Goal: Task Accomplishment & Management: Manage account settings

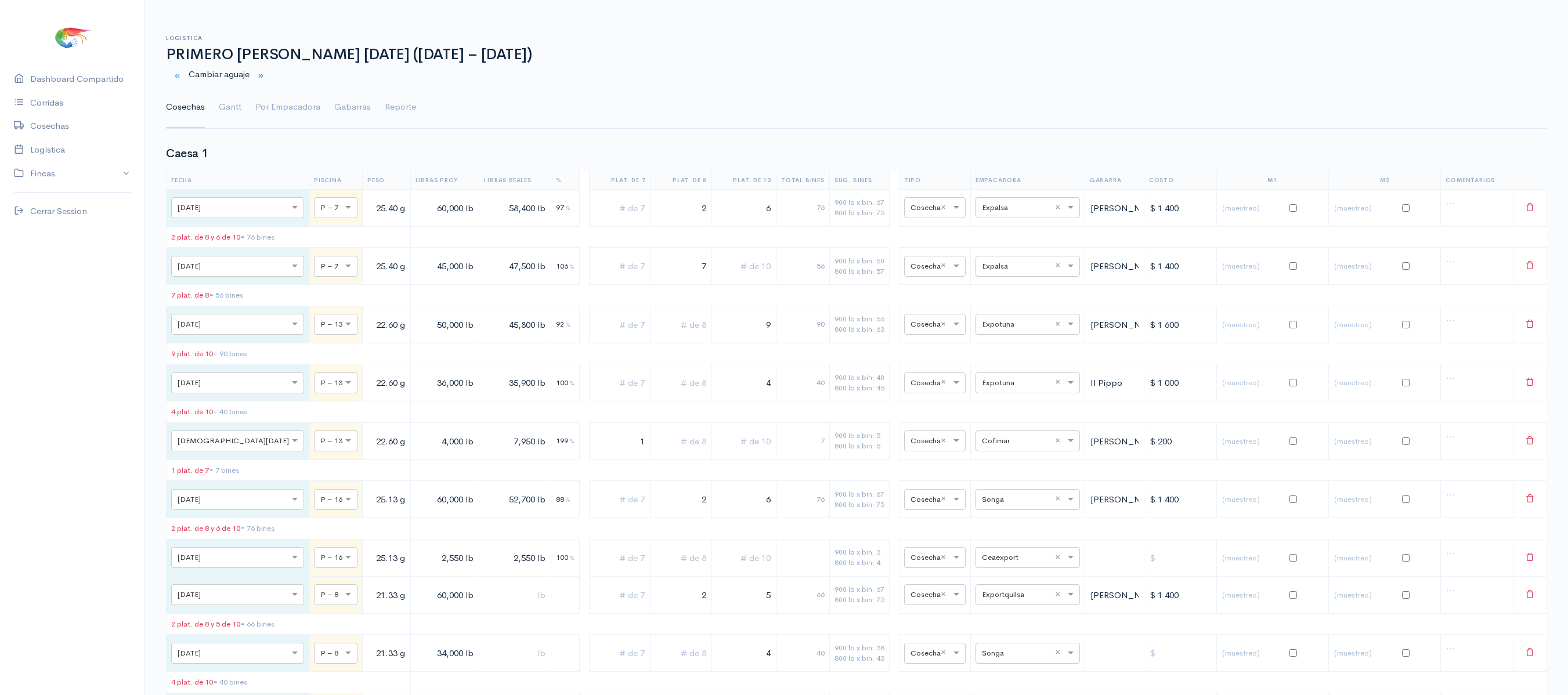
scroll to position [5006, 0]
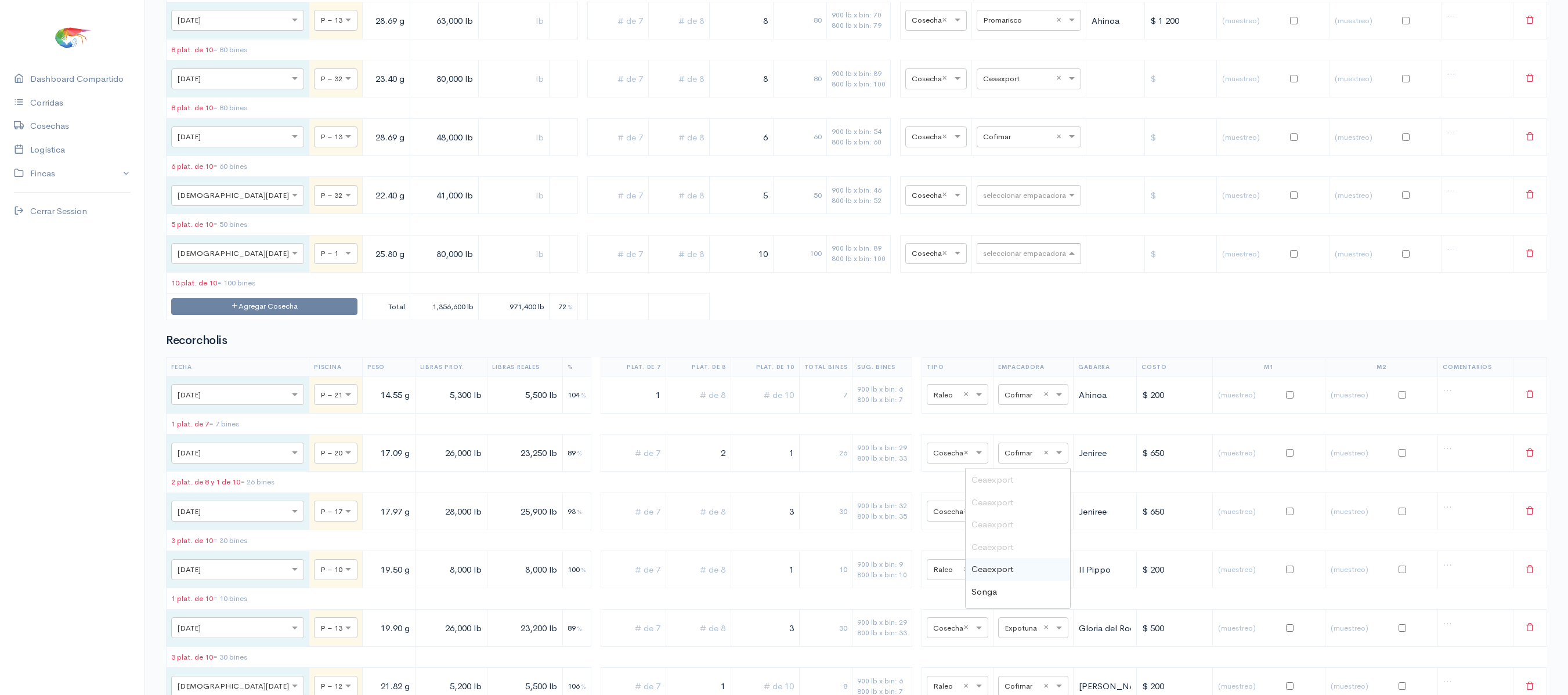
click at [984, 259] on input "text" at bounding box center [1018, 253] width 71 height 13
type input "pro"
click at [1006, 489] on div "Promarisco" at bounding box center [1018, 480] width 105 height 23
drag, startPoint x: 312, startPoint y: 458, endPoint x: 502, endPoint y: 468, distance: 190.3
click at [502, 272] on tr "× [DATE] × P – 1 25.80 g 80,000 lb 10 100 900 lb x bin: 89 800 lb x bin: 100 × …" at bounding box center [857, 254] width 1380 height 37
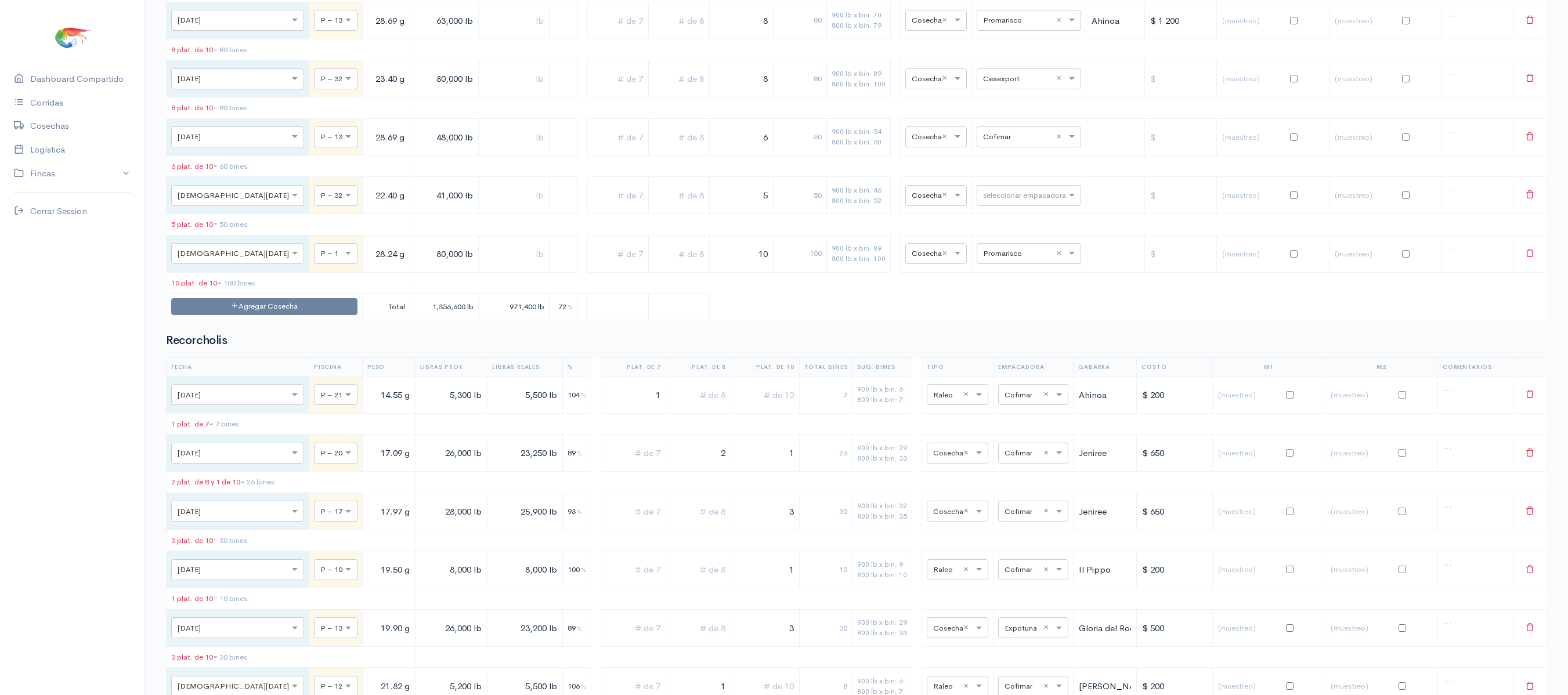
type input "28.24 g"
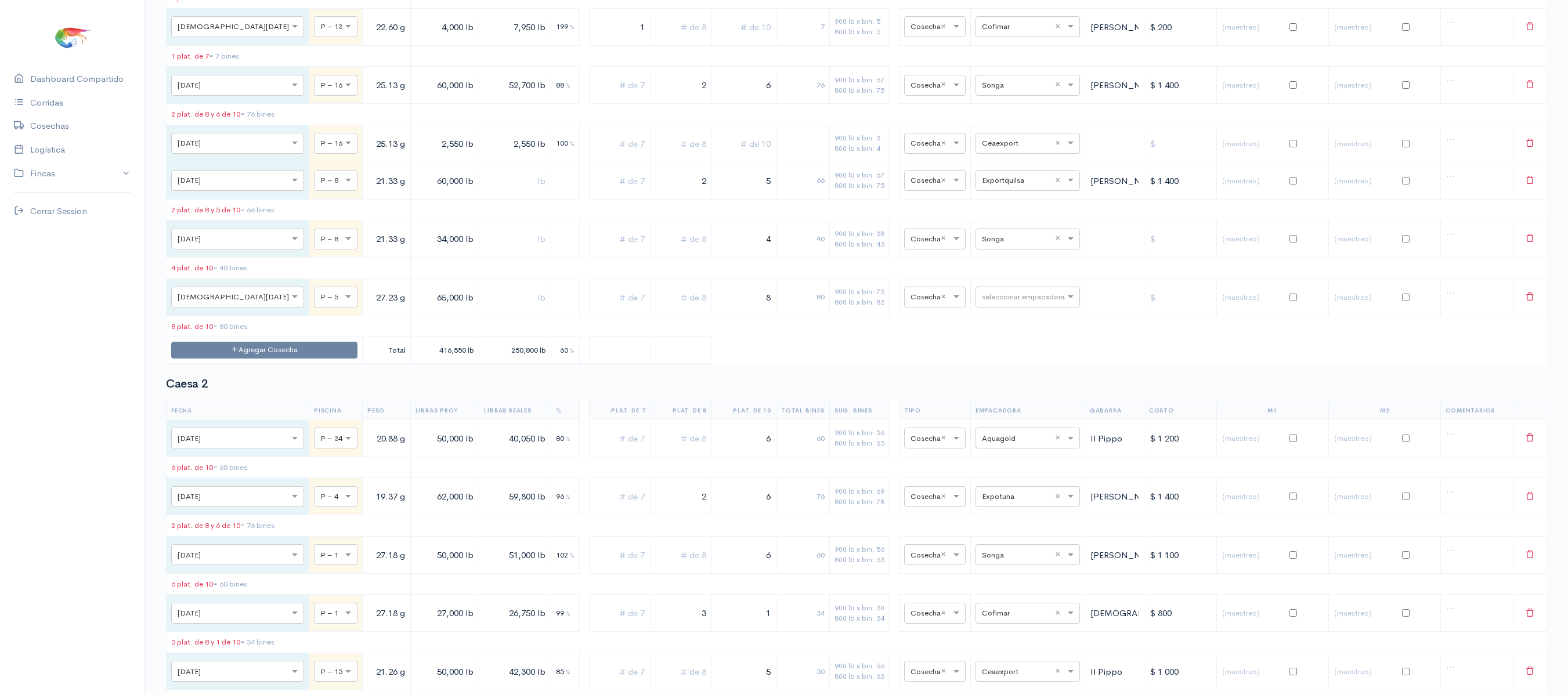
scroll to position [0, 0]
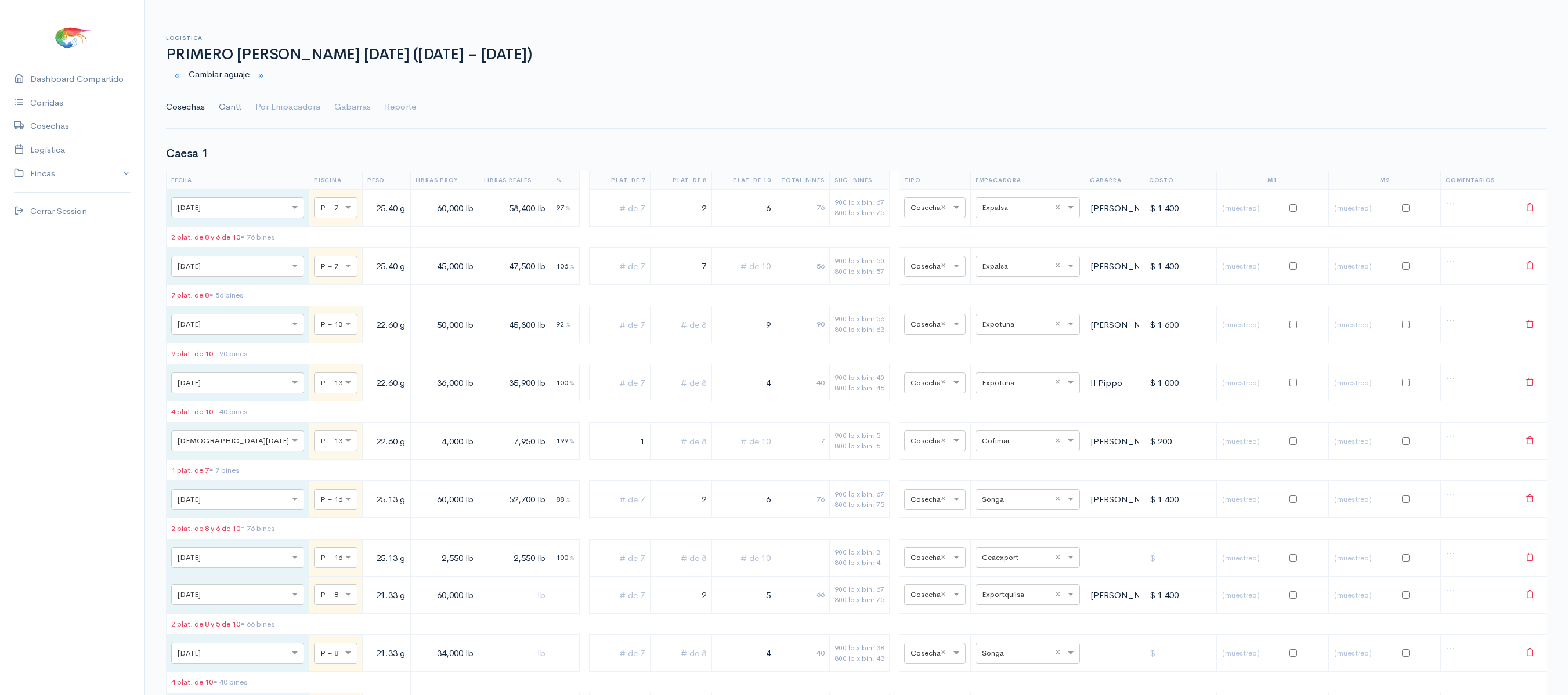
click at [224, 115] on link "Gantt" at bounding box center [230, 107] width 23 height 42
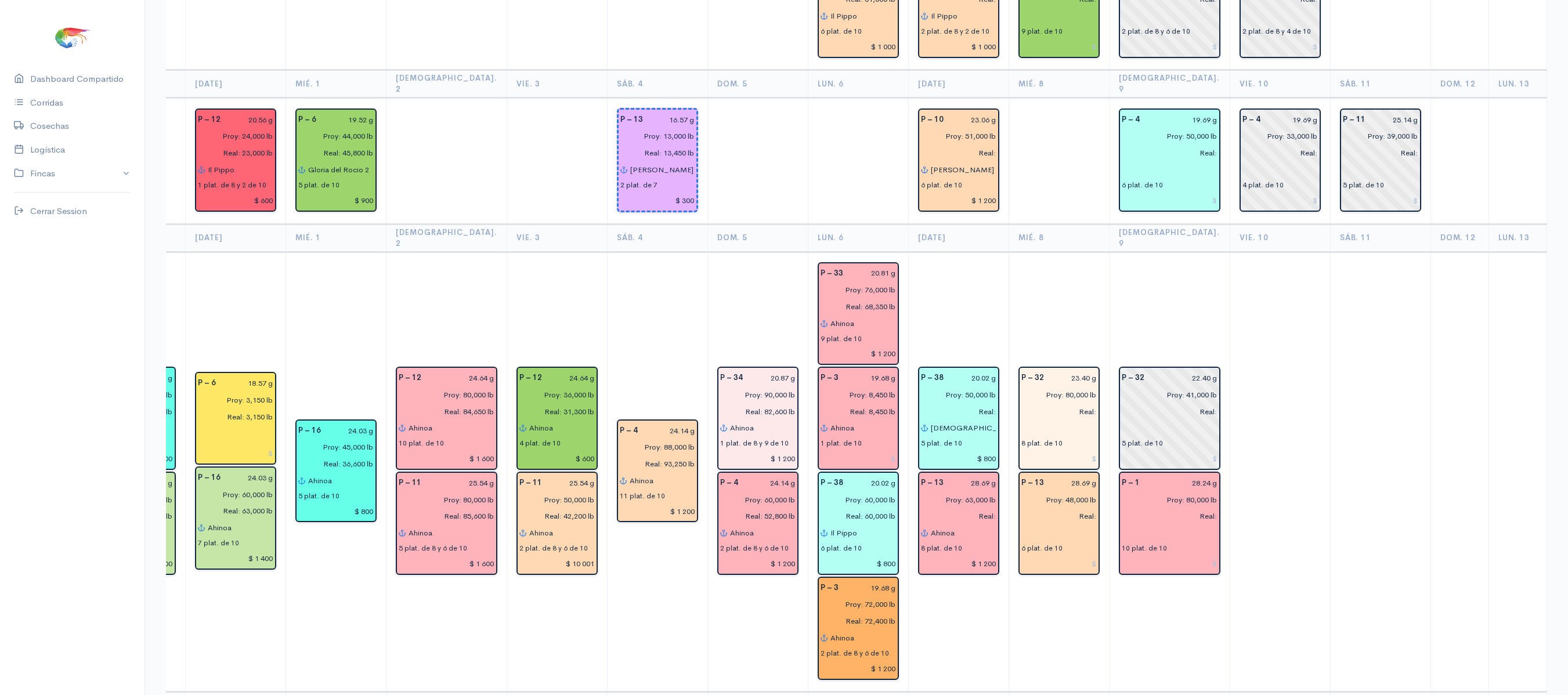
scroll to position [1463, 0]
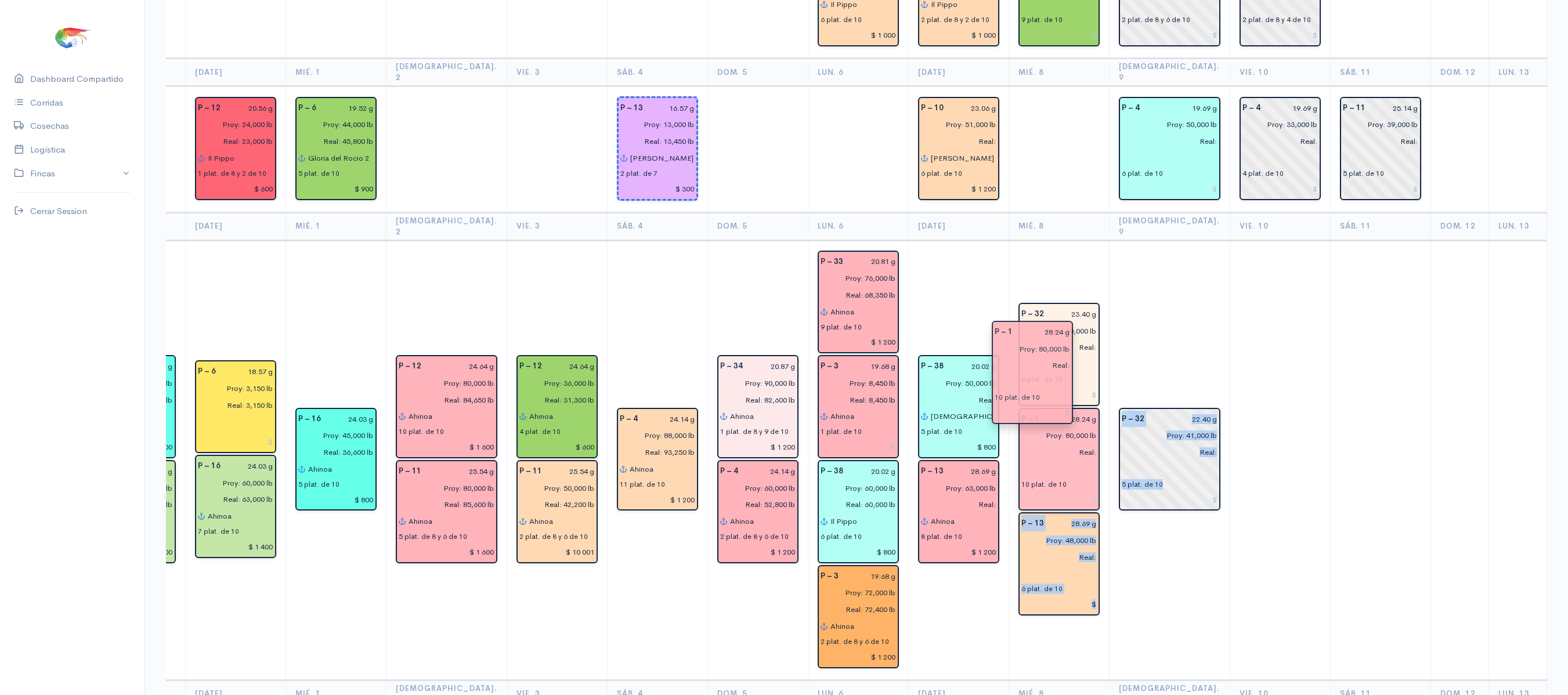
drag, startPoint x: 1164, startPoint y: 420, endPoint x: 1045, endPoint y: 346, distance: 140.1
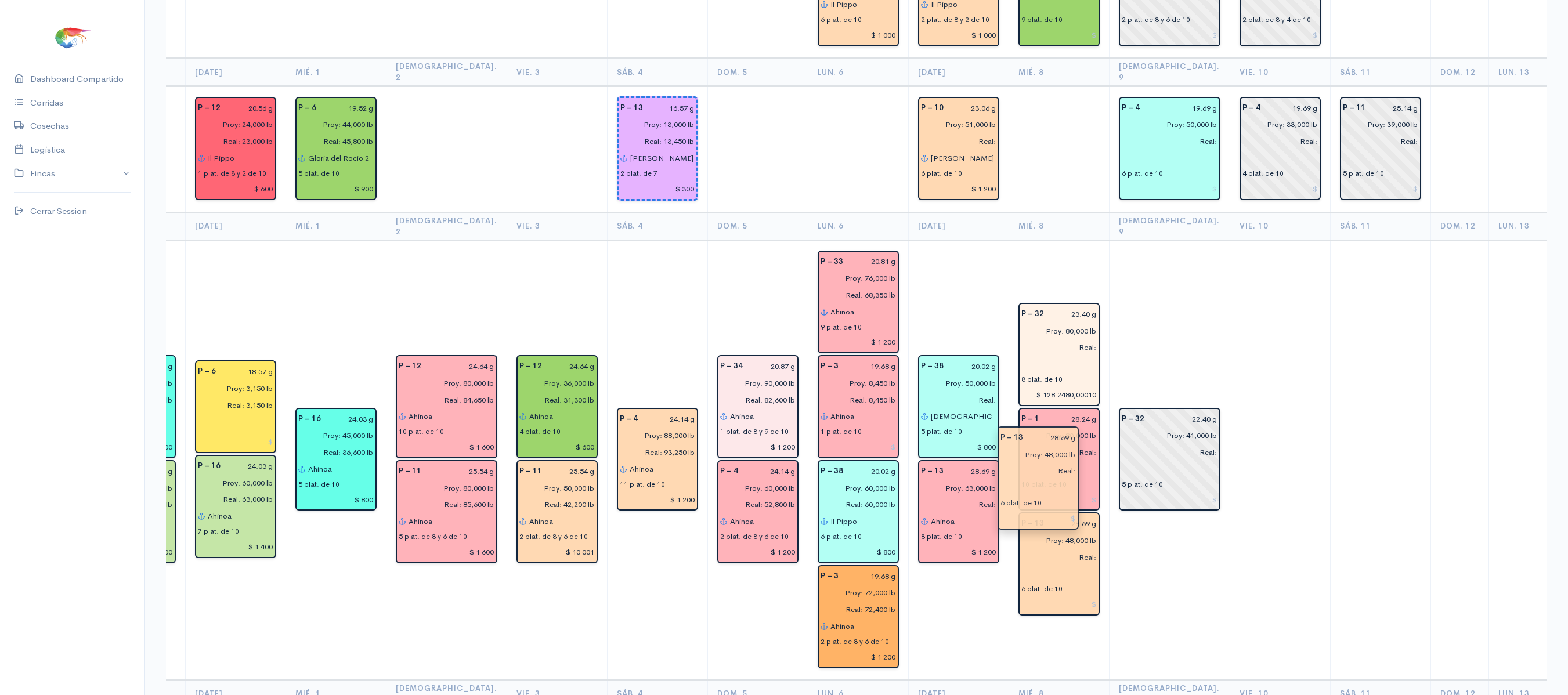
click at [1026, 386] on input "$ 128.2480,00010" at bounding box center [1059, 395] width 76 height 17
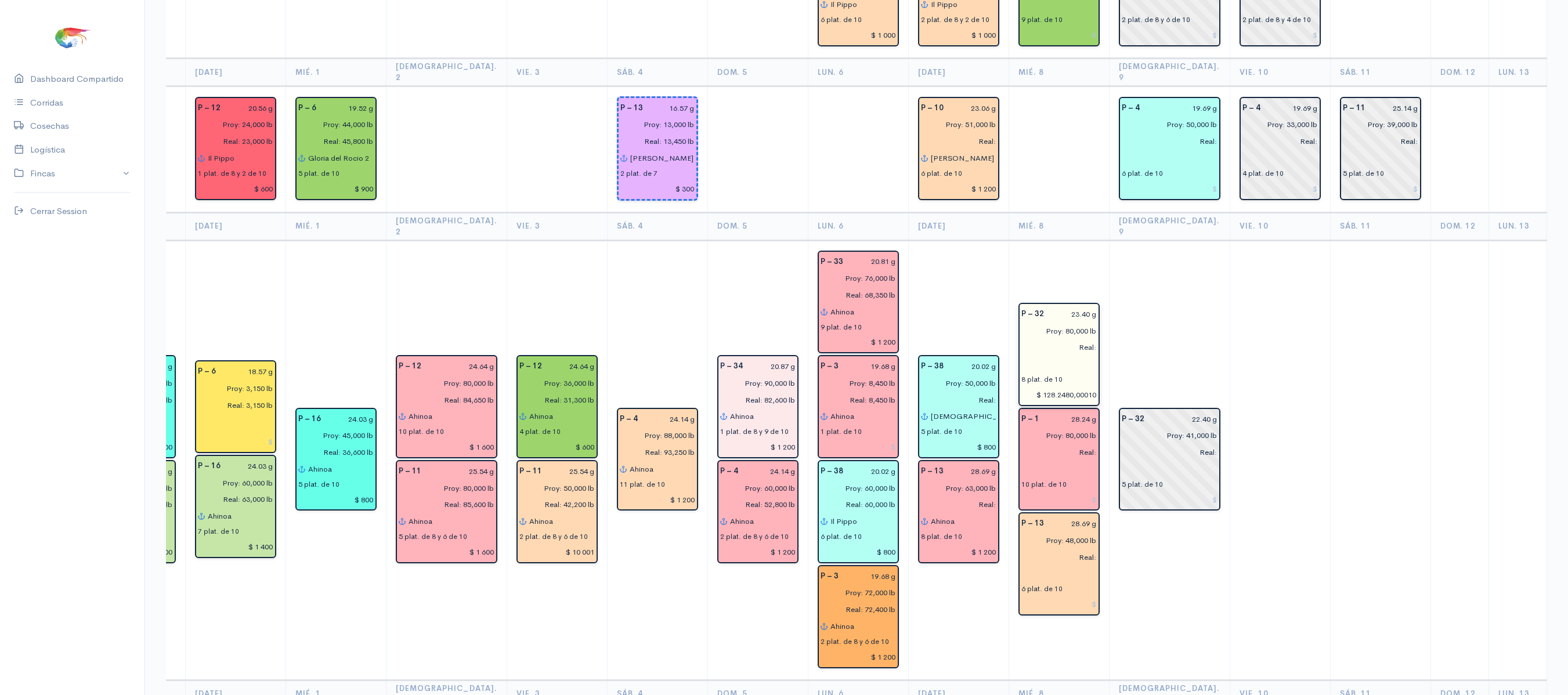
click at [1021, 386] on input "$ 128.2480,00010" at bounding box center [1059, 395] width 76 height 17
click at [1074, 386] on input "$ 128.2480,00010" at bounding box center [1059, 395] width 76 height 17
type input "$"
click at [1142, 302] on td "P – 32 22.40 g Proy: 41,000 lb Real: 5 plat. de 10" at bounding box center [1169, 460] width 121 height 440
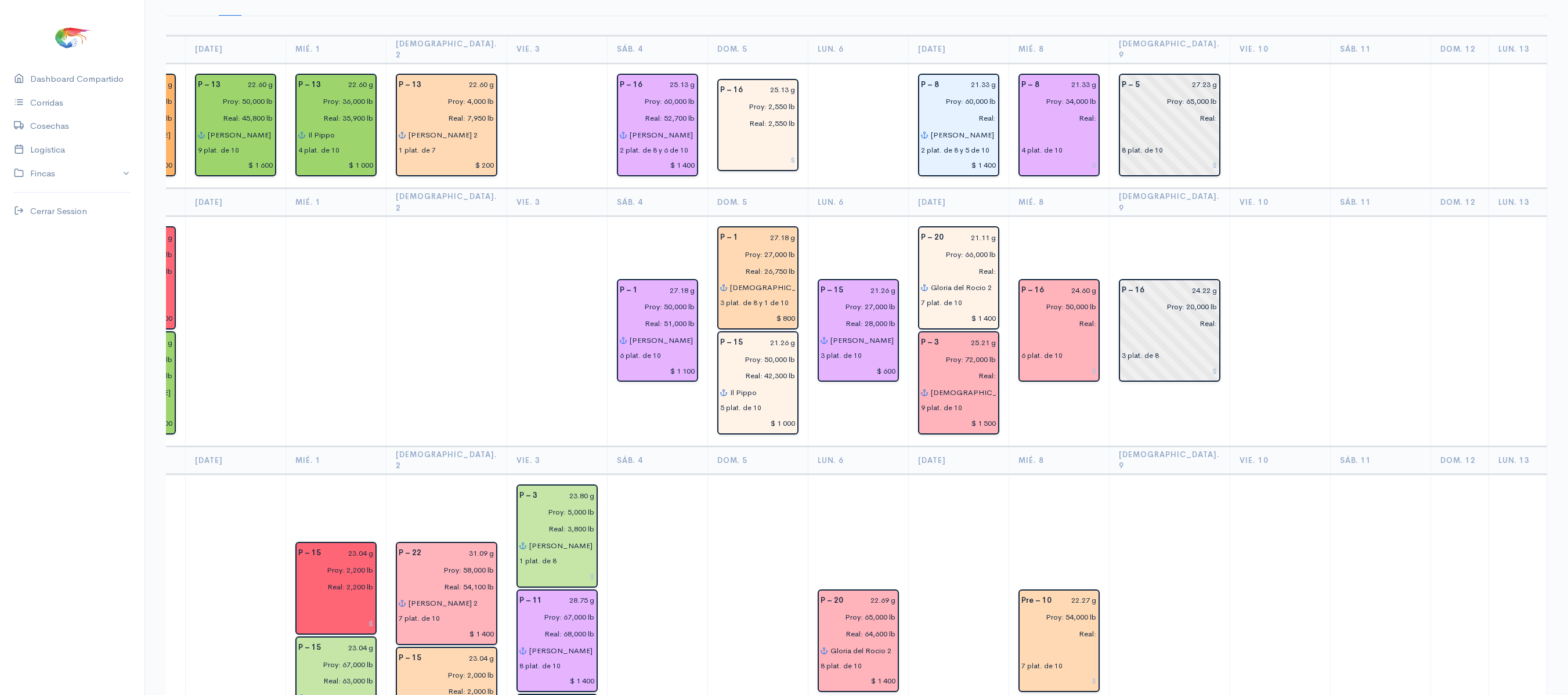
scroll to position [0, 0]
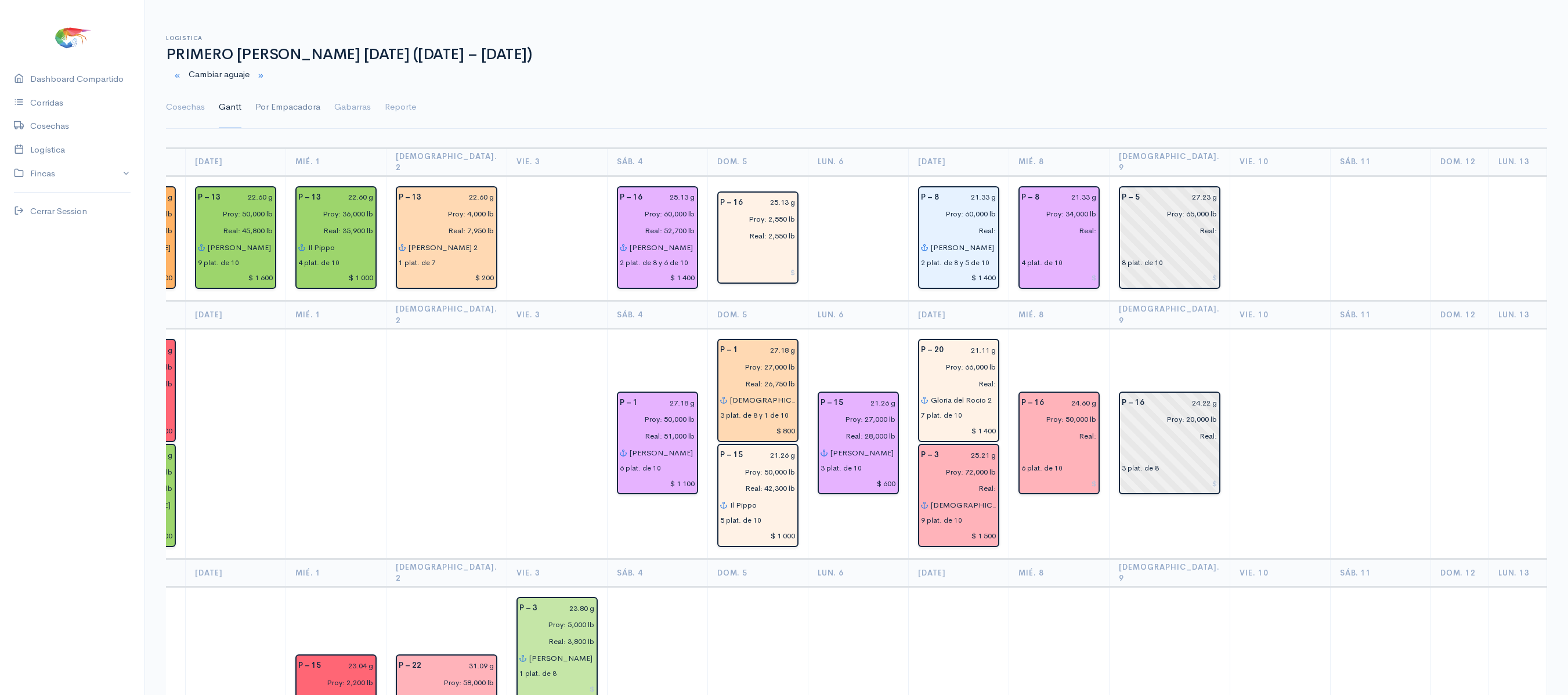
click at [280, 108] on link "Por Empacadora" at bounding box center [287, 107] width 65 height 42
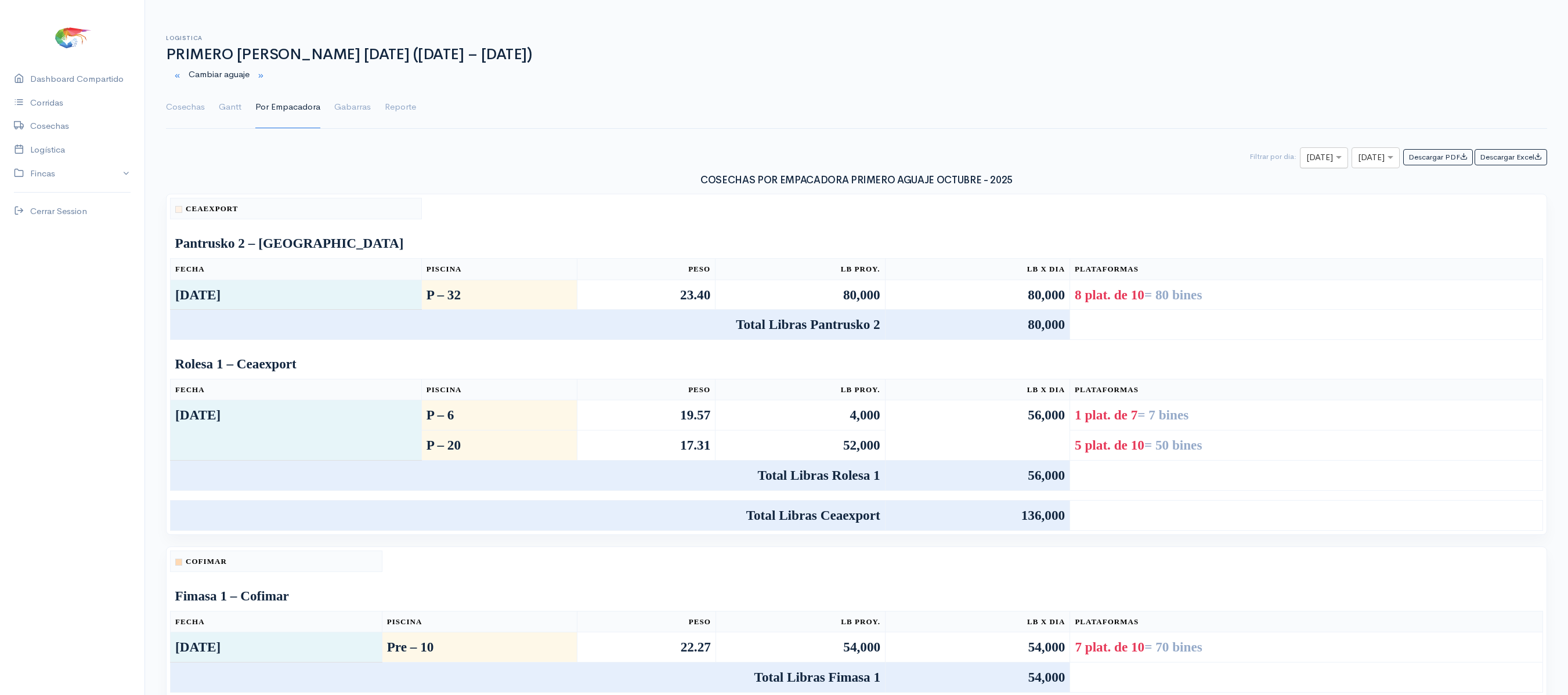
click at [1303, 157] on div at bounding box center [1324, 158] width 47 height 15
click at [1009, 150] on div "Descargar PDF Descargar Excel × [DATE] × [DATE] Filtrar por dia:" at bounding box center [856, 158] width 1395 height 21
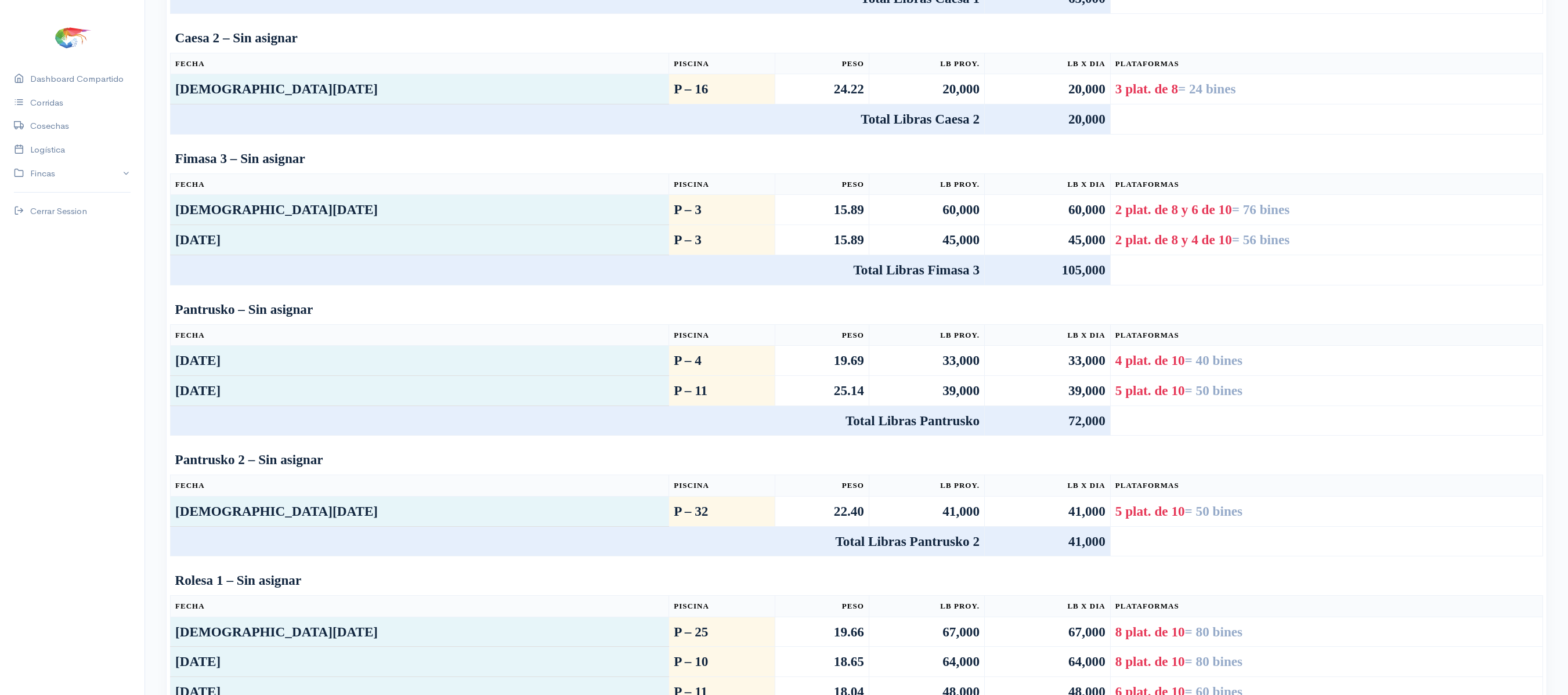
scroll to position [0, 0]
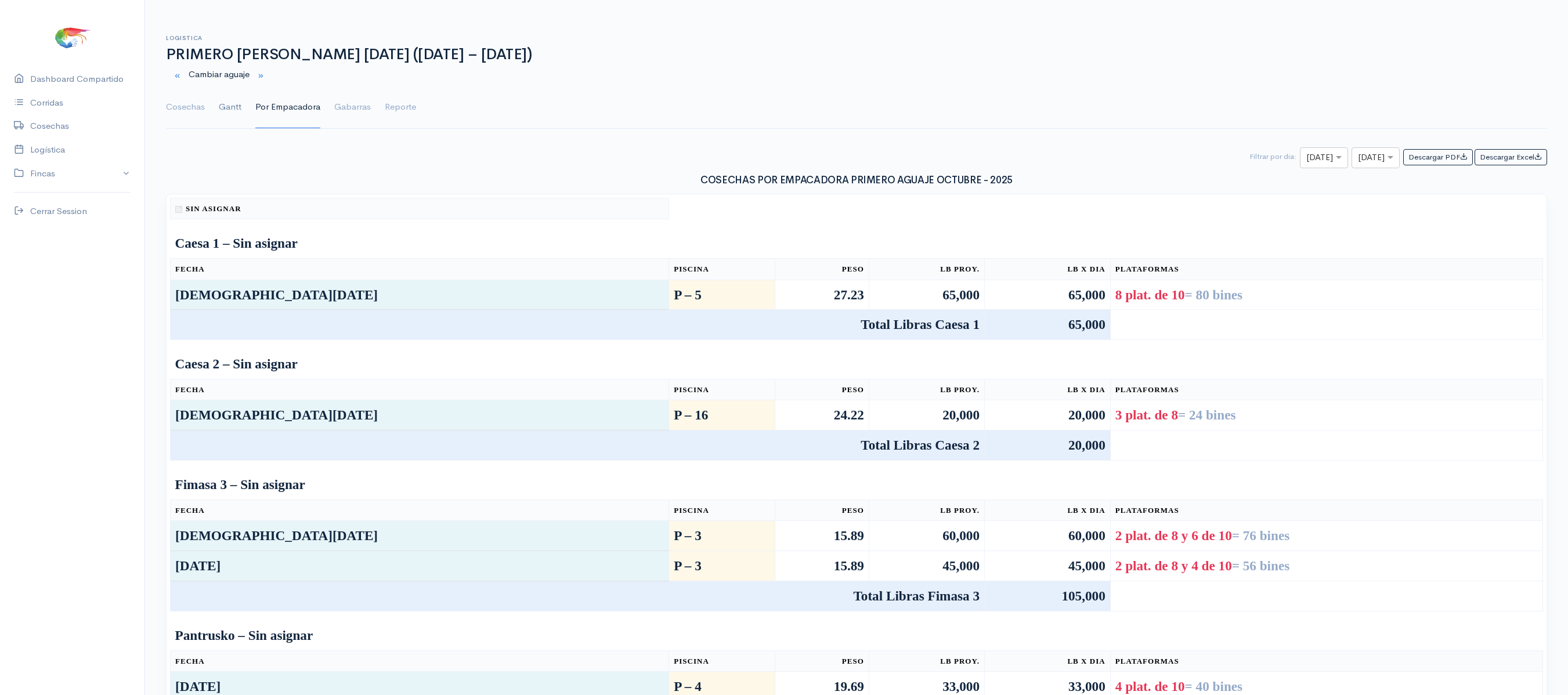
click at [224, 119] on link "Gantt" at bounding box center [230, 107] width 23 height 42
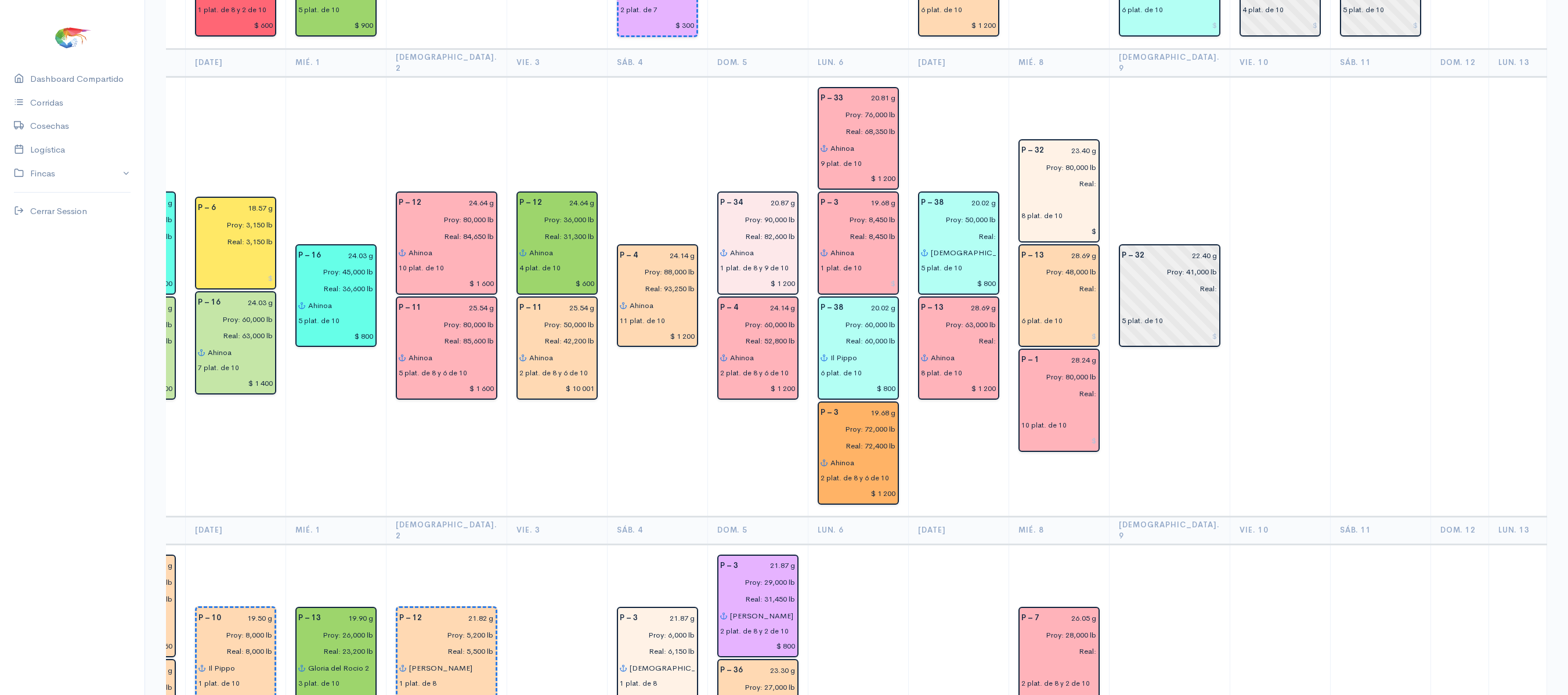
scroll to position [1633, 0]
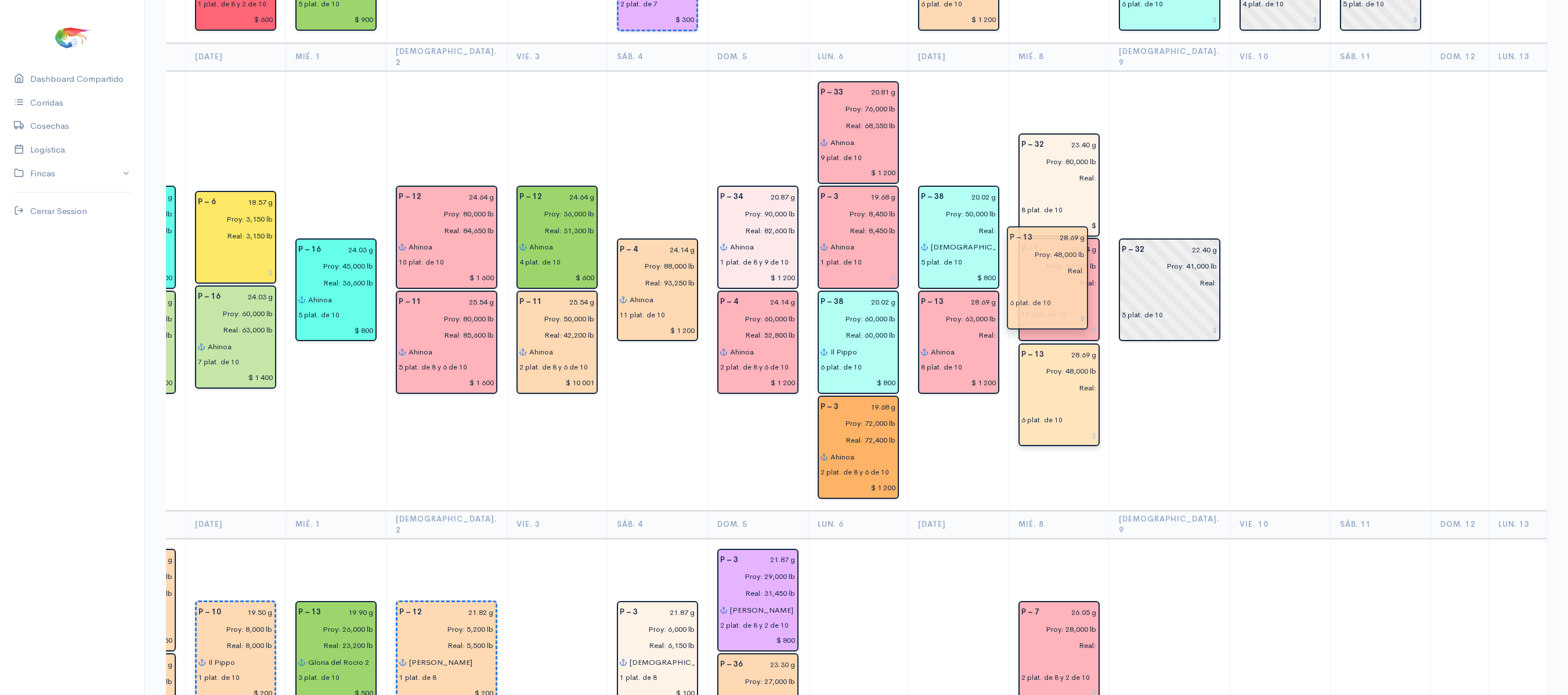
drag, startPoint x: 1043, startPoint y: 203, endPoint x: 1050, endPoint y: 267, distance: 64.4
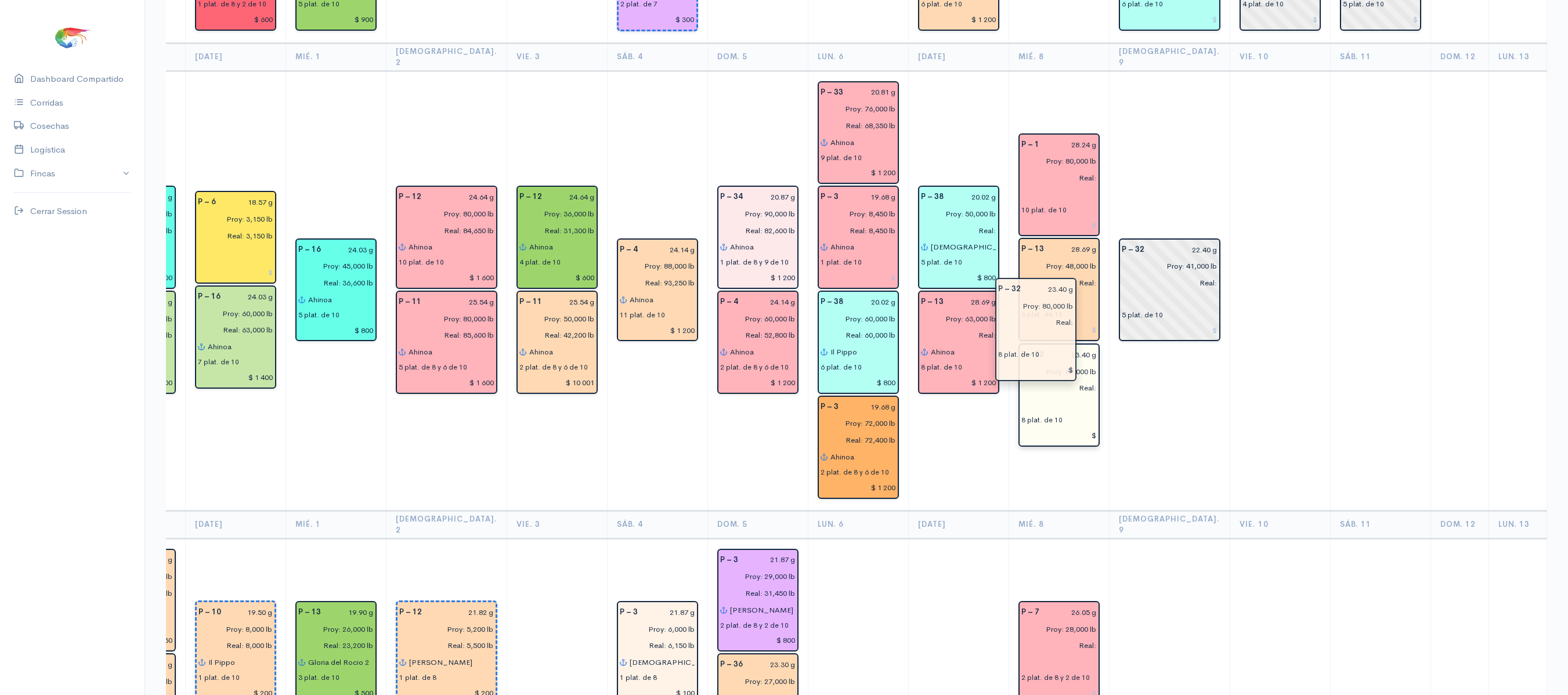
drag, startPoint x: 1041, startPoint y: 74, endPoint x: 1040, endPoint y: 302, distance: 228.0
click at [1230, 285] on td at bounding box center [1280, 290] width 100 height 440
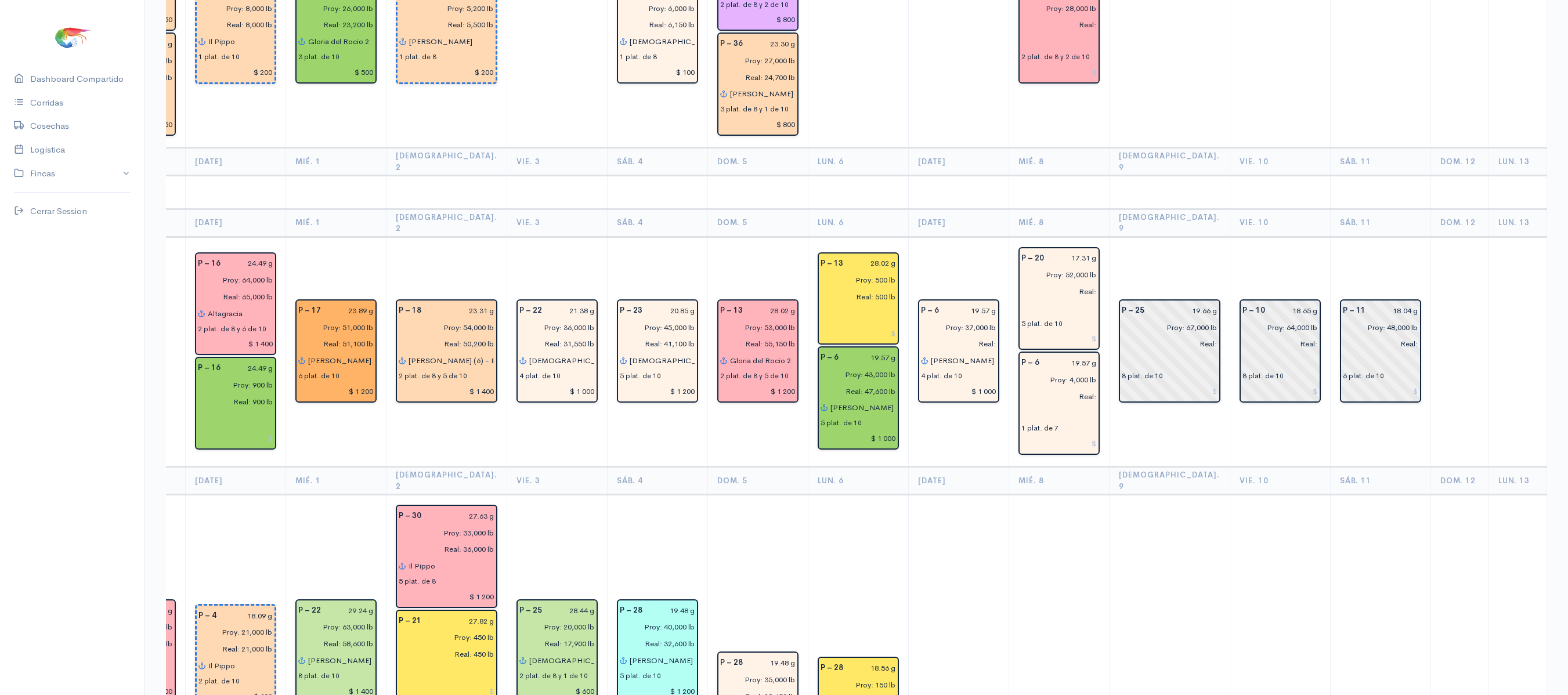
scroll to position [2255, 0]
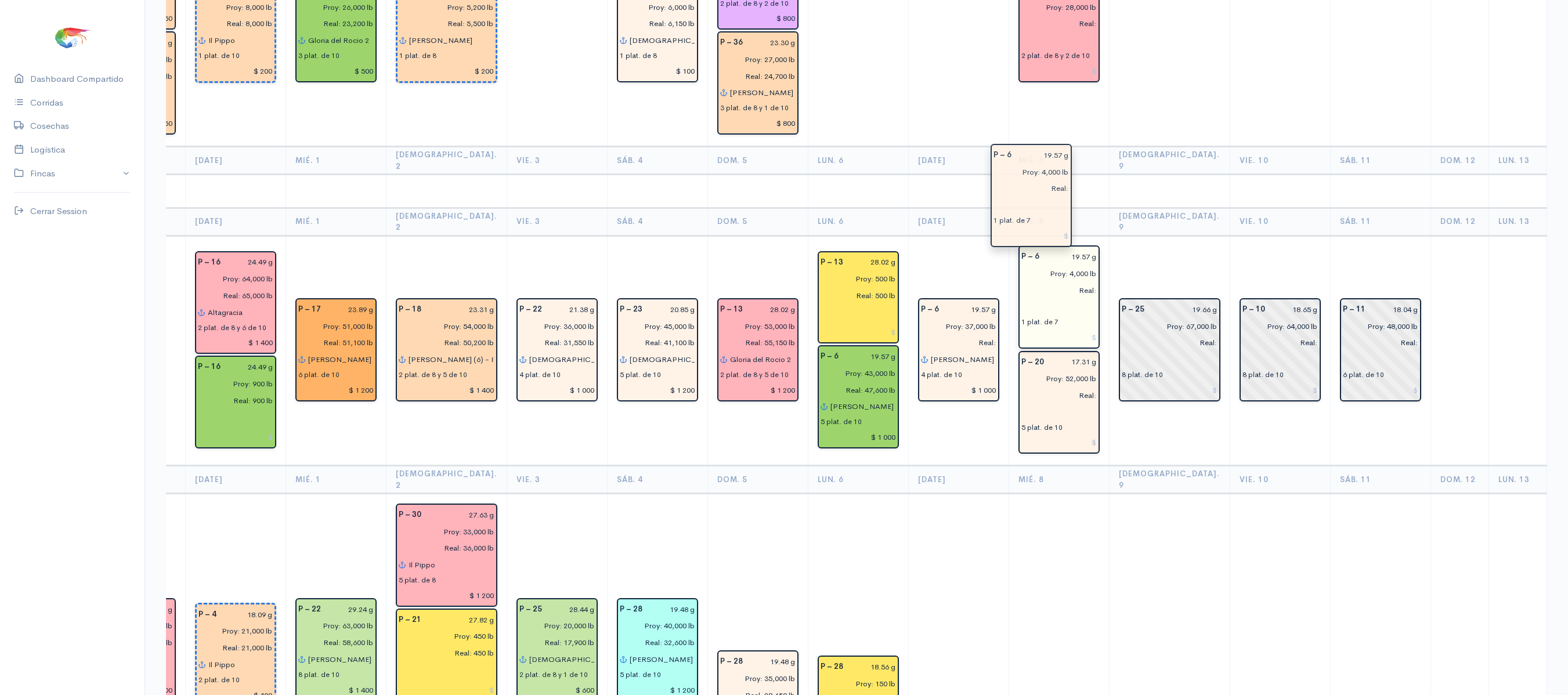
drag, startPoint x: 1055, startPoint y: 298, endPoint x: 1048, endPoint y: 202, distance: 96.3
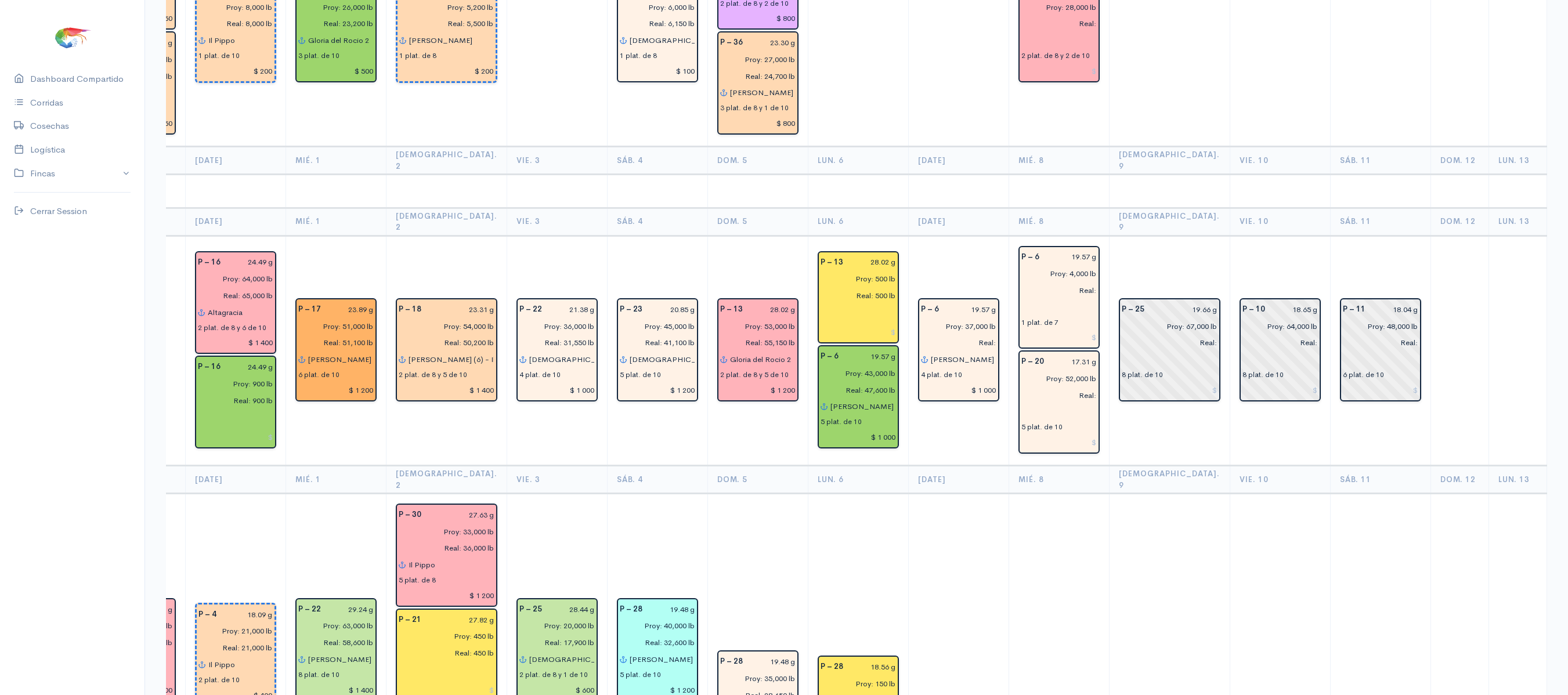
click at [1148, 236] on td "P – 25 19.66 g Proy: 67,000 lb Real: 8 plat. de 10" at bounding box center [1169, 351] width 121 height 230
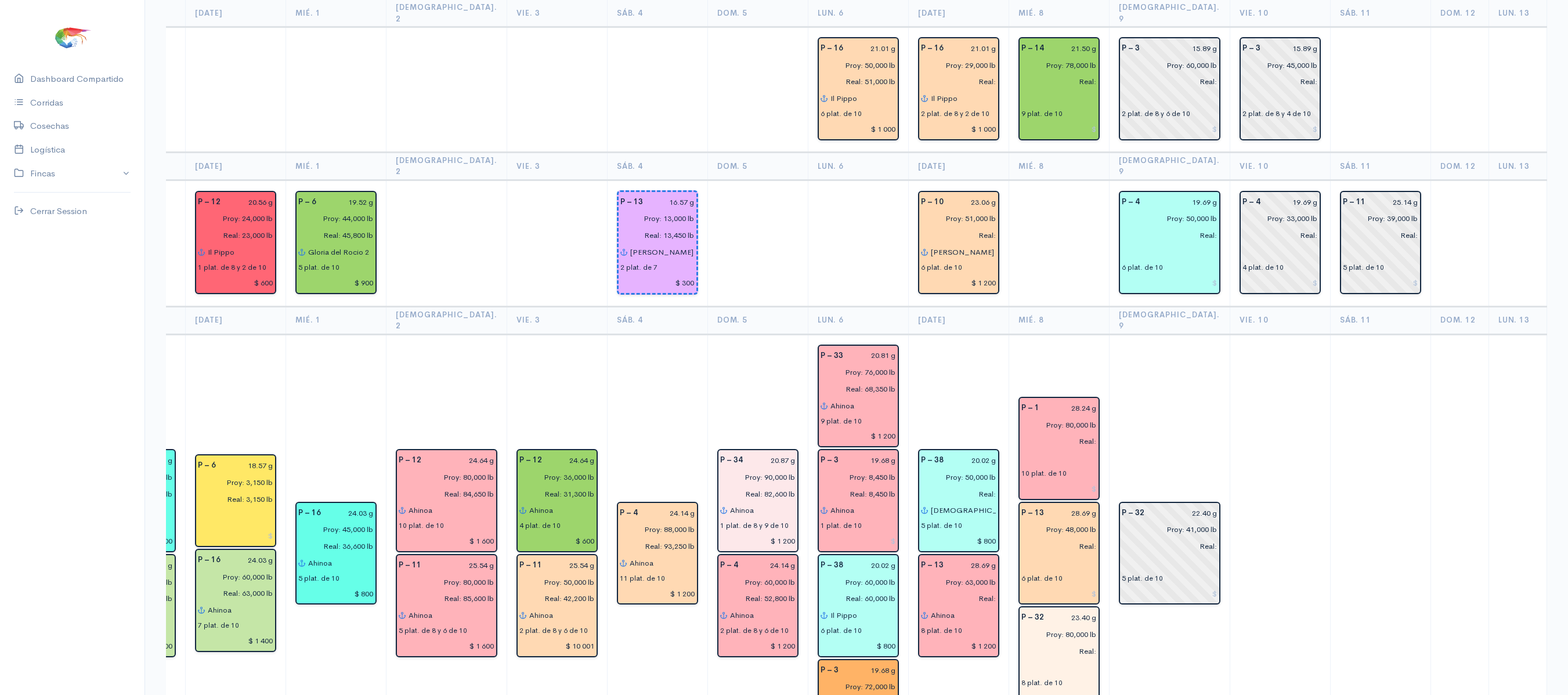
scroll to position [1371, 0]
click at [1021, 554] on input "text" at bounding box center [1059, 562] width 76 height 17
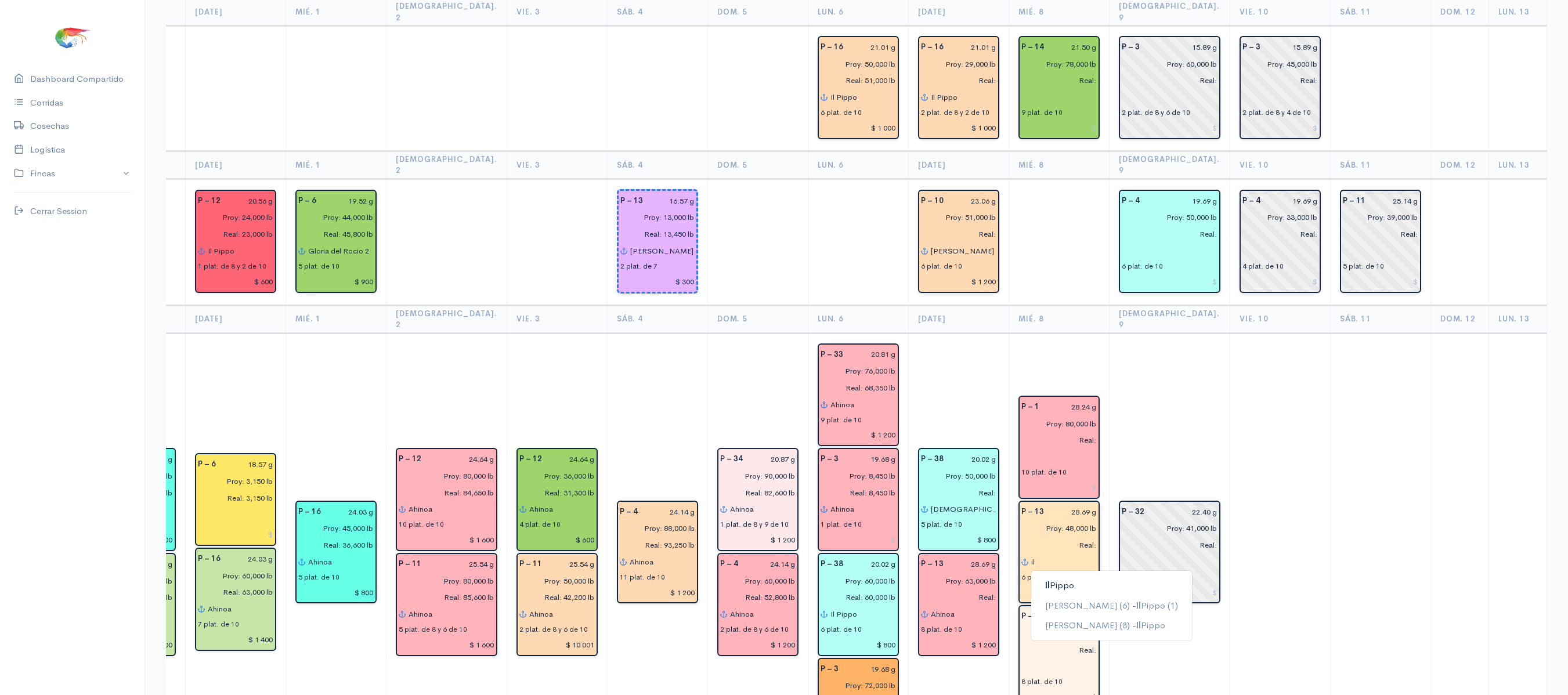
click at [1031, 571] on ngb-typeahead-window "Il Pippo [PERSON_NAME] (6) - Il Pippo (1) [PERSON_NAME] (8) - Il Pippo" at bounding box center [1111, 606] width 162 height 71
click at [1068, 576] on button "Il Pippo" at bounding box center [1112, 586] width 161 height 20
type input "Il Pippo"
click at [1124, 403] on td "P – 32 22.40 g Proy: 41,000 lb Real: 5 plat. de 10" at bounding box center [1169, 553] width 121 height 440
click at [1021, 658] on input "text" at bounding box center [1059, 667] width 76 height 17
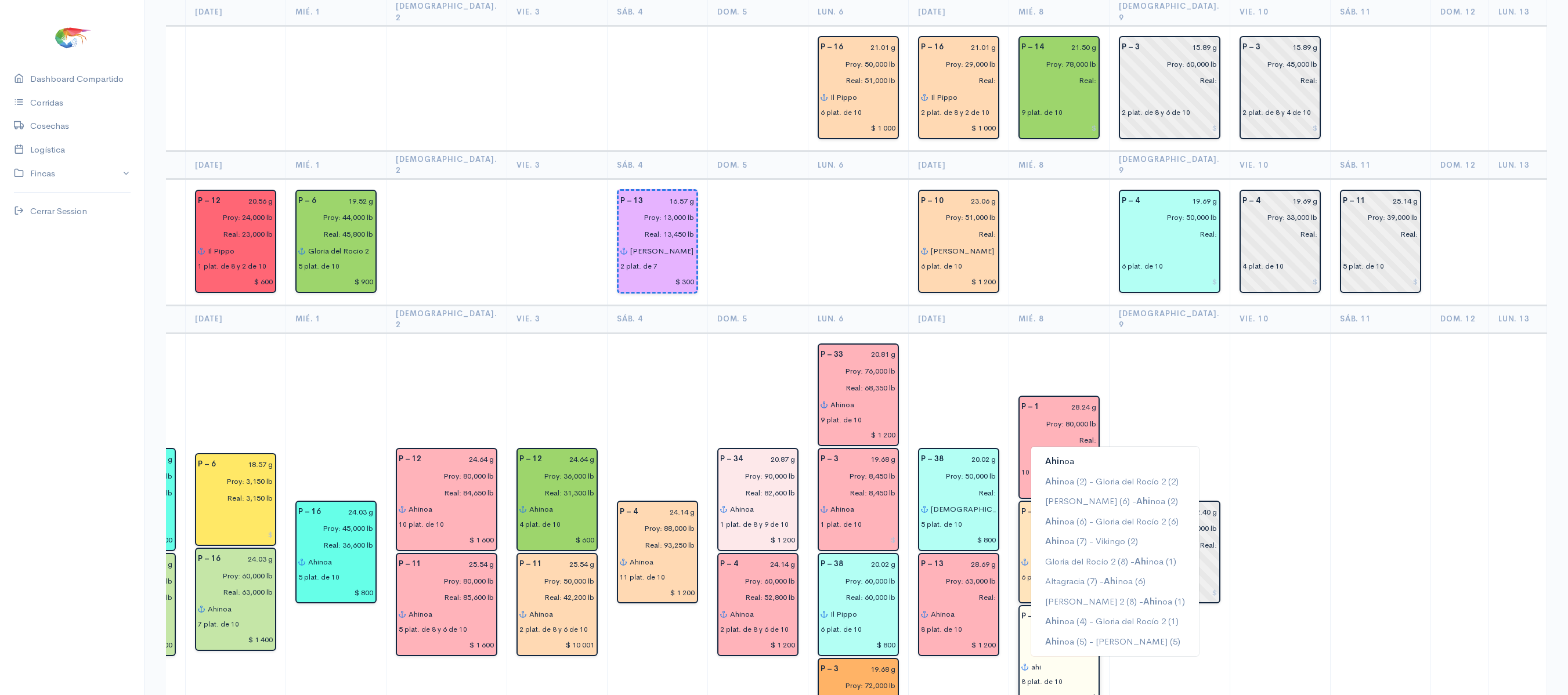
click at [1068, 451] on button "Ahi noa" at bounding box center [1115, 461] width 167 height 20
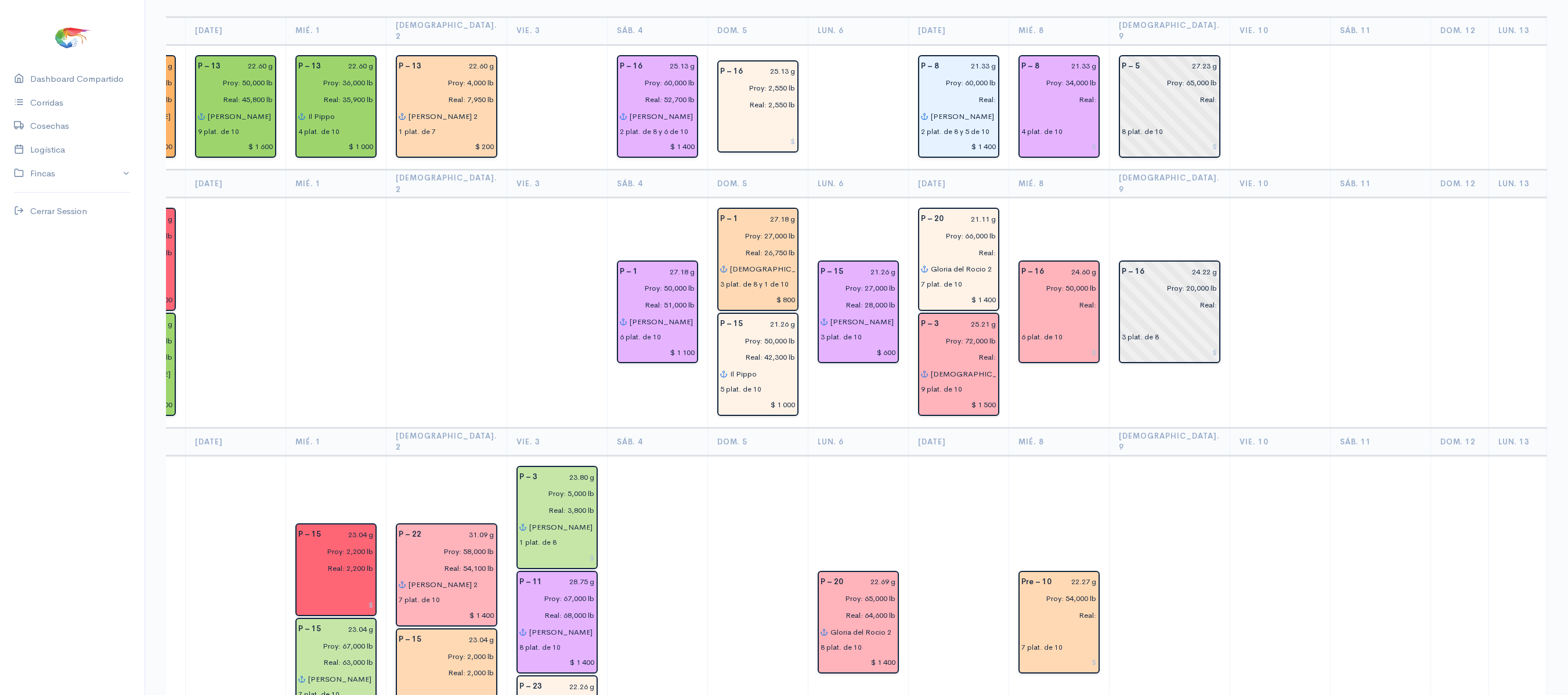
scroll to position [0, 0]
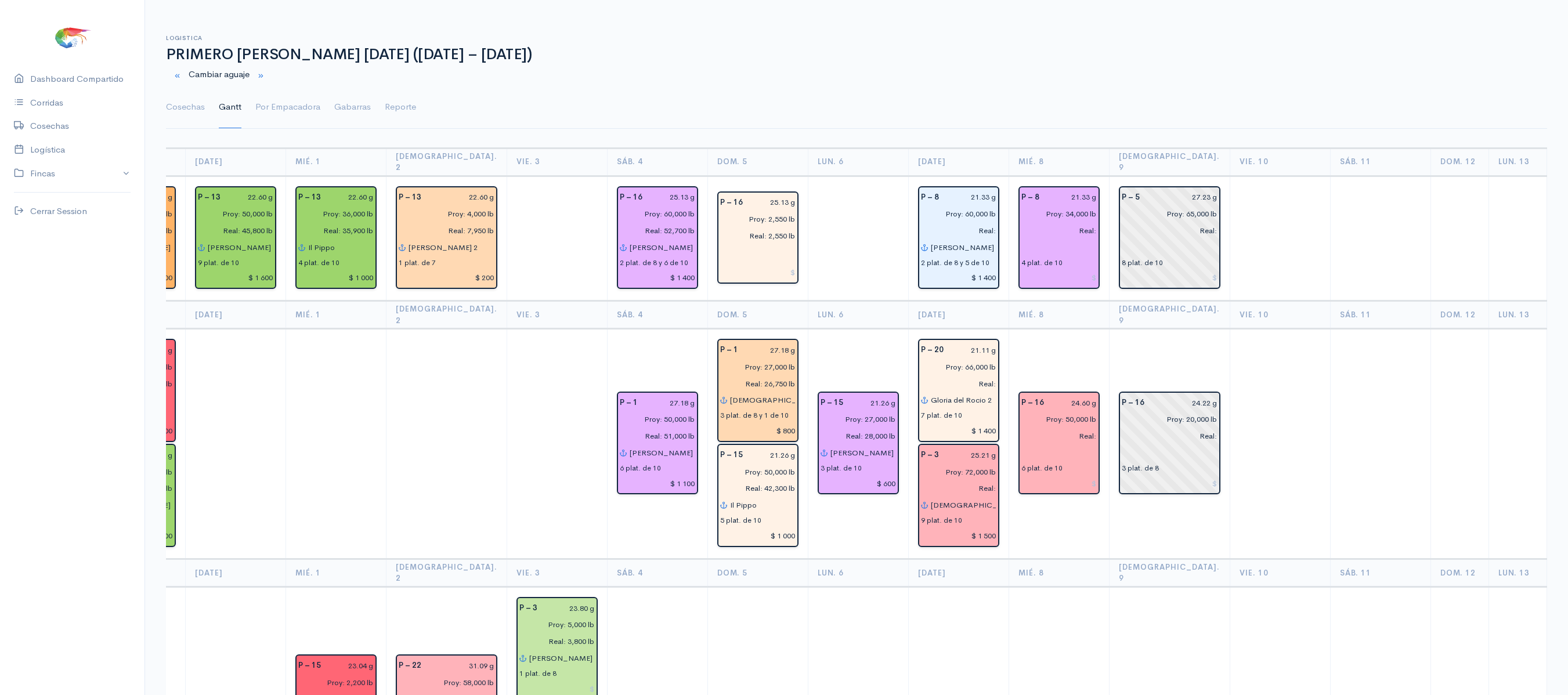
type input "Ahinoa"
click at [1026, 335] on td "P – 16 24.60 g Proy: 50,000 lb Real: 6 plat. de 10" at bounding box center [1059, 444] width 100 height 230
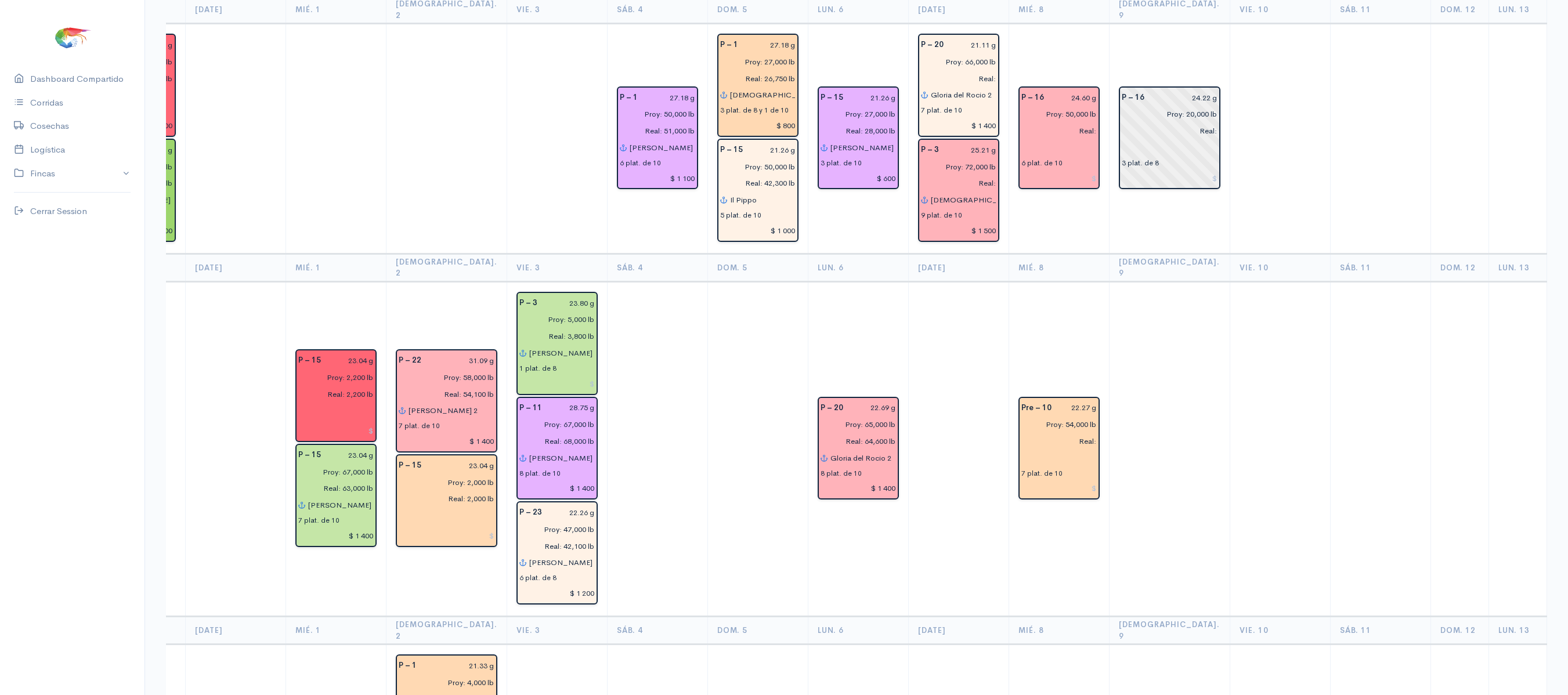
scroll to position [307, 0]
click at [1021, 449] on input "text" at bounding box center [1059, 457] width 76 height 17
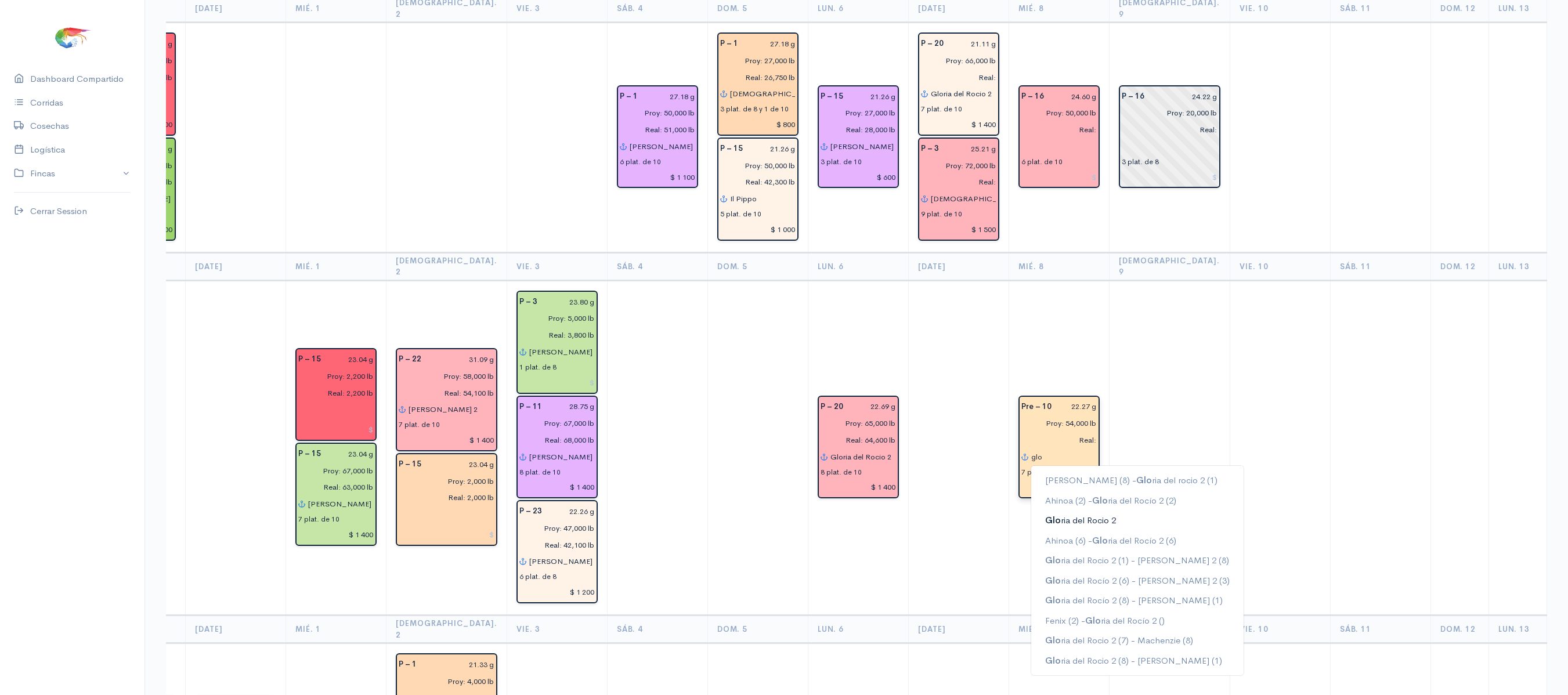
click at [1055, 515] on ngb-highlight "Glo ria del Rocio 2" at bounding box center [1081, 521] width 71 height 11
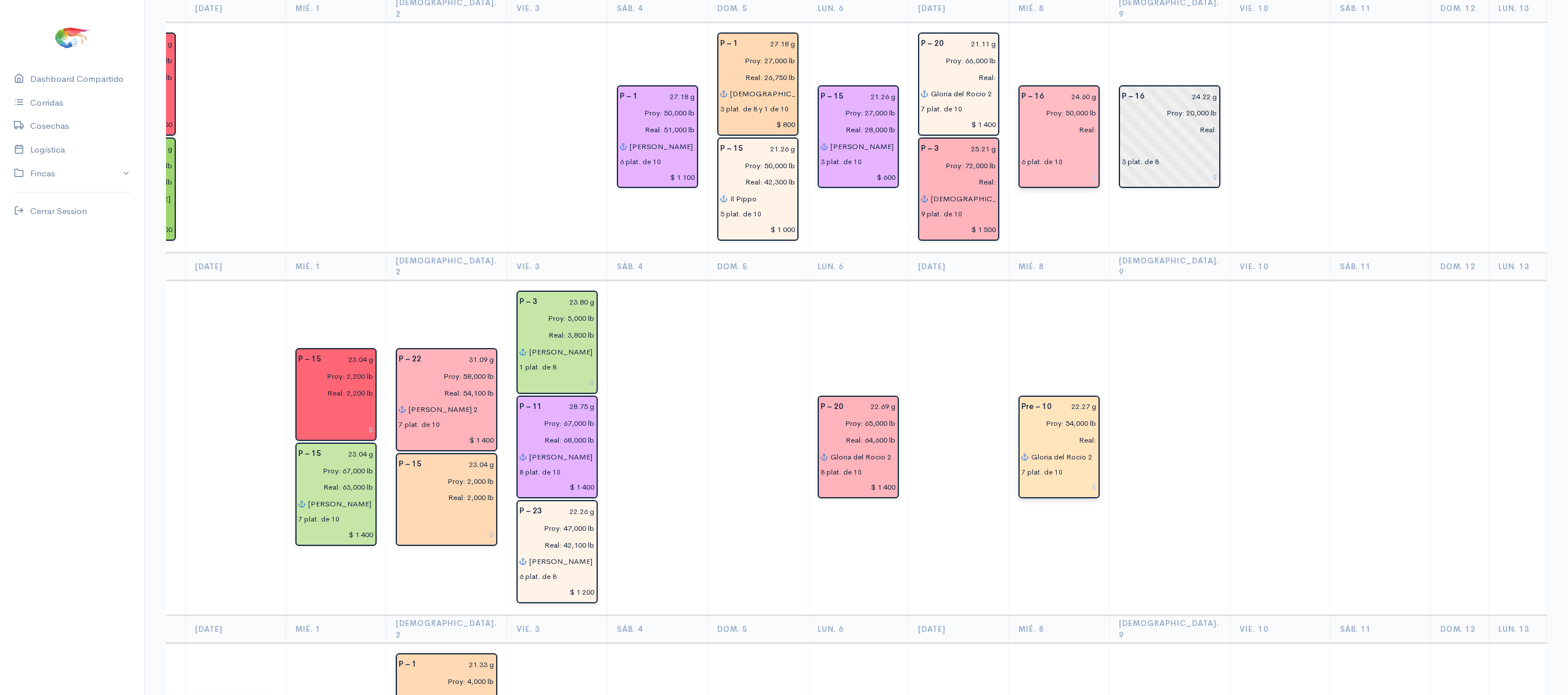
type input "Gloria del Rocio 2"
click at [1023, 138] on input "text" at bounding box center [1059, 147] width 76 height 17
click at [1045, 164] on span "Re" at bounding box center [1050, 170] width 11 height 11
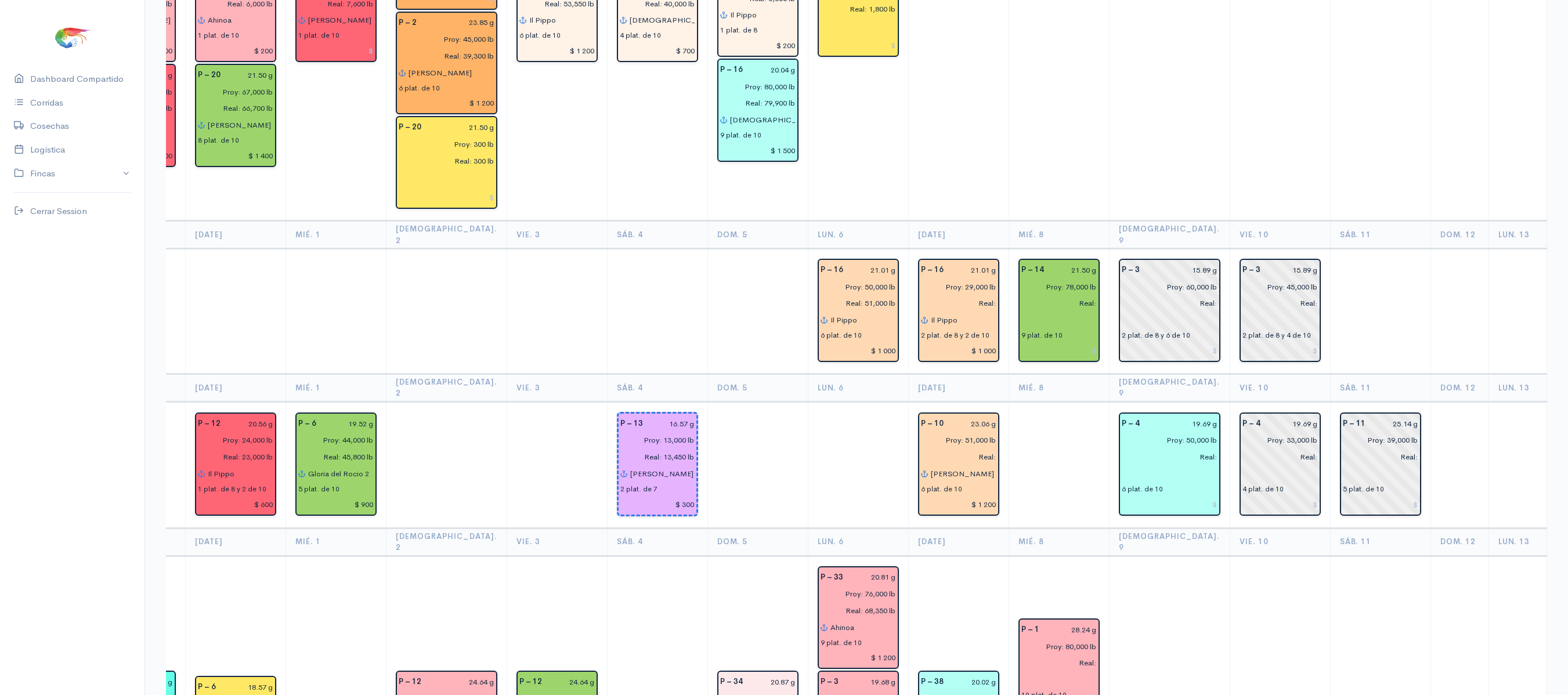
scroll to position [1146, 0]
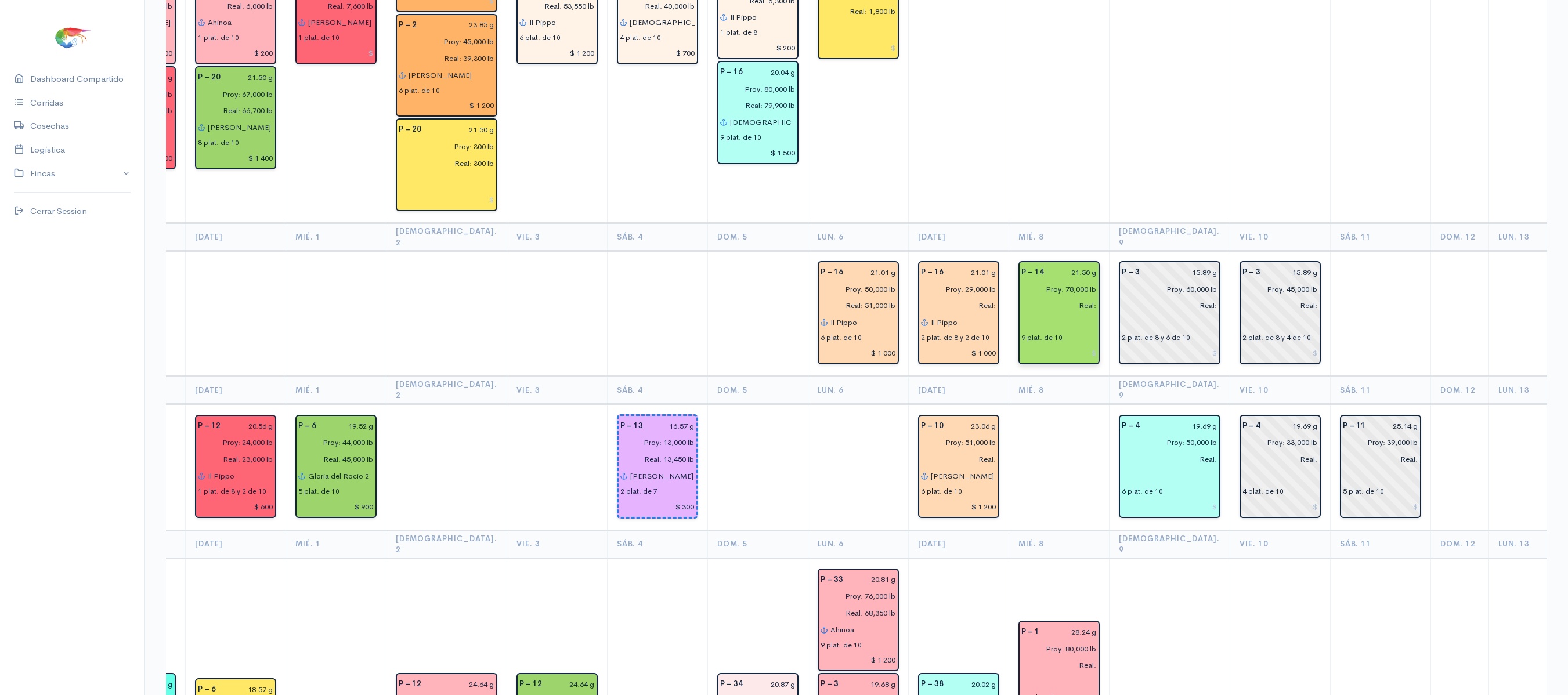
type input "[PERSON_NAME]"
click at [1033, 314] on input "text" at bounding box center [1059, 322] width 76 height 17
click at [1045, 340] on ngb-highlight "Je sus del gran poder" at bounding box center [1086, 345] width 83 height 11
type input "[DEMOGRAPHIC_DATA] del gran poder"
click at [1079, 152] on td at bounding box center [1059, 13] width 100 height 419
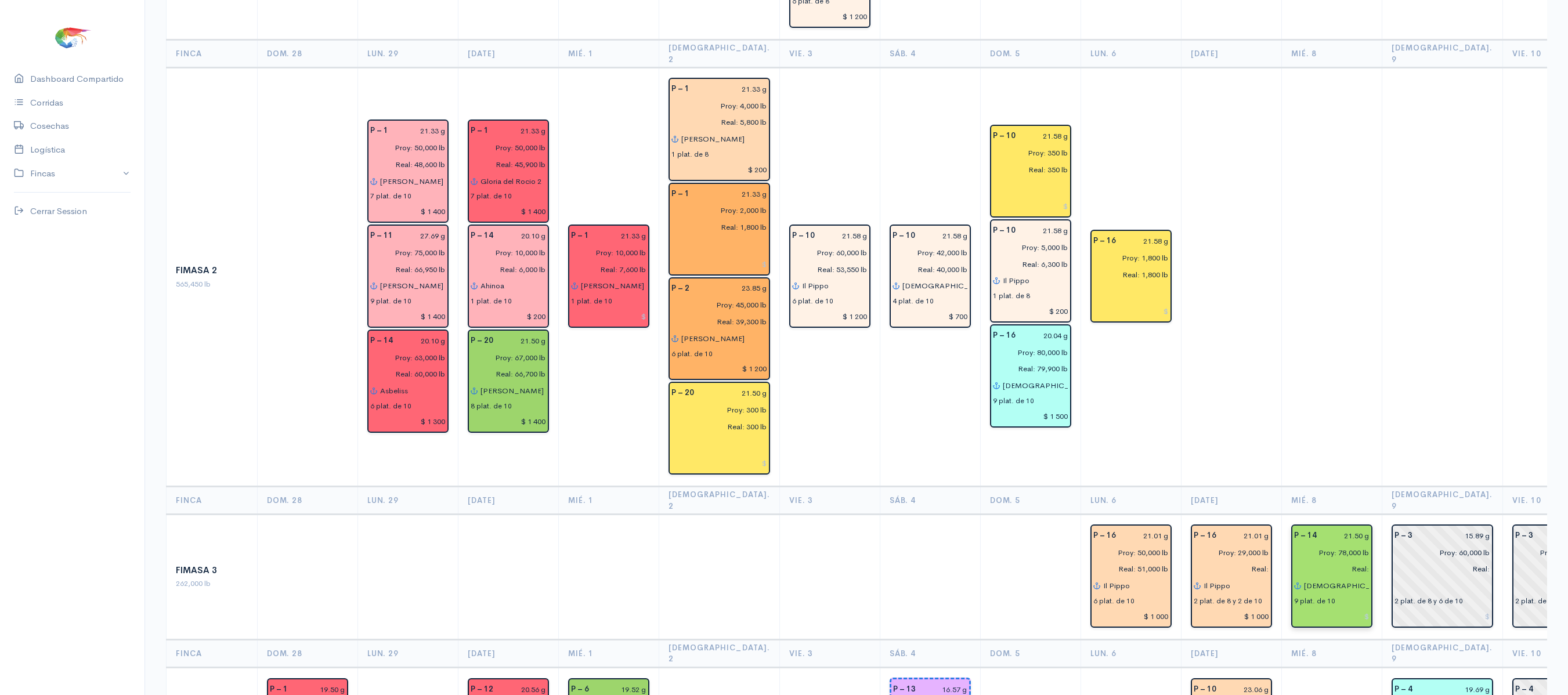
scroll to position [0, 273]
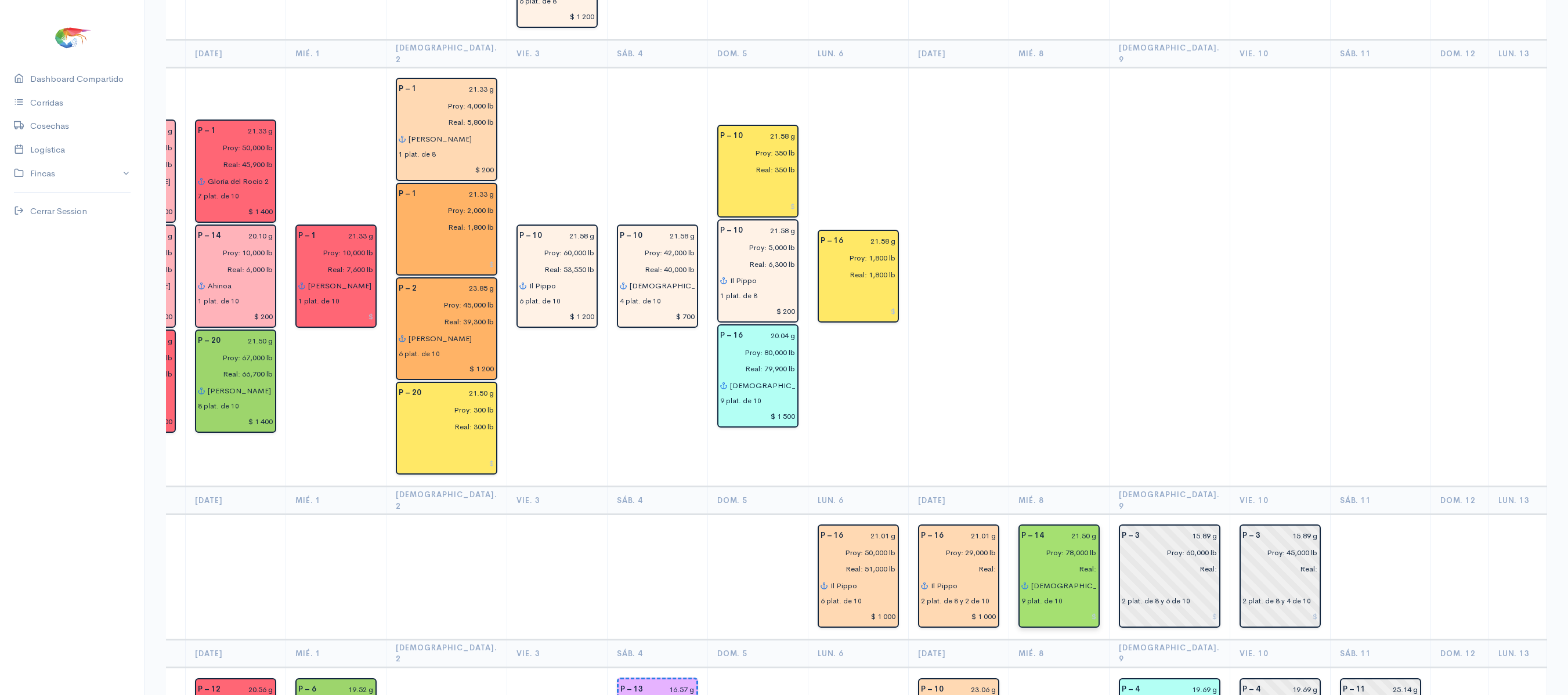
drag, startPoint x: 1036, startPoint y: 285, endPoint x: 999, endPoint y: 337, distance: 63.8
click at [1009, 337] on td at bounding box center [1059, 277] width 100 height 419
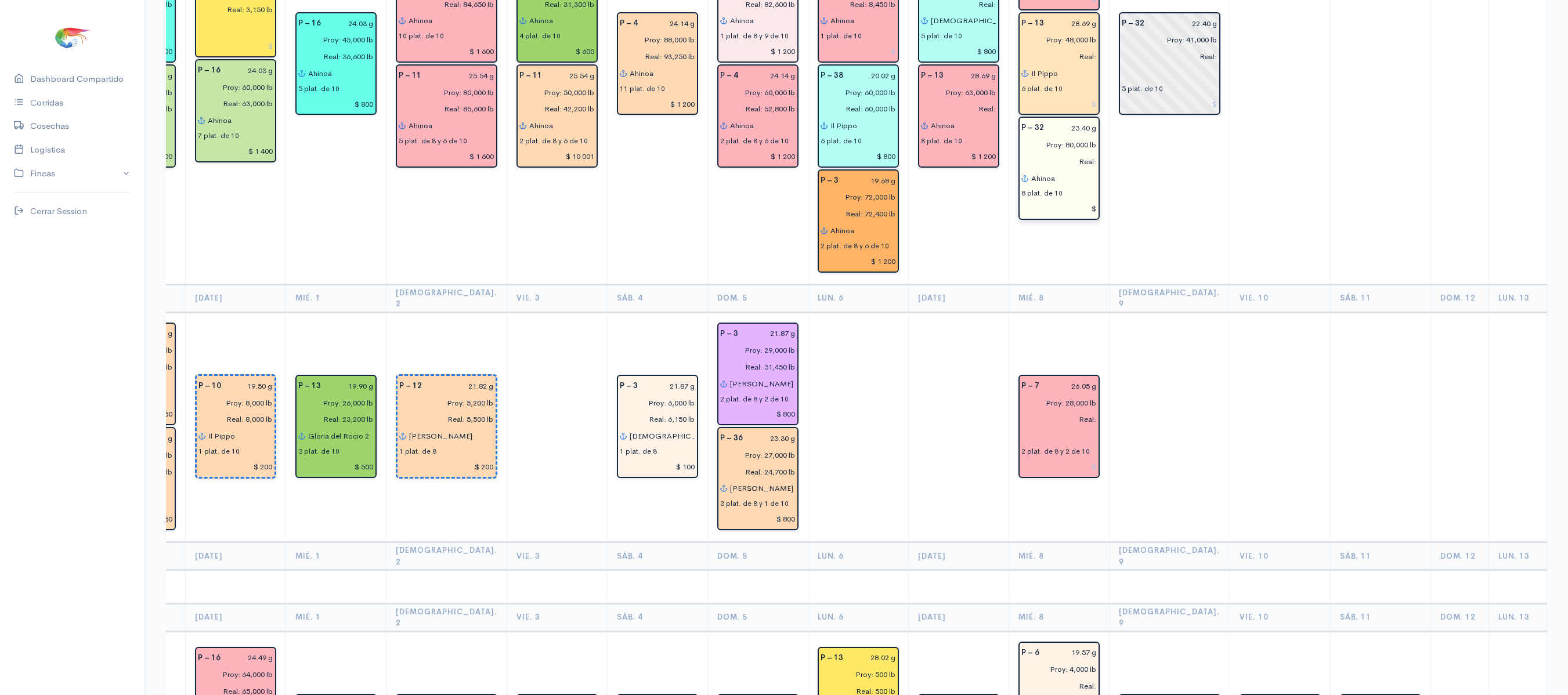
scroll to position [1858, 0]
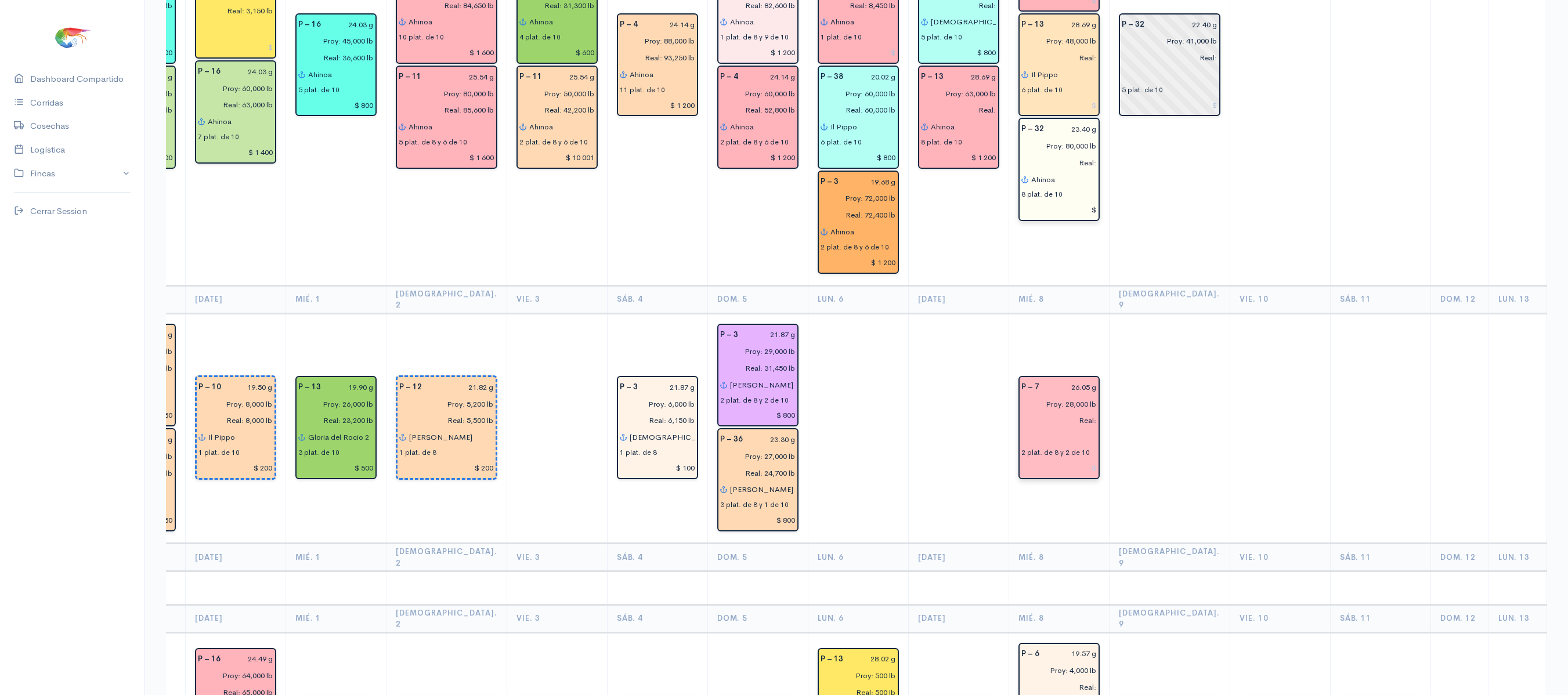
click at [1020, 412] on input "Real:" at bounding box center [1055, 420] width 83 height 17
click at [1021, 429] on input "text" at bounding box center [1059, 437] width 76 height 17
click at [1045, 455] on ngb-highlight "A bel Eli a n" at bounding box center [1066, 461] width 41 height 11
type input "[PERSON_NAME]"
click at [1117, 314] on td at bounding box center [1169, 429] width 121 height 230
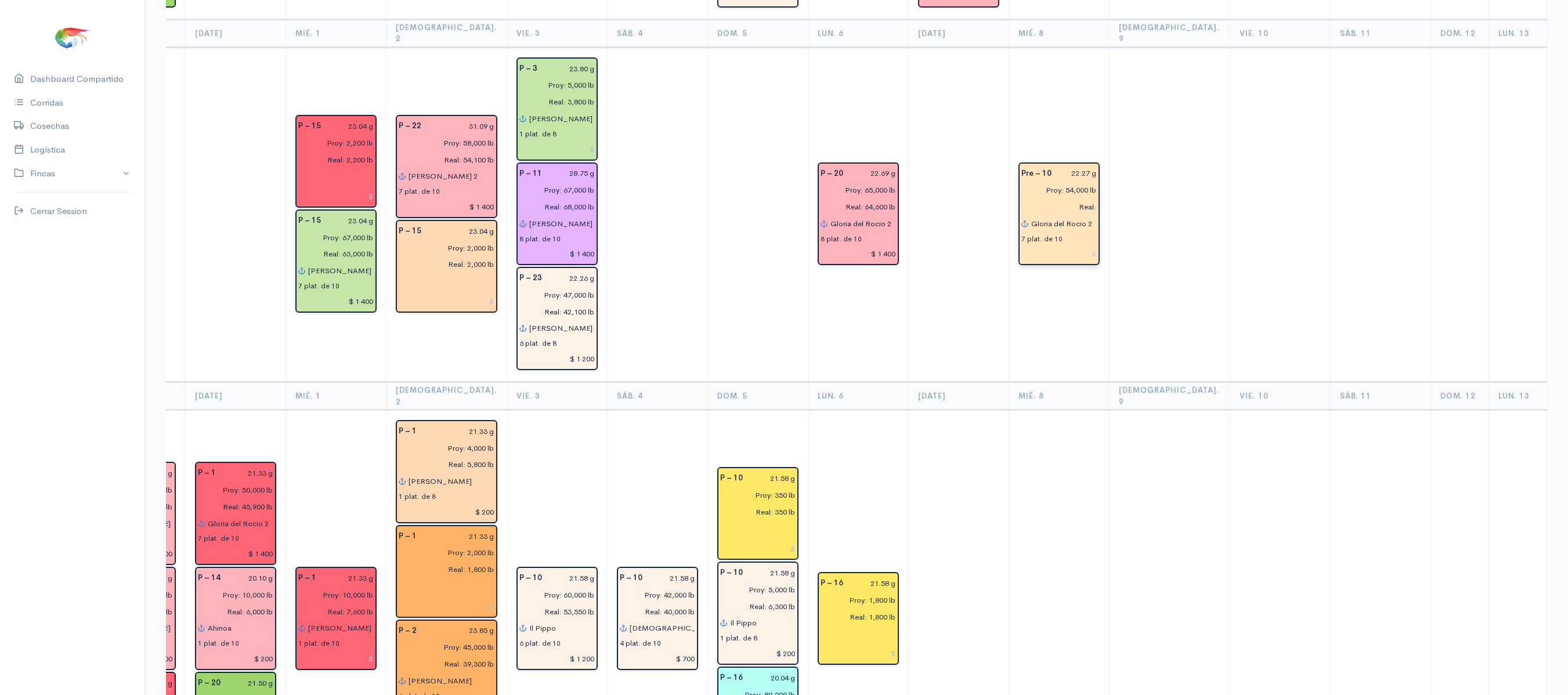
scroll to position [536, 0]
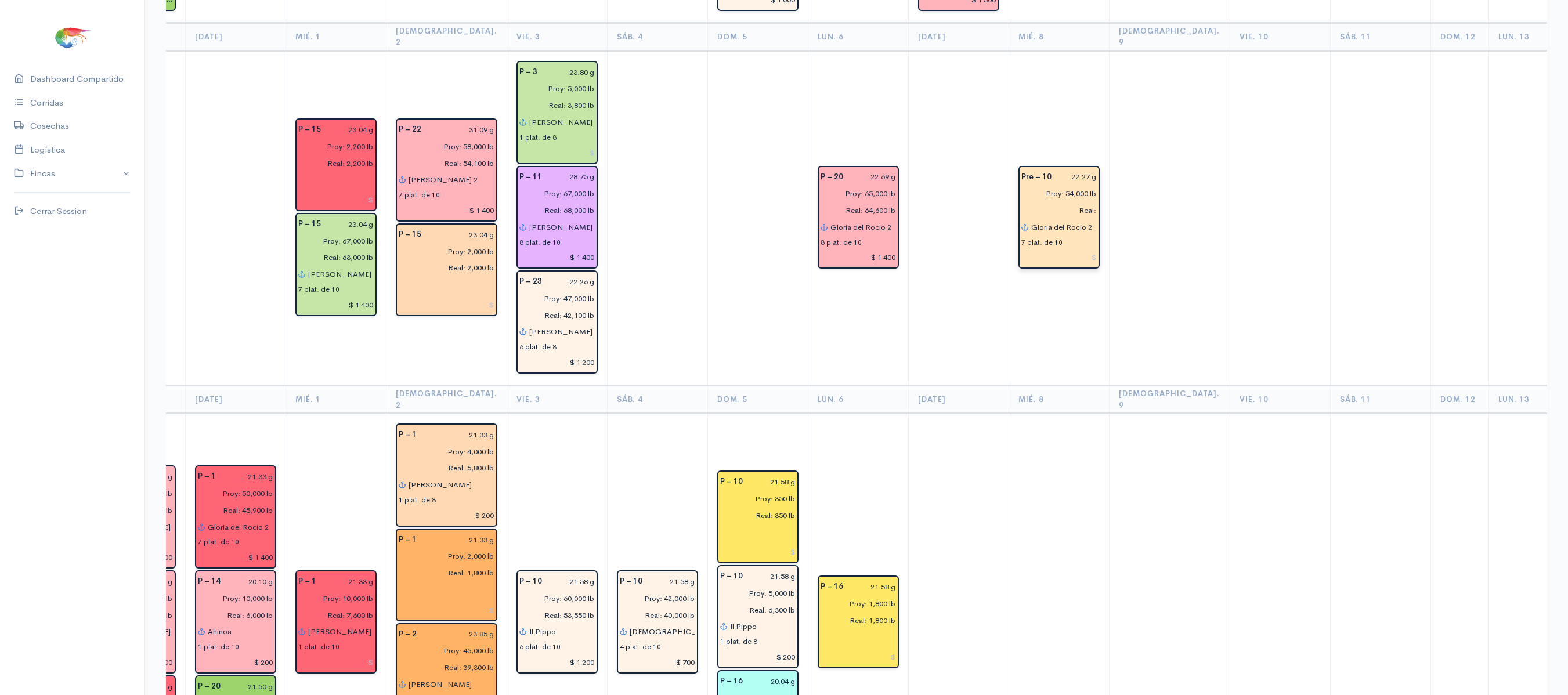
click at [1031, 219] on input "Gloria del Rocio 2" at bounding box center [1064, 227] width 66 height 17
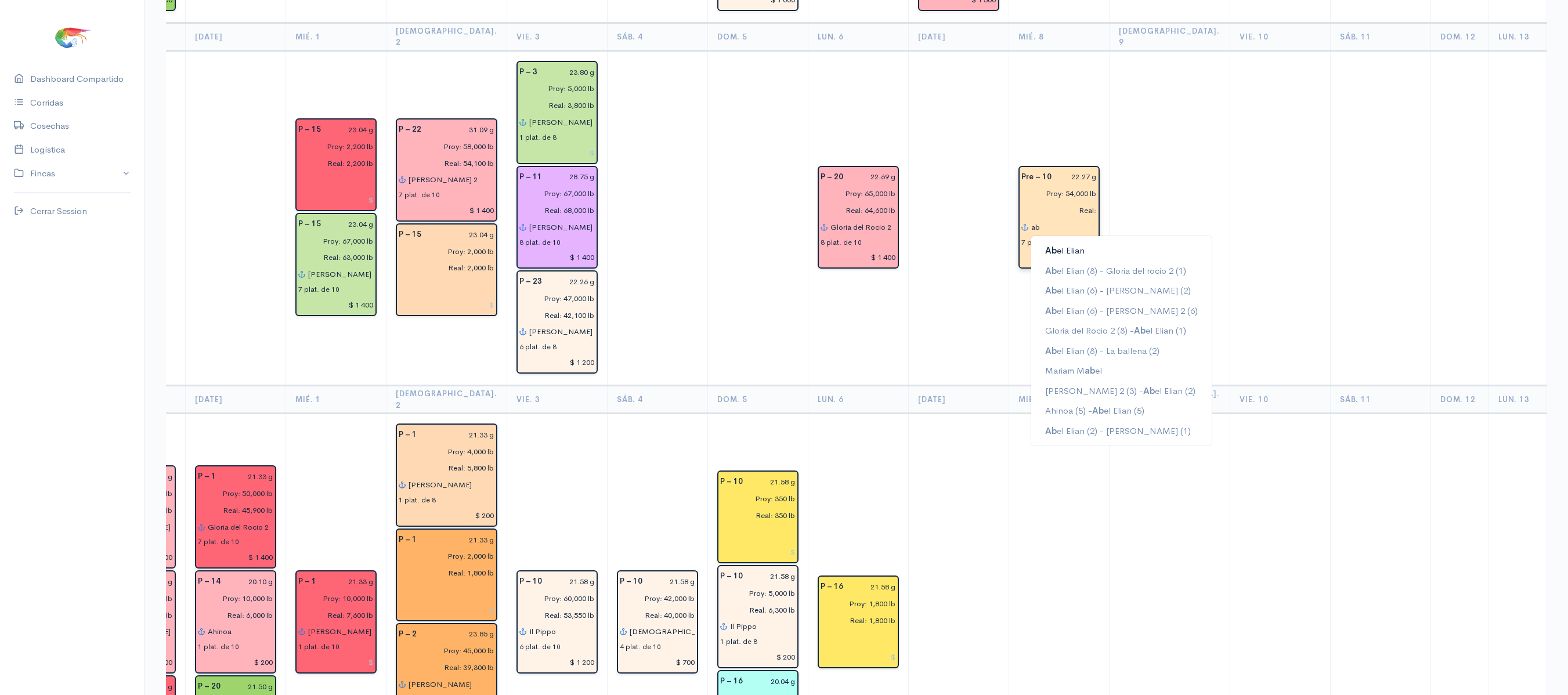
click at [1031, 241] on button "Ab el Elian" at bounding box center [1122, 251] width 181 height 20
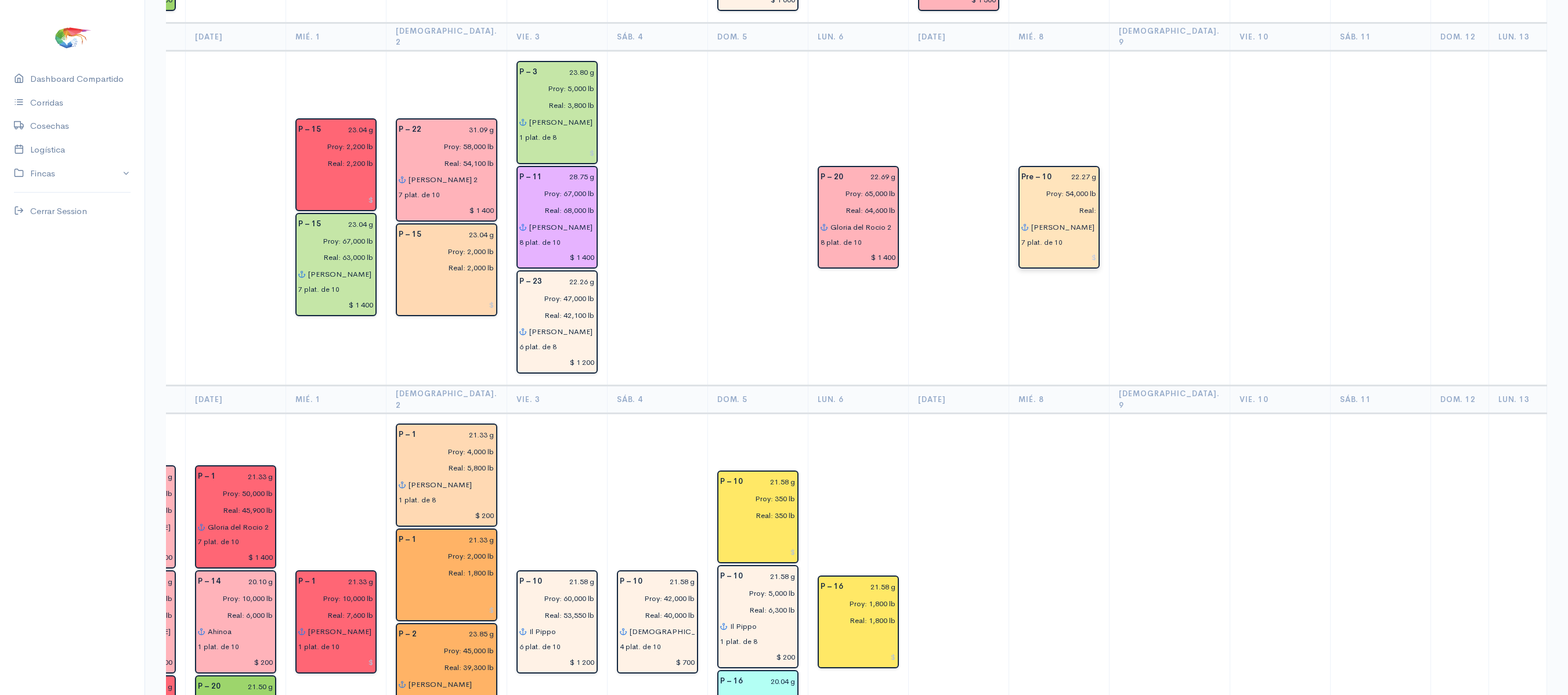
type input "[PERSON_NAME]"
click at [1028, 265] on td "Pre – 10 22.27 g Proy: 54,000 lb Real: [PERSON_NAME] 7 plat. de 10" at bounding box center [1059, 218] width 100 height 335
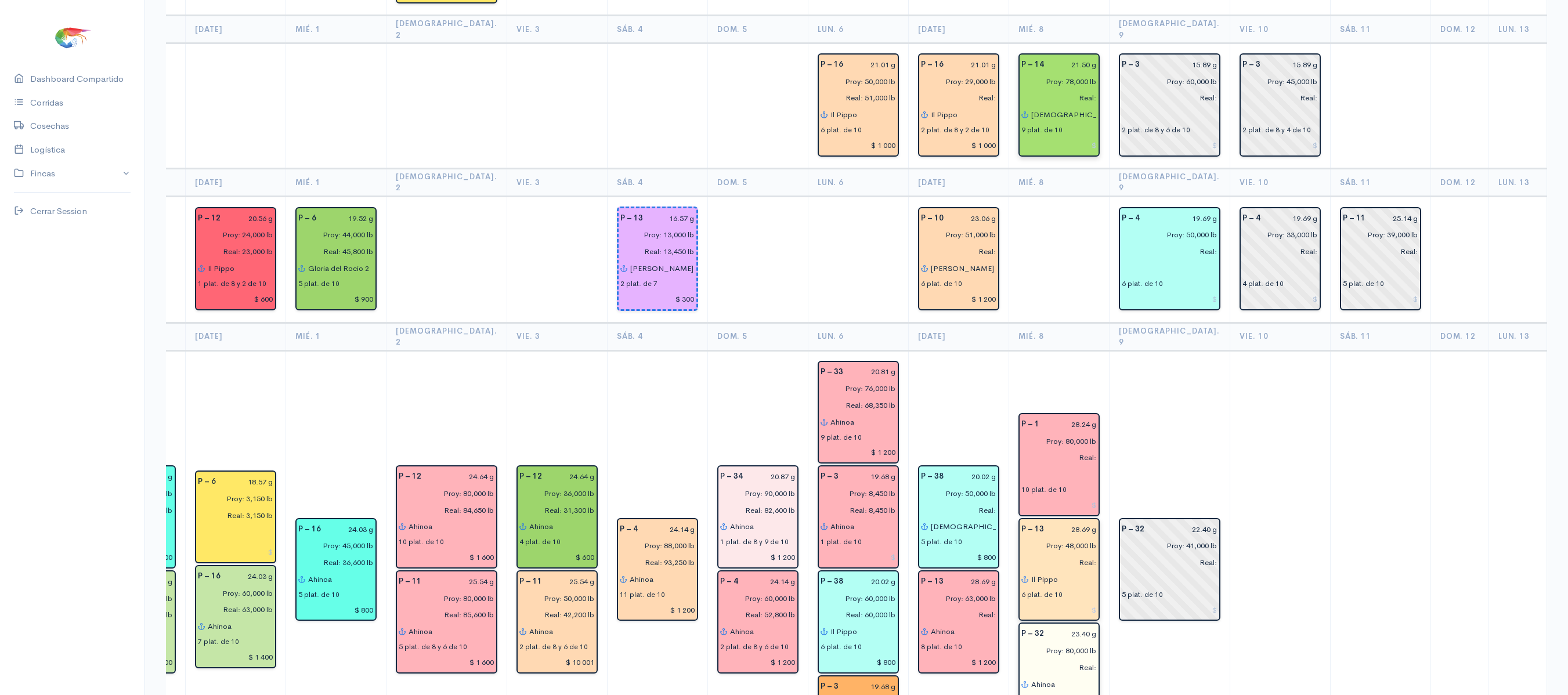
scroll to position [1343, 0]
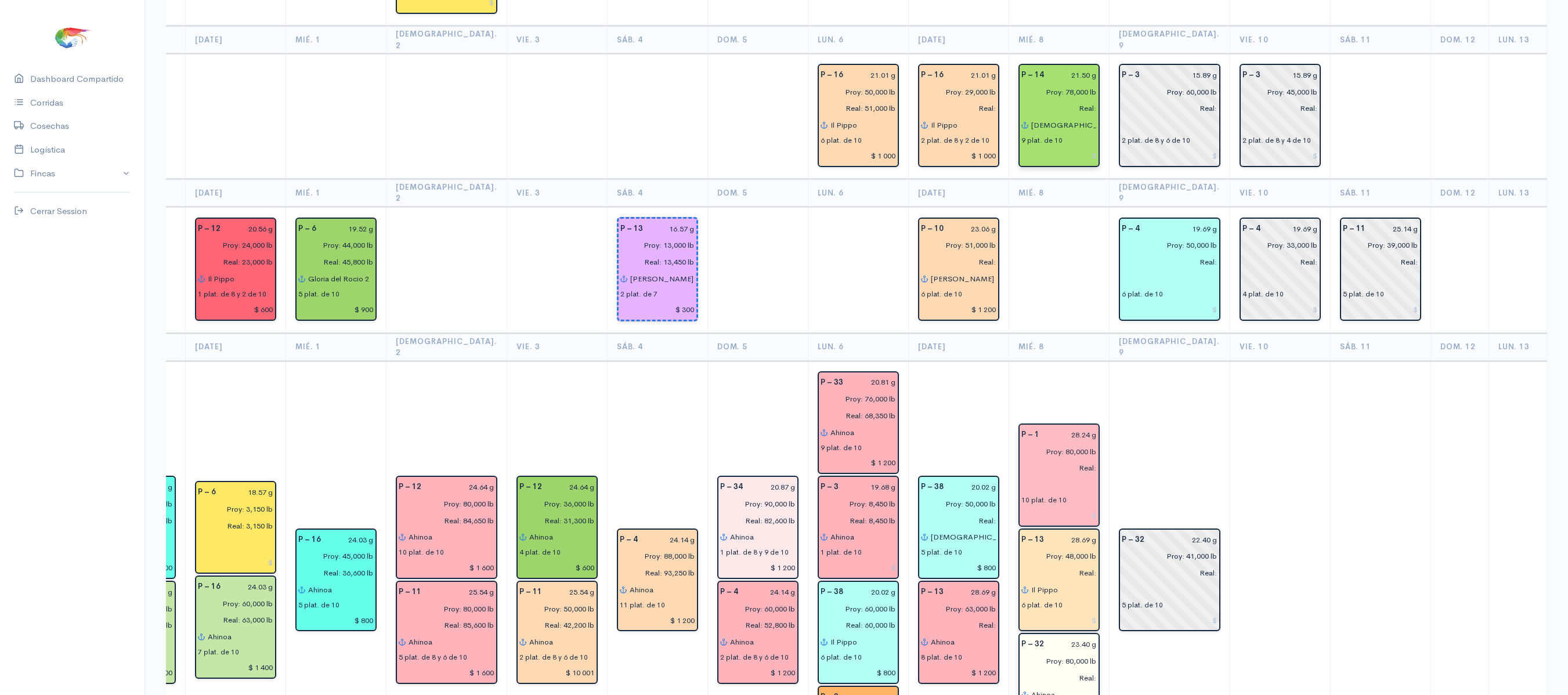
click at [1021, 476] on input "text" at bounding box center [1059, 485] width 76 height 17
click at [1045, 502] on span "Il" at bounding box center [1047, 508] width 5 height 11
click at [1052, 251] on td at bounding box center [1059, 269] width 100 height 126
click at [1021, 117] on div "[DEMOGRAPHIC_DATA] del gran poder" at bounding box center [1059, 125] width 76 height 17
click at [1031, 117] on input "[DEMOGRAPHIC_DATA] del gran poder" at bounding box center [1064, 125] width 66 height 17
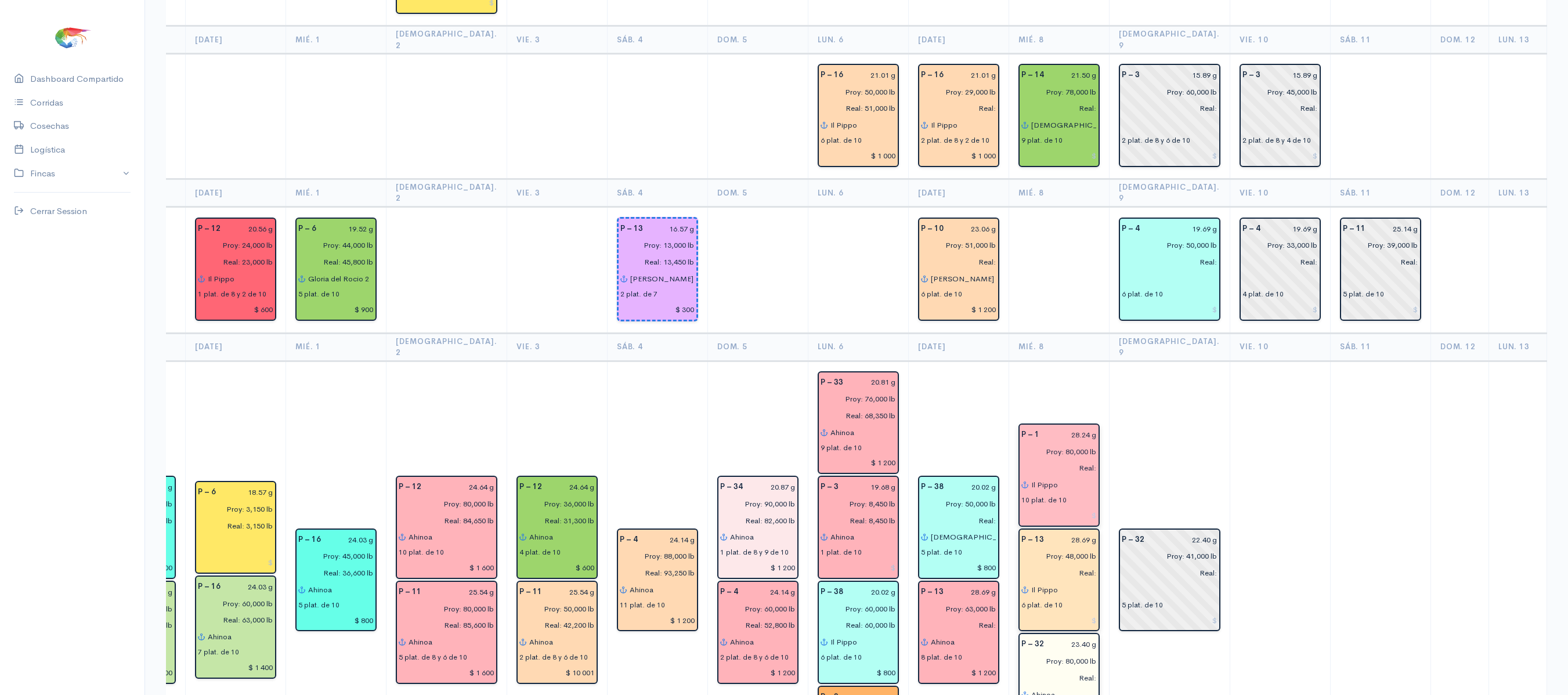
click at [1040, 476] on input "Il Pippo" at bounding box center [1064, 485] width 66 height 17
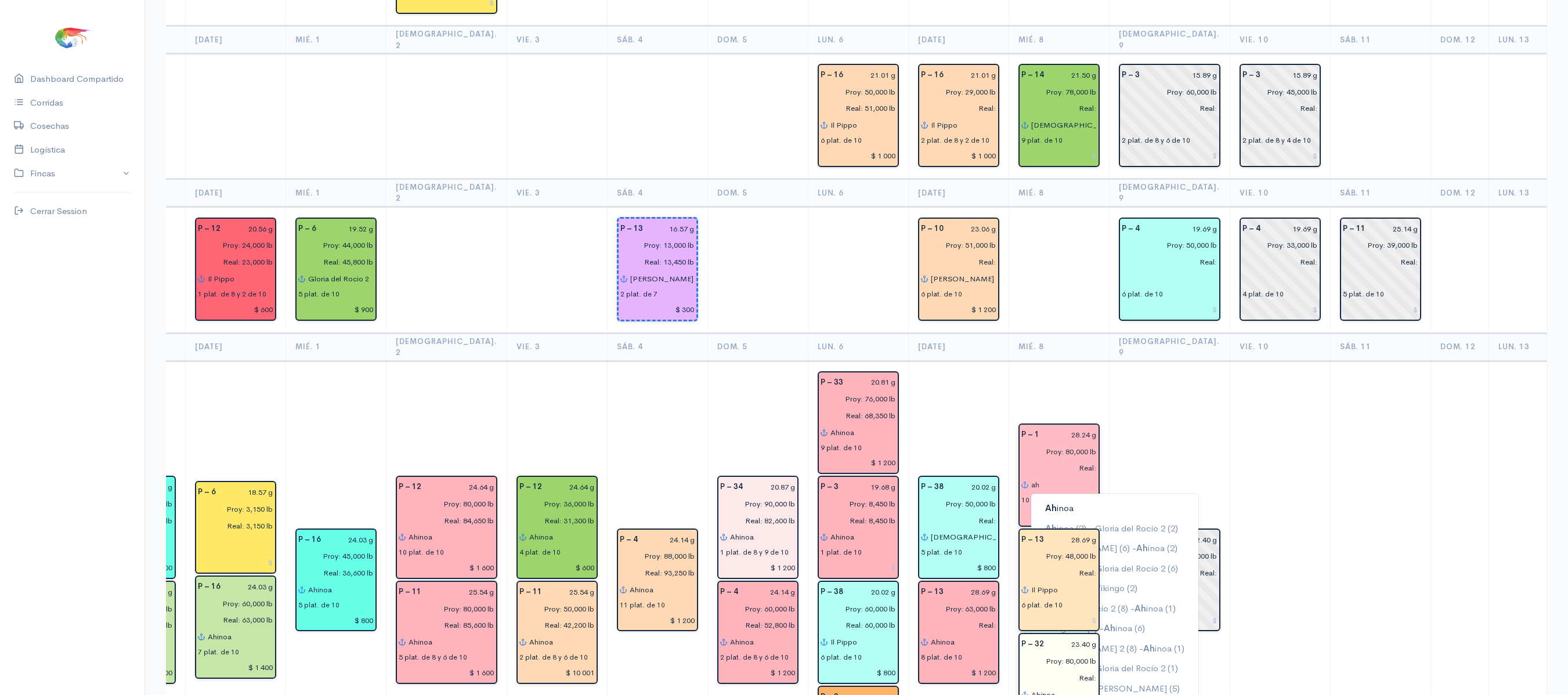
click at [1040, 499] on button "Ah inoa" at bounding box center [1115, 509] width 167 height 20
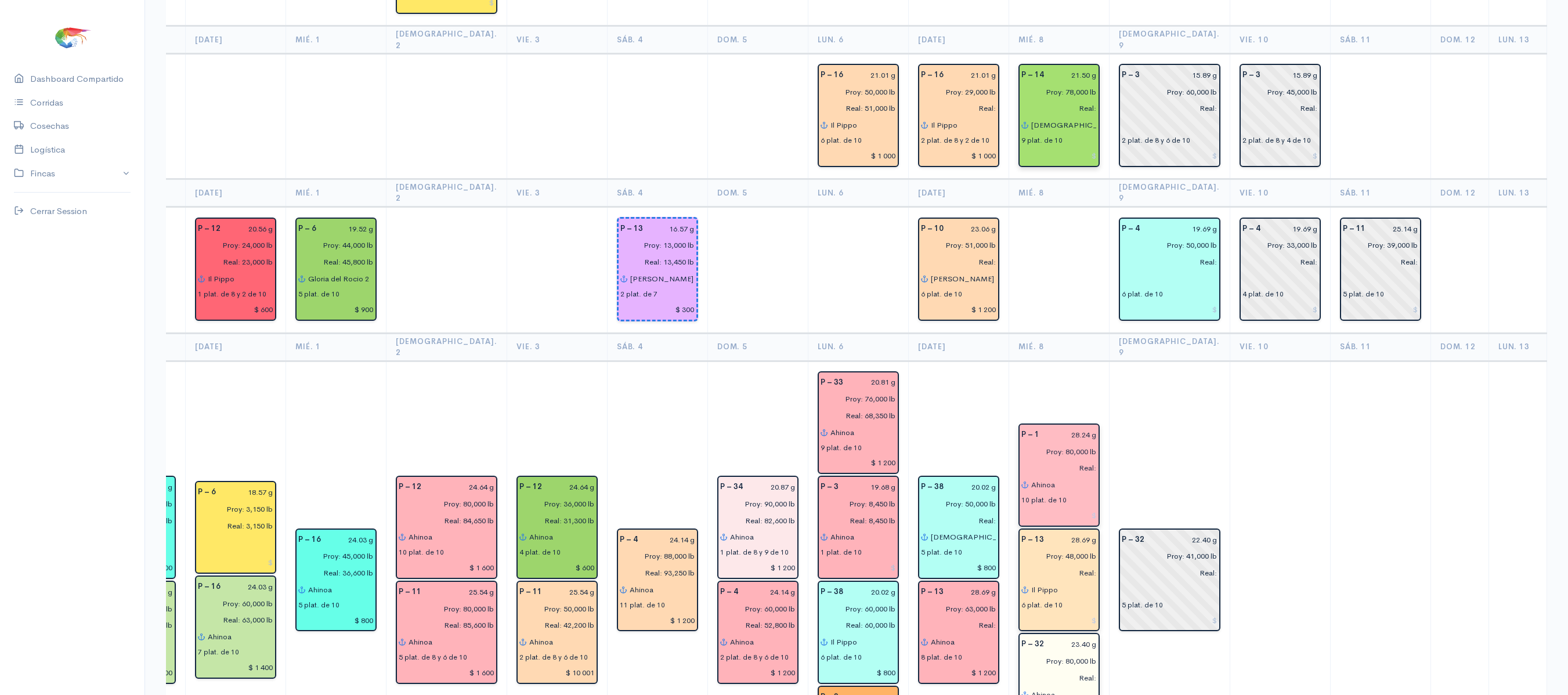
type input "Ahinoa"
click at [1031, 117] on input "[DEMOGRAPHIC_DATA] del gran poder" at bounding box center [1064, 125] width 66 height 17
click at [1031, 138] on button "Il Pippo" at bounding box center [1112, 148] width 161 height 20
type input "Il Pippo"
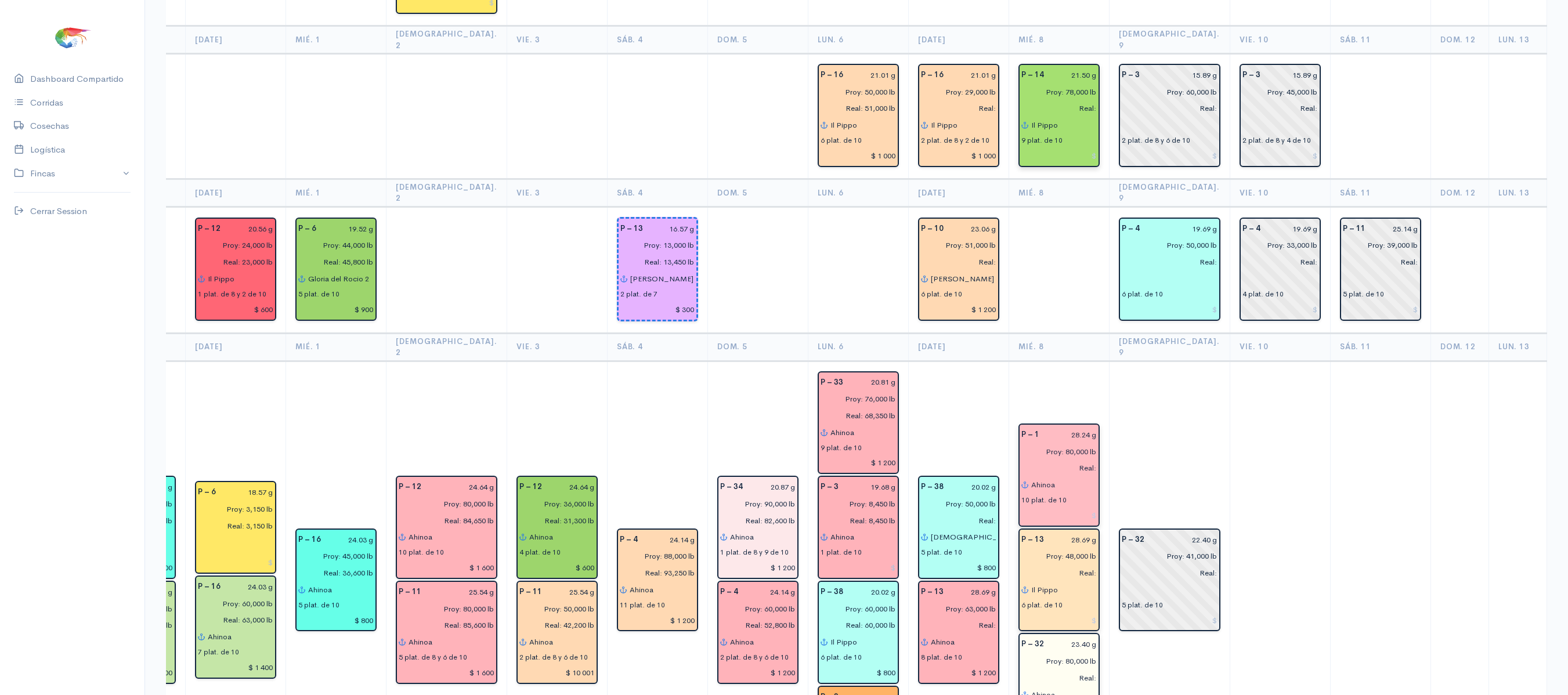
click at [1133, 369] on td "P – 32 22.40 g Proy: 41,000 lb Real: 5 plat. de 10" at bounding box center [1169, 581] width 121 height 440
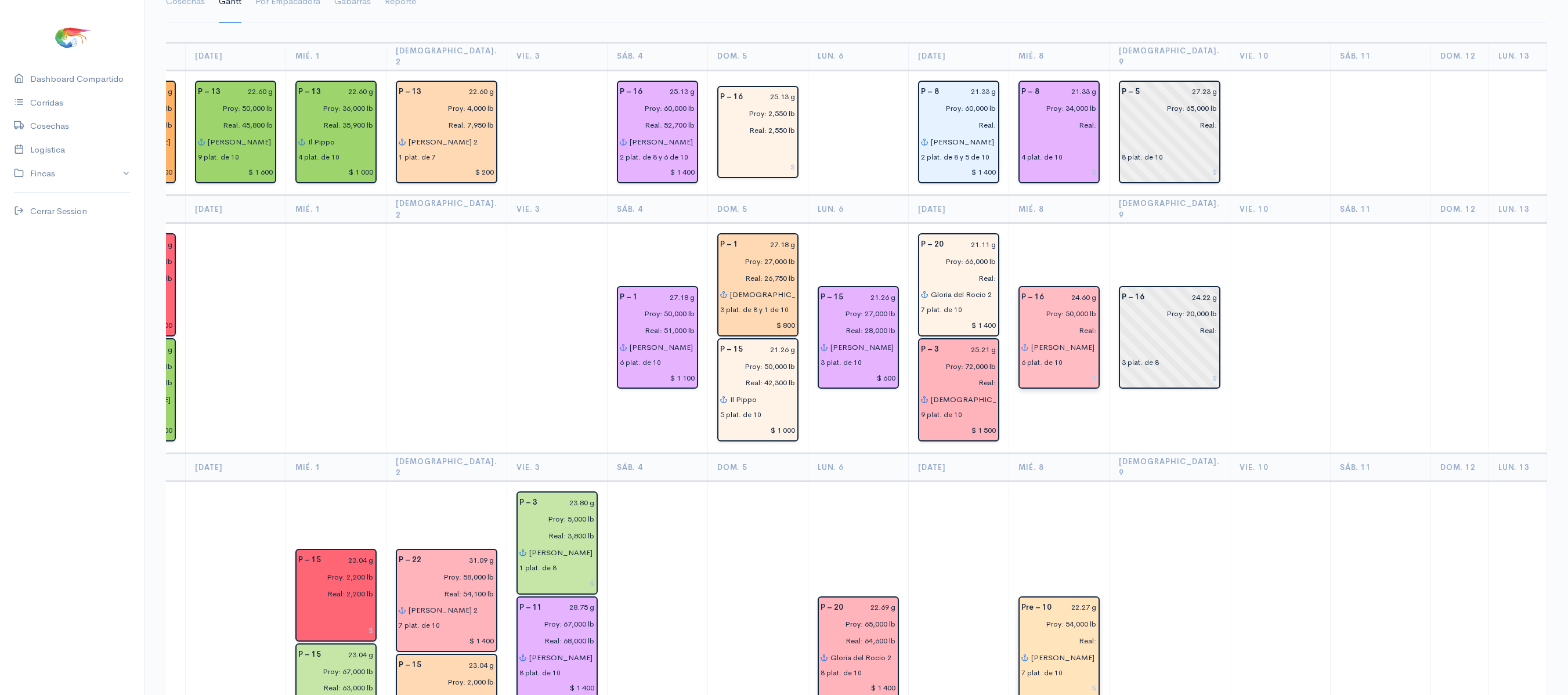
scroll to position [105, 0]
click at [1023, 141] on input "text" at bounding box center [1059, 143] width 76 height 17
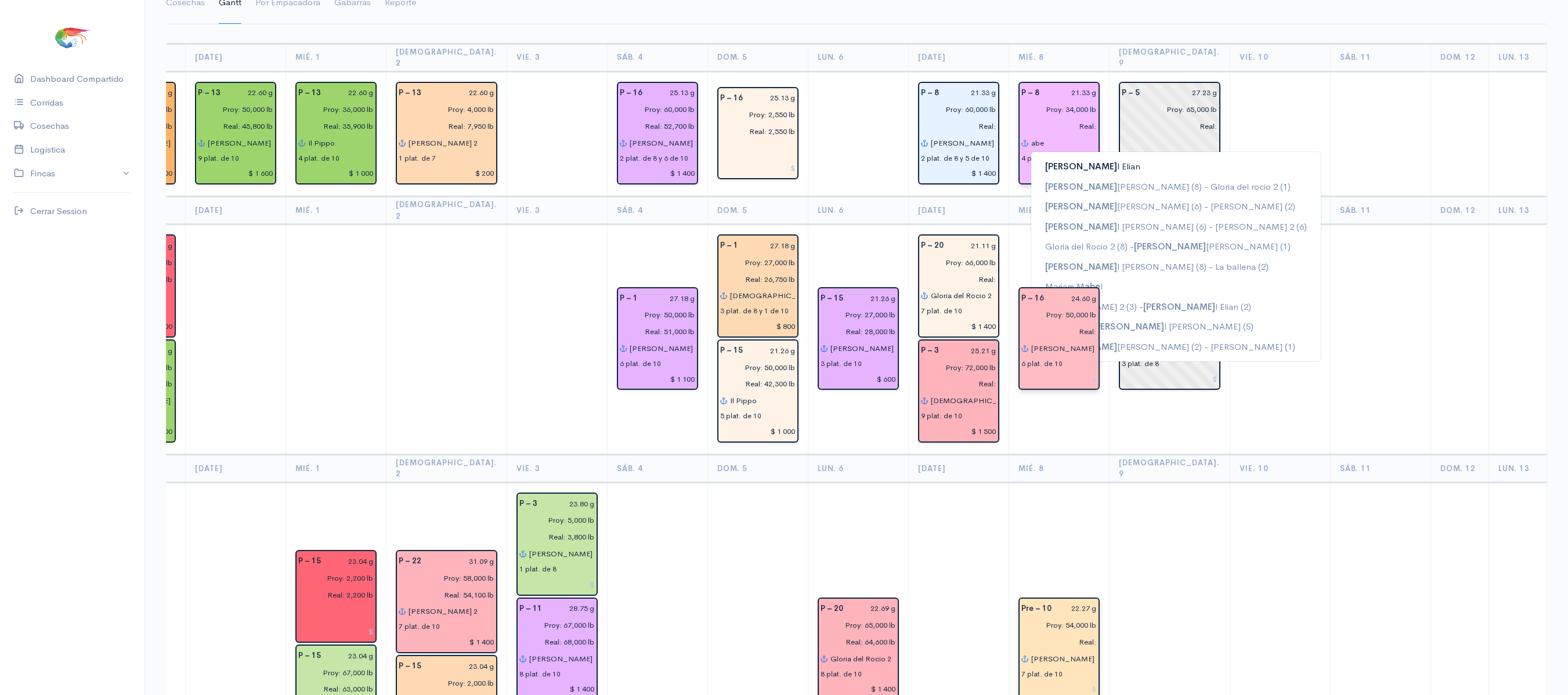
click at [1031, 151] on ngb-typeahead-window "[PERSON_NAME] (8) - [PERSON_NAME] 2 (1) [PERSON_NAME] (6) - [PERSON_NAME] (2) […" at bounding box center [1176, 256] width 291 height 210
click at [1050, 161] on ngb-highlight "[PERSON_NAME]" at bounding box center [1093, 167] width 95 height 11
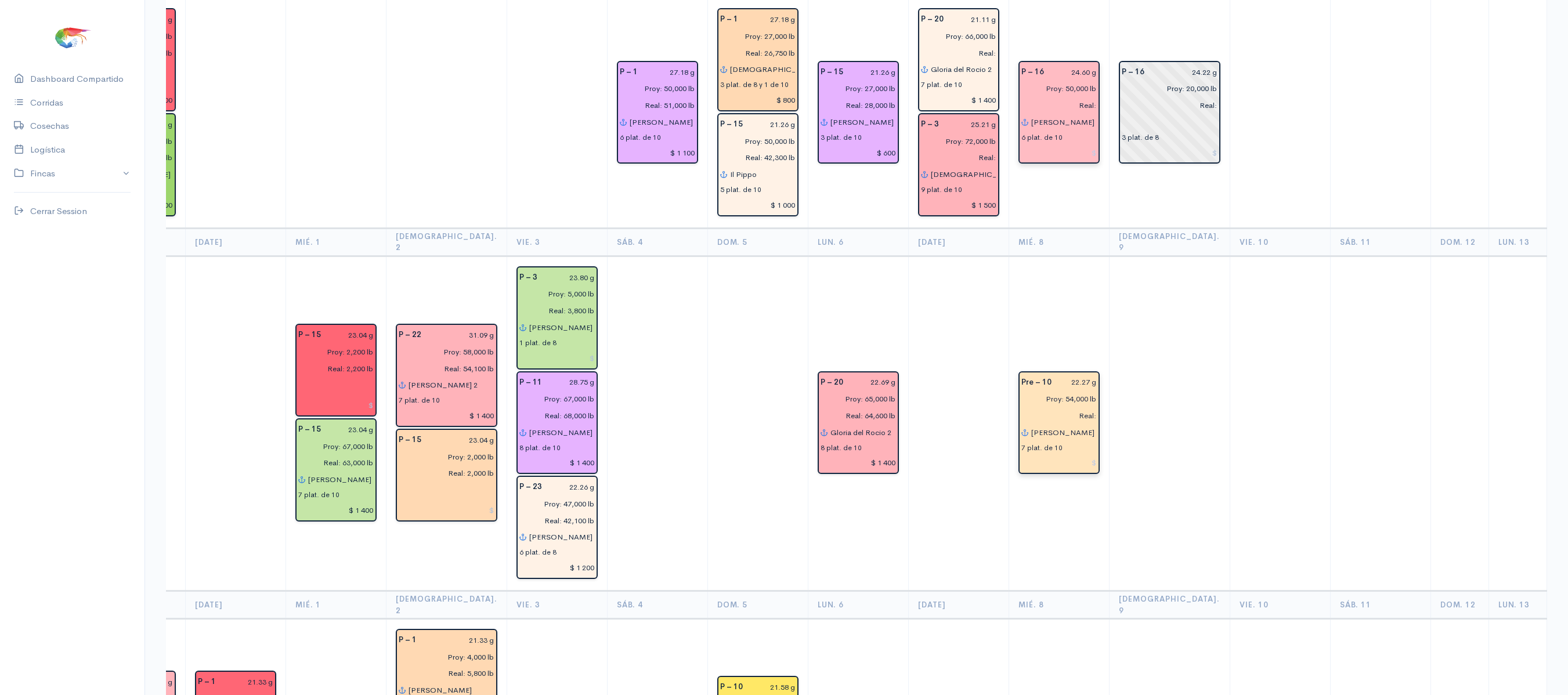
scroll to position [332, 0]
type input "[PERSON_NAME]"
click at [1063, 423] on input "[PERSON_NAME]" at bounding box center [1064, 432] width 66 height 17
type input "h"
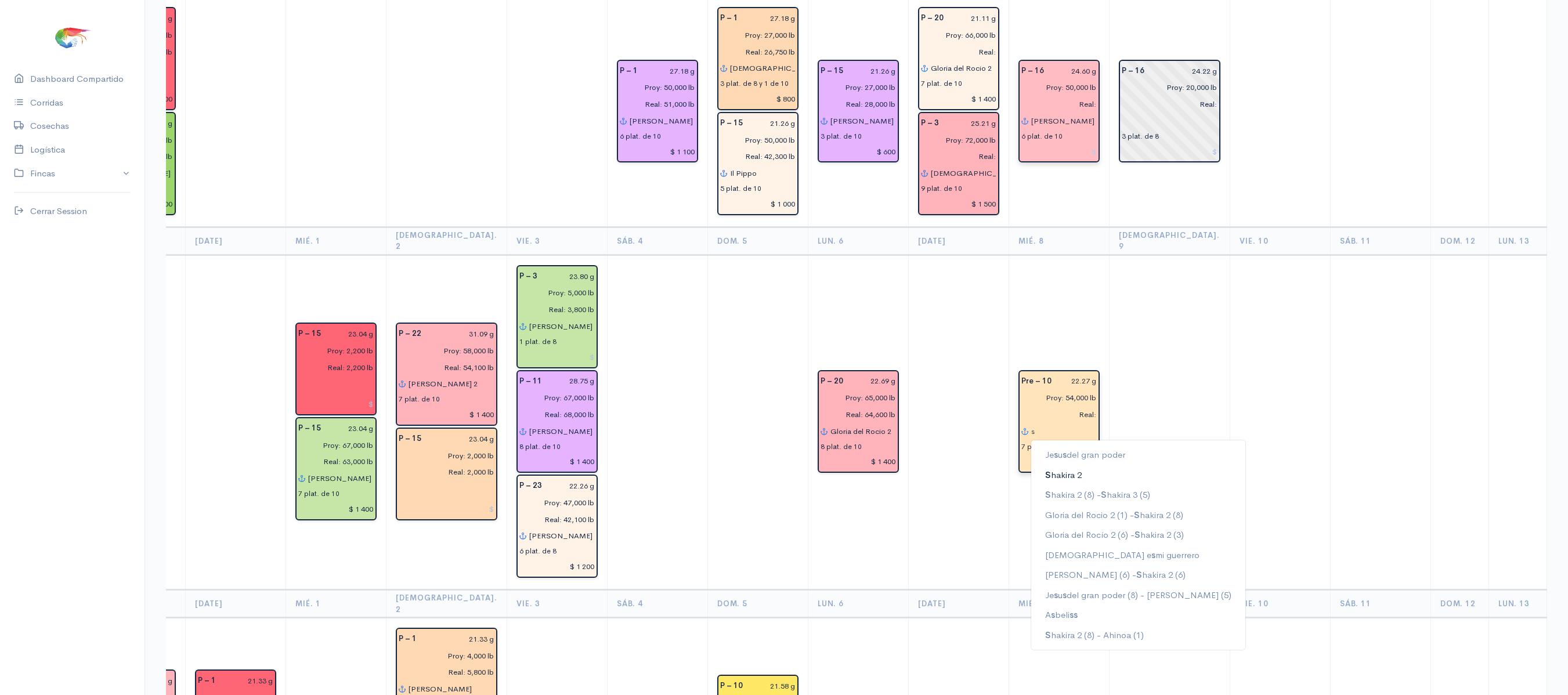
click at [1049, 465] on button "S hakira 2" at bounding box center [1138, 475] width 214 height 20
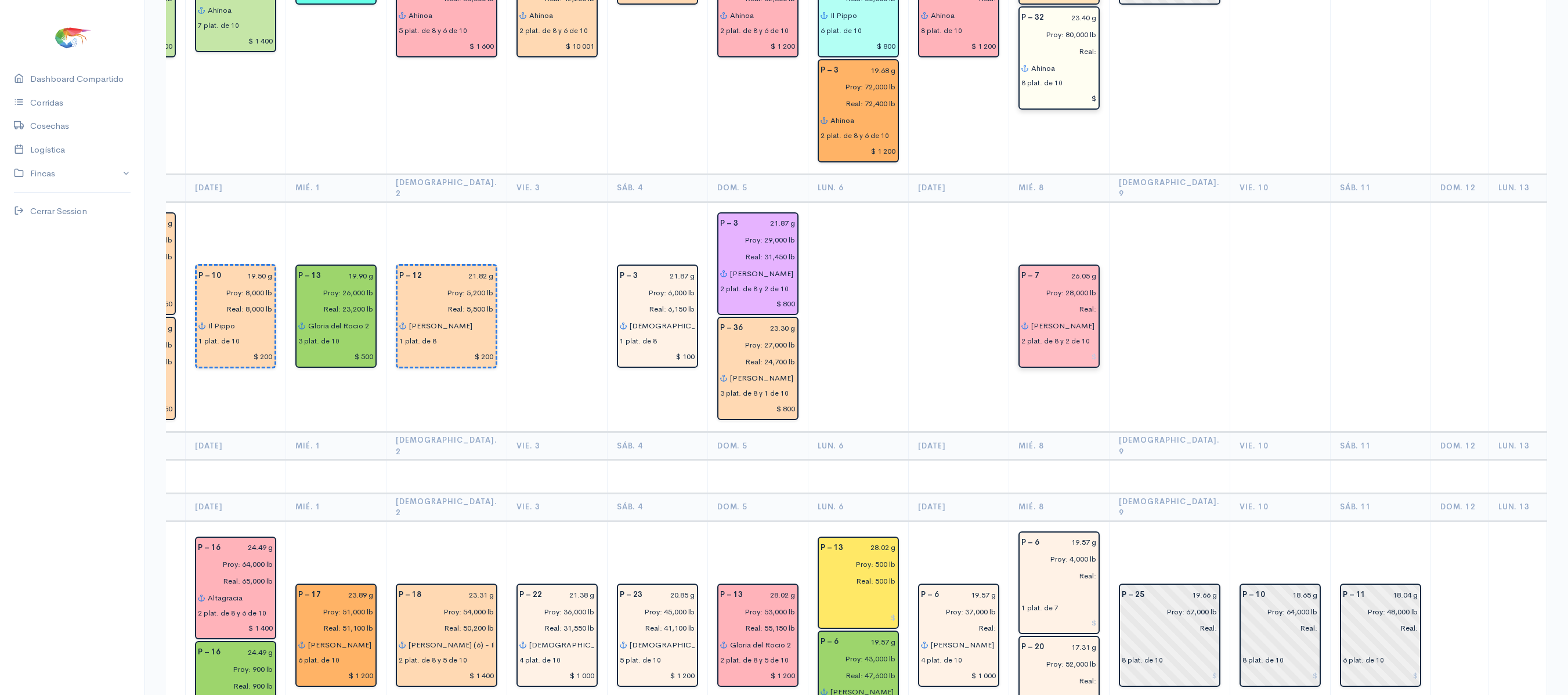
scroll to position [1976, 0]
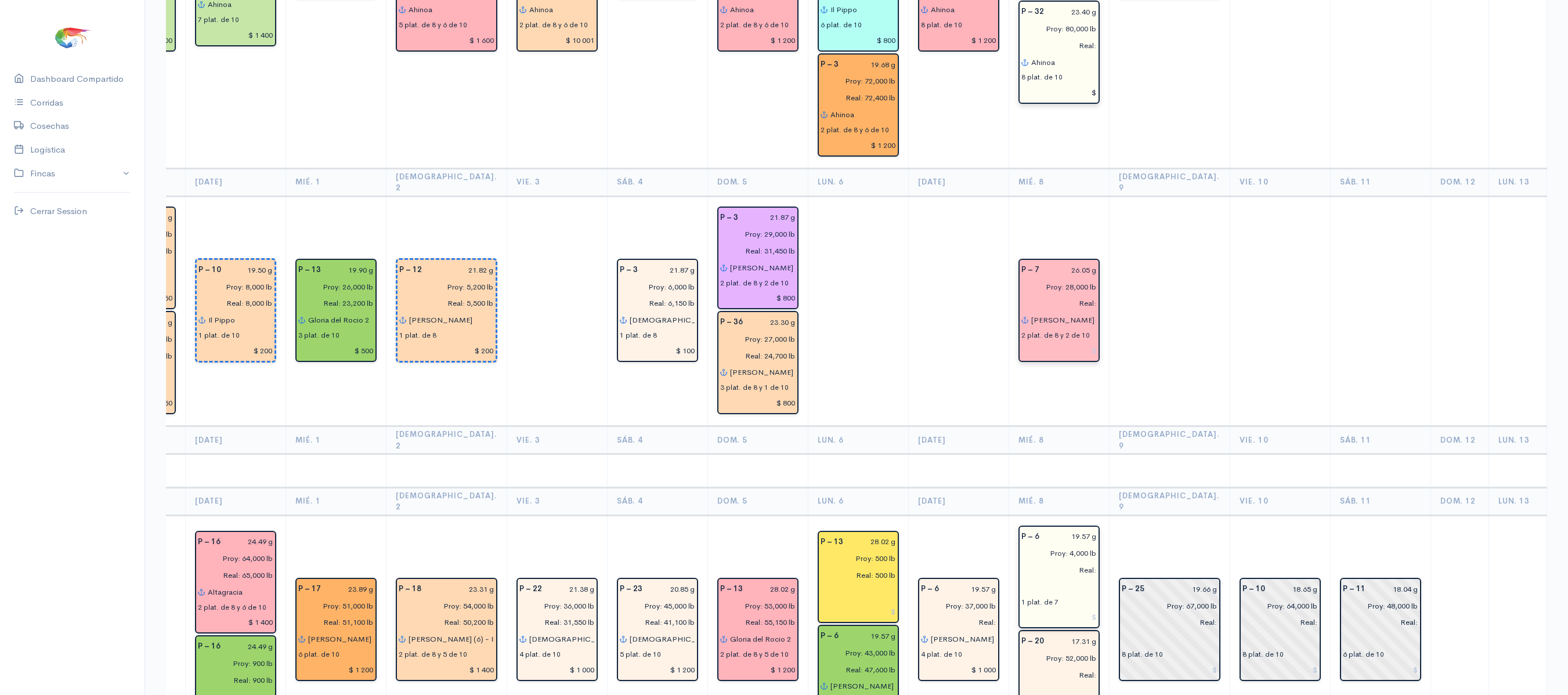
type input "[PERSON_NAME] 2"
click at [1021, 578] on input "text" at bounding box center [1059, 587] width 76 height 17
click at [1069, 416] on ngb-highlight "Gl oria del Rocio 2" at bounding box center [1080, 422] width 70 height 11
type input "Gloria del Rocio 2"
click at [1029, 684] on input "text" at bounding box center [1059, 692] width 76 height 17
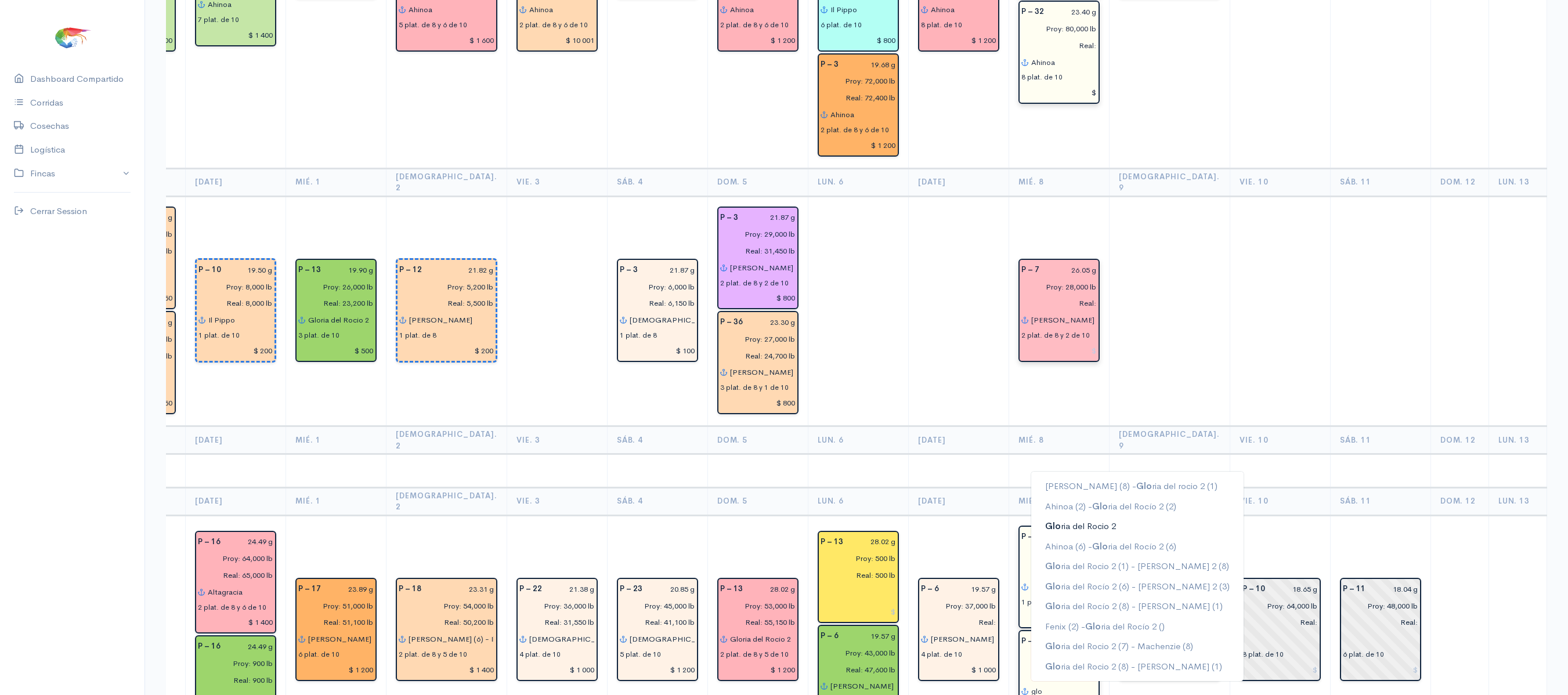
click at [1067, 521] on ngb-highlight "Glo ria del Rocio 2" at bounding box center [1081, 526] width 71 height 11
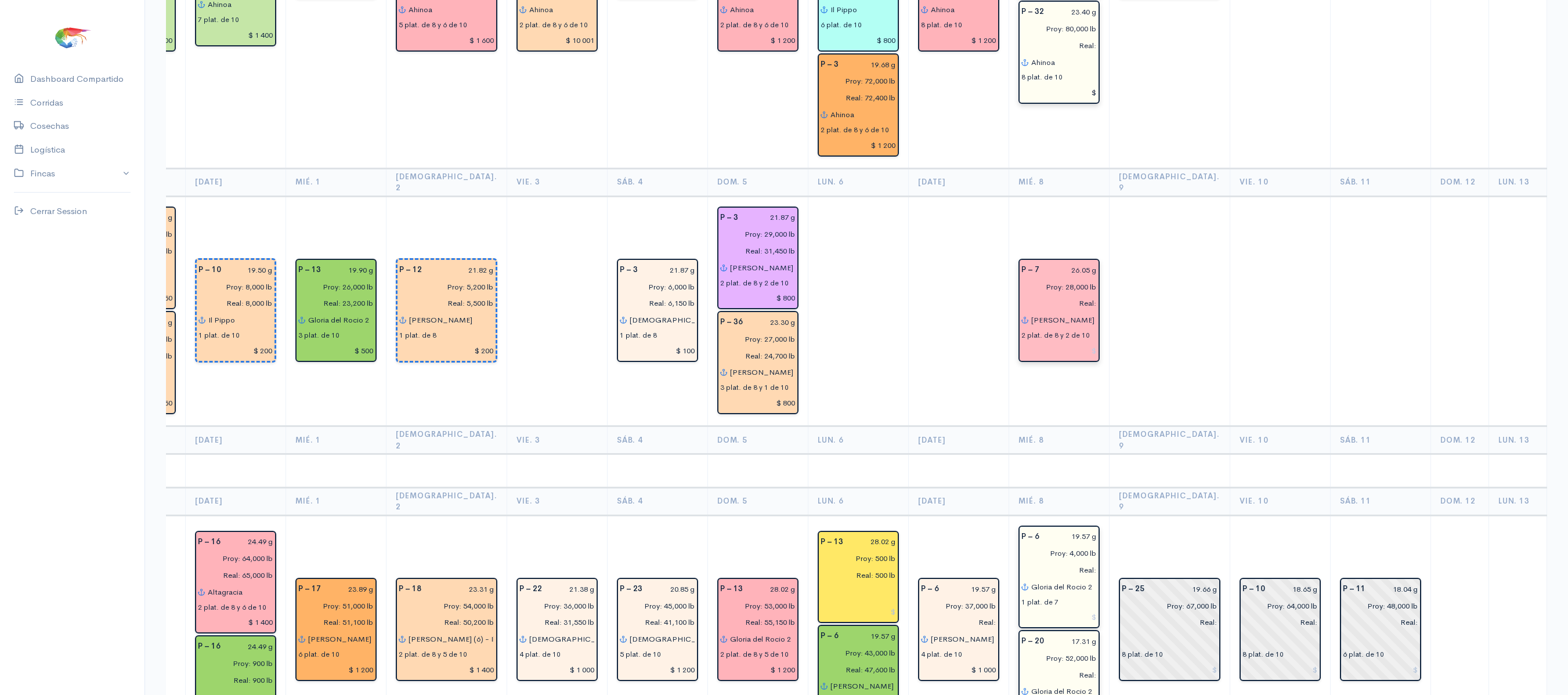
type input "Gloria del Rocio 2"
click at [1129, 487] on th "[DEMOGRAPHIC_DATA]. 9" at bounding box center [1169, 501] width 121 height 28
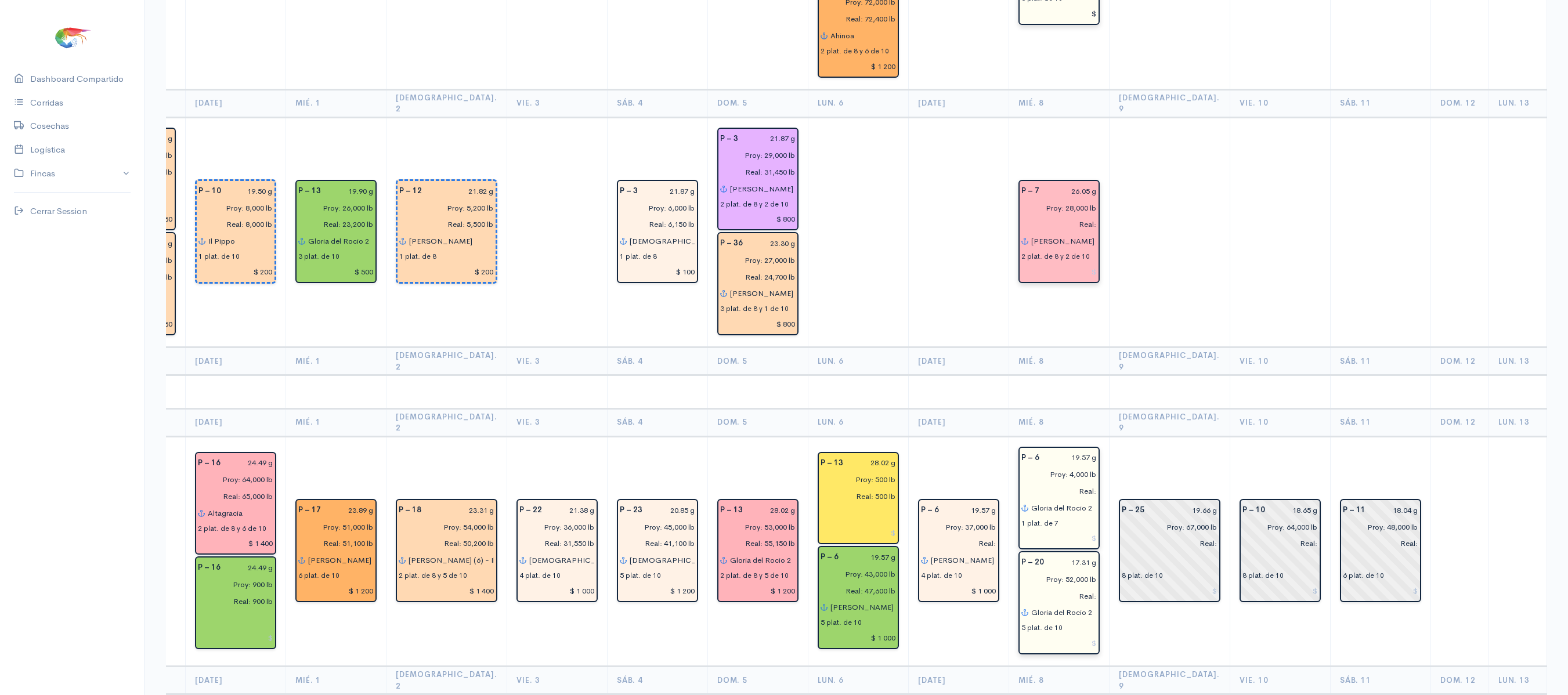
scroll to position [2055, 0]
click at [1170, 133] on td at bounding box center [1169, 231] width 121 height 230
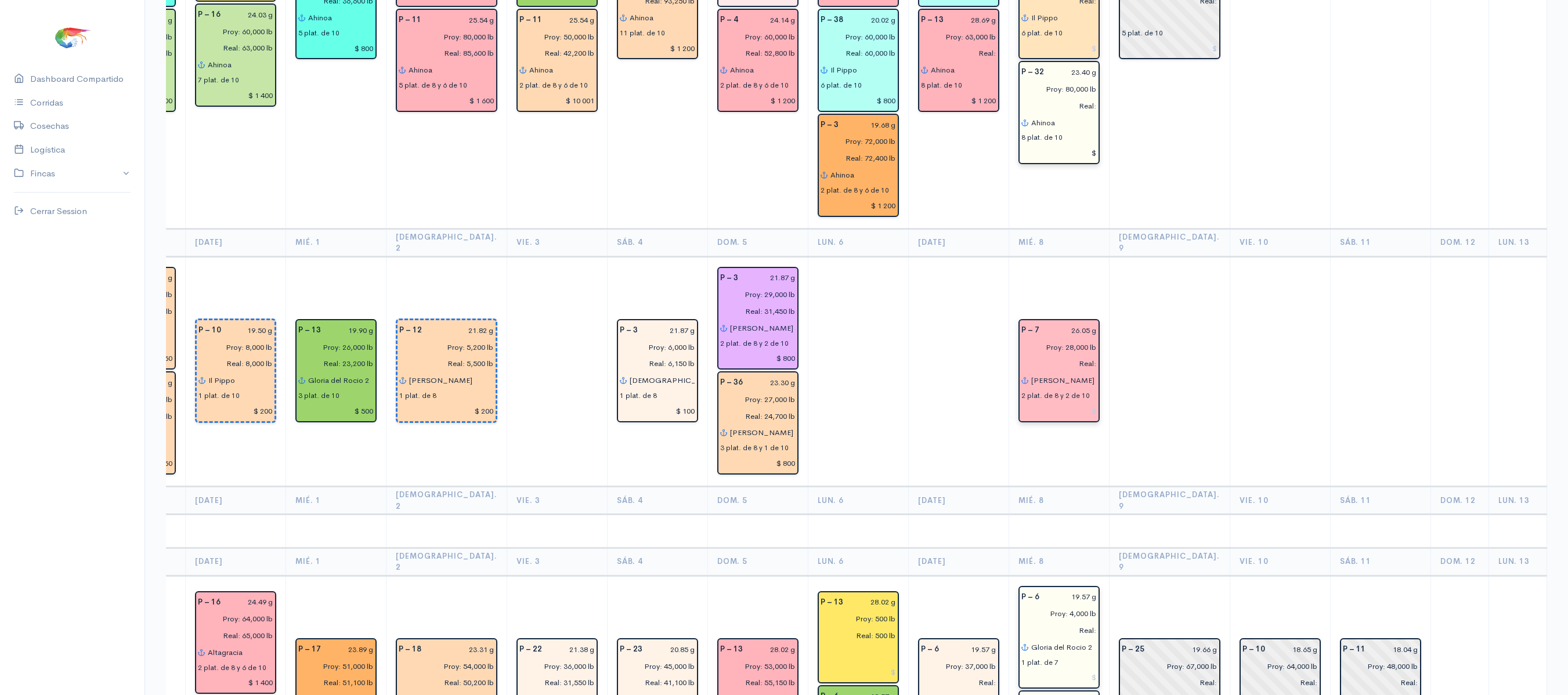
scroll to position [1911, 0]
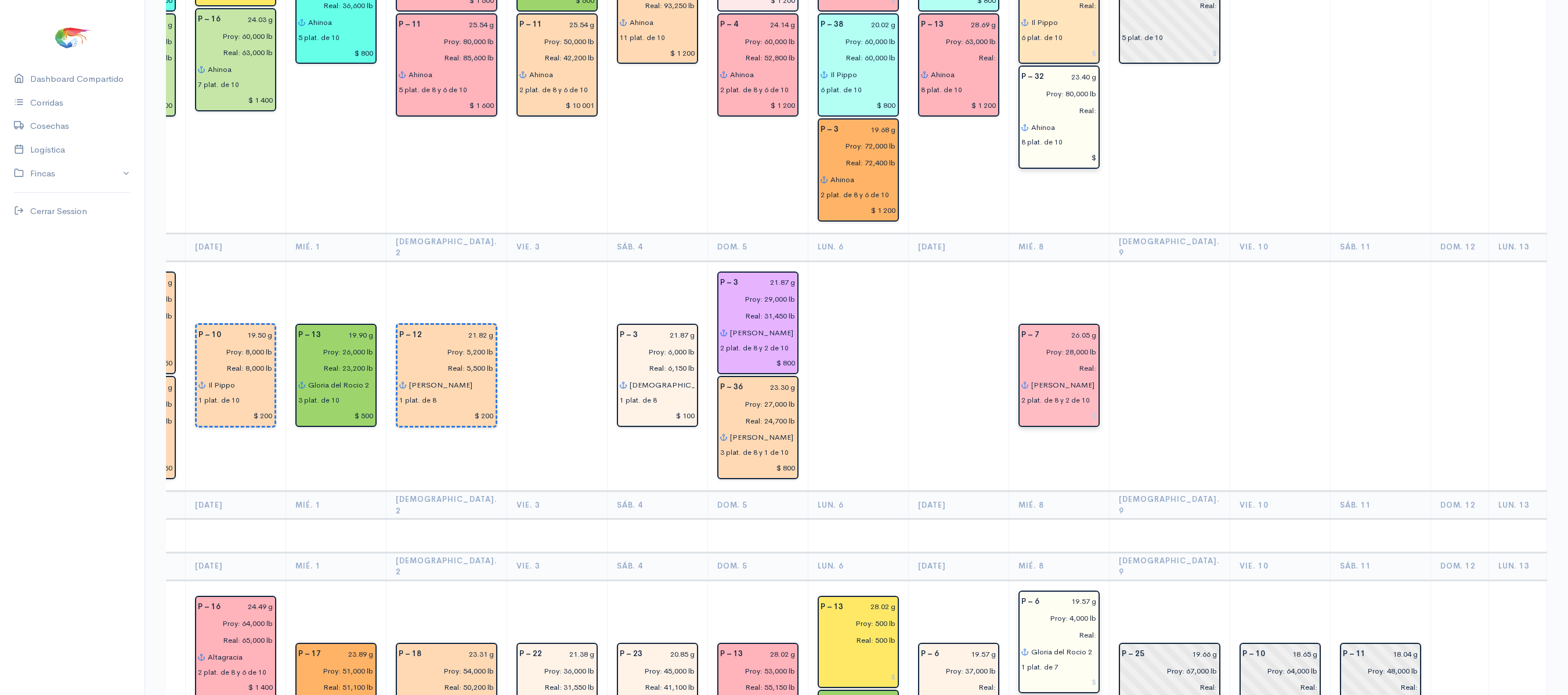
click at [1109, 278] on td at bounding box center [1169, 376] width 121 height 230
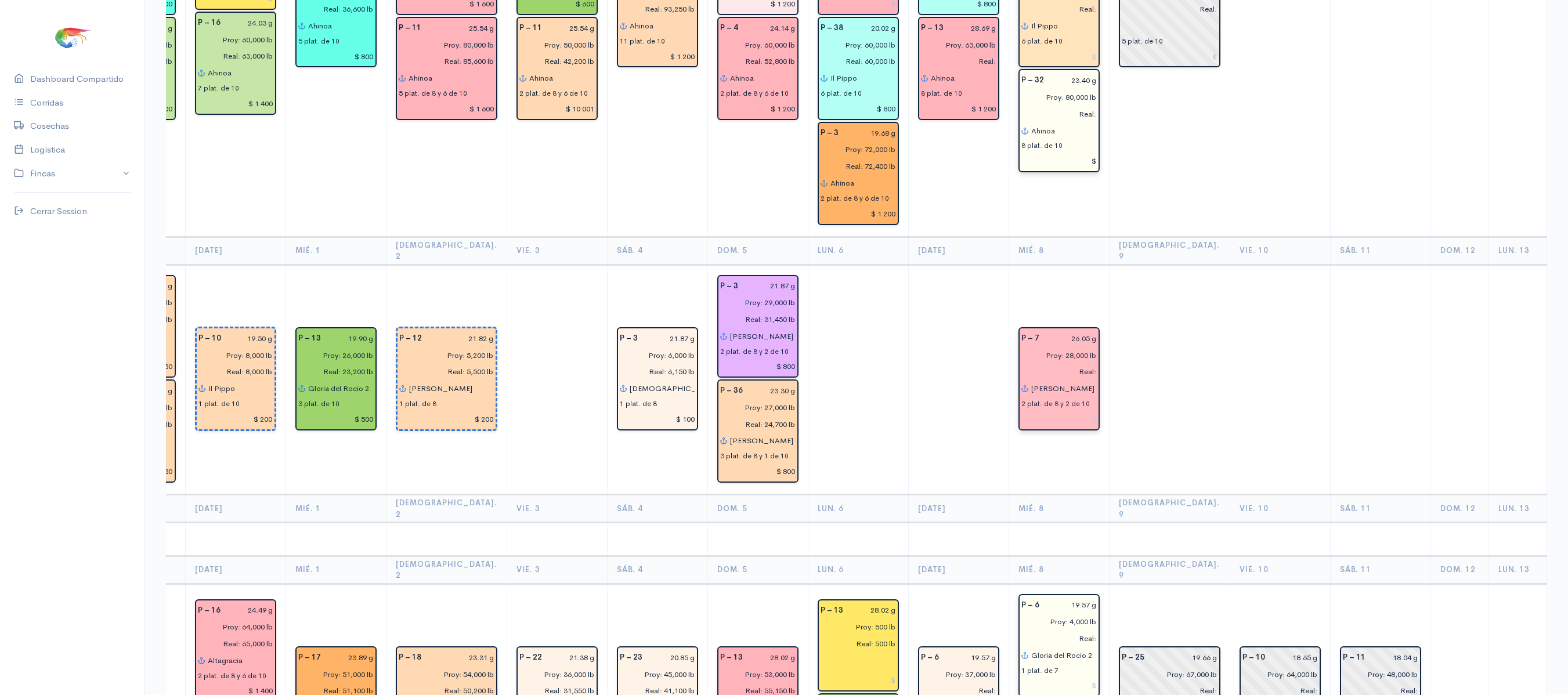
click at [1069, 411] on input at bounding box center [1059, 420] width 76 height 17
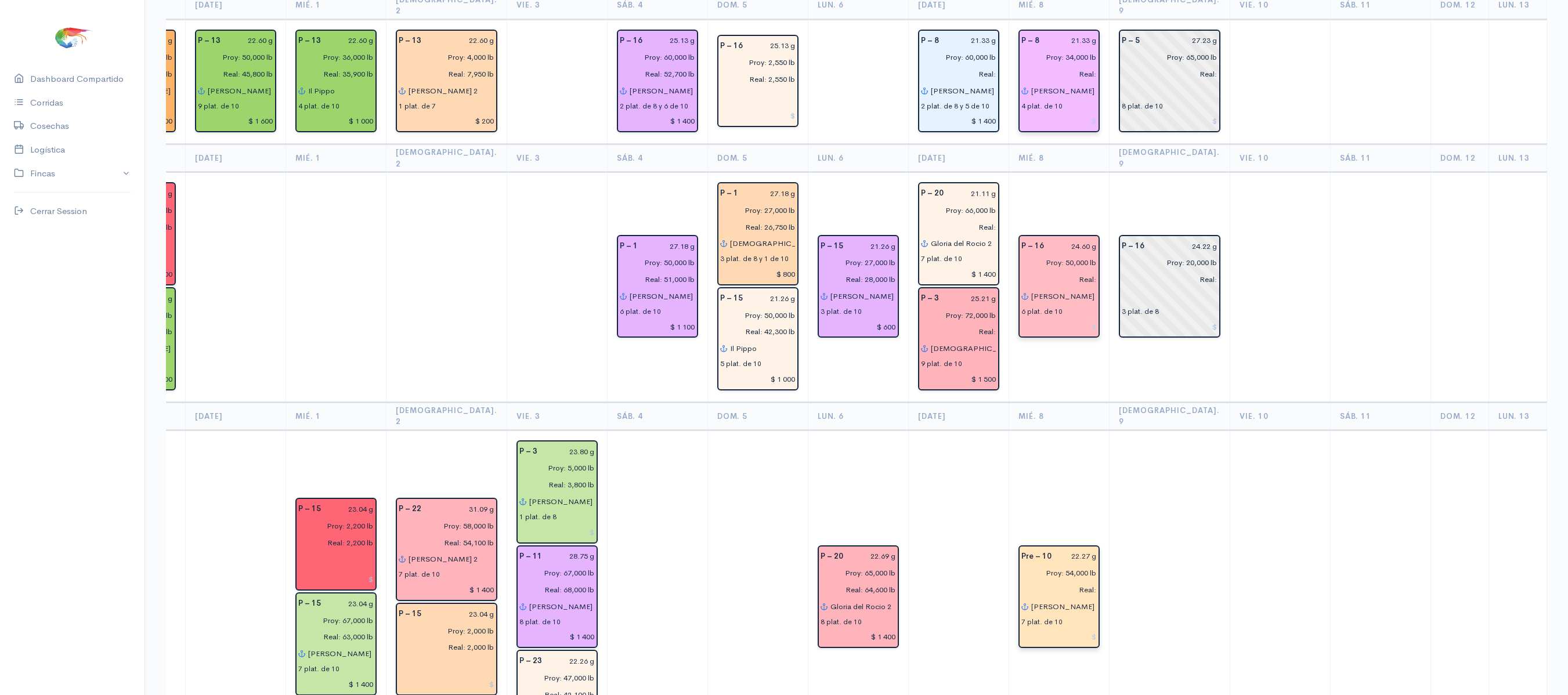
scroll to position [0, 0]
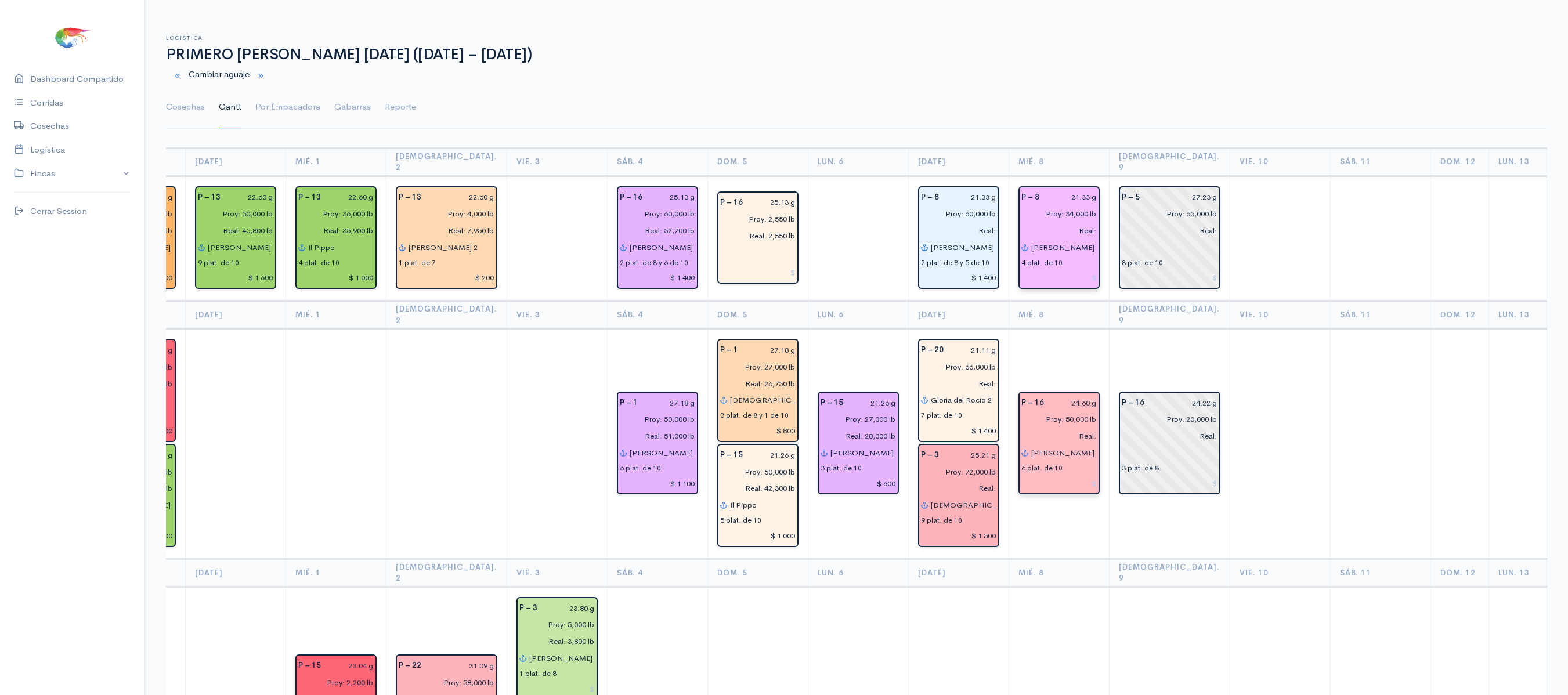
type input "$ 800"
click at [1070, 270] on input at bounding box center [1059, 278] width 76 height 17
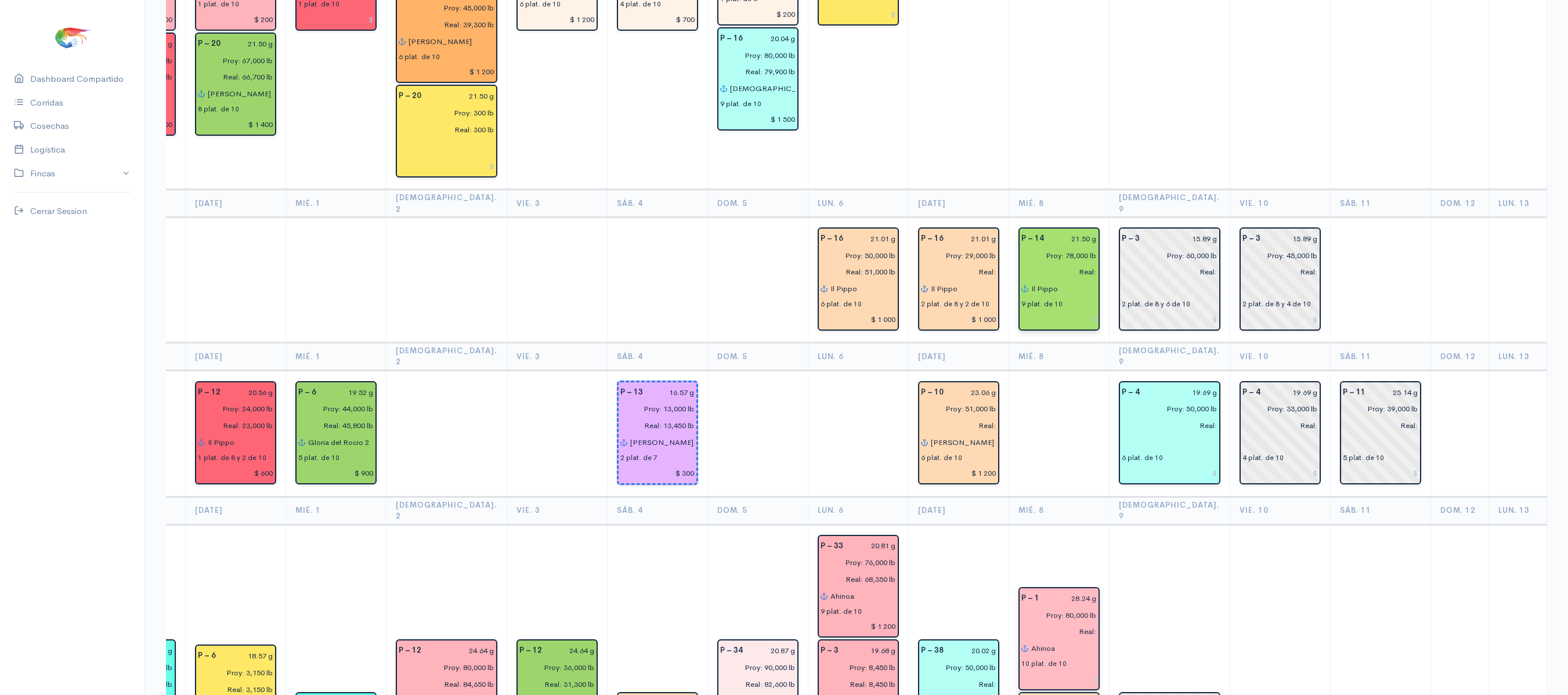
scroll to position [1165, 0]
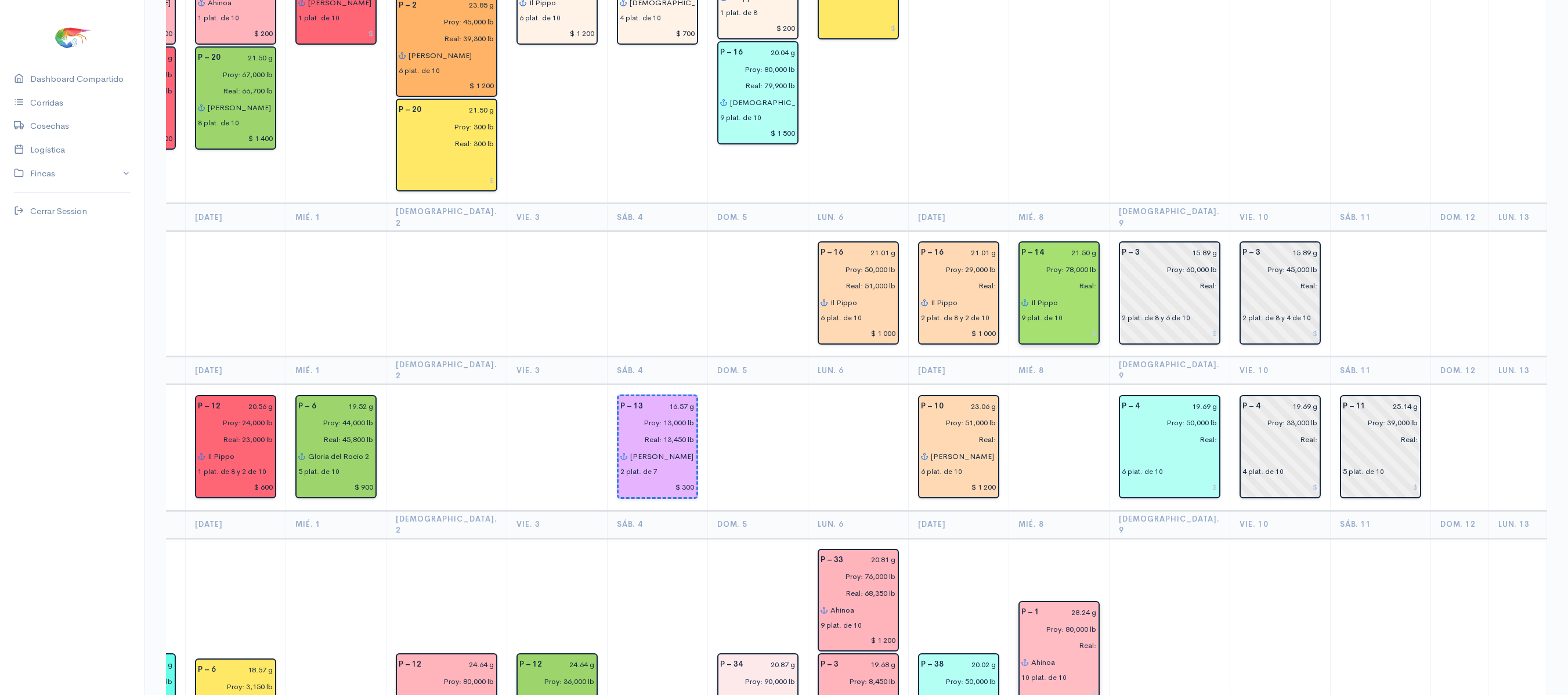
type input "$ 800"
drag, startPoint x: 1172, startPoint y: 480, endPoint x: 1326, endPoint y: 487, distance: 154.2
drag, startPoint x: 1326, startPoint y: 487, endPoint x: 1321, endPoint y: 493, distance: 7.8
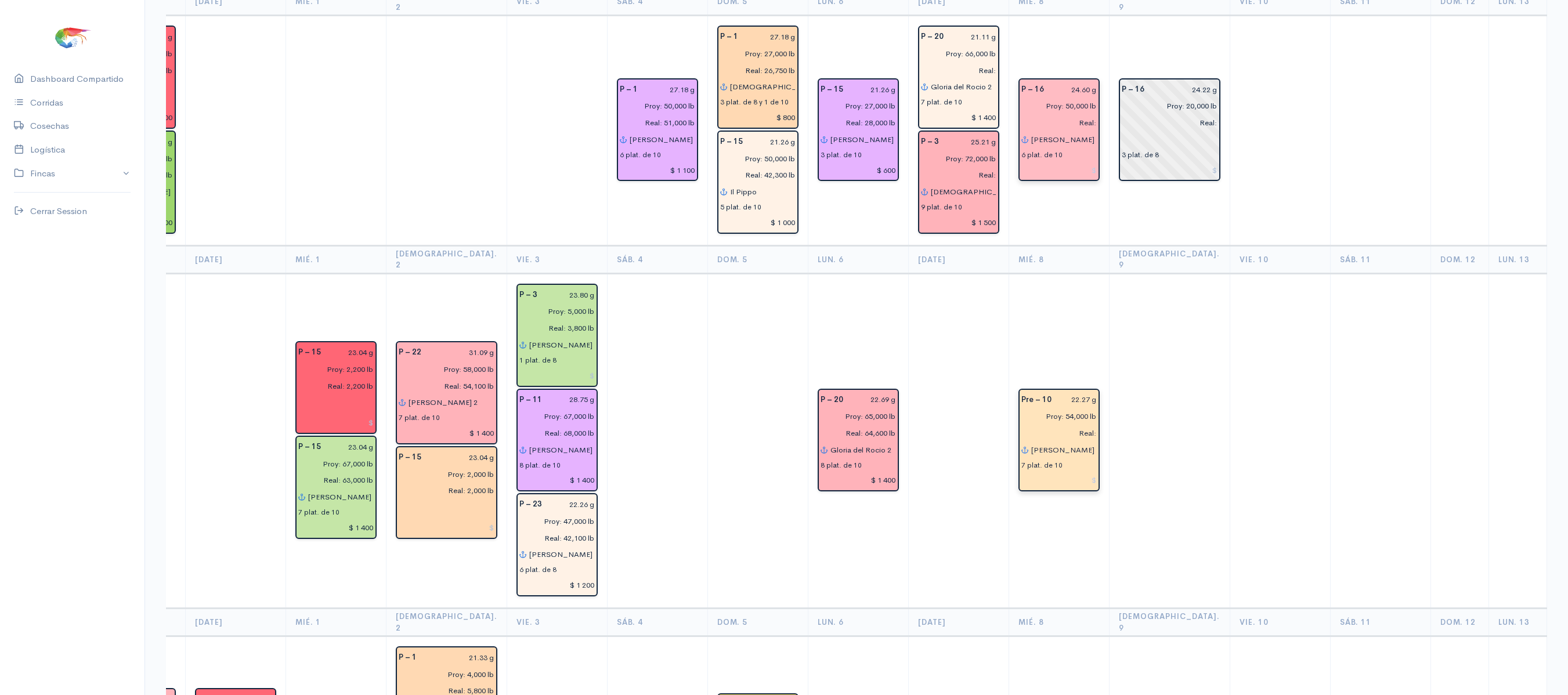
scroll to position [263, 0]
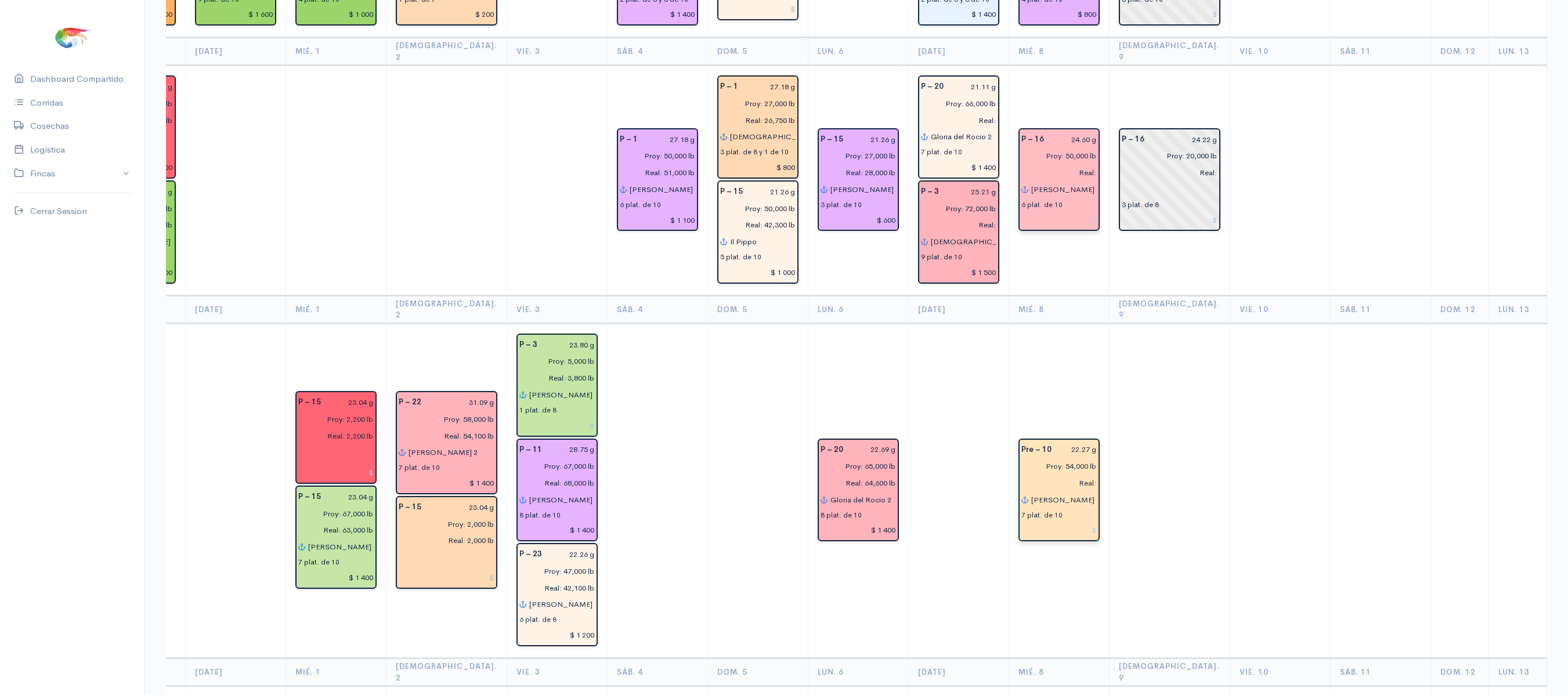
click at [619, 295] on th "Sáb. 4" at bounding box center [657, 309] width 100 height 28
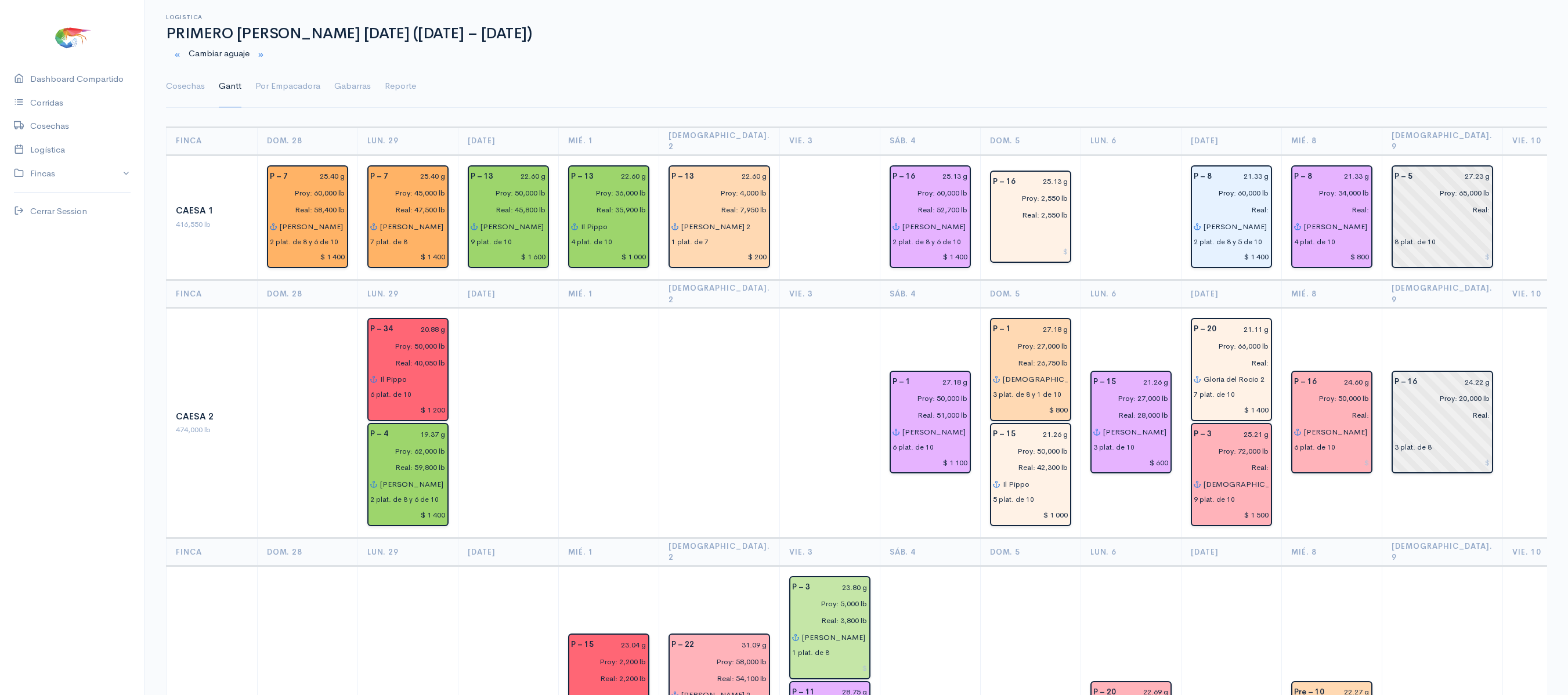
scroll to position [1562, 0]
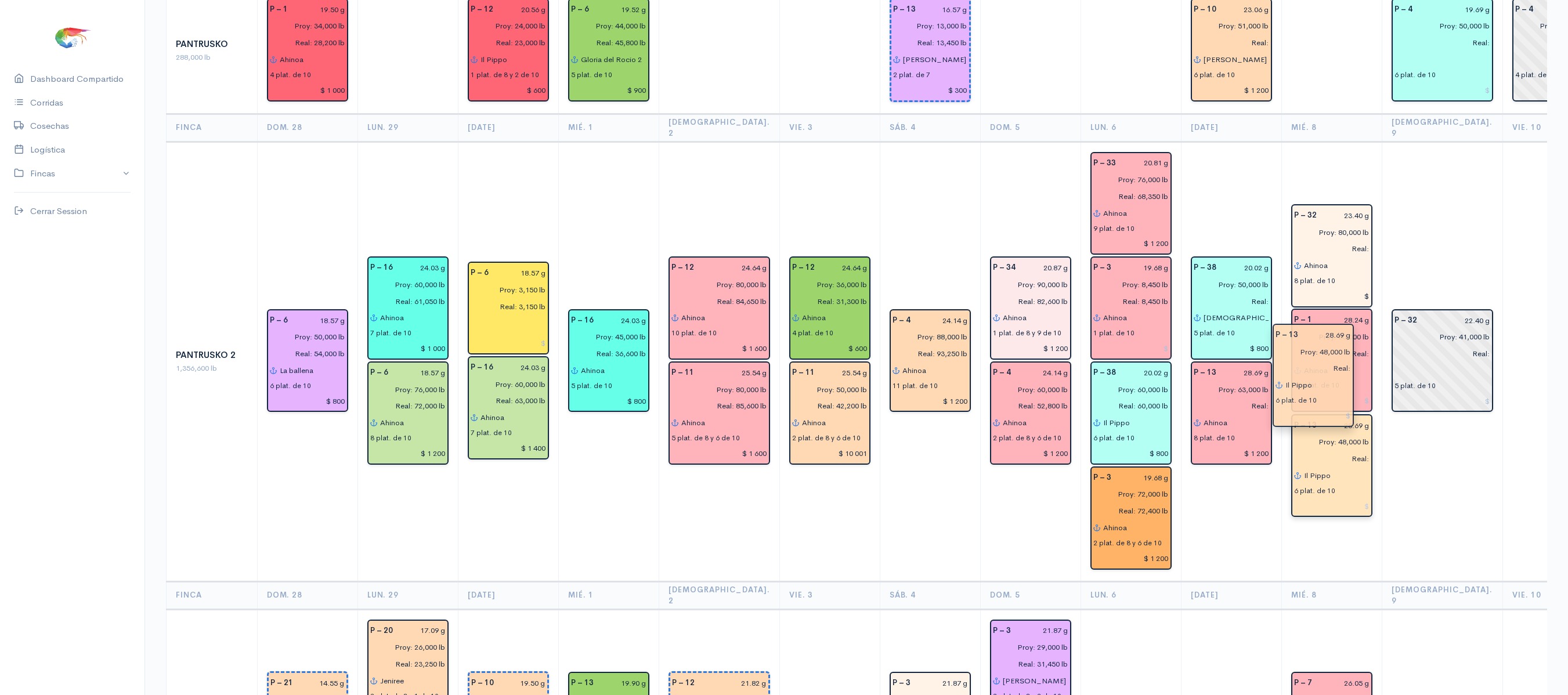
drag, startPoint x: 1293, startPoint y: 254, endPoint x: 1287, endPoint y: 341, distance: 87.2
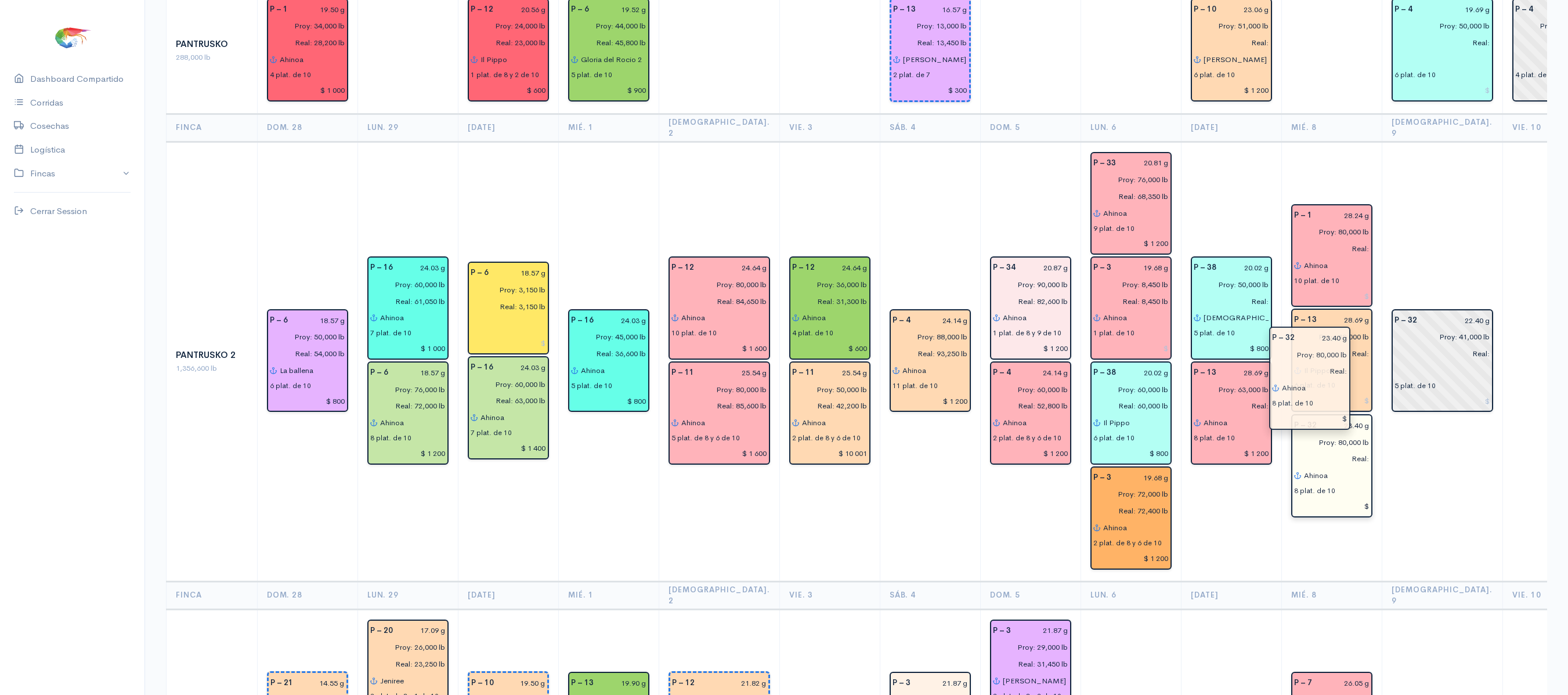
drag, startPoint x: 1319, startPoint y: 167, endPoint x: 1315, endPoint y: 390, distance: 223.0
click at [1390, 386] on td "P – 32 22.40 g Proy: 41,000 lb Real: 5 plat. de 10" at bounding box center [1442, 361] width 121 height 440
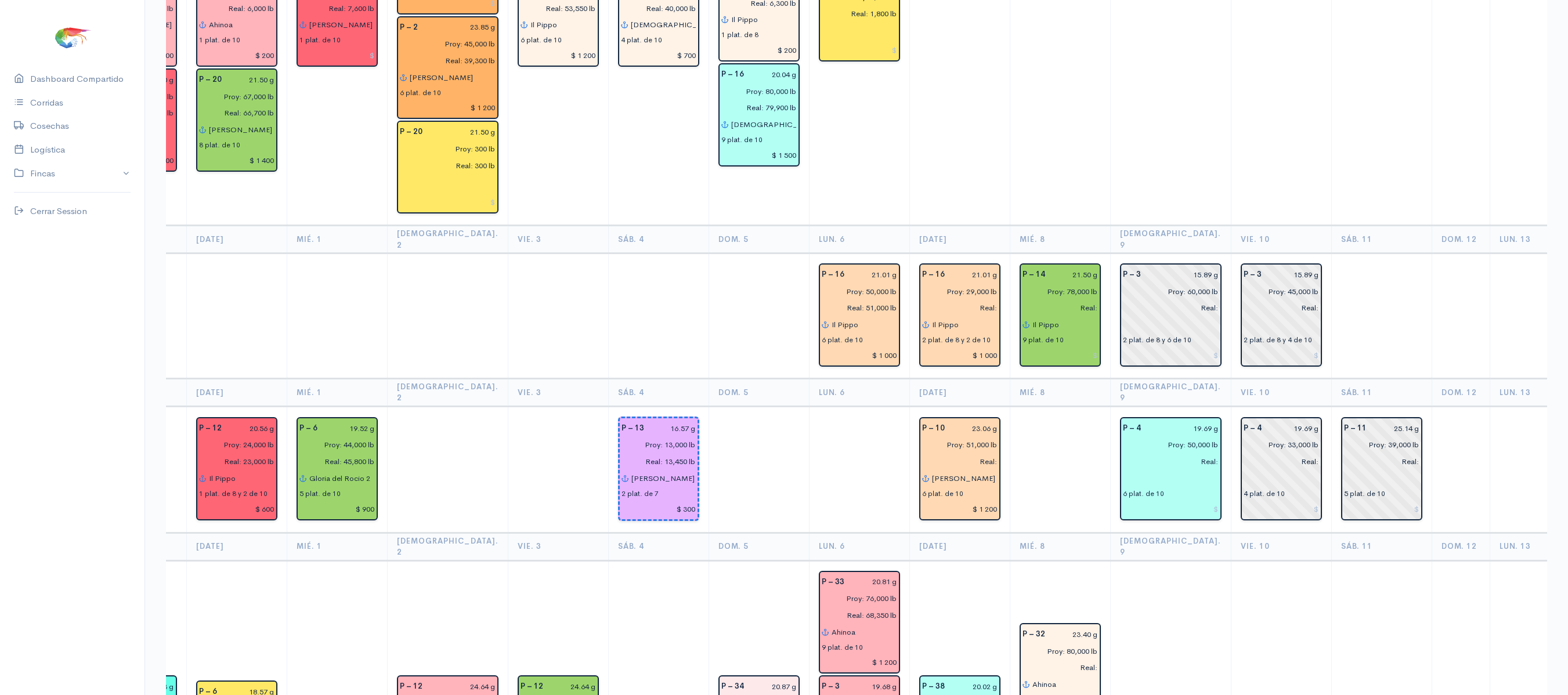
scroll to position [1144, 0]
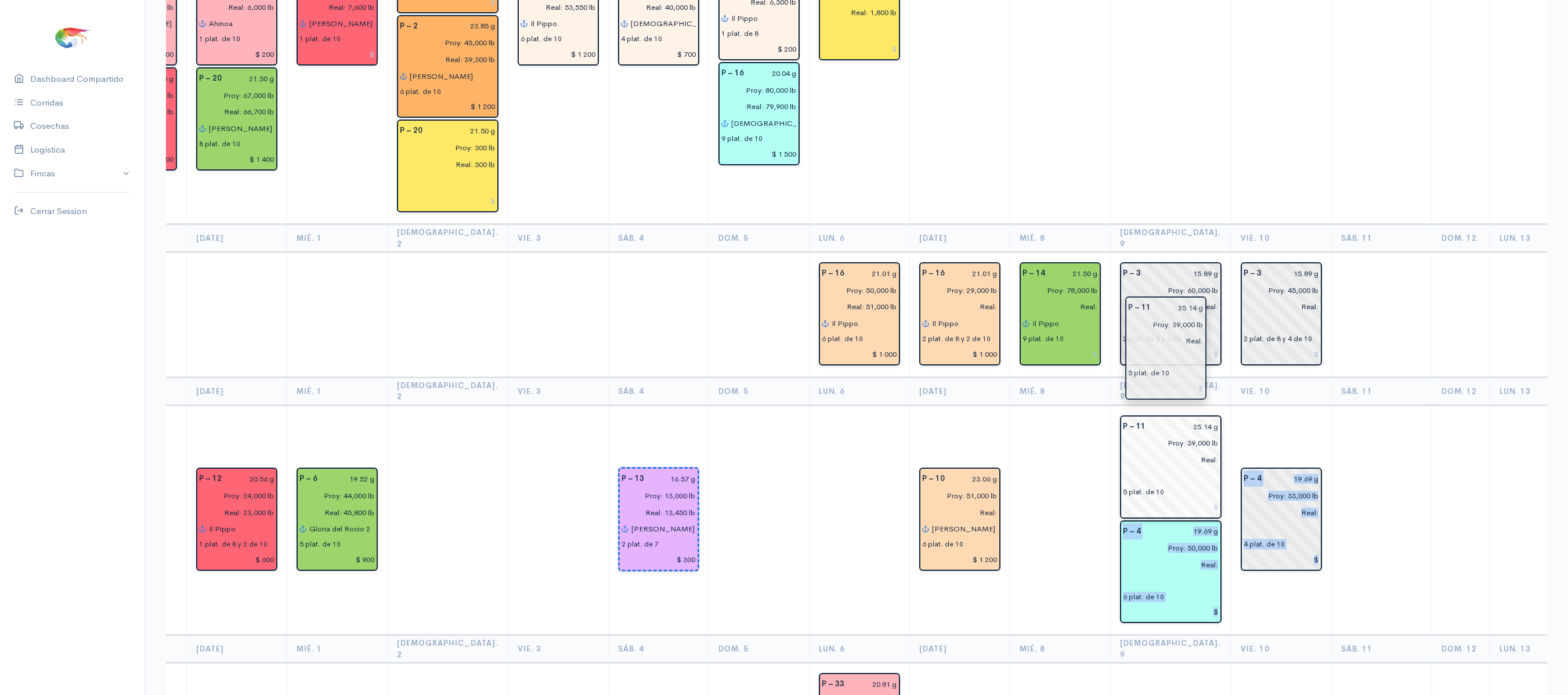
drag, startPoint x: 1343, startPoint y: 386, endPoint x: 1165, endPoint y: 343, distance: 183.1
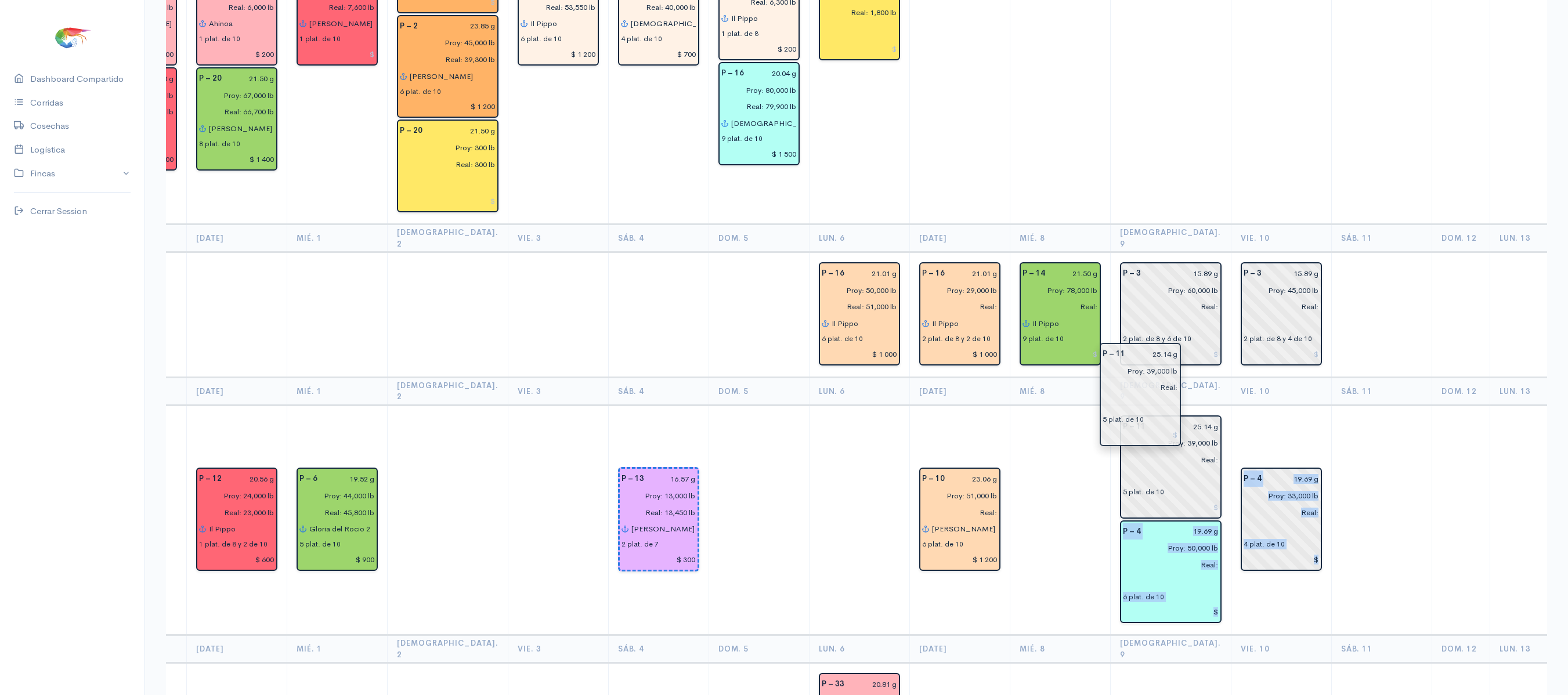
click at [1263, 405] on td "P – 4 19.69 g Proy: 33,000 lb Real: 4 plat. de 10" at bounding box center [1281, 520] width 100 height 230
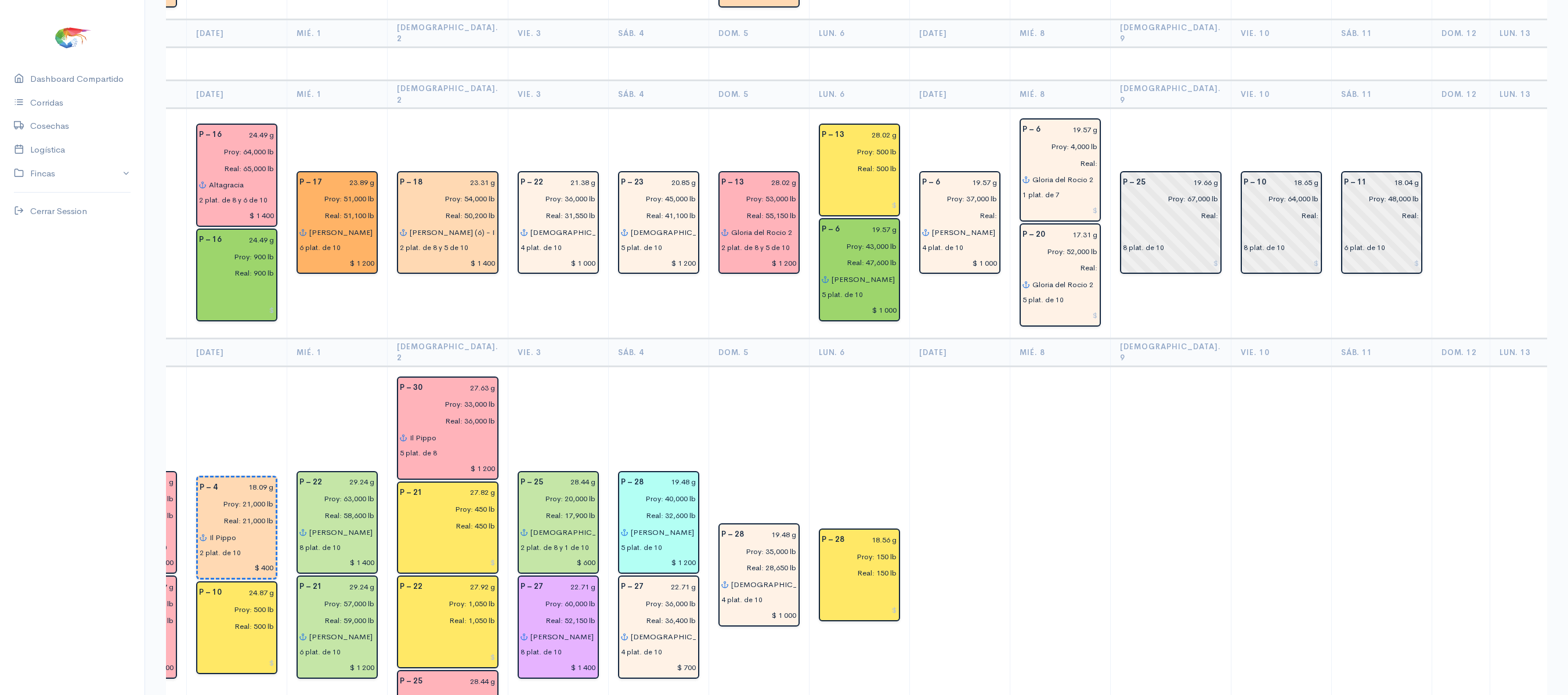
scroll to position [2487, 0]
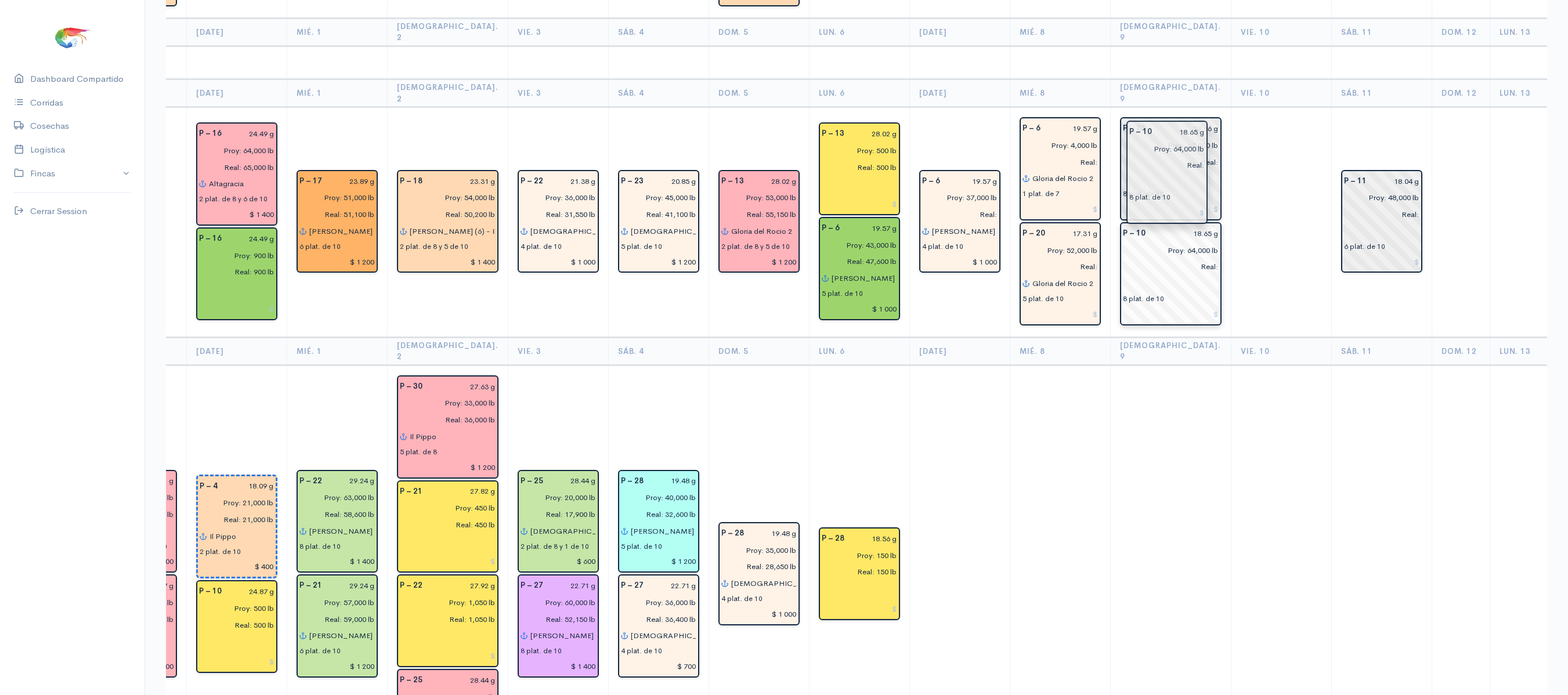
drag, startPoint x: 1247, startPoint y: 119, endPoint x: 1165, endPoint y: 173, distance: 98.2
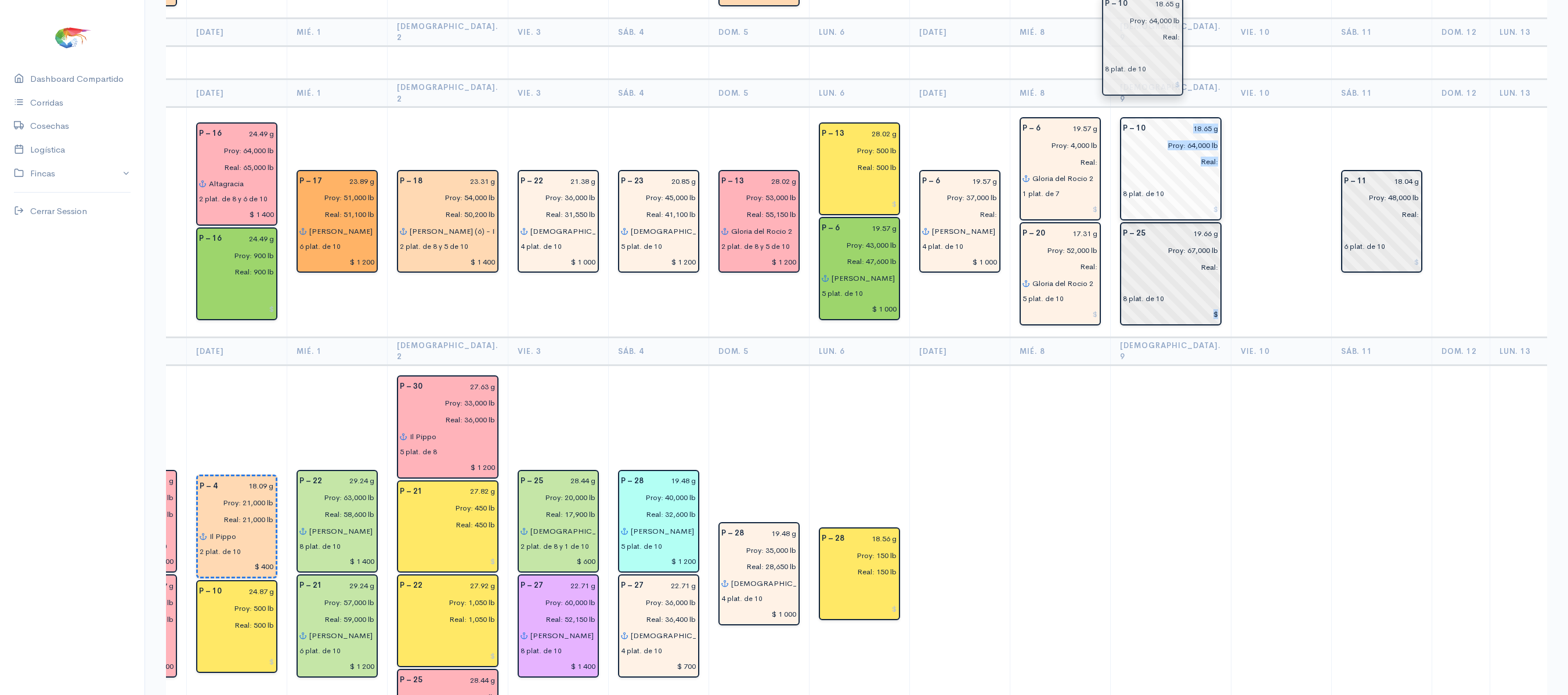
drag, startPoint x: 1113, startPoint y: 182, endPoint x: 1115, endPoint y: 76, distance: 106.0
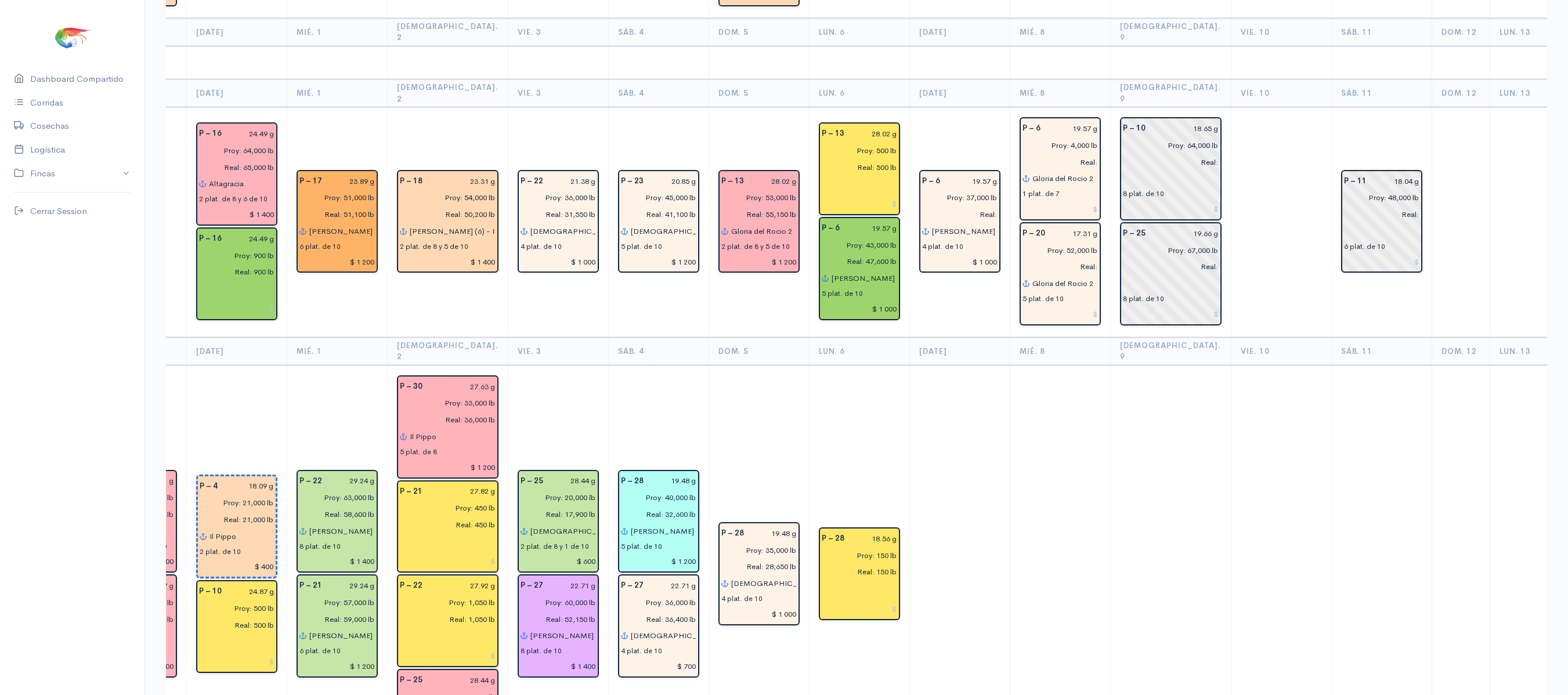
click at [1231, 107] on td at bounding box center [1281, 222] width 100 height 230
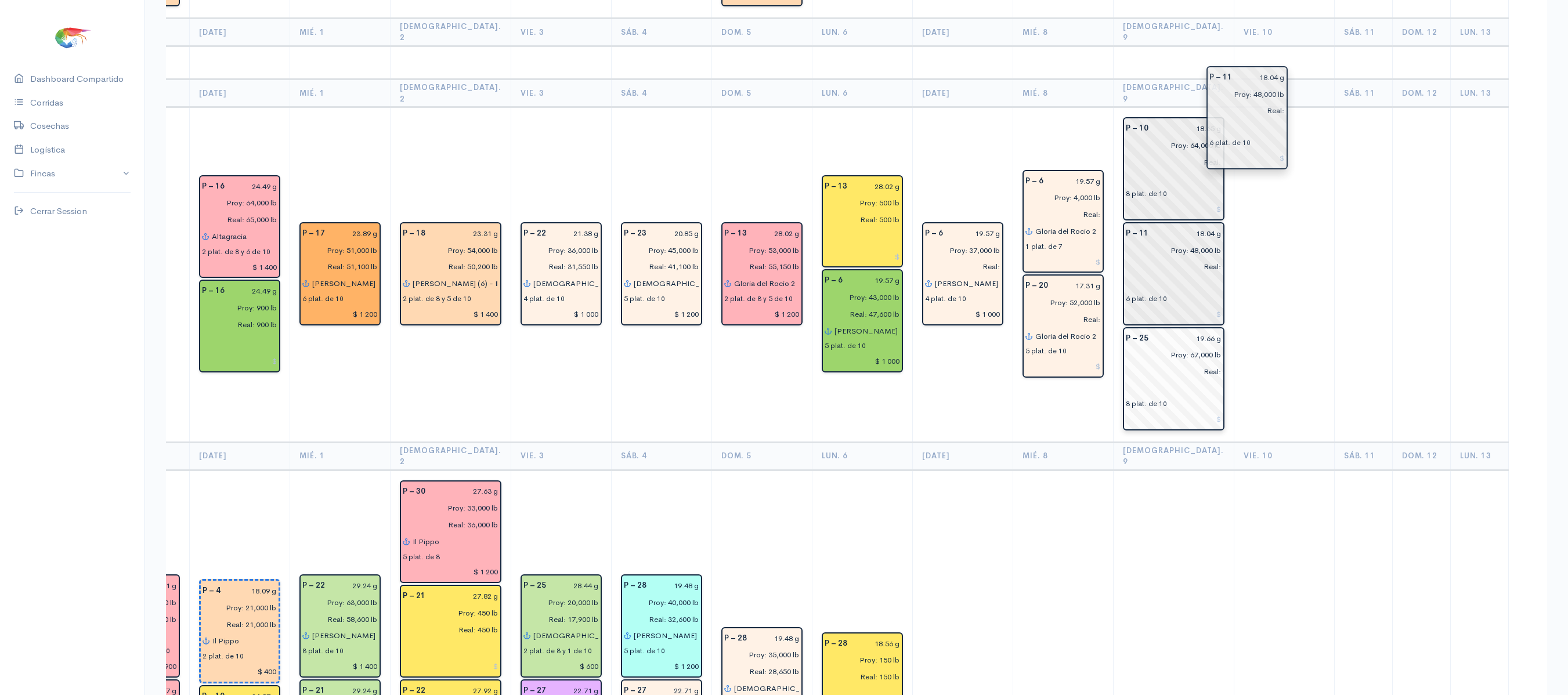
scroll to position [2539, 0]
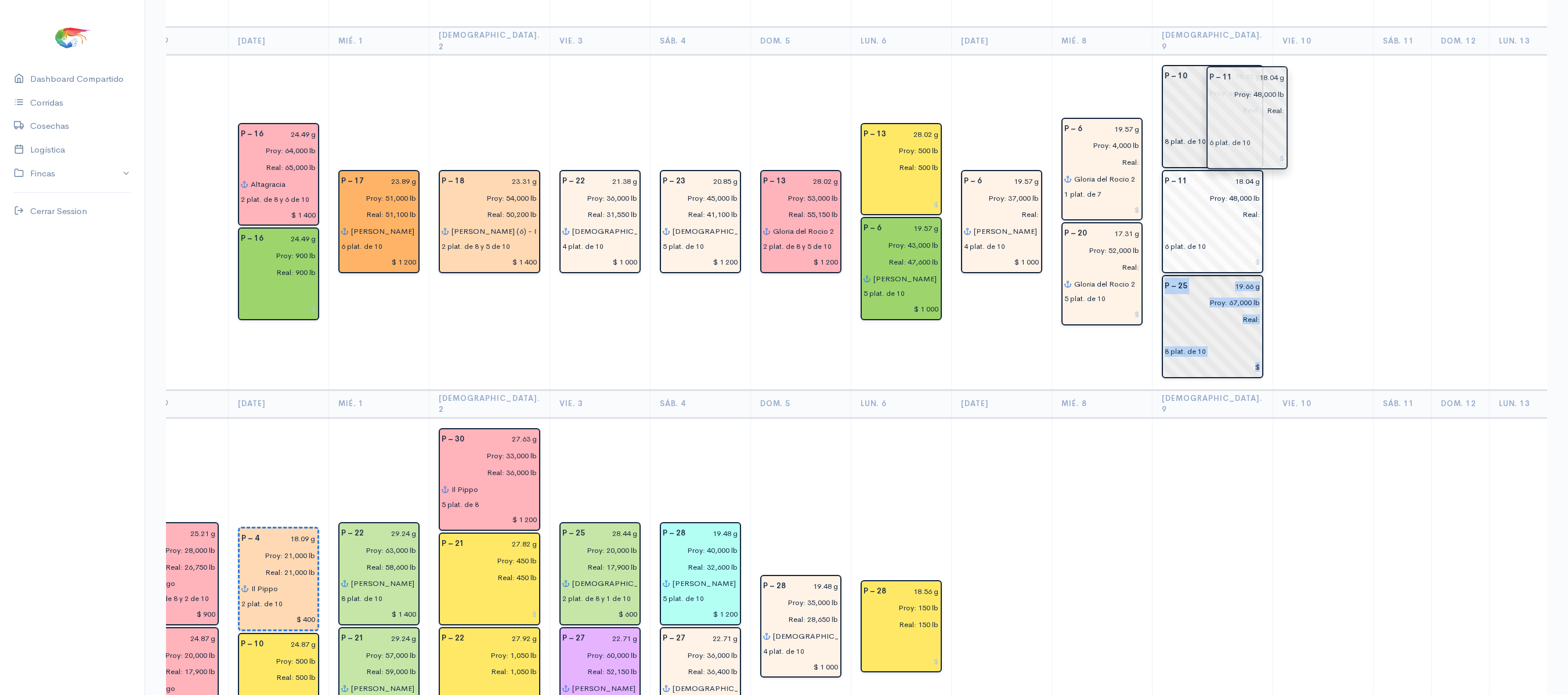
drag, startPoint x: 1223, startPoint y: 115, endPoint x: 1215, endPoint y: 109, distance: 10.0
drag, startPoint x: 1160, startPoint y: 112, endPoint x: 1228, endPoint y: 119, distance: 68.4
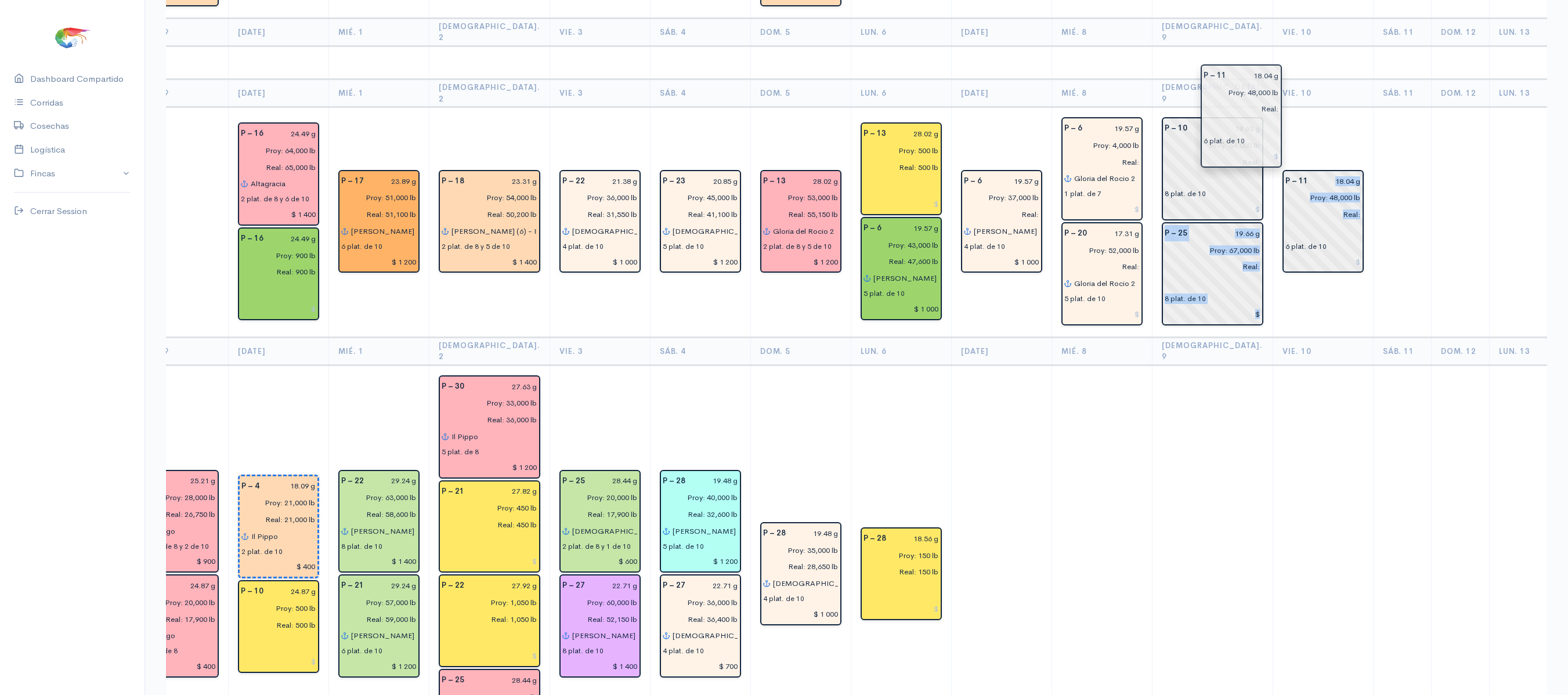
drag, startPoint x: 1185, startPoint y: 126, endPoint x: 1244, endPoint y: 130, distance: 59.1
click at [1273, 170] on td "P – 11 18.04 g Proy: 48,000 lb Real: 6 plat. de 10" at bounding box center [1323, 222] width 100 height 230
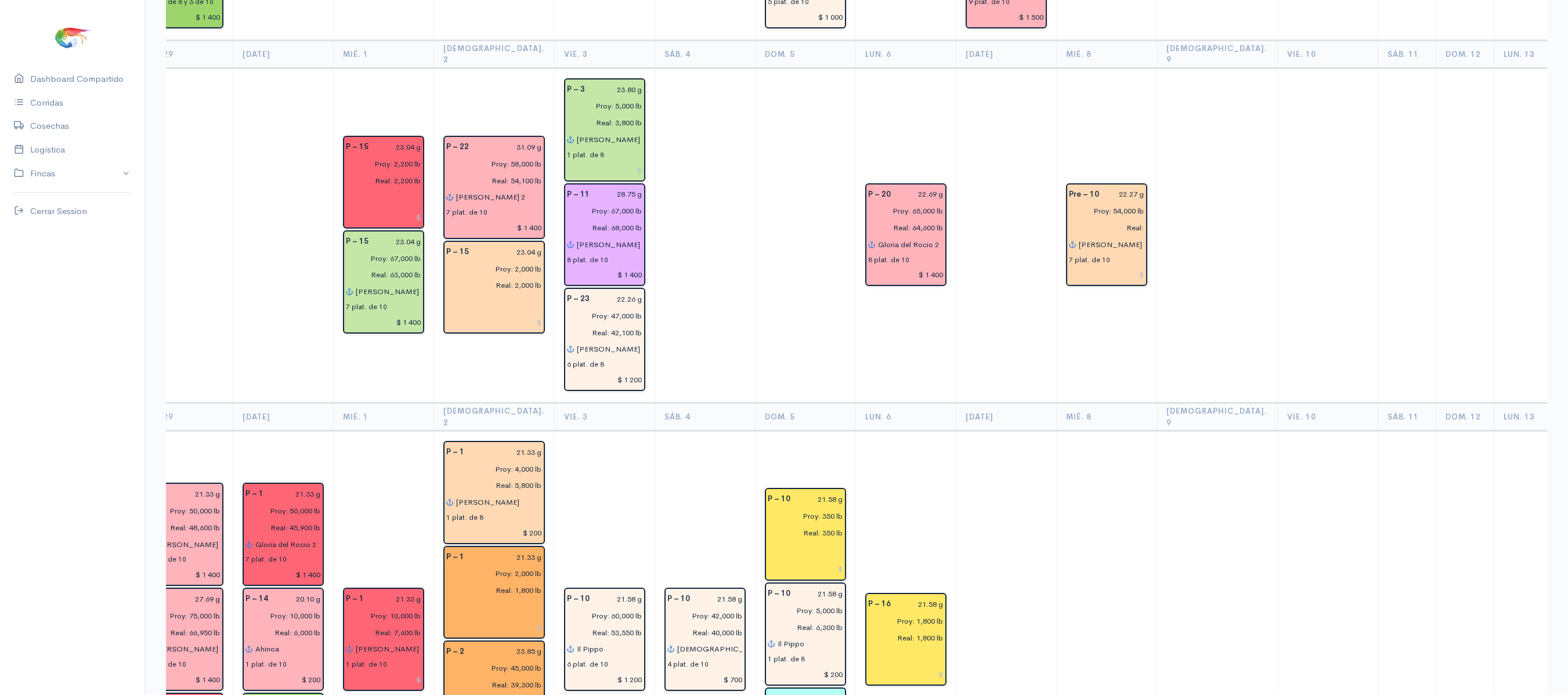
scroll to position [0, 0]
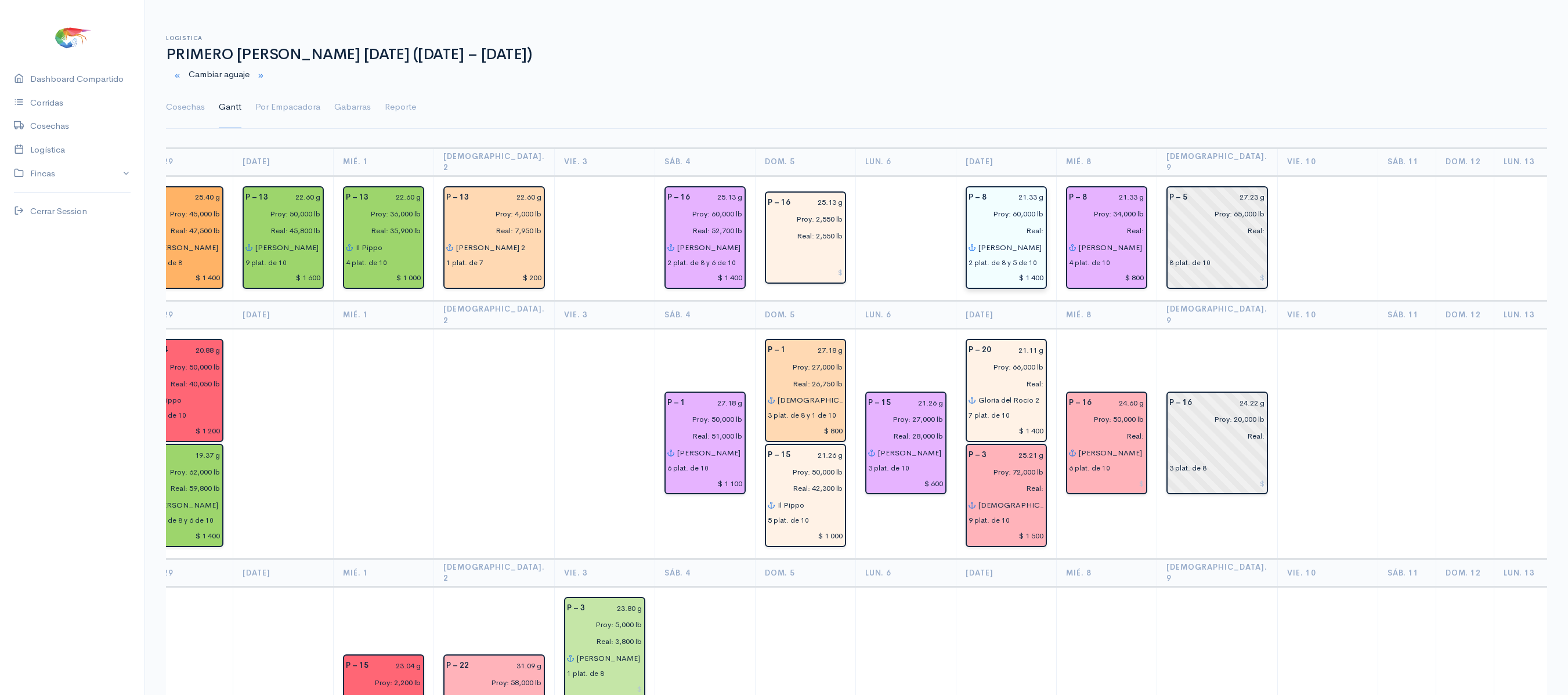
click at [1025, 189] on div "21.33 g" at bounding box center [1021, 198] width 57 height 17
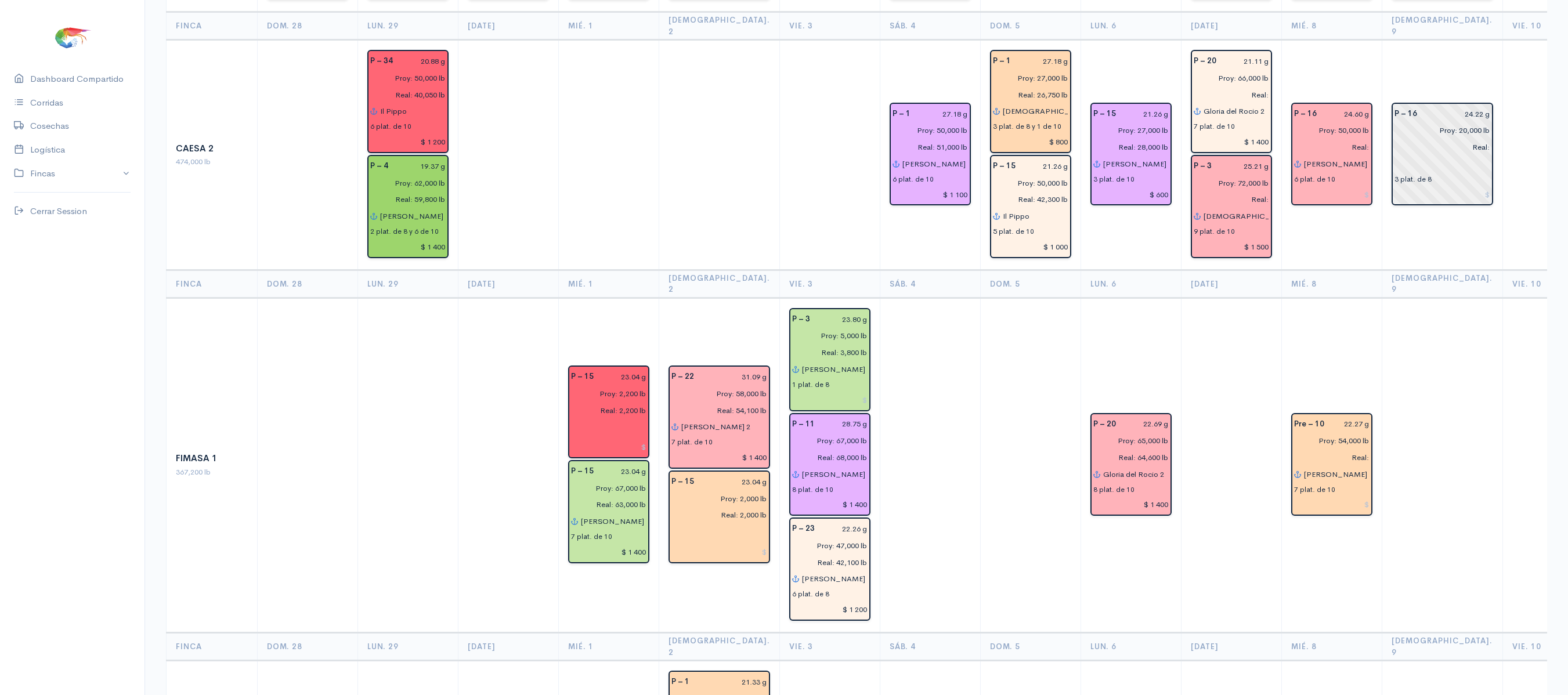
scroll to position [197, 0]
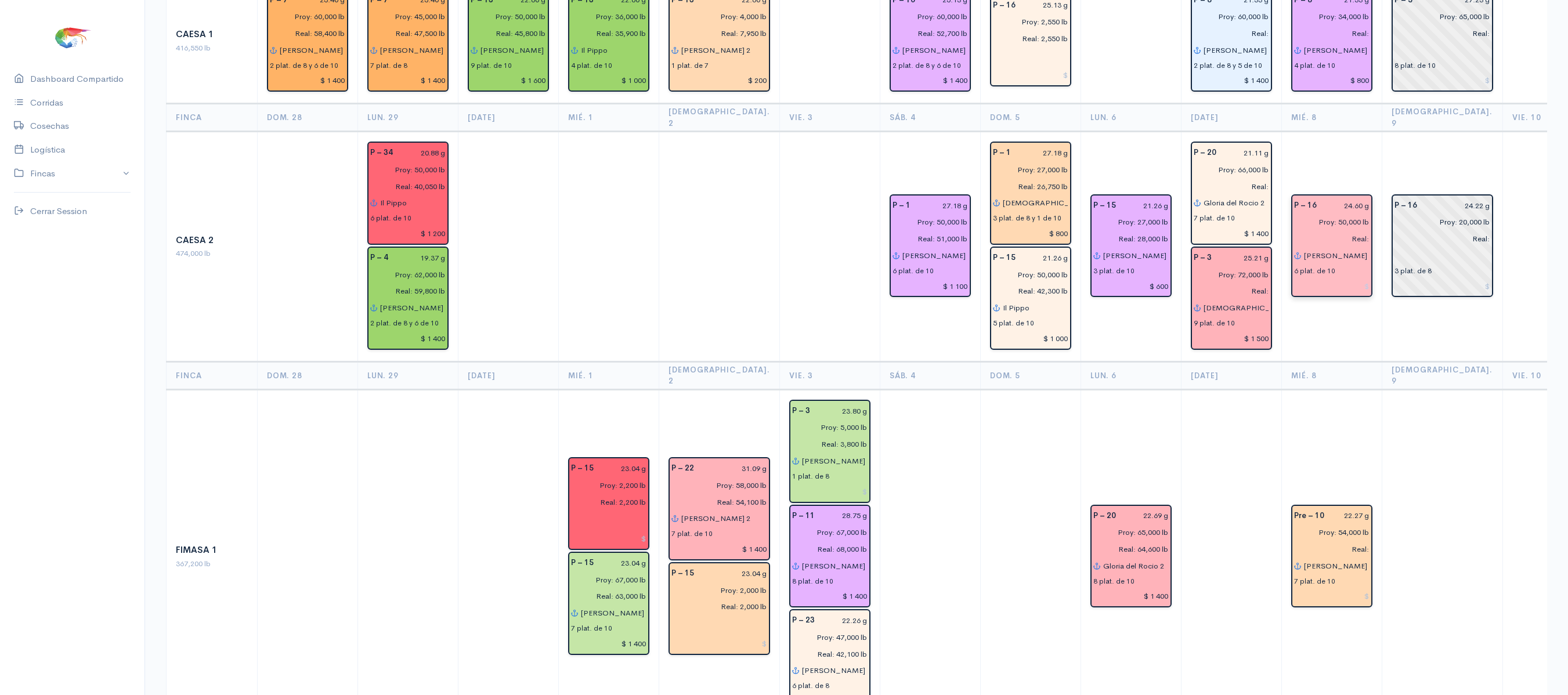
click at [1330, 278] on input at bounding box center [1331, 287] width 76 height 17
type input "$ 1 200"
click at [1325, 588] on input at bounding box center [1331, 597] width 76 height 17
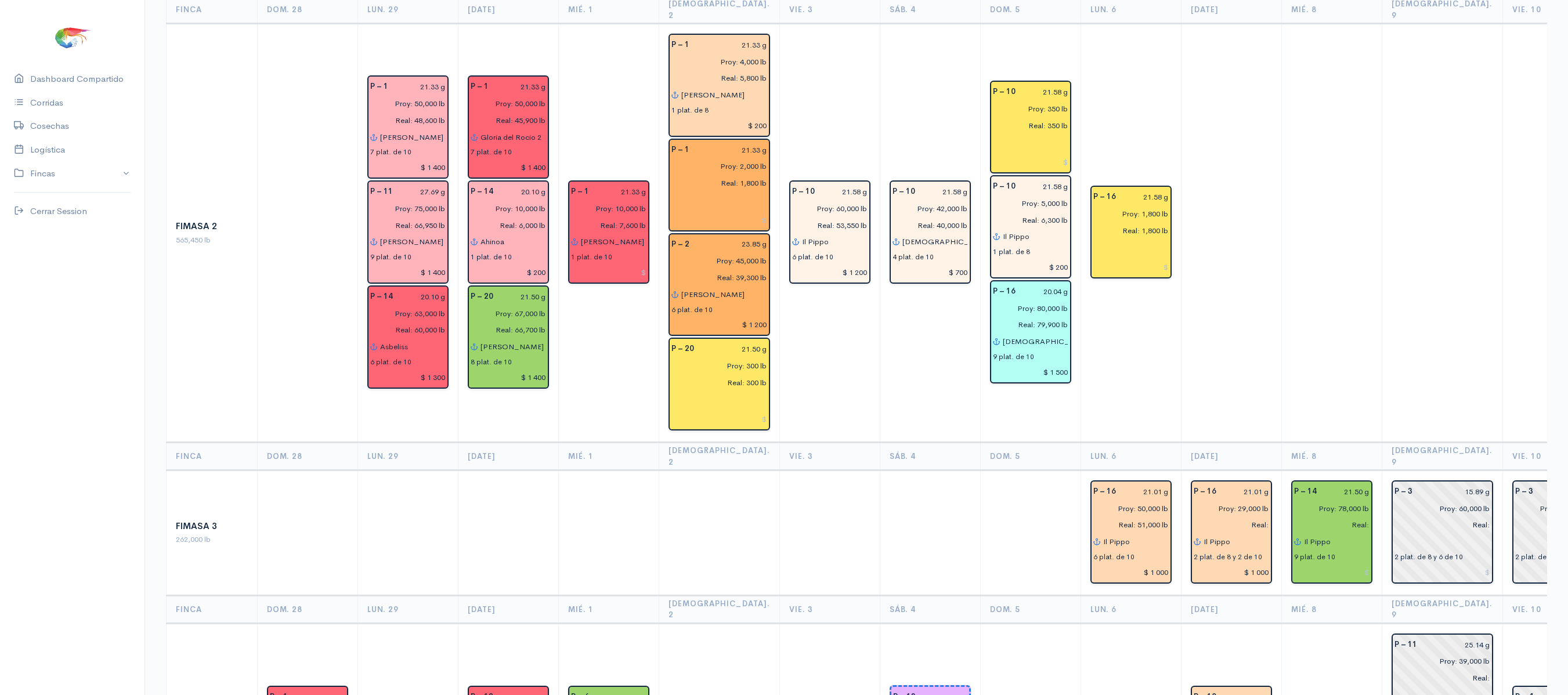
scroll to position [932, 0]
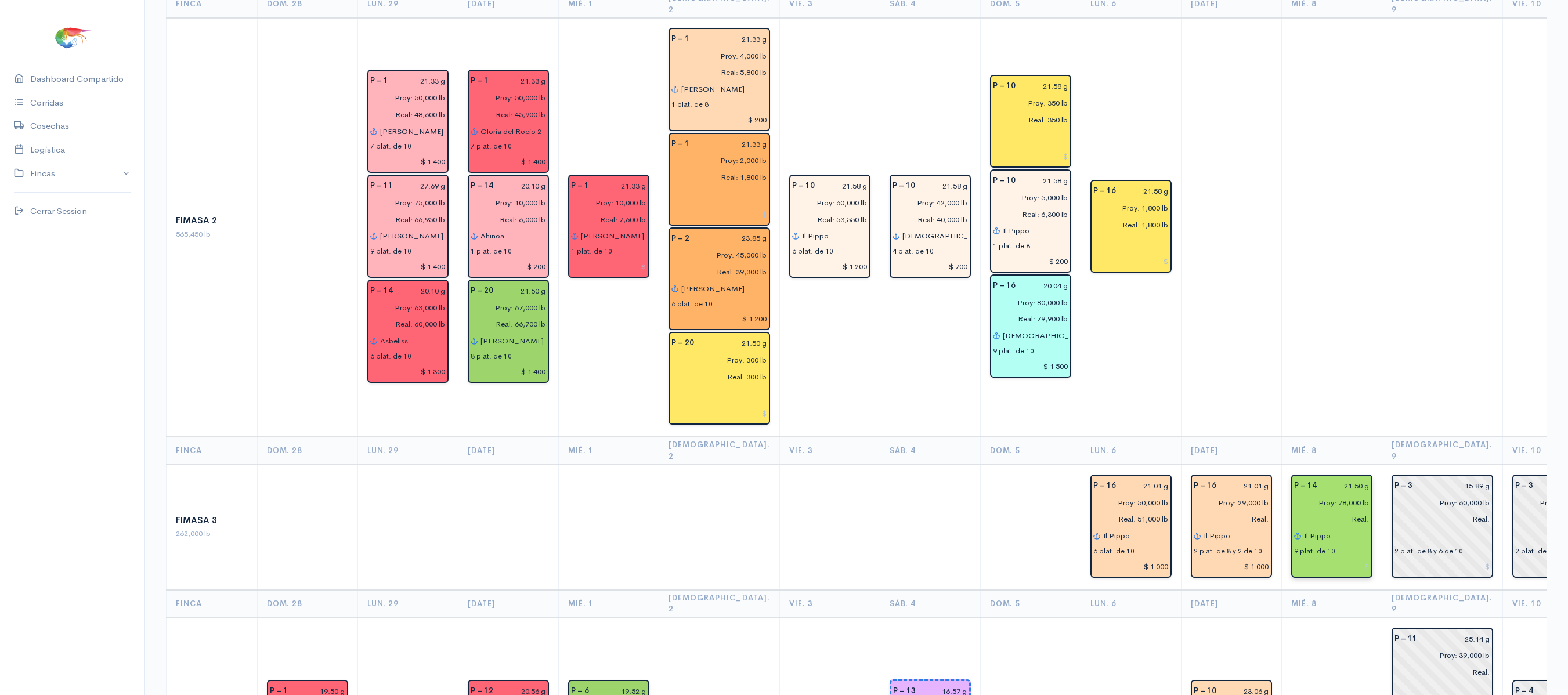
type input "$ 1 400"
click at [1331, 558] on input at bounding box center [1331, 566] width 76 height 17
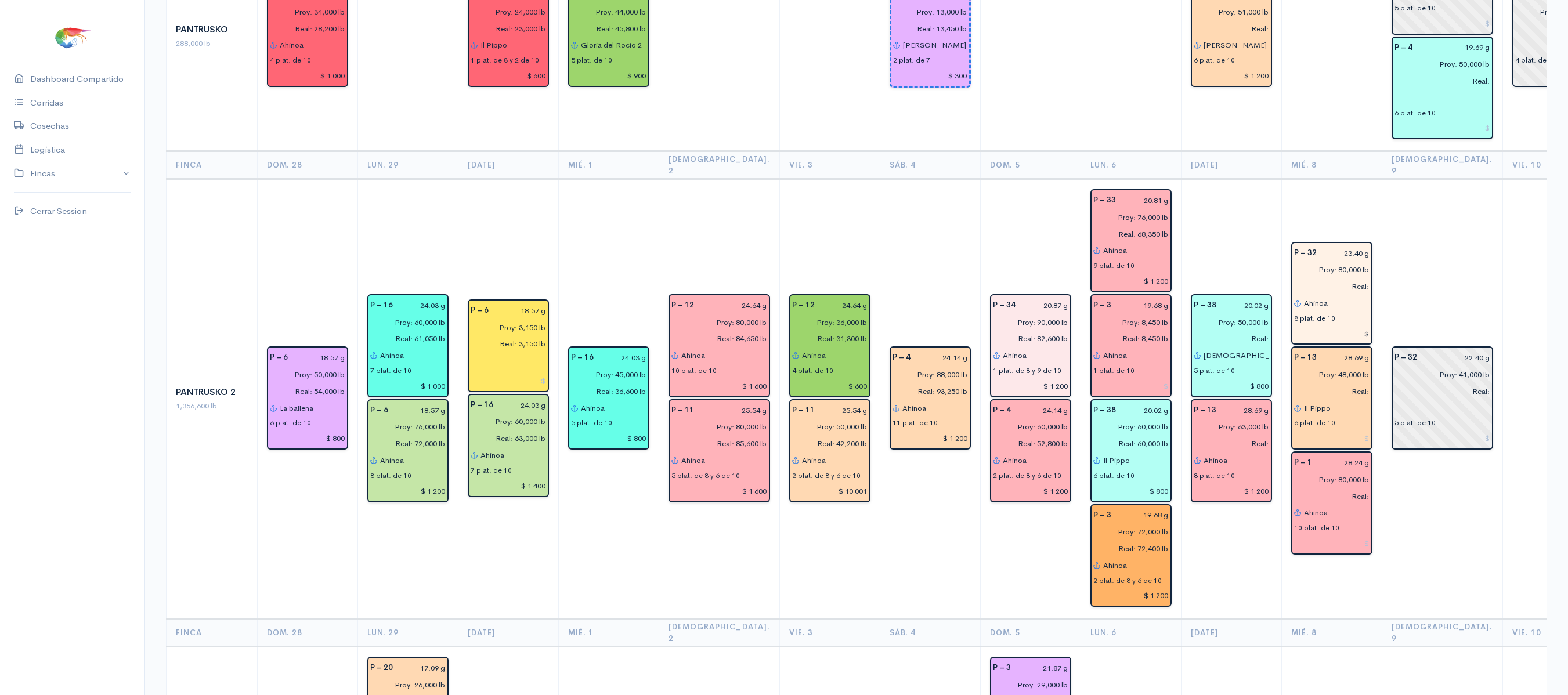
scroll to position [1629, 0]
type input "$ 1 200"
click at [1335, 415] on div "6 plat. de 10" at bounding box center [1331, 420] width 76 height 12
click at [1336, 429] on input at bounding box center [1331, 437] width 76 height 17
type input "$ 1 200"
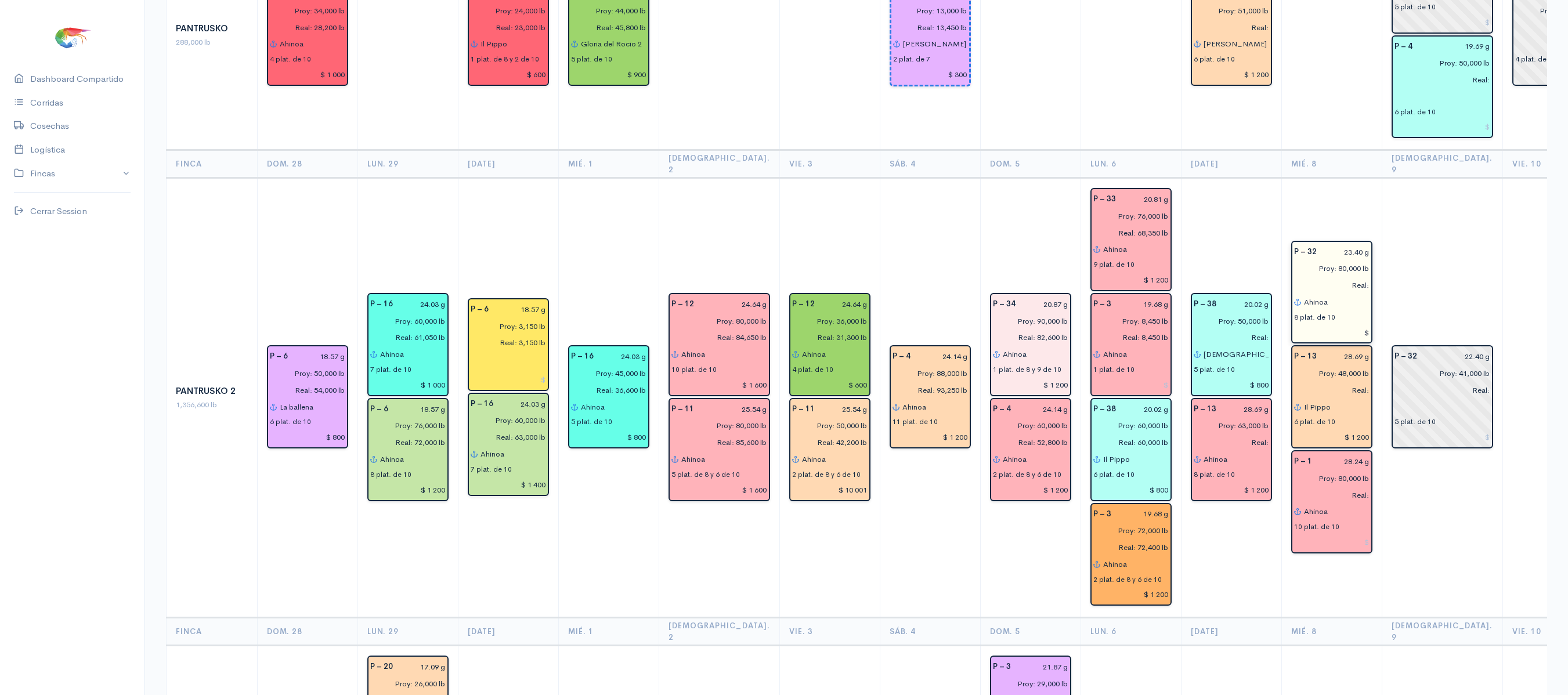
click at [1334, 311] on div "8 plat. de 10" at bounding box center [1331, 316] width 76 height 12
click at [1337, 324] on input "$" at bounding box center [1331, 333] width 76 height 17
type input "$ 1 200"
click at [1321, 534] on input at bounding box center [1331, 542] width 76 height 17
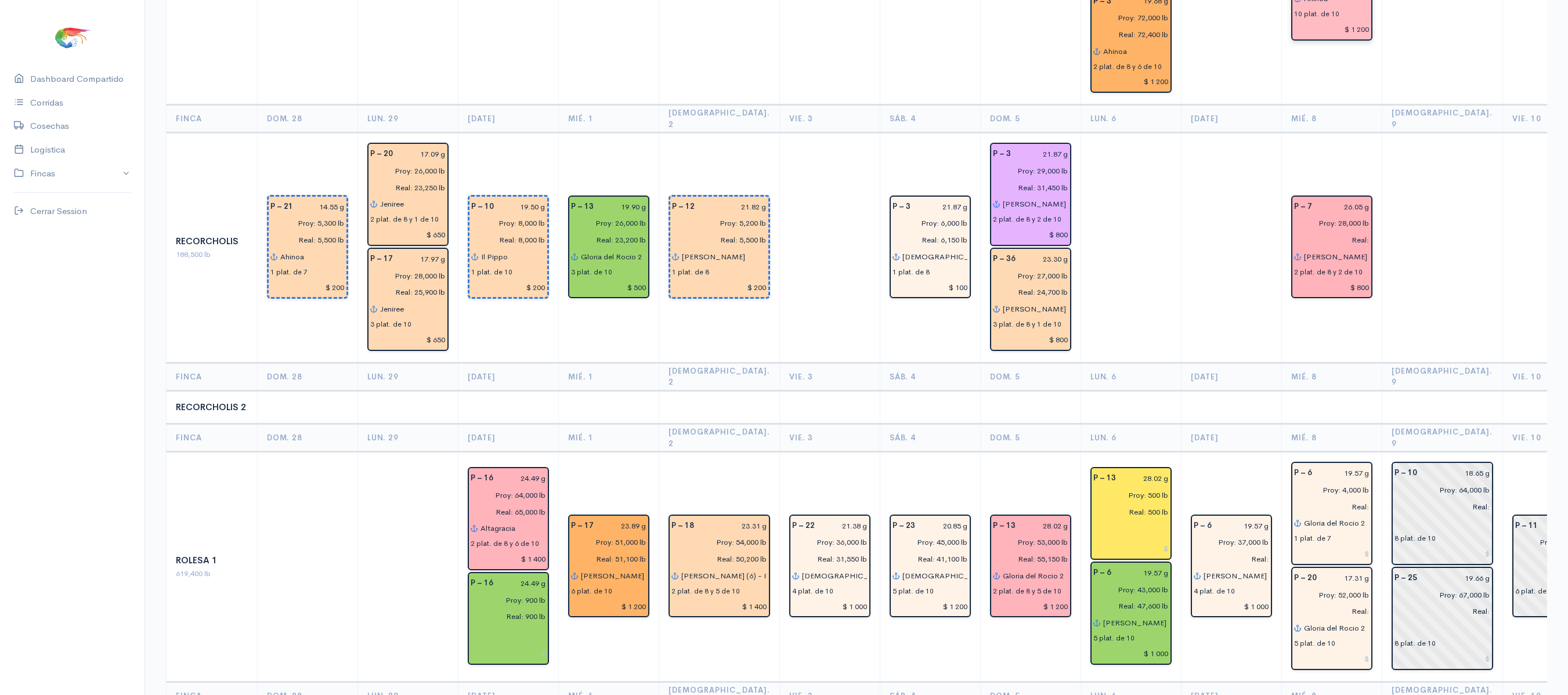
scroll to position [2169, 0]
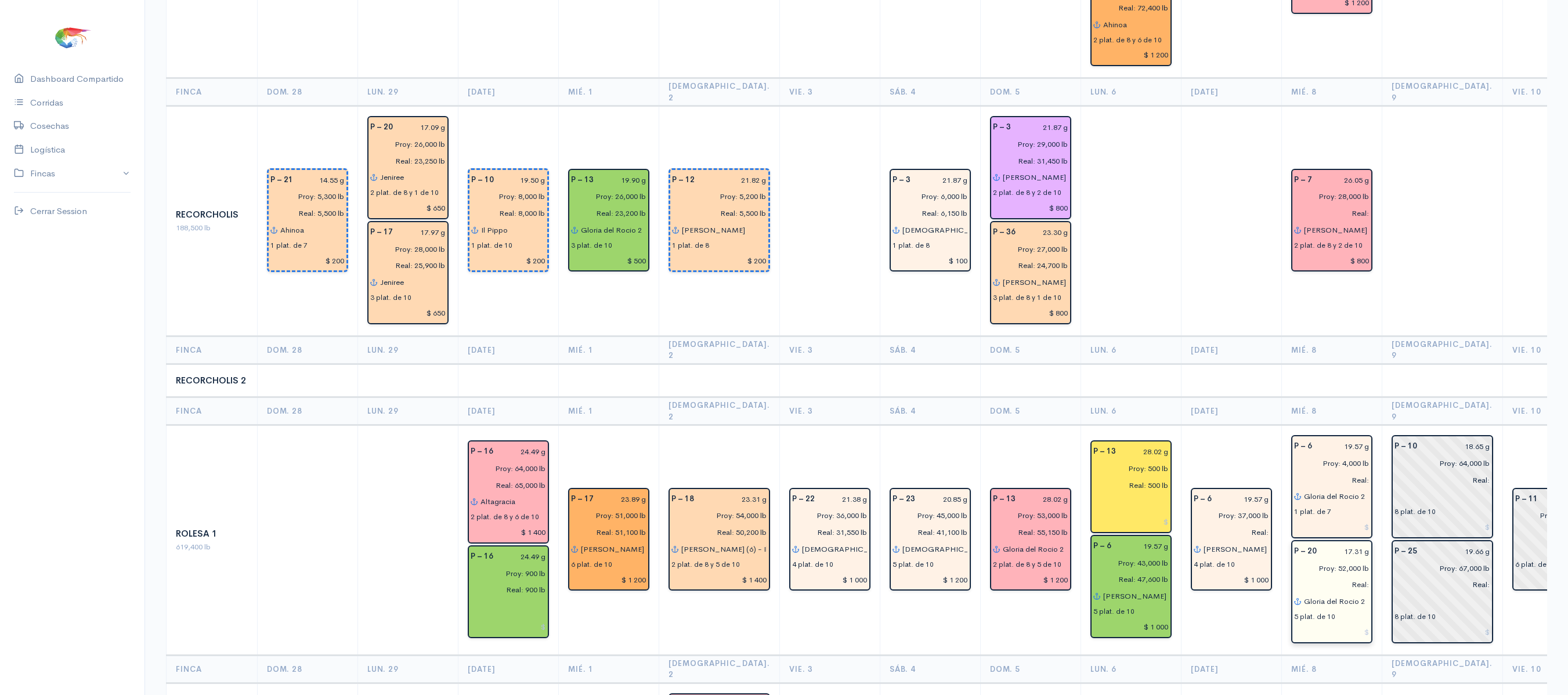
type input "$ 1 200"
click at [1335, 624] on input at bounding box center [1331, 632] width 76 height 17
type input "$ 1 000"
click at [1336, 518] on input at bounding box center [1331, 527] width 76 height 17
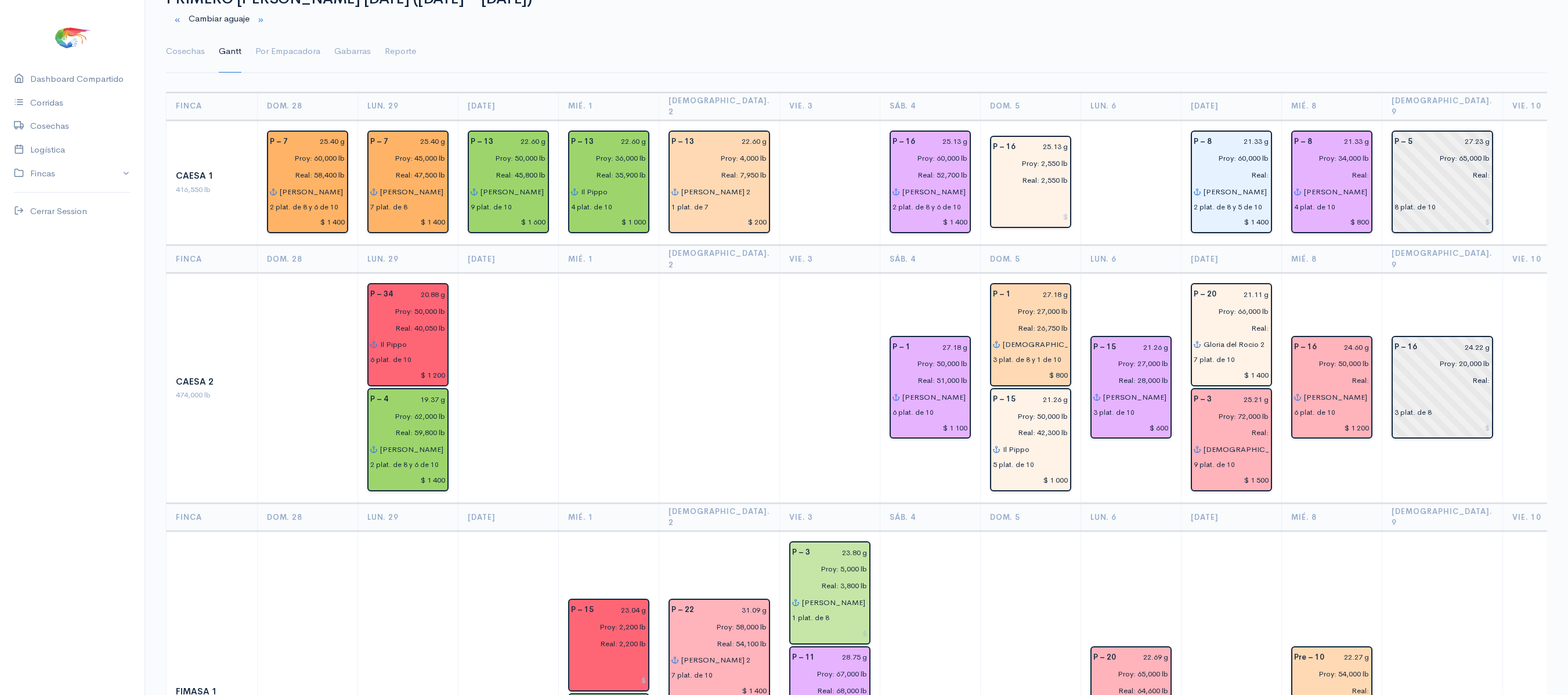
scroll to position [0, 0]
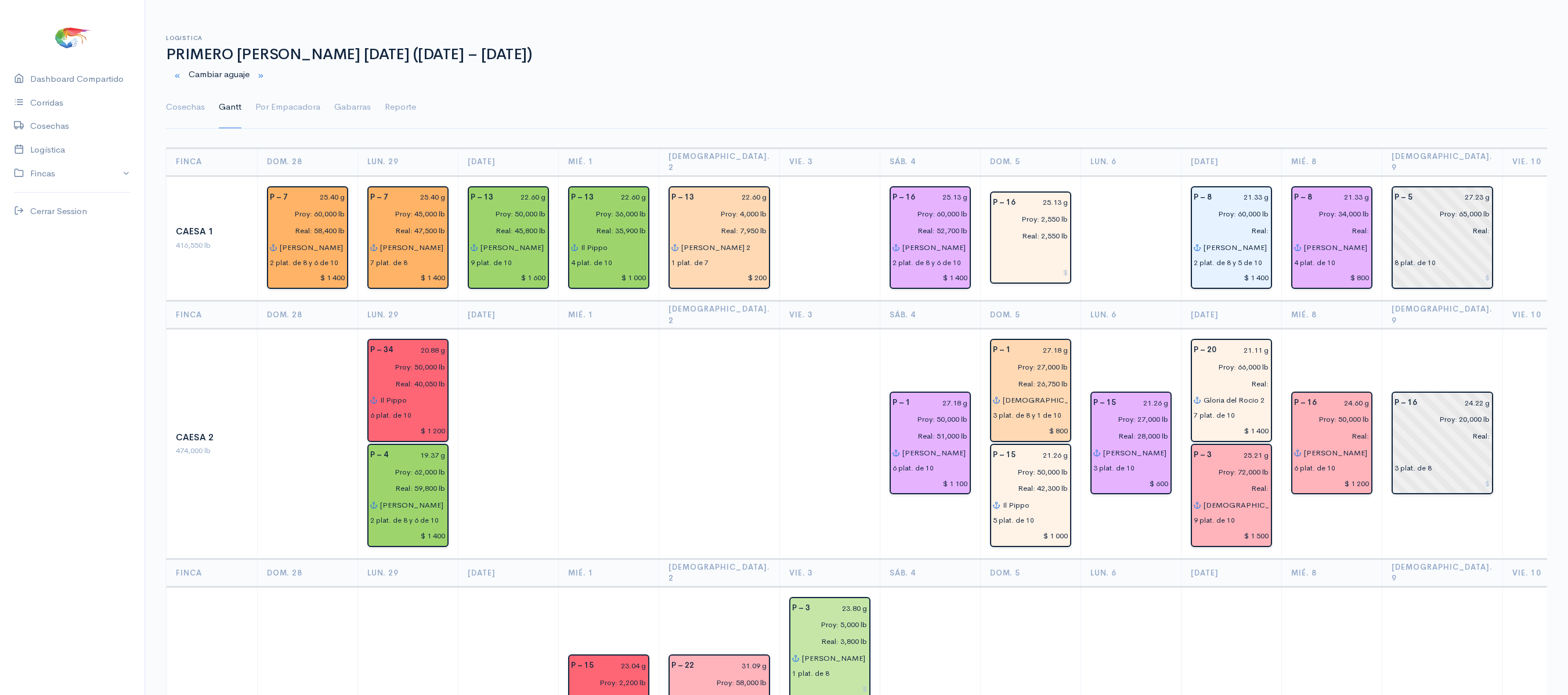
type input "$ 200"
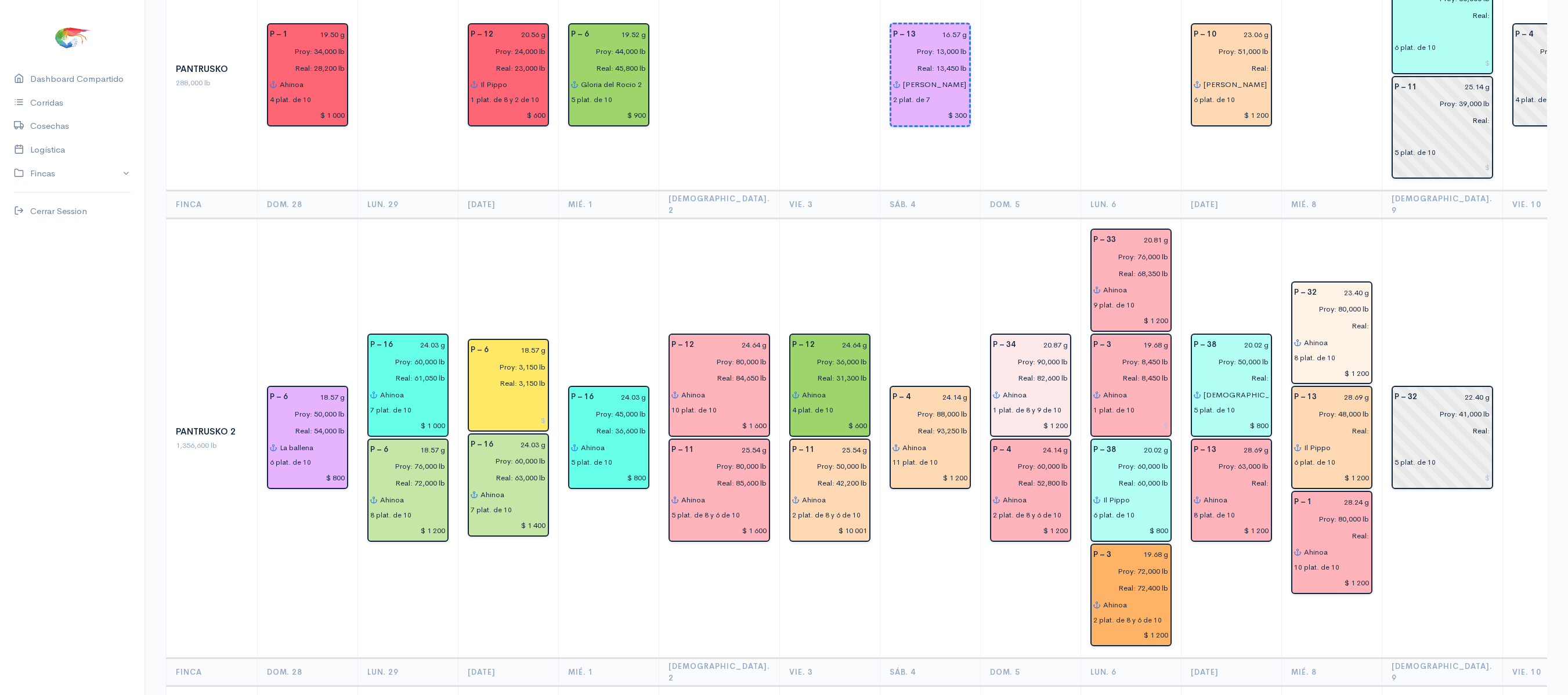
scroll to position [1588, 0]
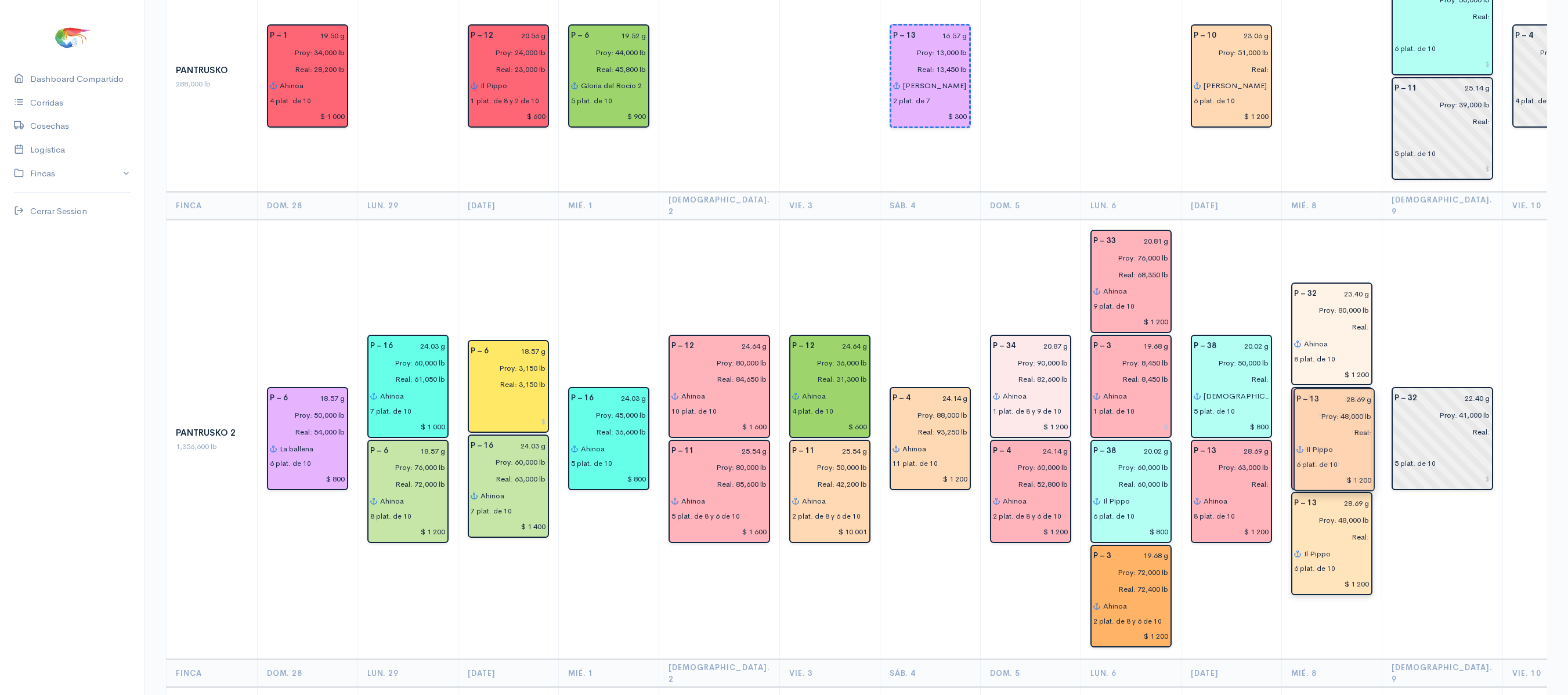
drag, startPoint x: 1308, startPoint y: 422, endPoint x: 1314, endPoint y: 462, distance: 40.4
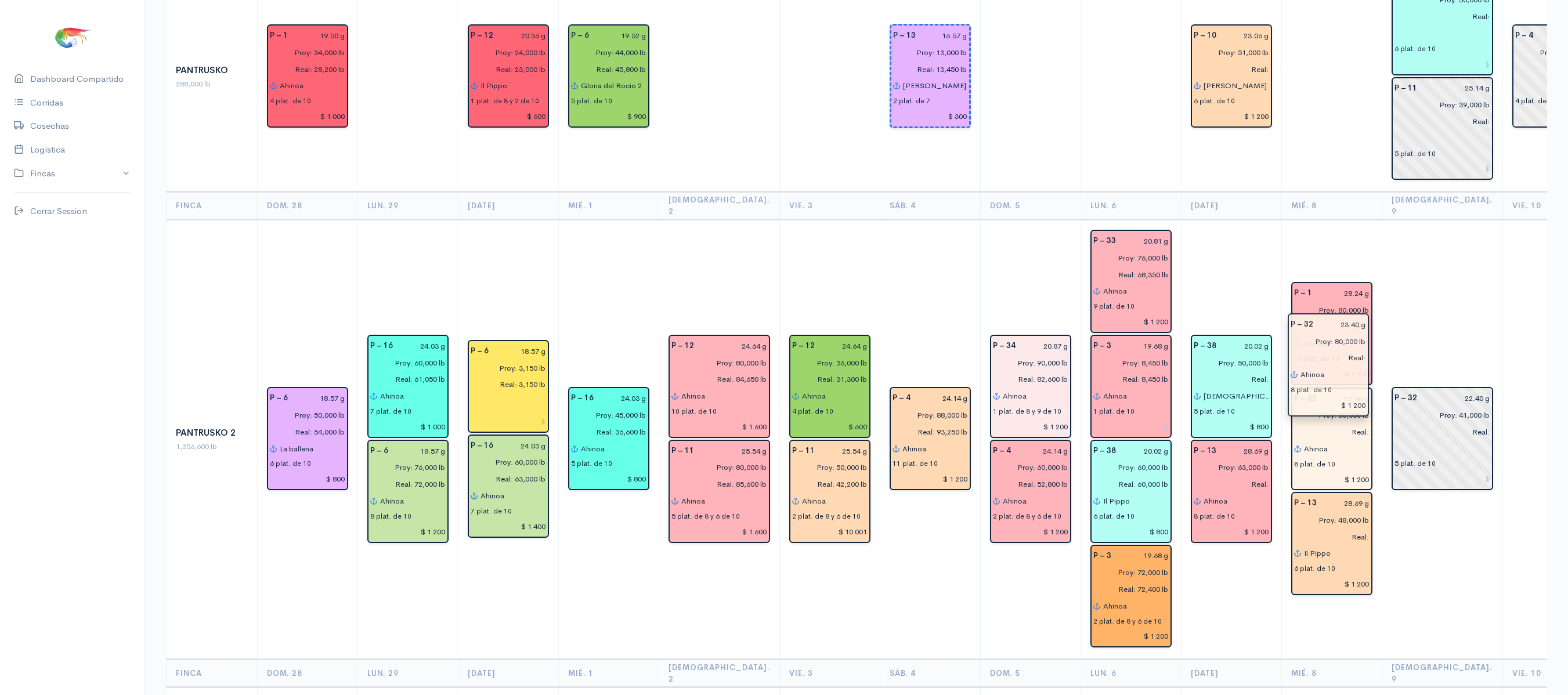
drag, startPoint x: 1330, startPoint y: 260, endPoint x: 1353, endPoint y: 509, distance: 250.1
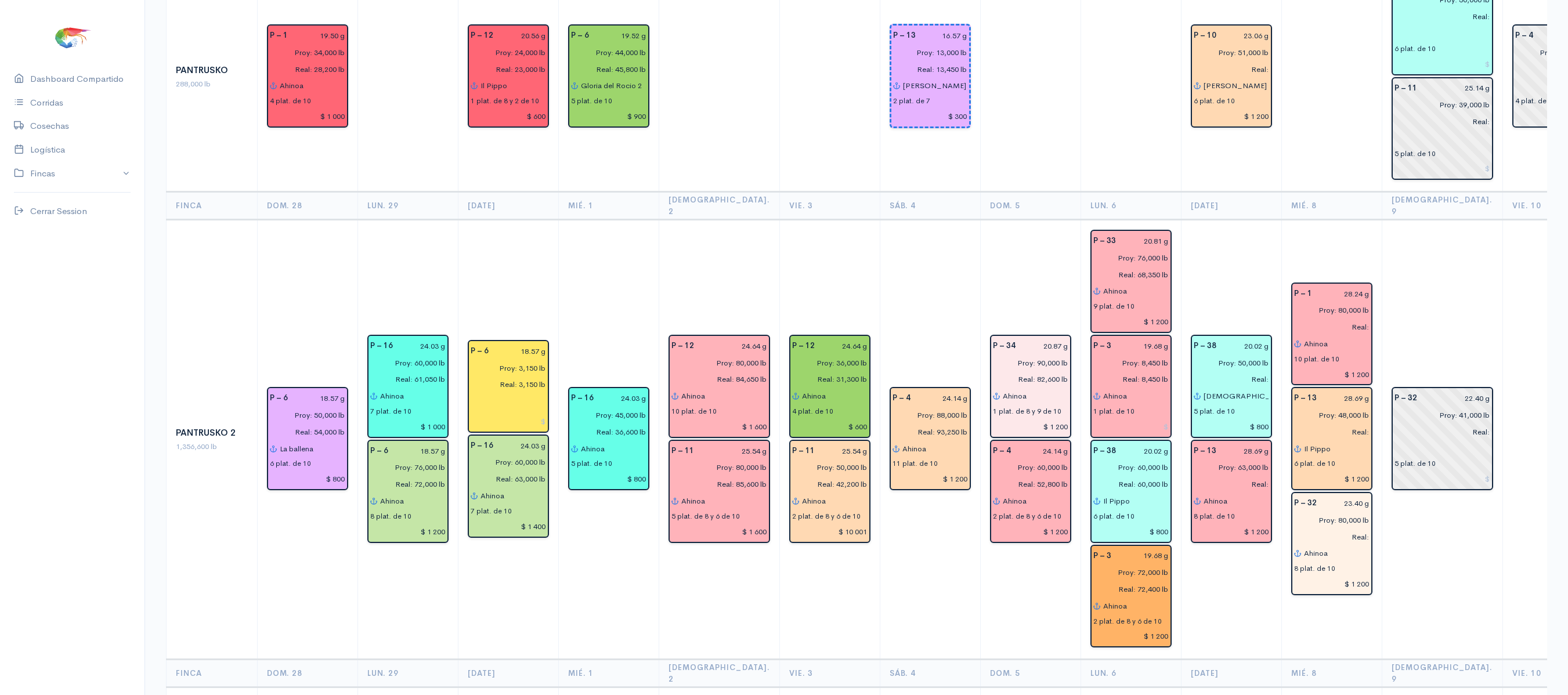
click at [1386, 509] on td "P – 32 22.40 g Proy: 41,000 lb Real: 5 plat. de 10" at bounding box center [1442, 439] width 121 height 440
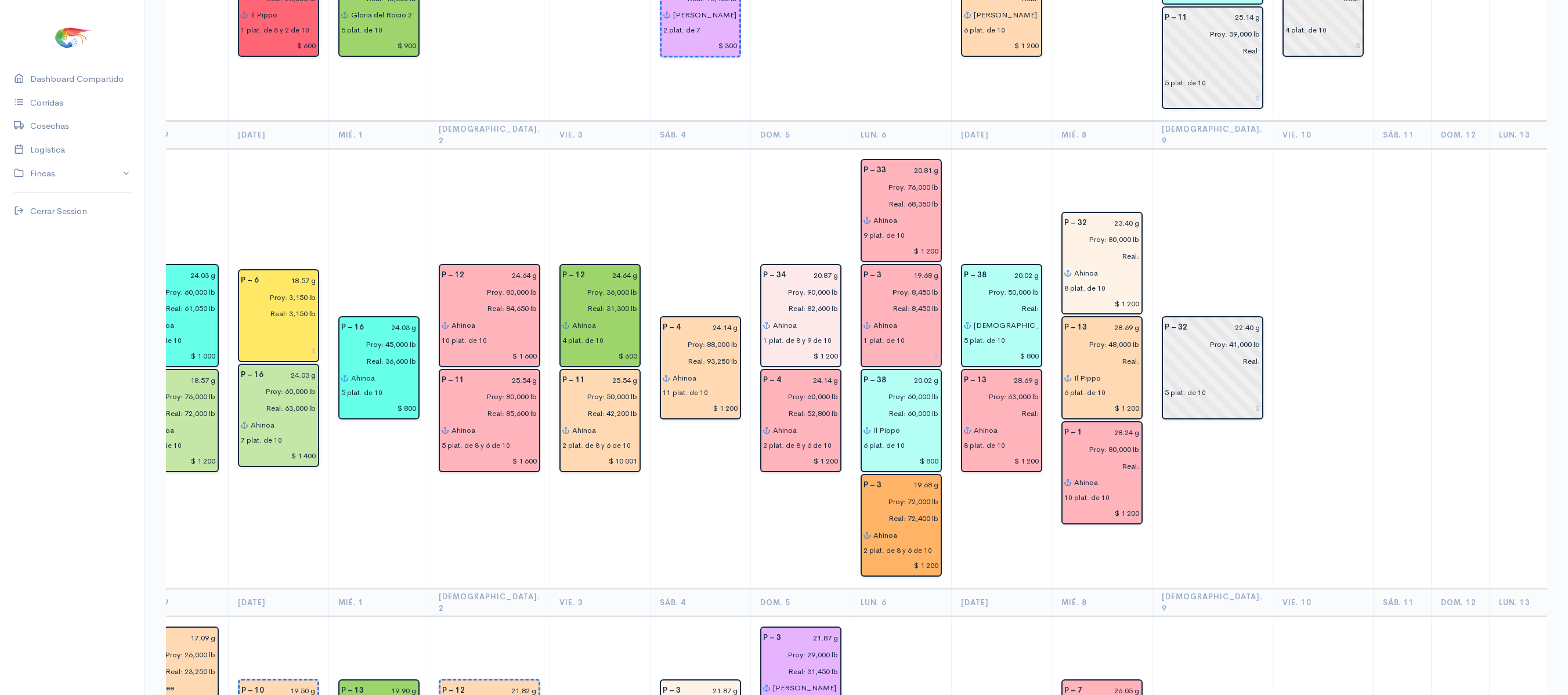
scroll to position [1660, 0]
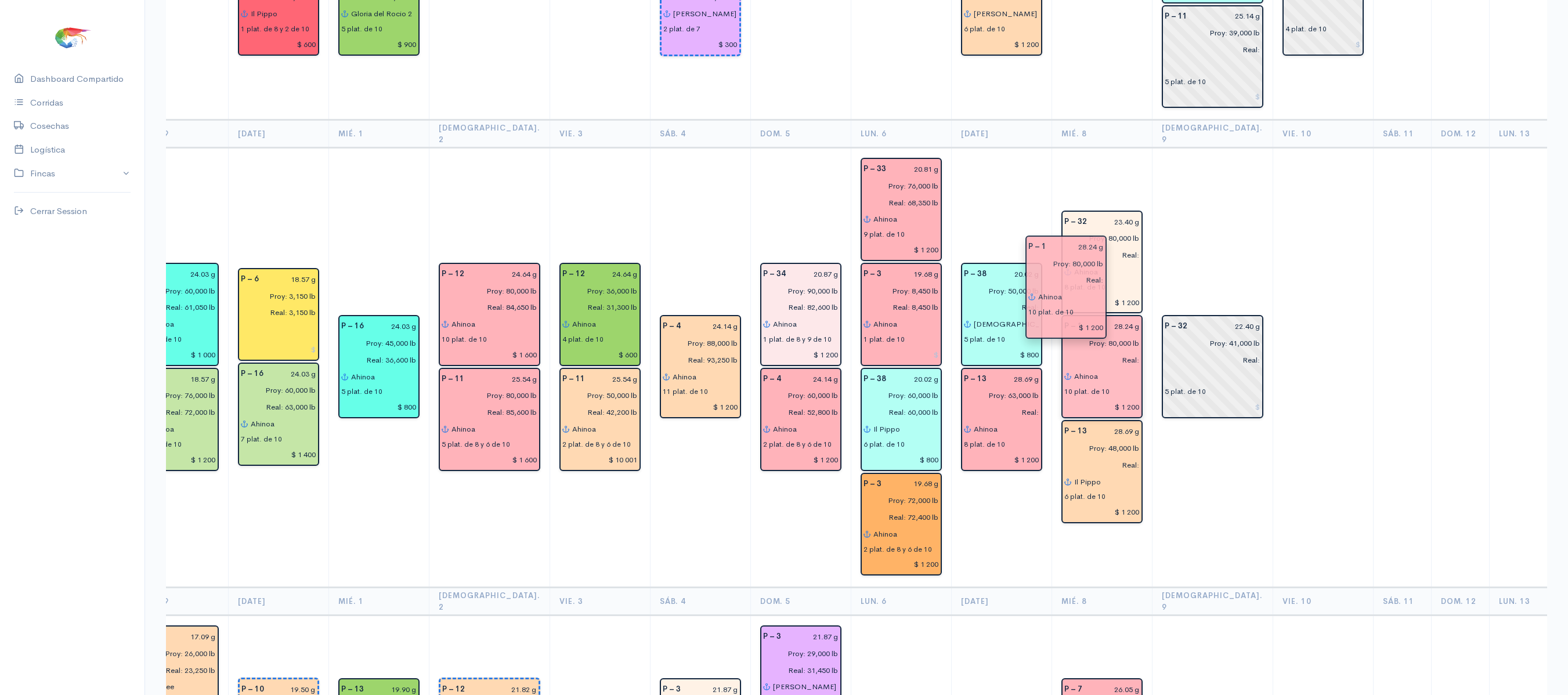
drag, startPoint x: 1074, startPoint y: 383, endPoint x: 1059, endPoint y: 287, distance: 97.2
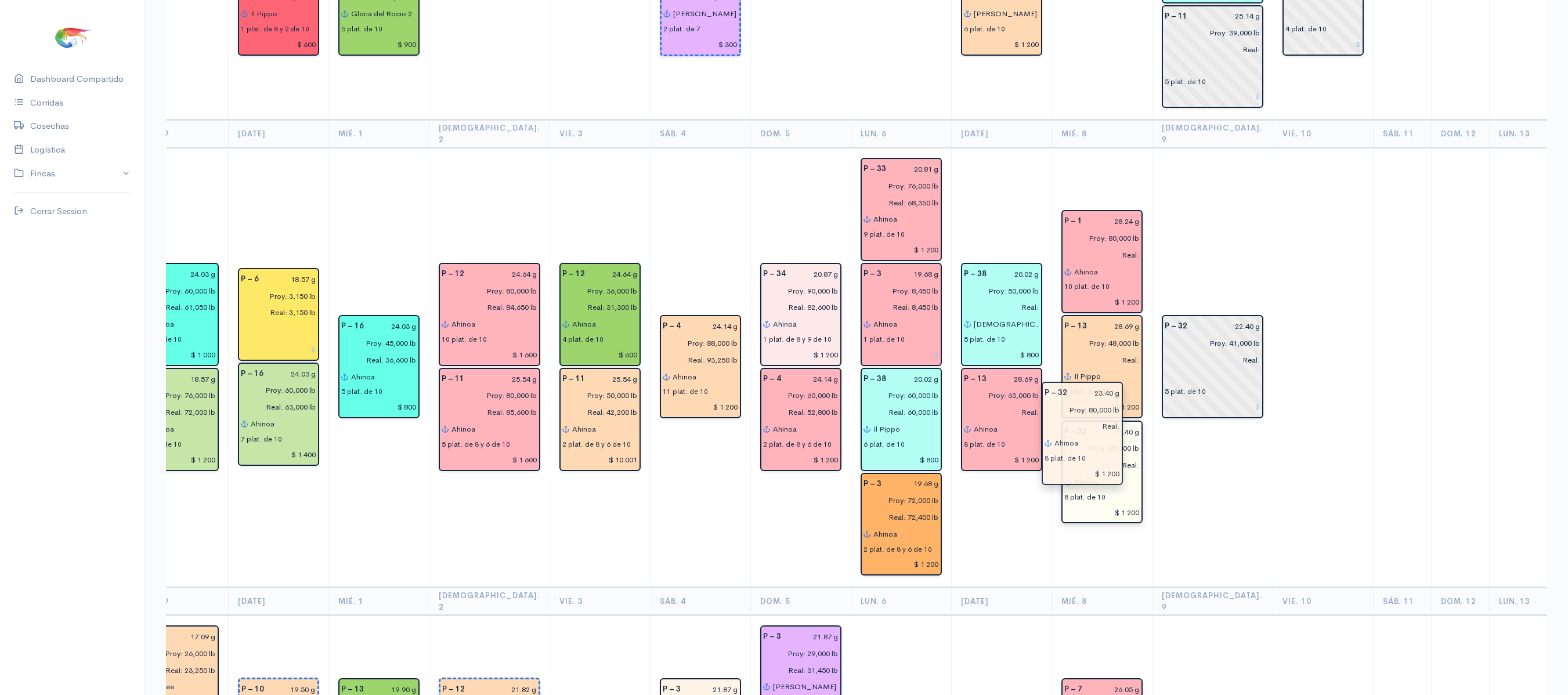
drag, startPoint x: 1088, startPoint y: 179, endPoint x: 1090, endPoint y: 435, distance: 256.0
click at [1200, 419] on td "P – 32 22.40 g Proy: 41,000 lb Real: 5 plat. de 10" at bounding box center [1212, 367] width 121 height 440
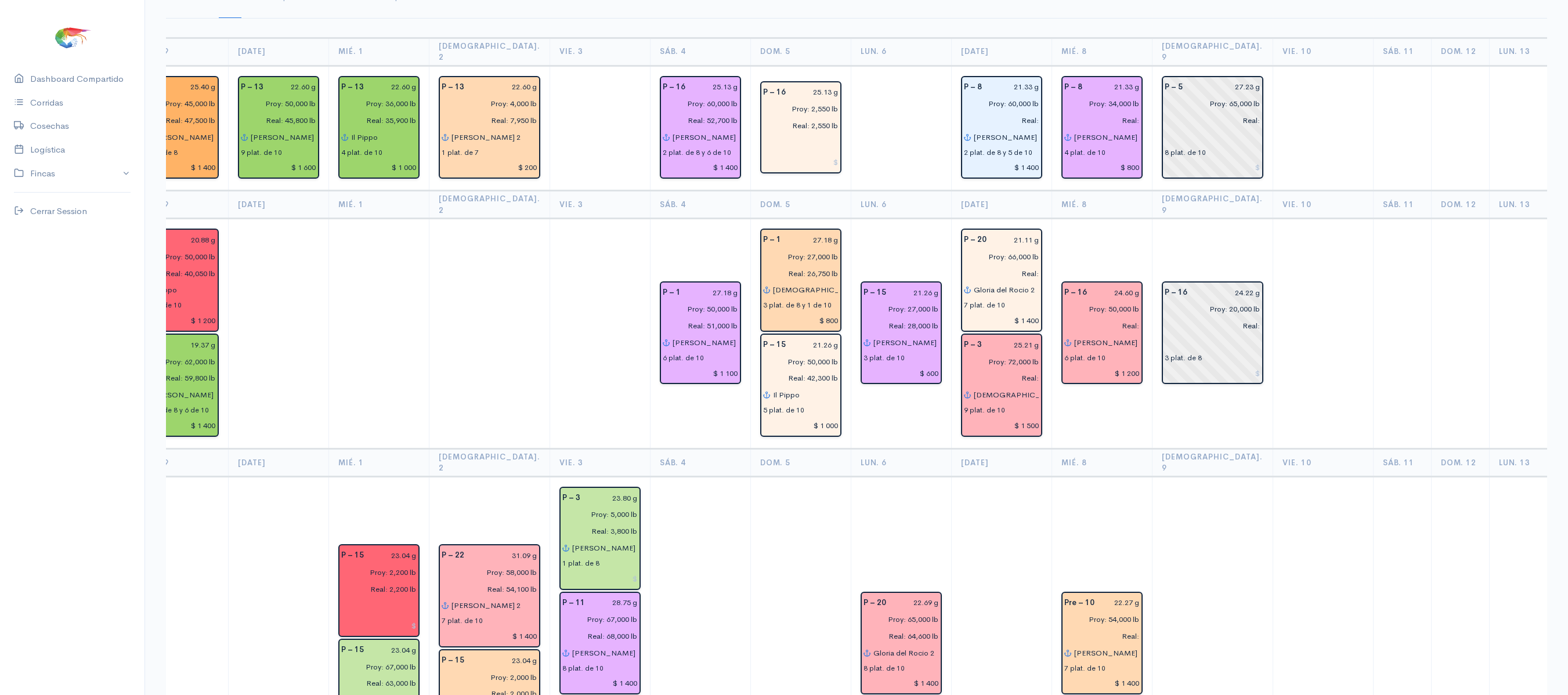
scroll to position [88, 0]
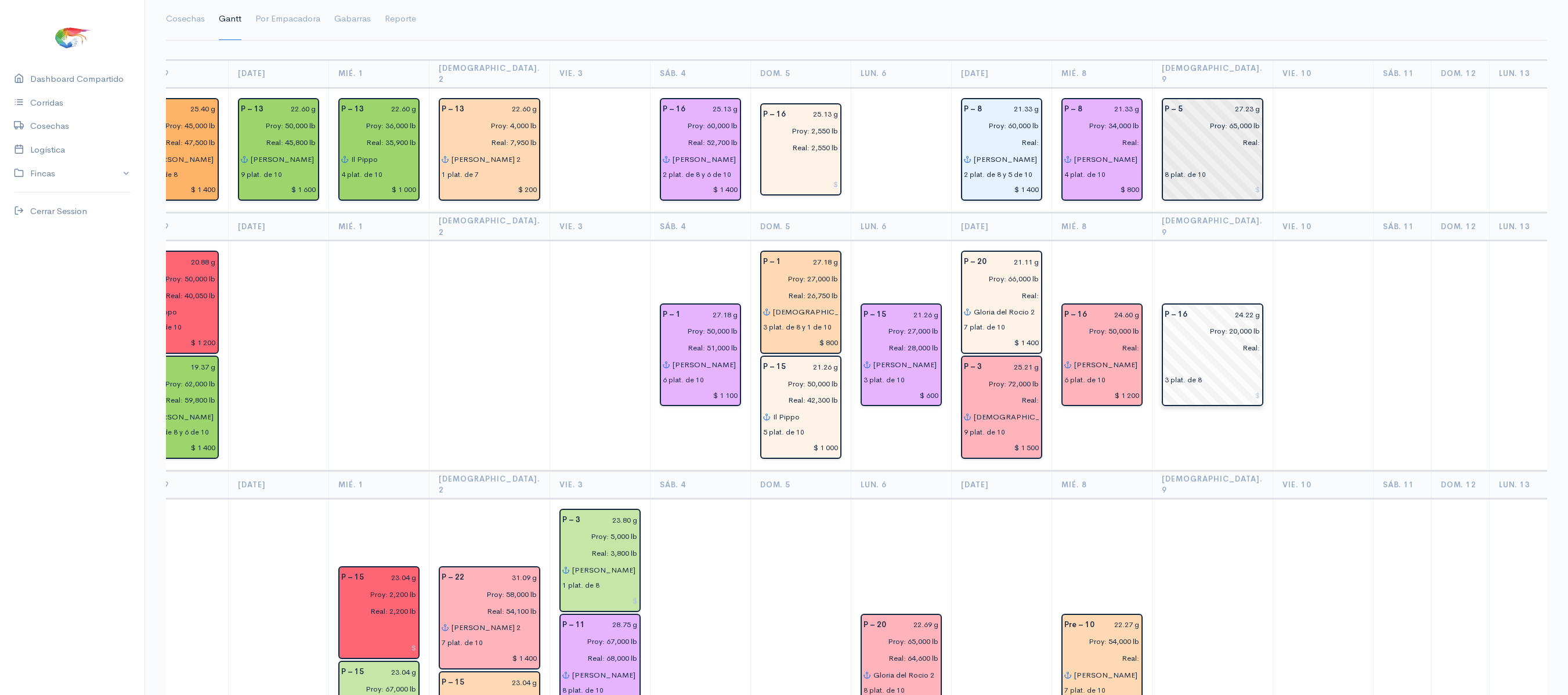
click at [1211, 307] on input "24.22 g" at bounding box center [1228, 315] width 66 height 17
type input "24.60 g"
click at [1273, 213] on th "Vie. 10" at bounding box center [1323, 227] width 100 height 28
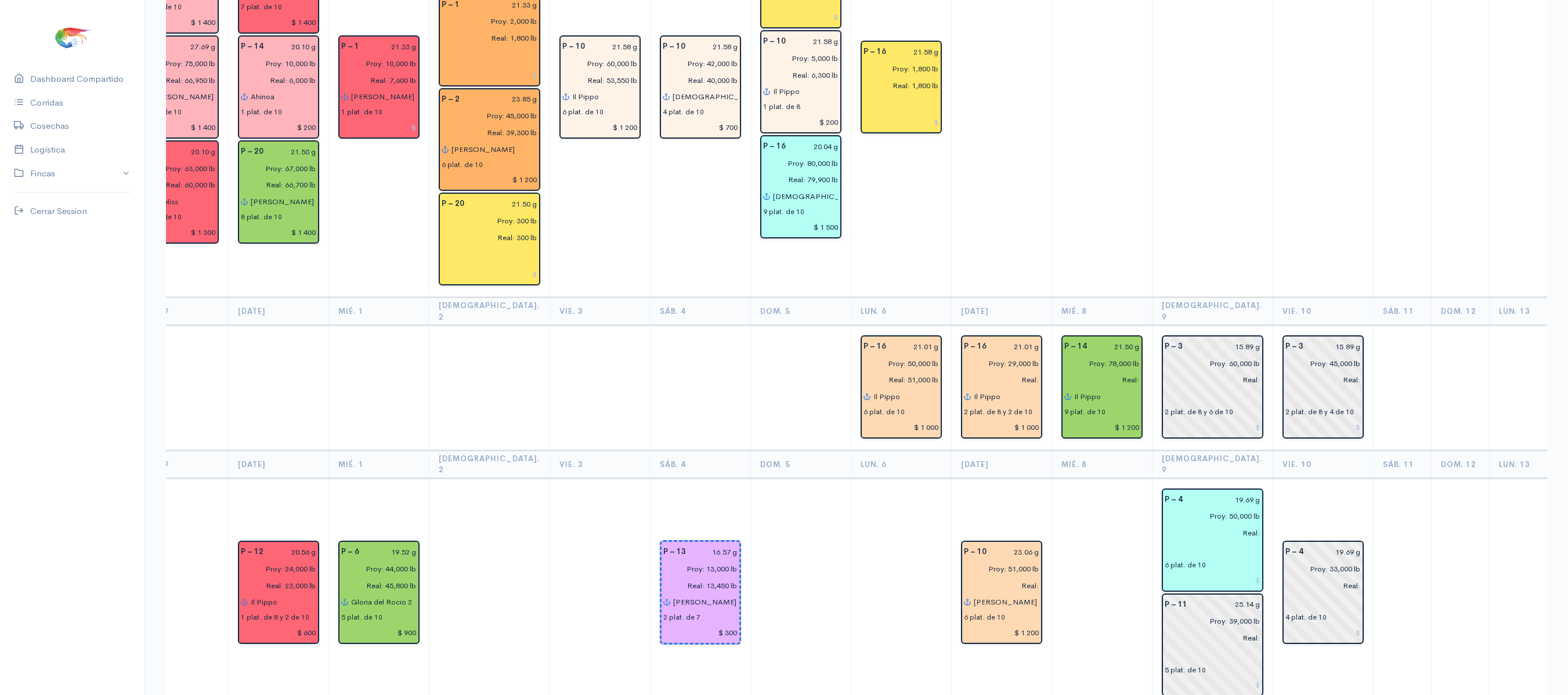
scroll to position [1071, 0]
drag, startPoint x: 1267, startPoint y: 203, endPoint x: 1343, endPoint y: 158, distance: 88.3
click at [1373, 158] on td at bounding box center [1402, 88] width 58 height 419
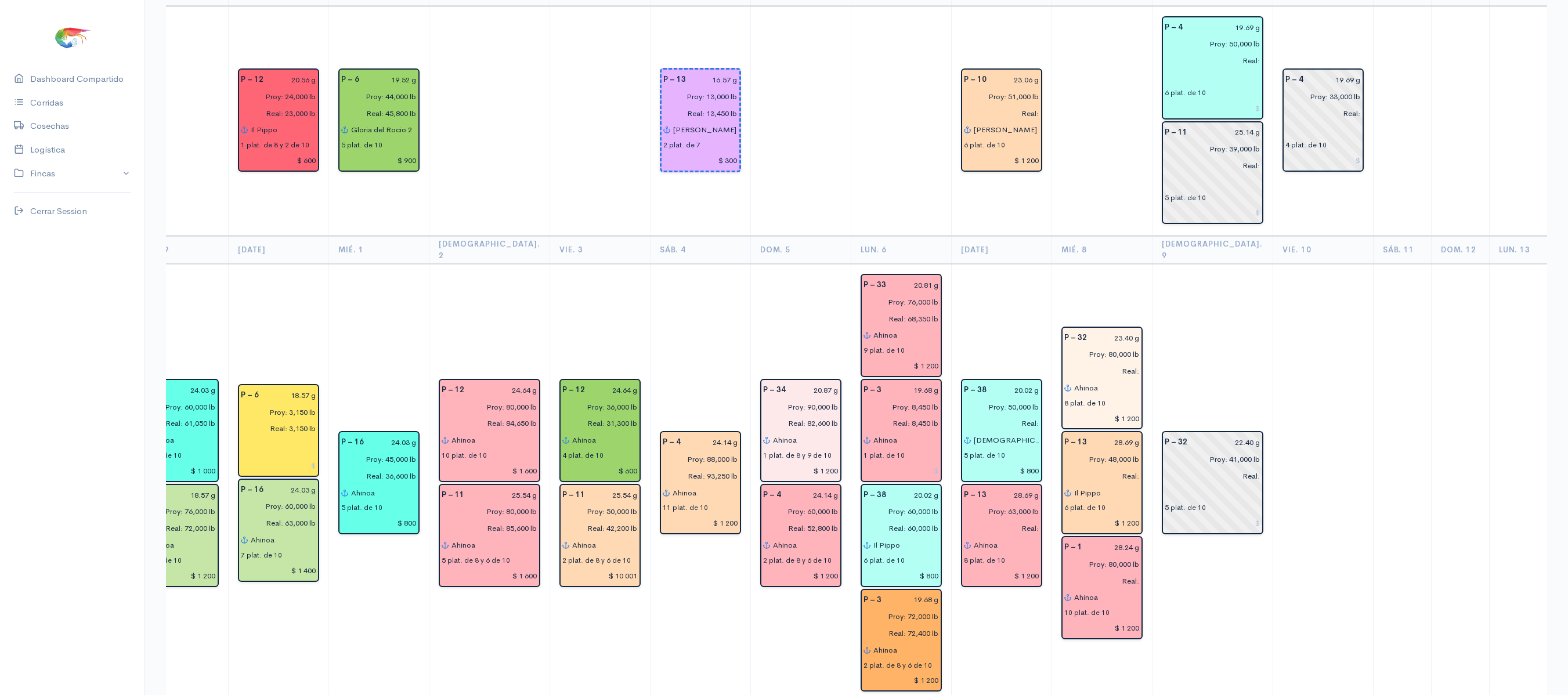
scroll to position [1527, 0]
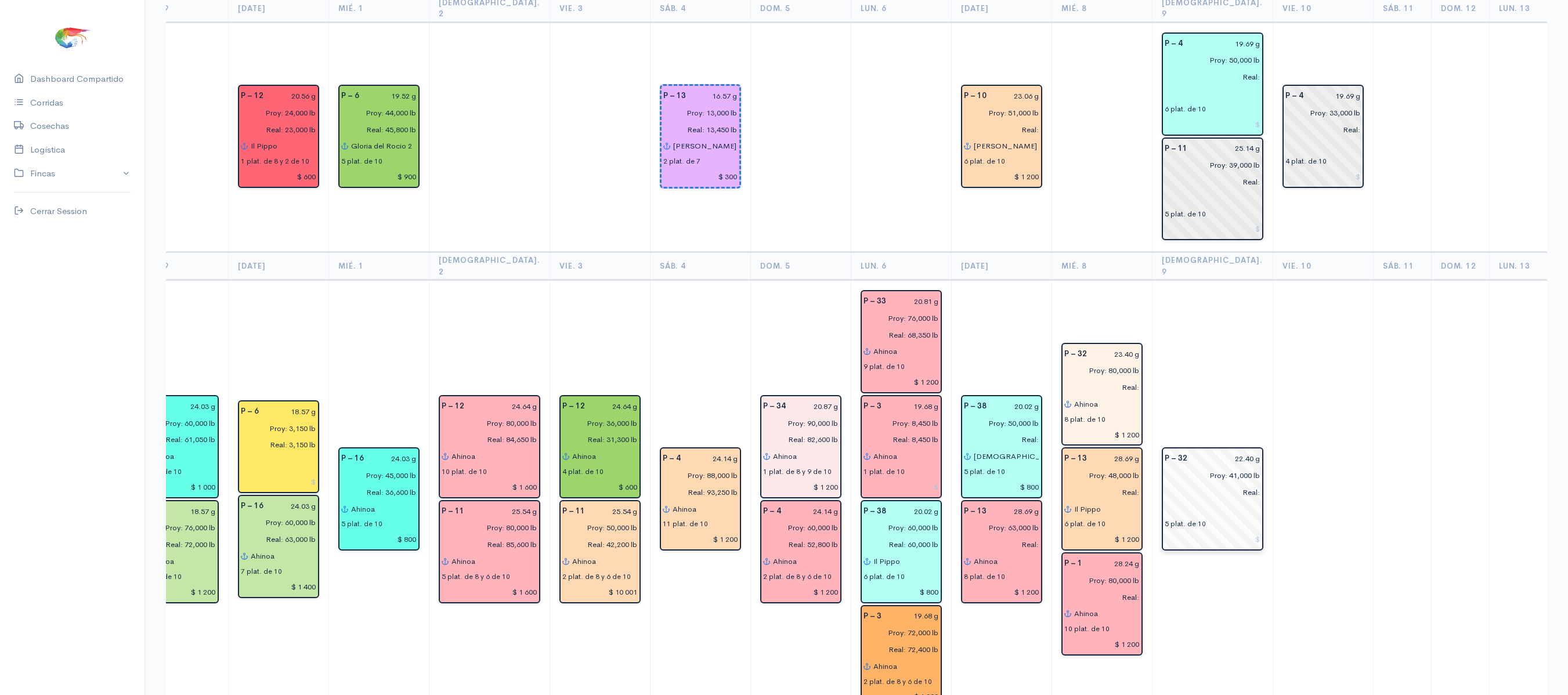
click at [1201, 451] on input "22.40 g" at bounding box center [1228, 459] width 66 height 17
type input "23.40 g"
click at [1309, 295] on td at bounding box center [1323, 500] width 100 height 440
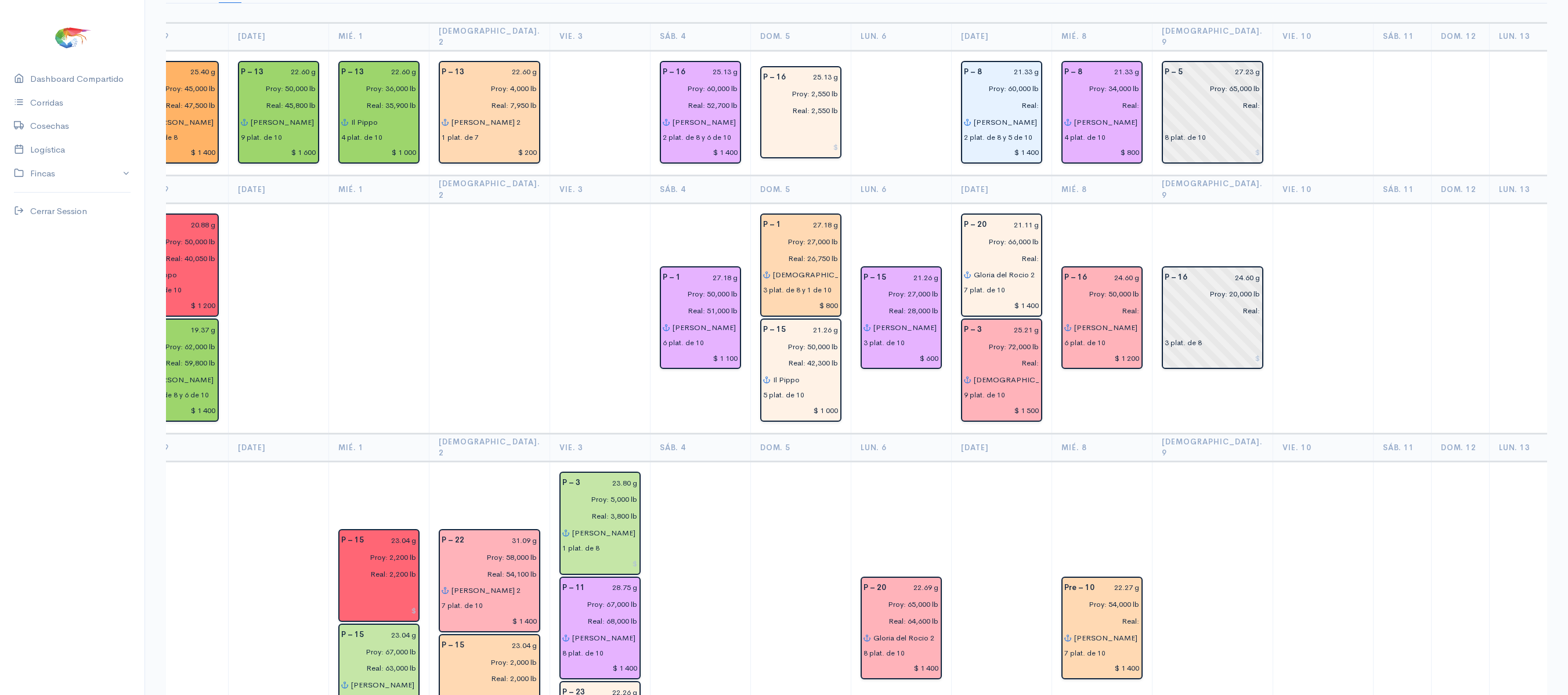
scroll to position [0, 0]
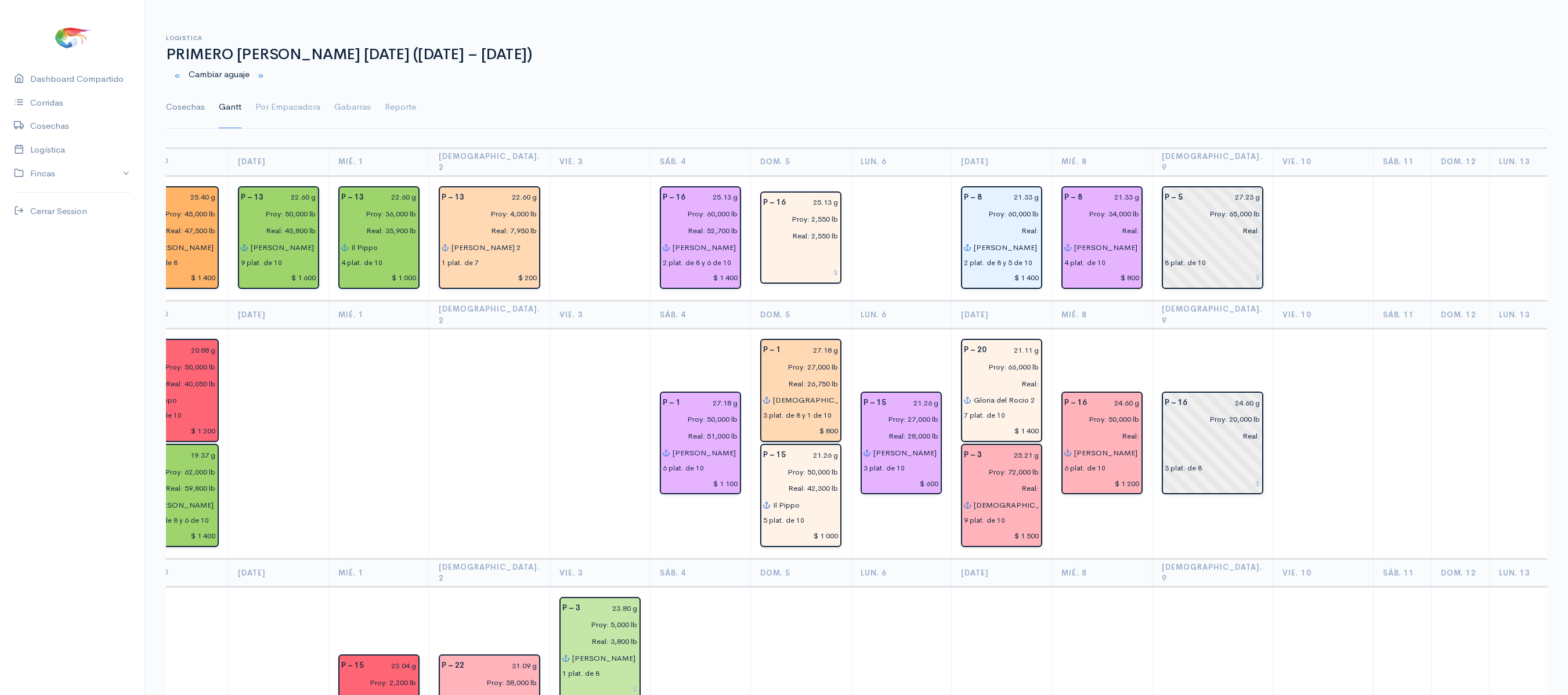
click at [190, 108] on link "Cosechas" at bounding box center [185, 107] width 39 height 42
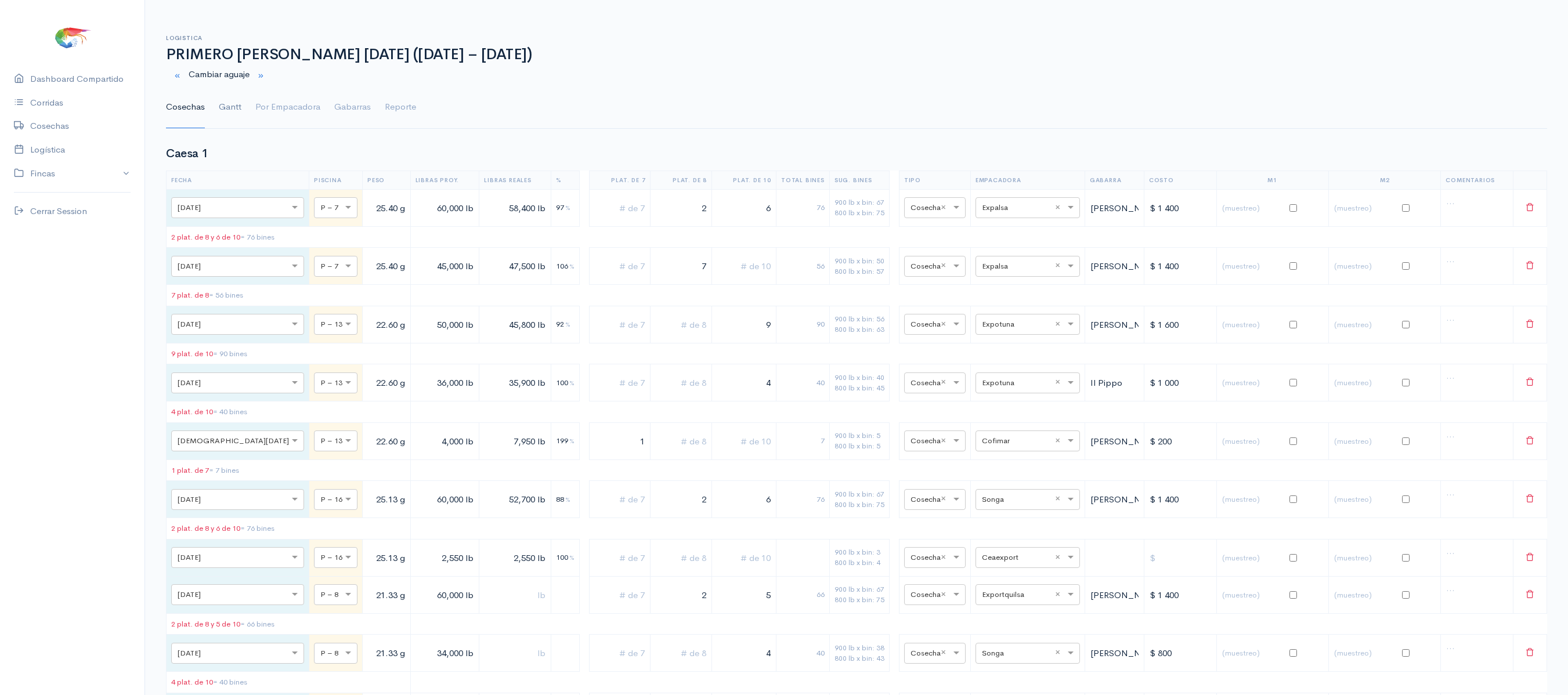
click at [222, 109] on link "Gantt" at bounding box center [230, 107] width 23 height 42
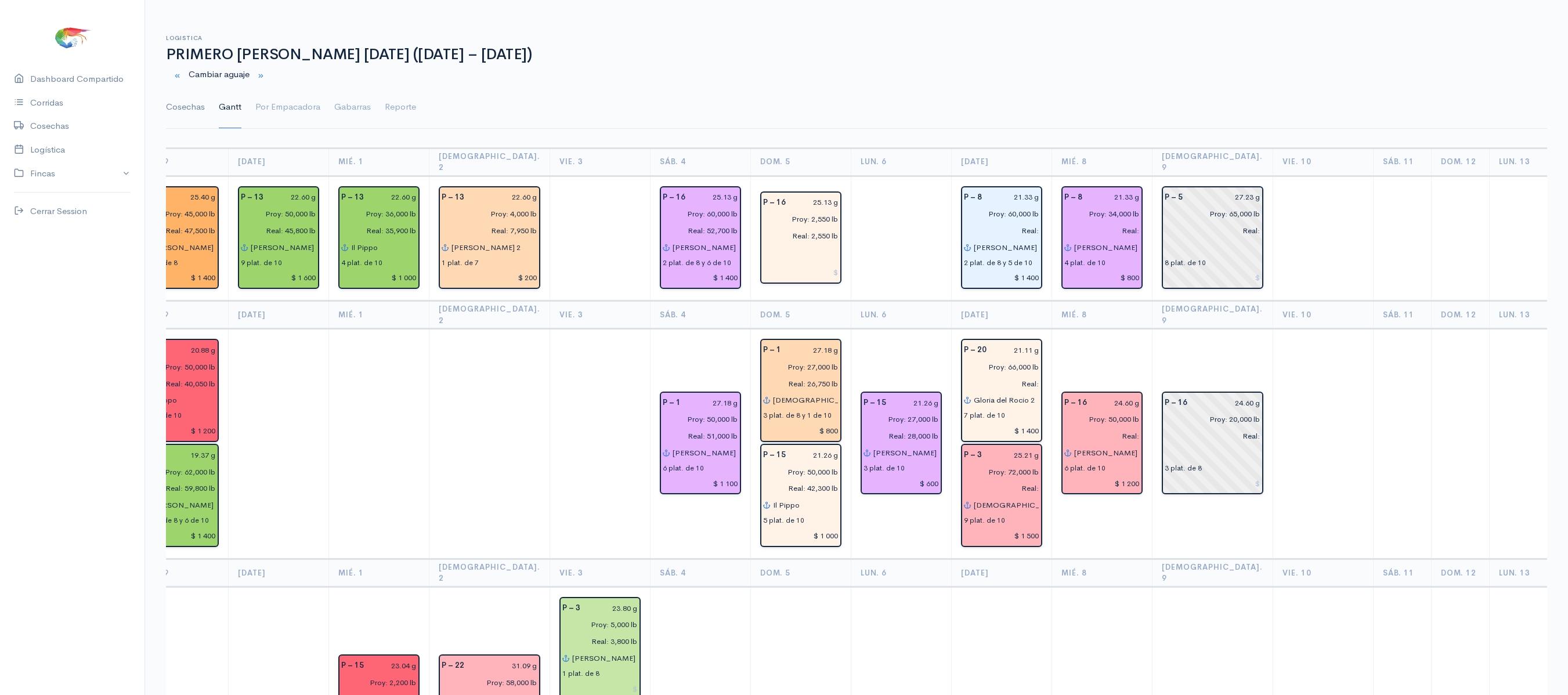
click at [177, 110] on link "Cosechas" at bounding box center [185, 107] width 39 height 42
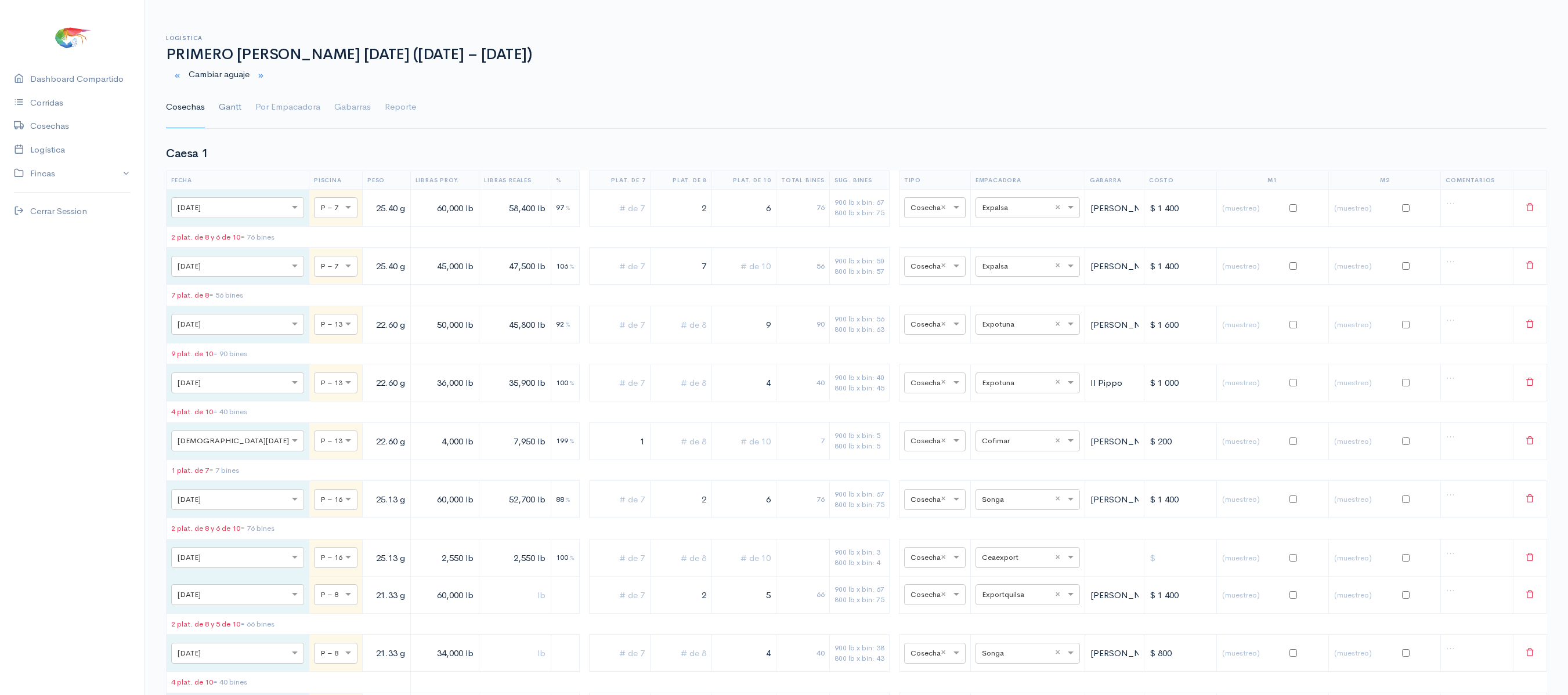
click at [220, 112] on link "Gantt" at bounding box center [230, 107] width 23 height 42
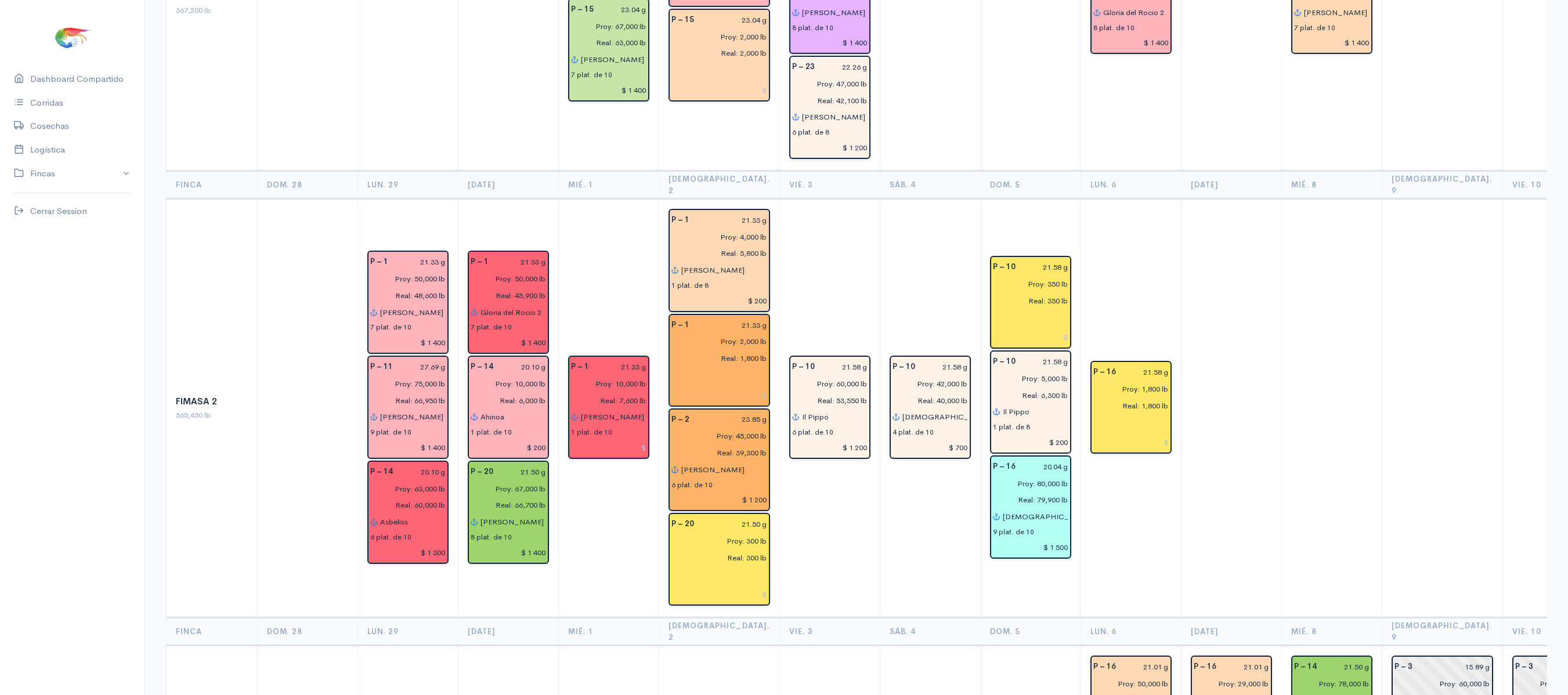
scroll to position [1113, 0]
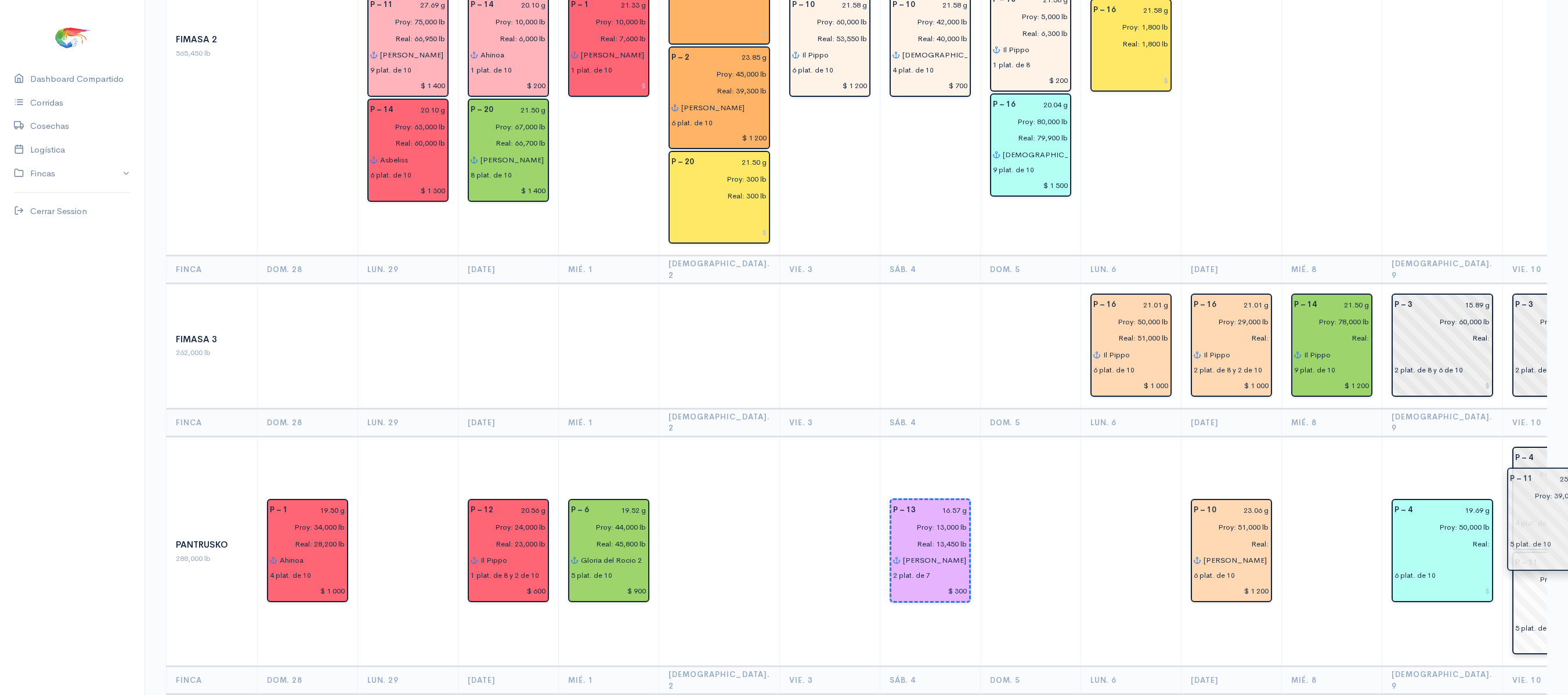
drag, startPoint x: 1408, startPoint y: 550, endPoint x: 1540, endPoint y: 540, distance: 132.4
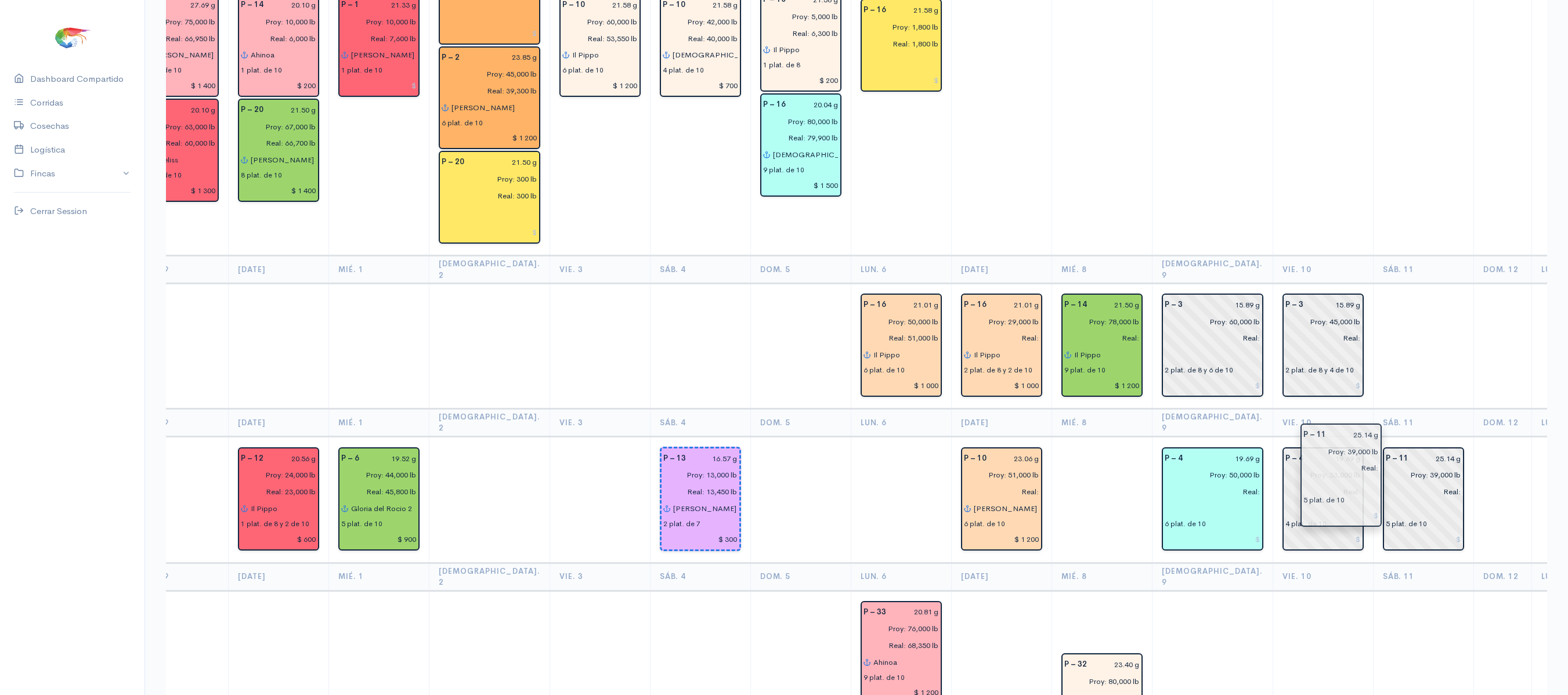
drag, startPoint x: 1316, startPoint y: 545, endPoint x: 1374, endPoint y: 487, distance: 82.0
click at [1395, 302] on td at bounding box center [1423, 346] width 100 height 125
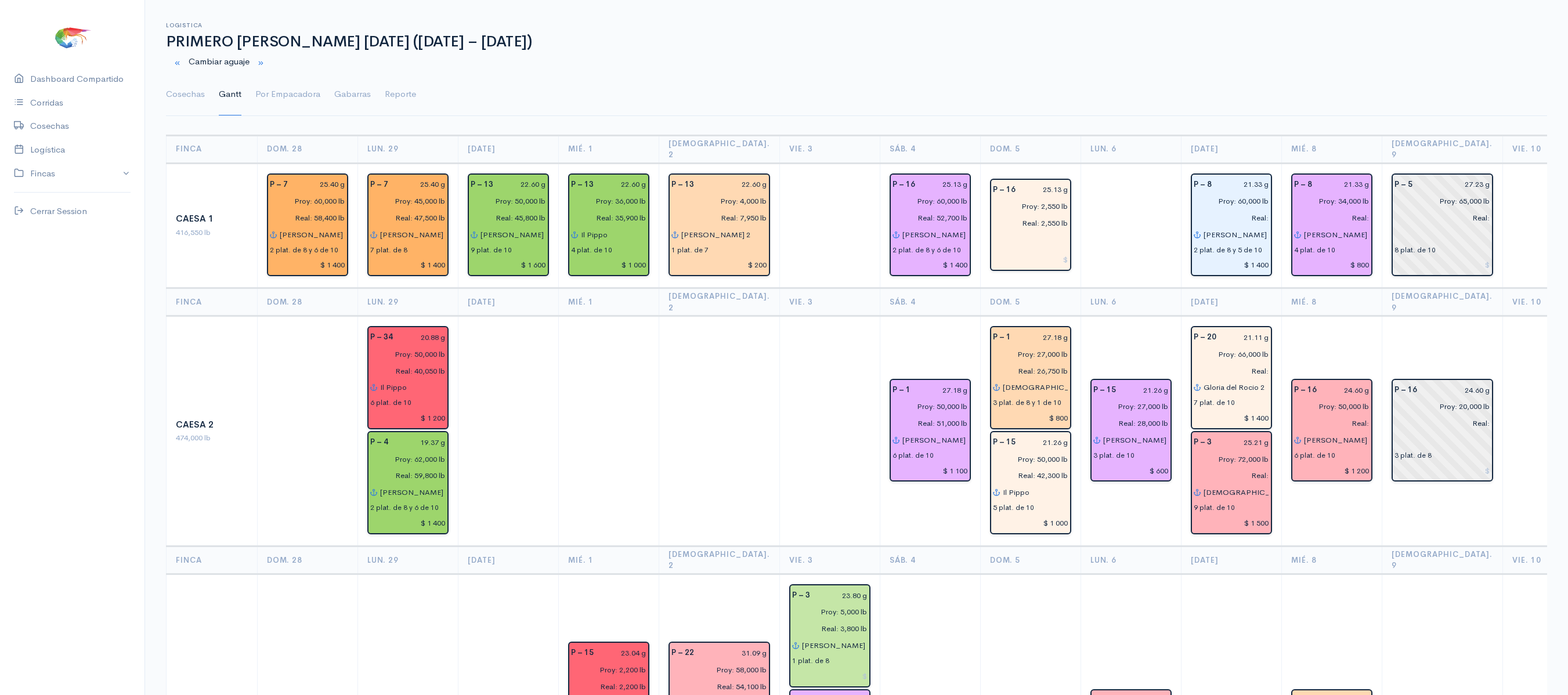
scroll to position [11, 0]
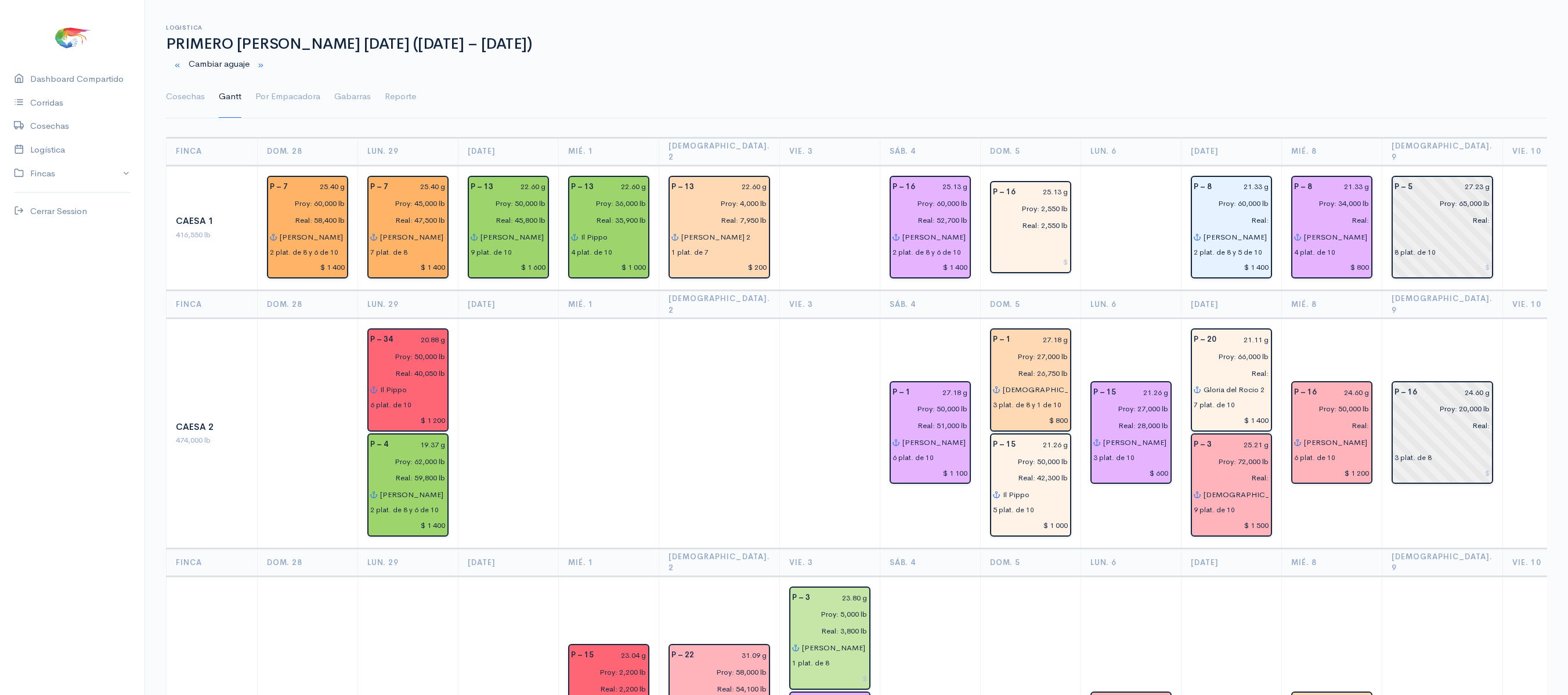
click at [1081, 191] on td at bounding box center [1131, 227] width 100 height 125
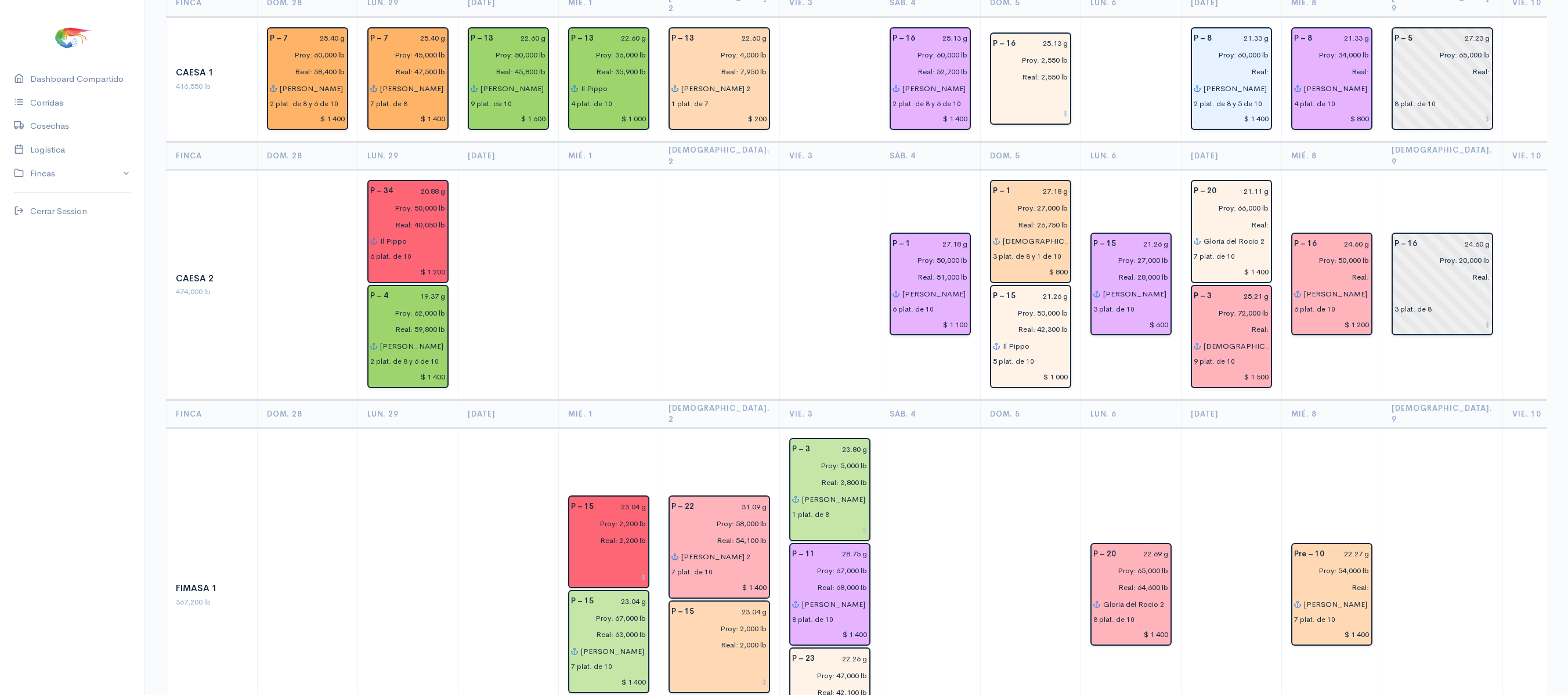
scroll to position [160, 0]
click at [1097, 141] on th "Lun. 6" at bounding box center [1131, 155] width 100 height 28
drag, startPoint x: 1068, startPoint y: 136, endPoint x: 1092, endPoint y: 139, distance: 24.2
click at [1092, 141] on th "Lun. 6" at bounding box center [1131, 155] width 100 height 28
click at [1104, 141] on th "Lun. 6" at bounding box center [1131, 155] width 100 height 28
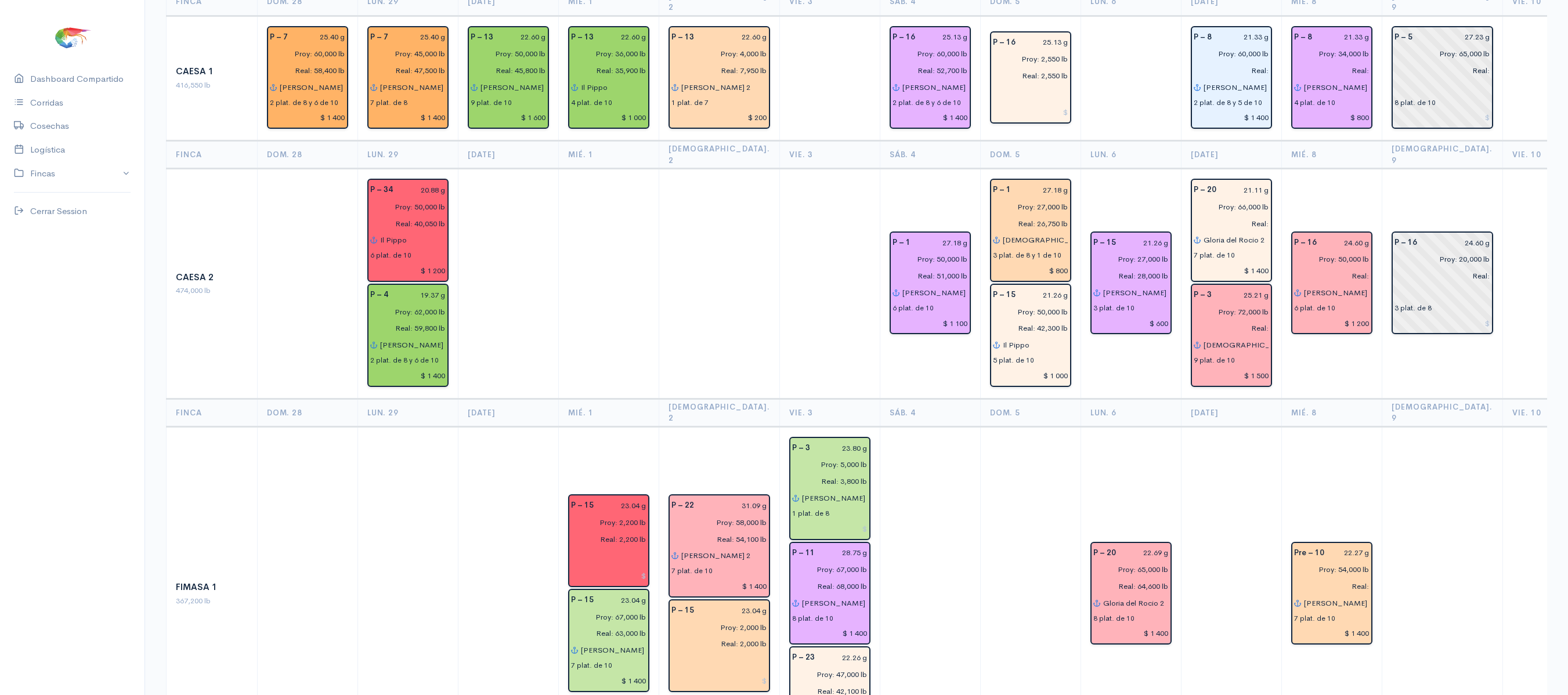
click at [1086, 141] on th "Lun. 6" at bounding box center [1131, 155] width 100 height 28
drag, startPoint x: 1095, startPoint y: 133, endPoint x: 1067, endPoint y: 136, distance: 28.2
click at [1081, 141] on th "Lun. 6" at bounding box center [1131, 155] width 100 height 28
click at [1110, 169] on td "P – 15 21.26 g Proy: 27,000 lb Real: 28,000 lb [PERSON_NAME] 2 3 plat. de 10 $ …" at bounding box center [1131, 284] width 100 height 230
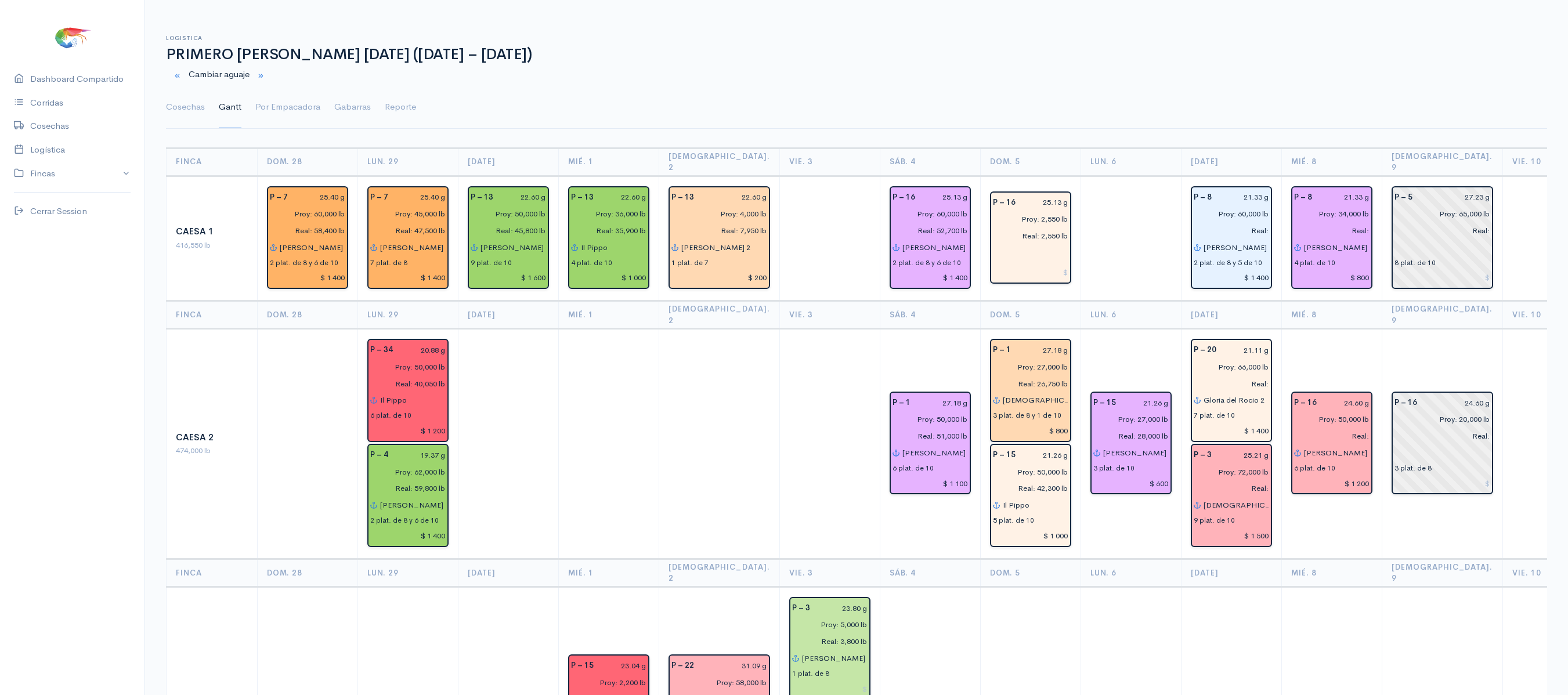
drag, startPoint x: 1023, startPoint y: 298, endPoint x: 1112, endPoint y: 232, distance: 110.8
click at [1112, 232] on td at bounding box center [1131, 238] width 100 height 125
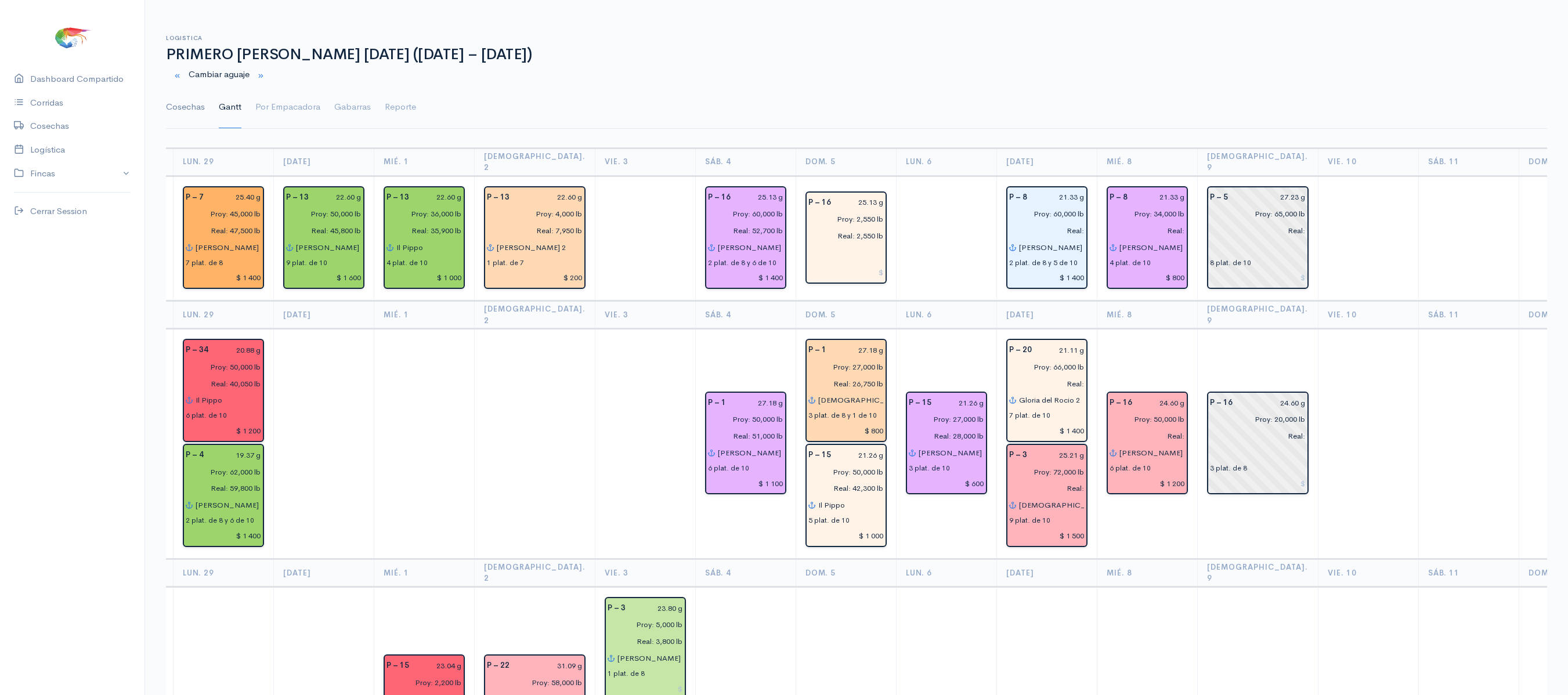
click at [187, 106] on link "Cosechas" at bounding box center [185, 107] width 39 height 42
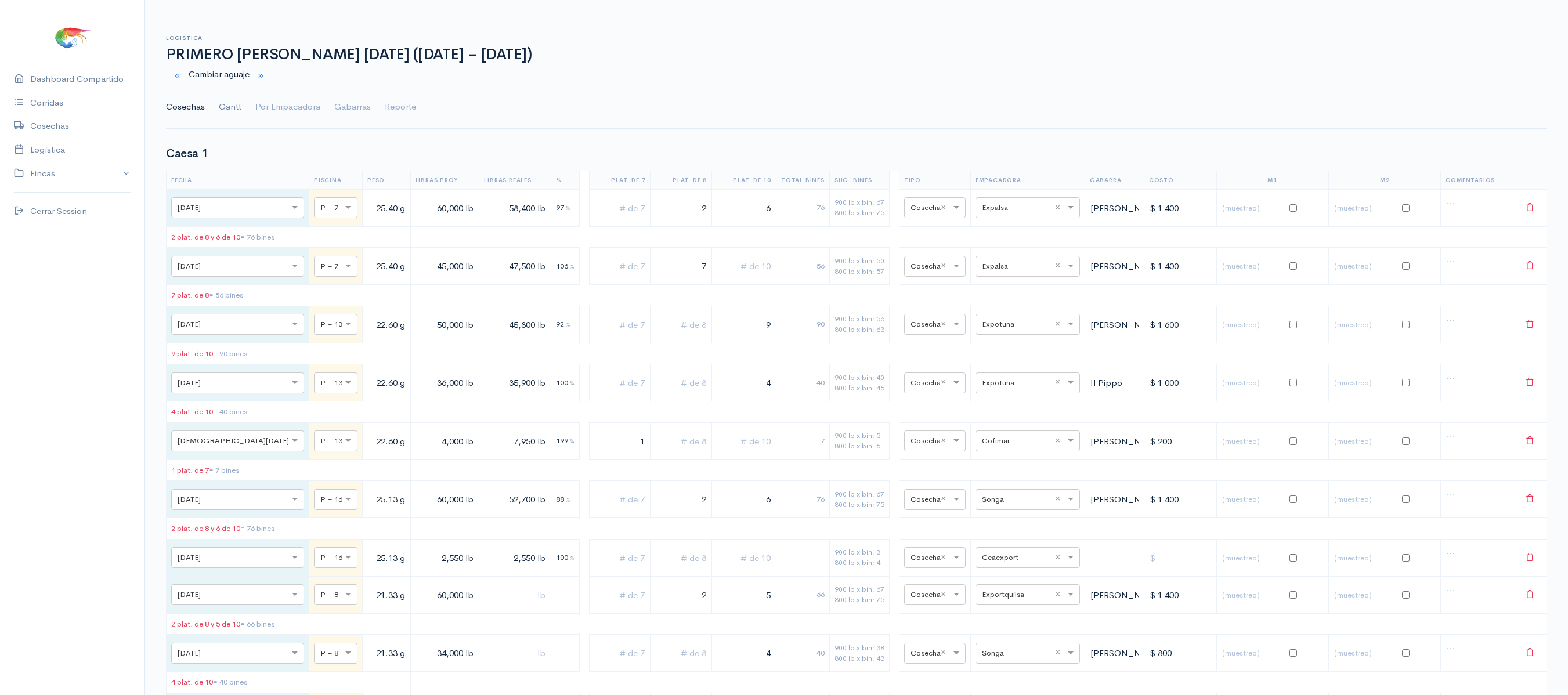
click at [220, 109] on link "Gantt" at bounding box center [230, 107] width 23 height 42
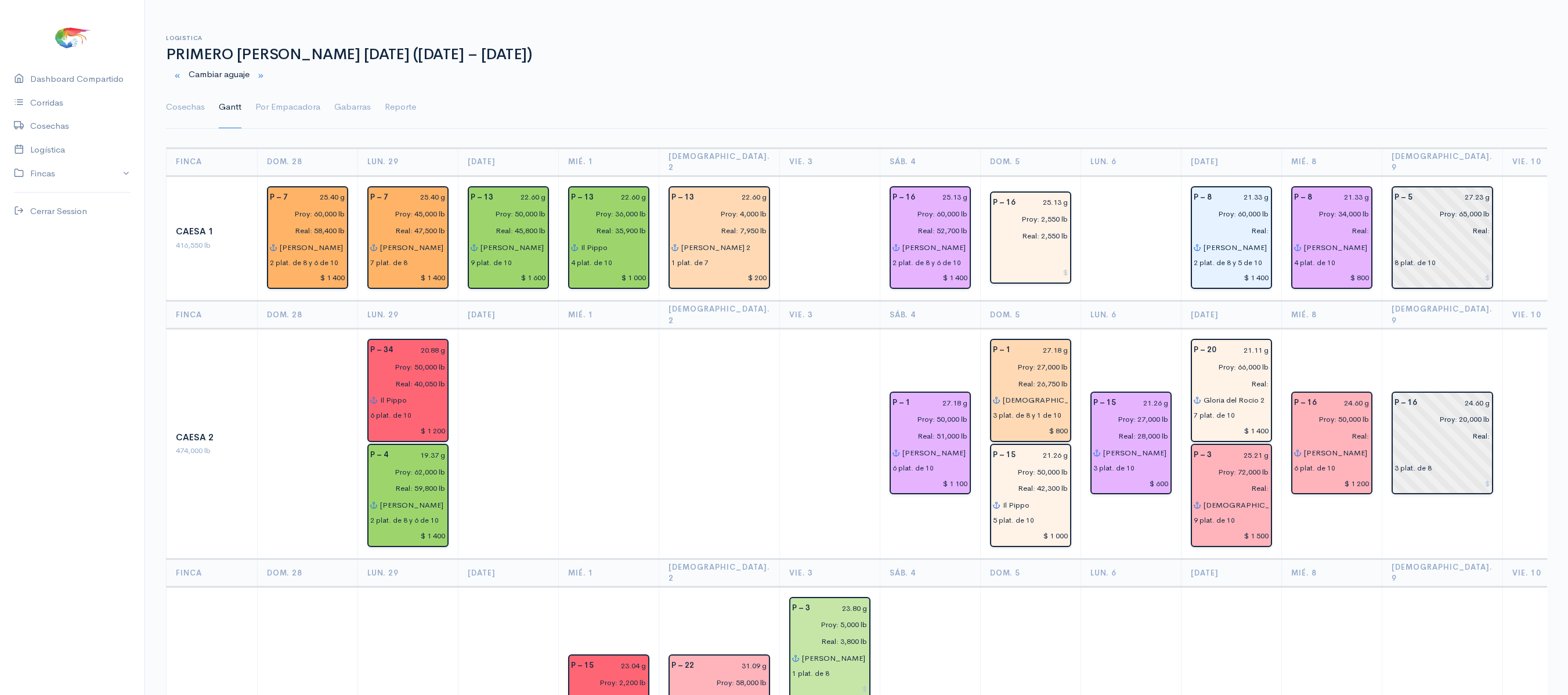
scroll to position [1, 0]
drag, startPoint x: 177, startPoint y: 100, endPoint x: 299, endPoint y: 109, distance: 122.3
click at [177, 100] on link "Cosechas" at bounding box center [185, 106] width 39 height 42
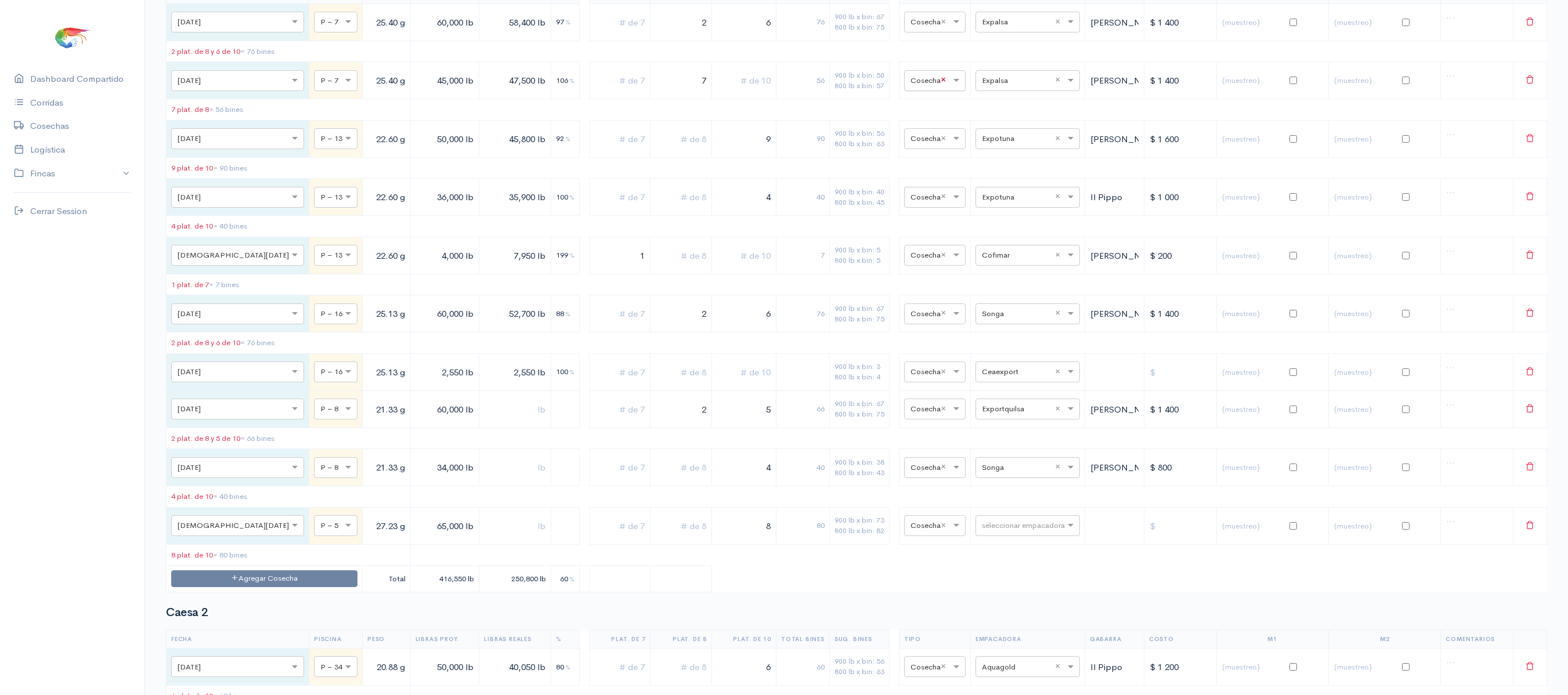
scroll to position [187, 0]
click at [1012, 535] on div "seleccionar empacadora" at bounding box center [1028, 525] width 105 height 21
click at [1012, 535] on div "seleccionar empacadora p ×" at bounding box center [1033, 525] width 73 height 21
type input "pro"
click at [1019, 177] on div "Promarisco" at bounding box center [1016, 166] width 105 height 23
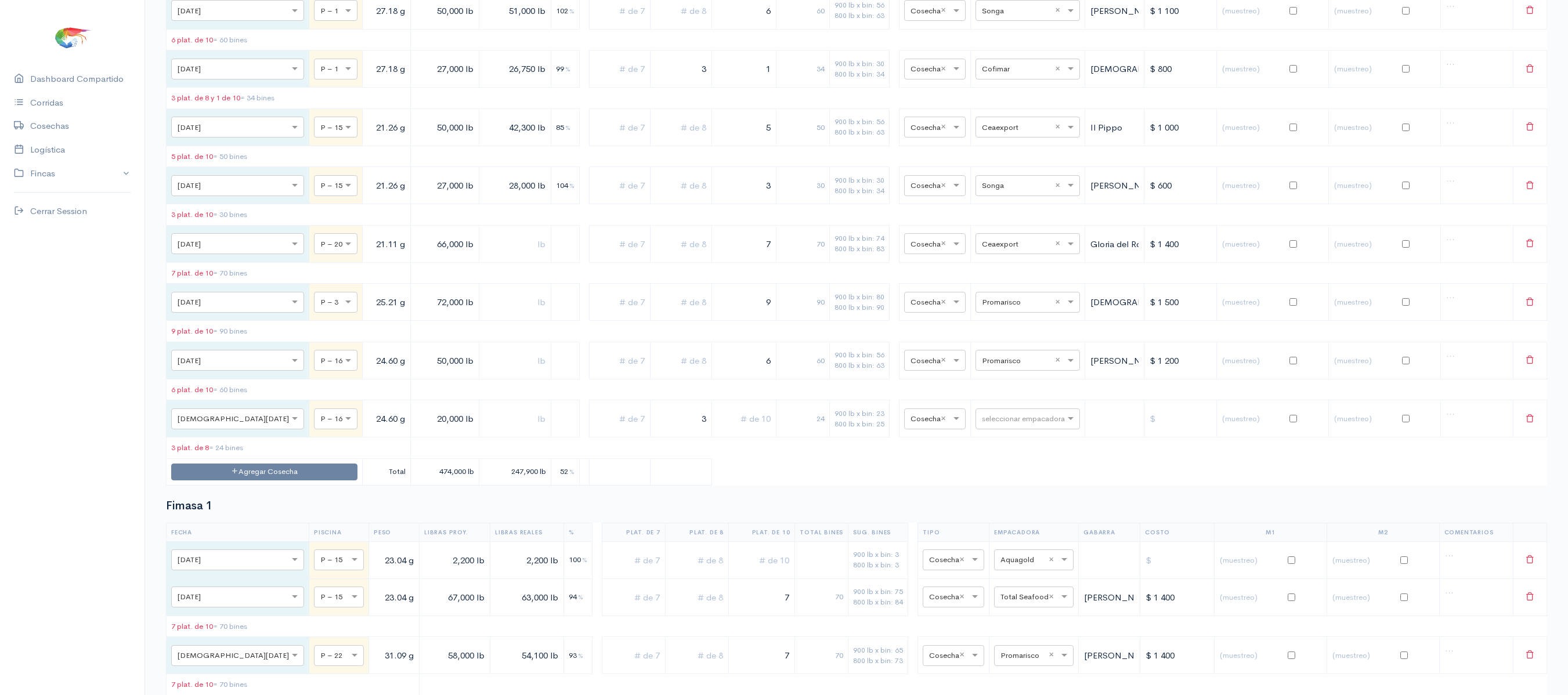
scroll to position [958, 0]
click at [1012, 426] on input "text" at bounding box center [1017, 420] width 71 height 13
type input "pro"
click at [1013, 481] on div "Promarisco" at bounding box center [1015, 492] width 105 height 23
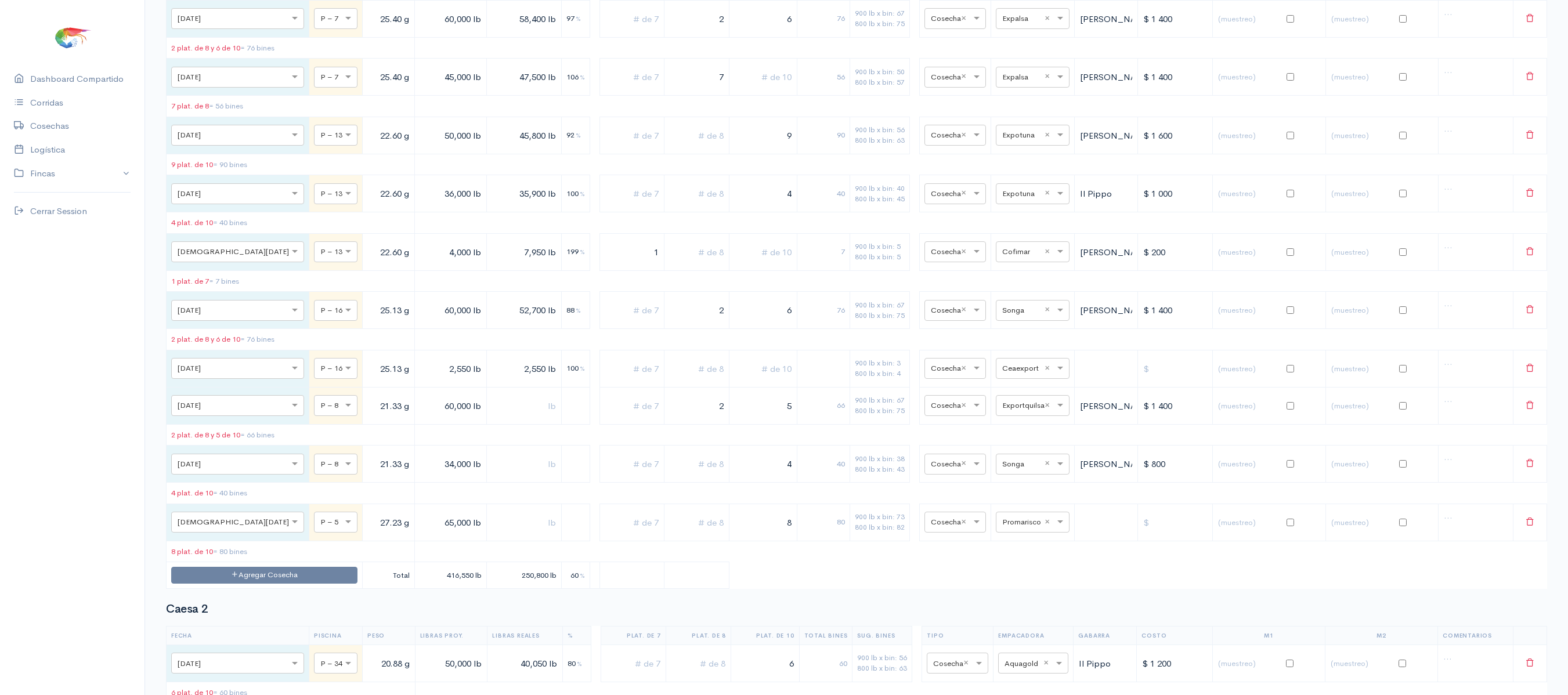
scroll to position [0, 0]
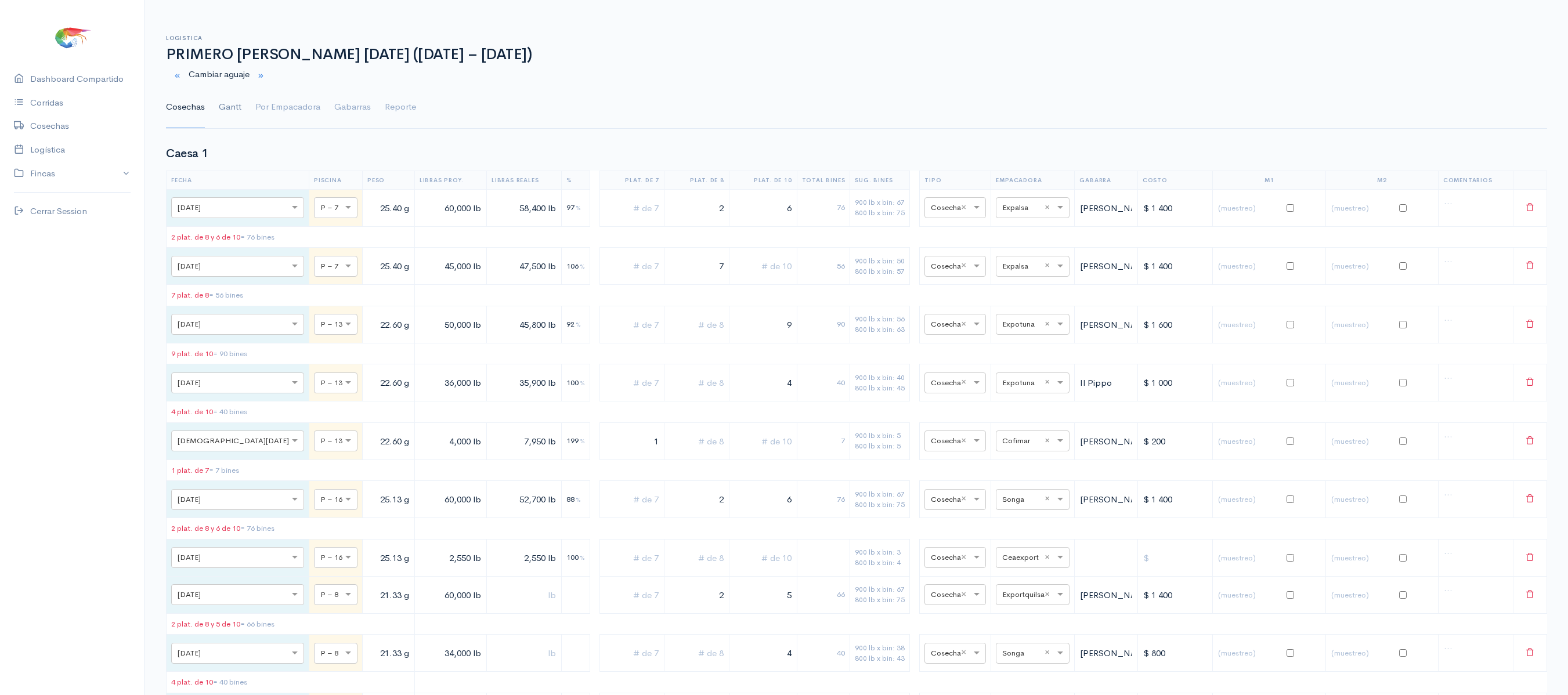
click at [224, 107] on link "Gantt" at bounding box center [230, 107] width 23 height 42
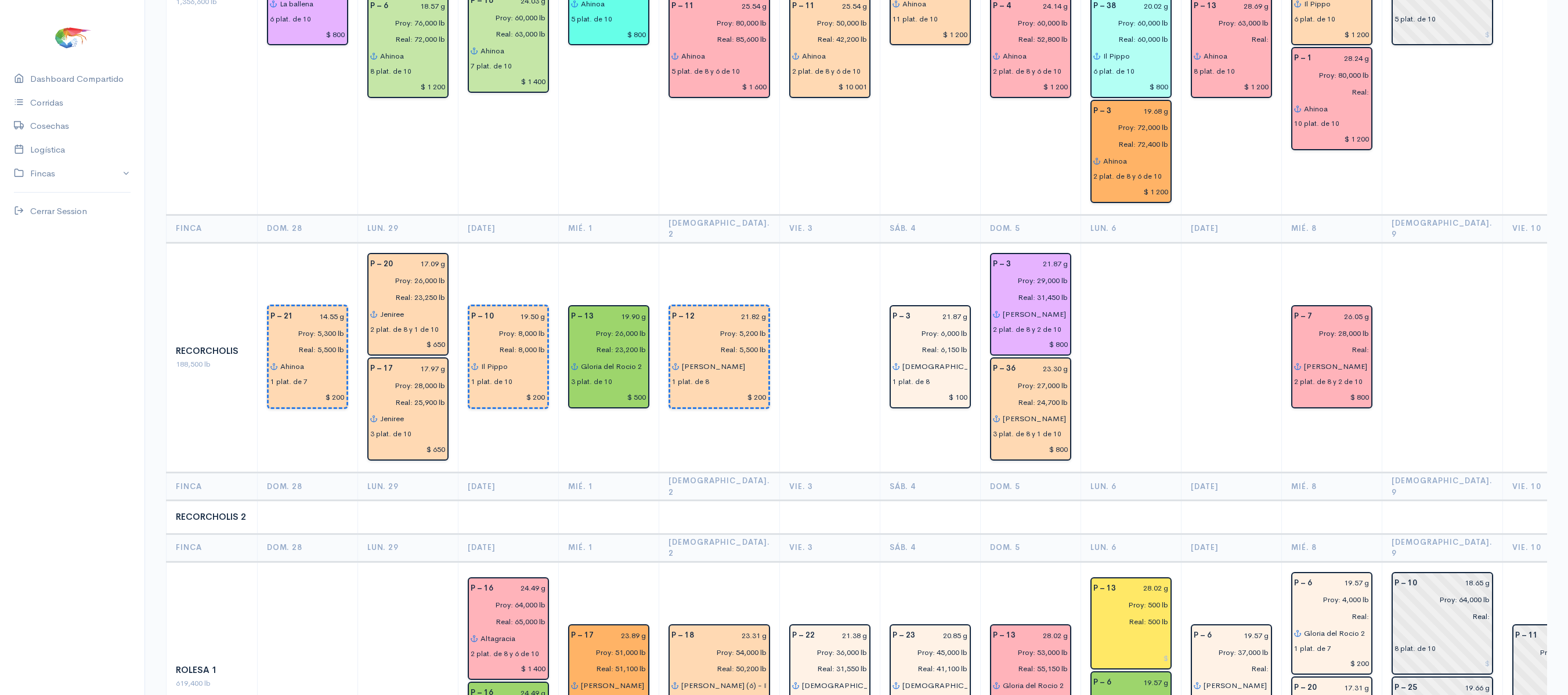
scroll to position [1917, 0]
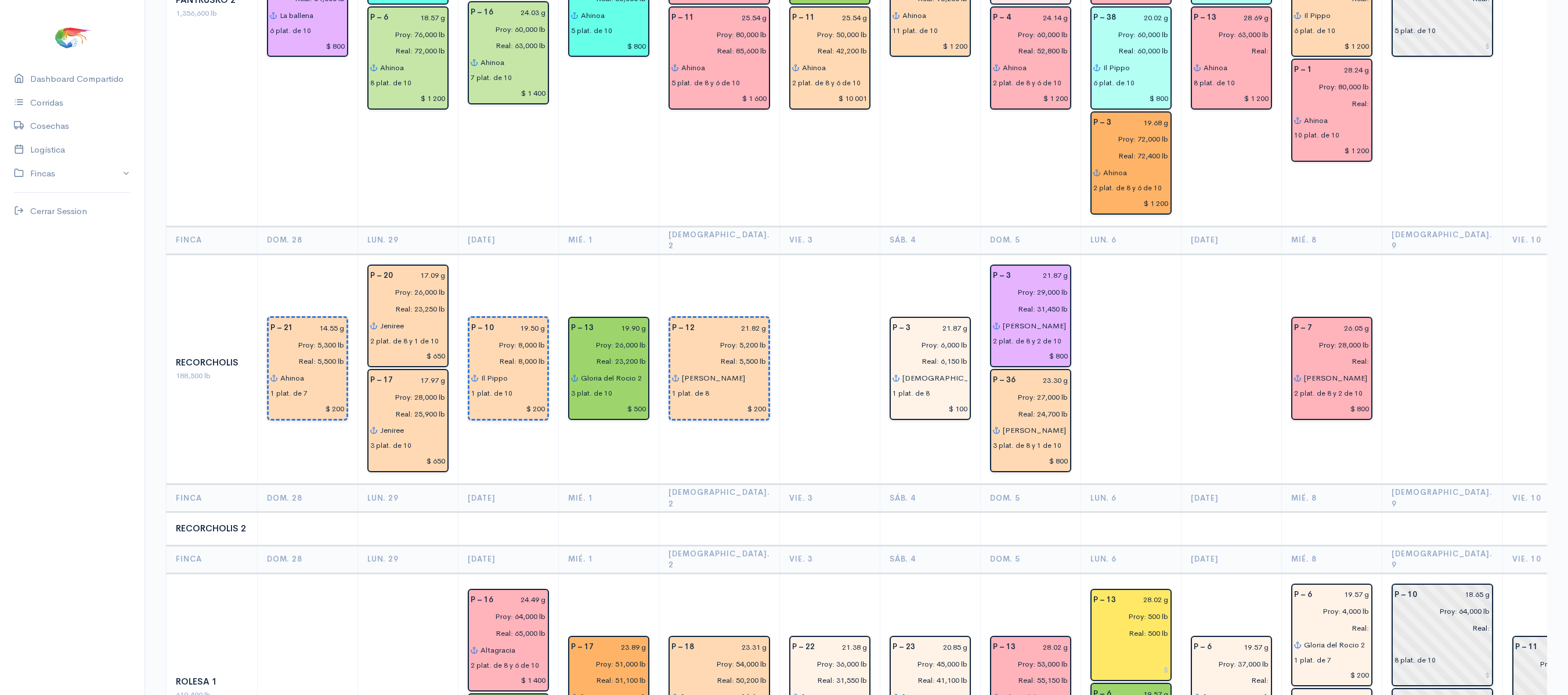
click at [1502, 630] on td "P – 11 18.04 g Proy: 48,000 lb Real: 6 plat. de 10" at bounding box center [1552, 689] width 100 height 230
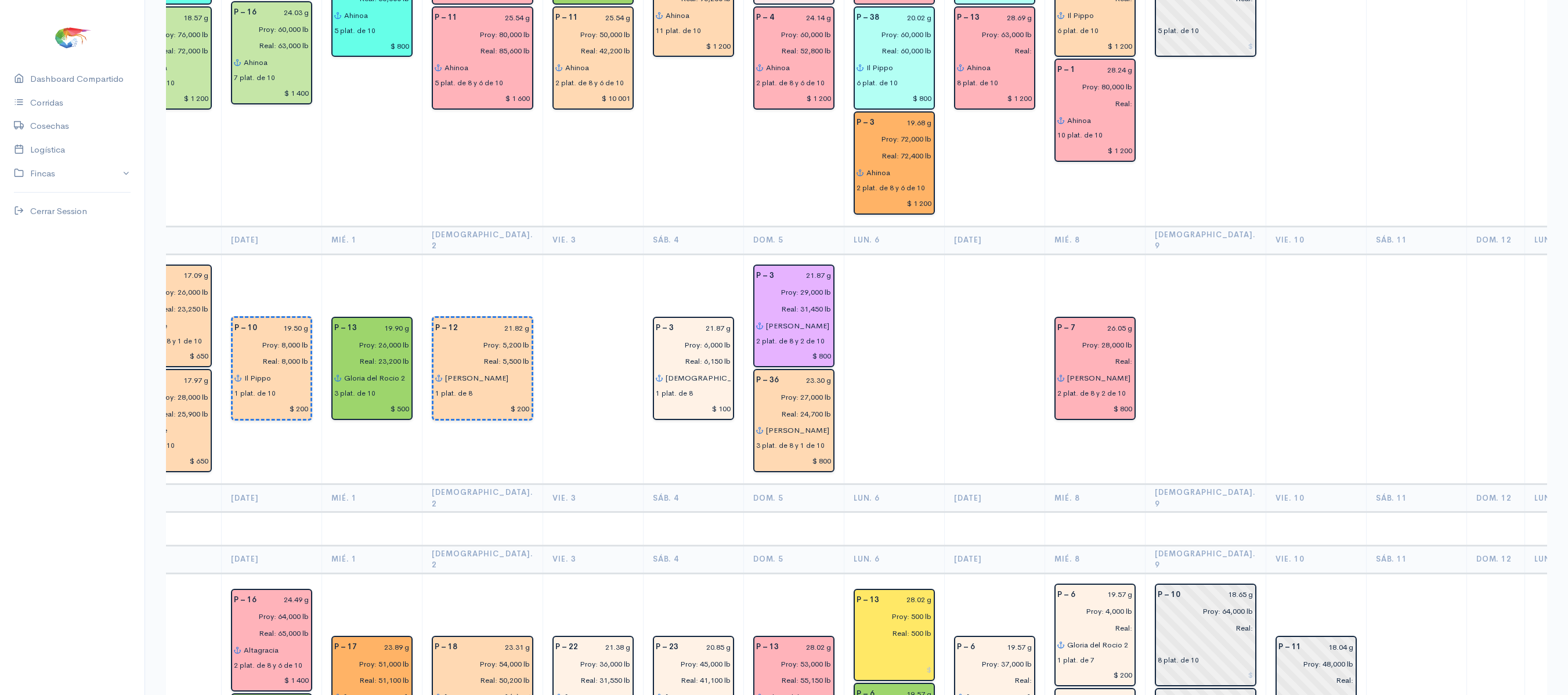
scroll to position [0, 238]
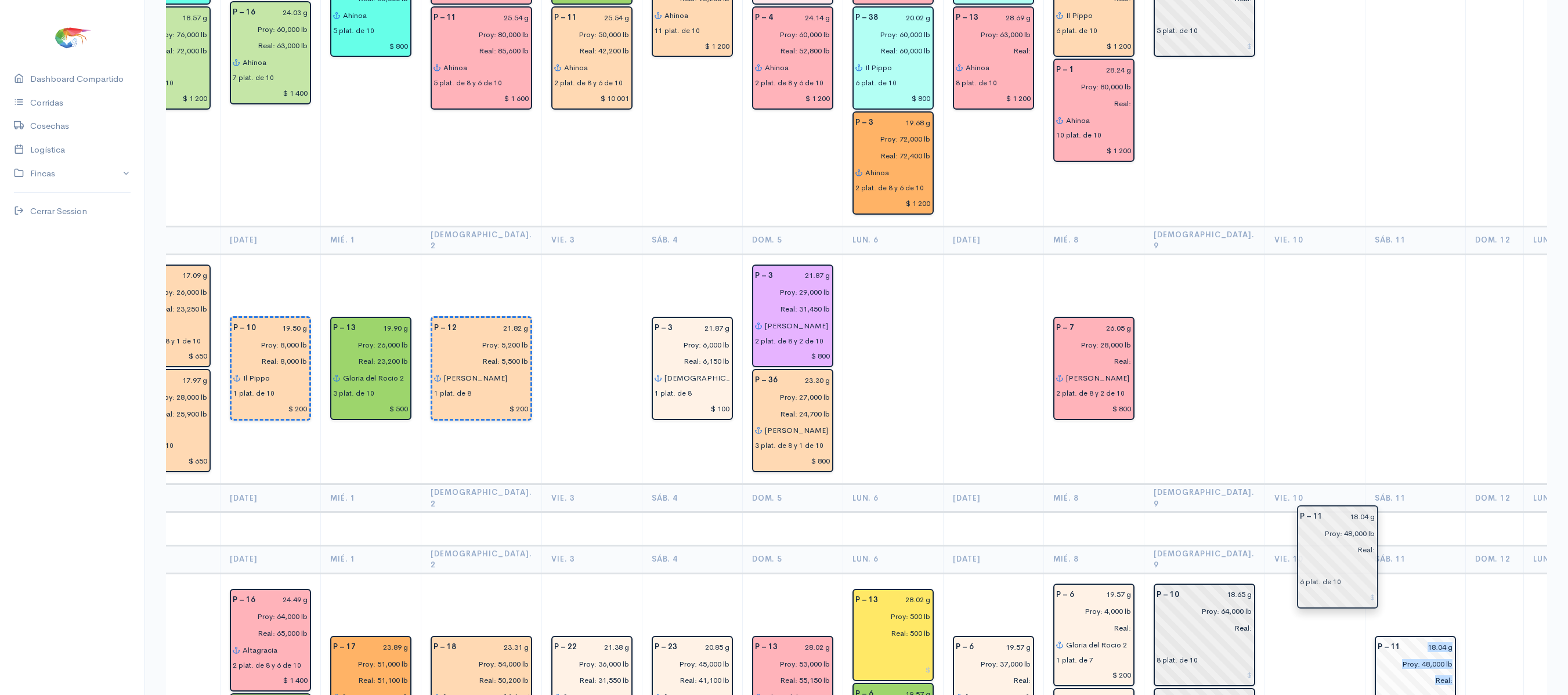
drag, startPoint x: 1272, startPoint y: 554, endPoint x: 1334, endPoint y: 536, distance: 64.6
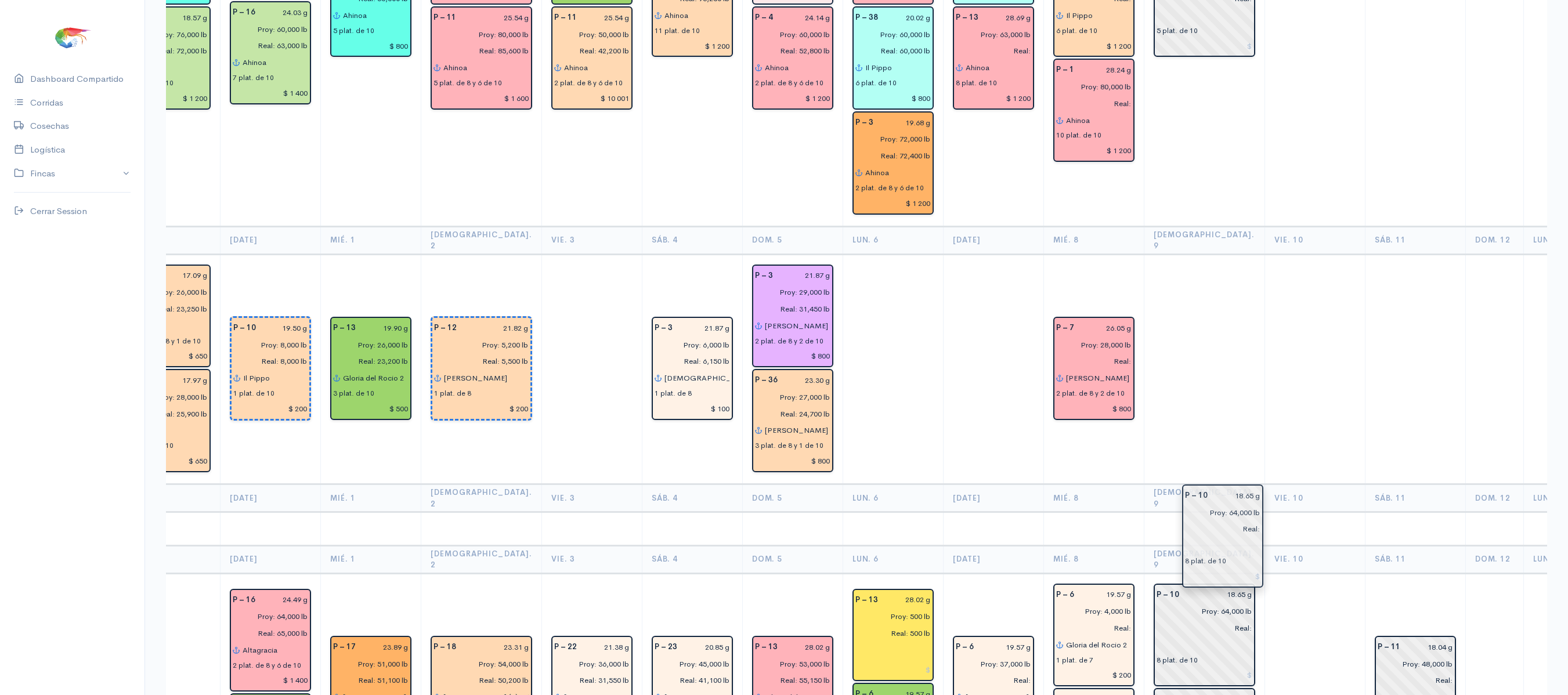
drag, startPoint x: 1149, startPoint y: 525, endPoint x: 1220, endPoint y: 542, distance: 73.0
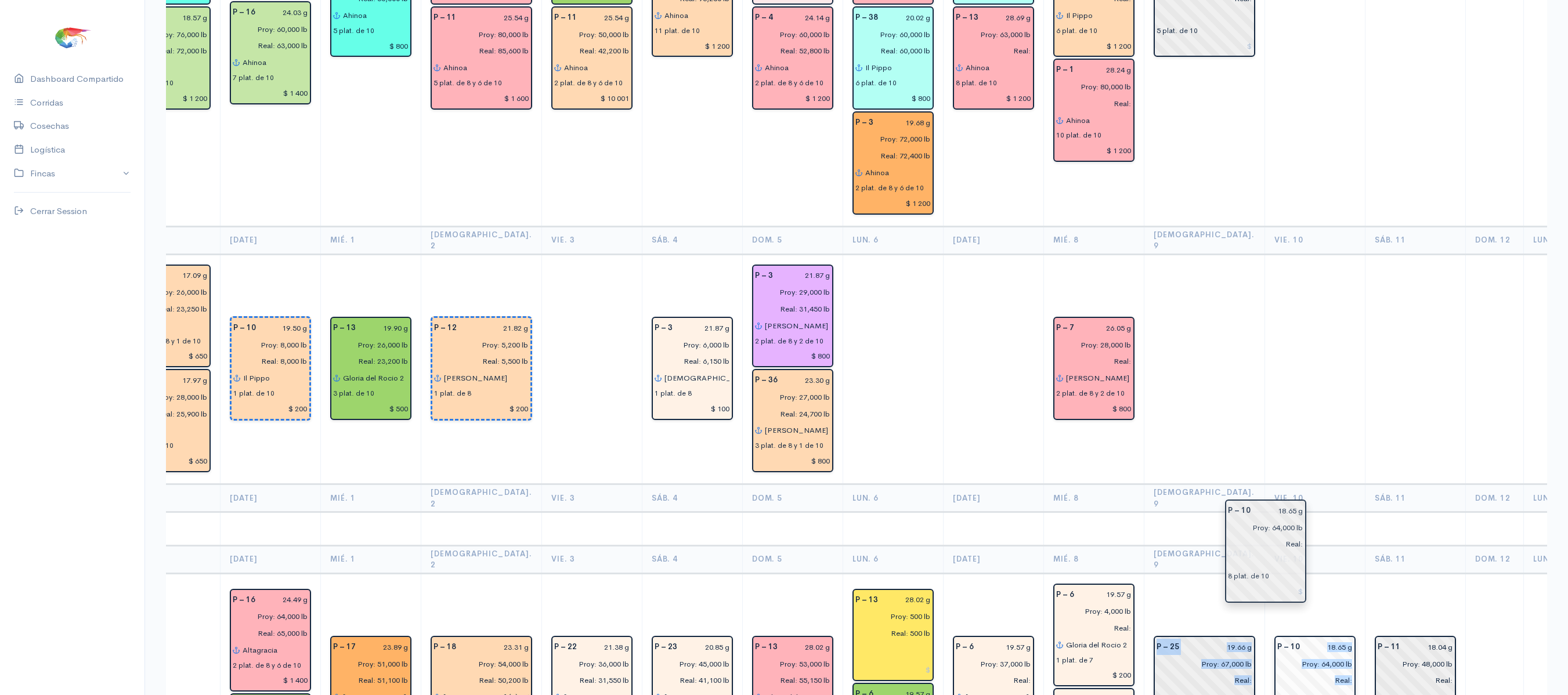
drag, startPoint x: 1170, startPoint y: 523, endPoint x: 1276, endPoint y: 551, distance: 109.6
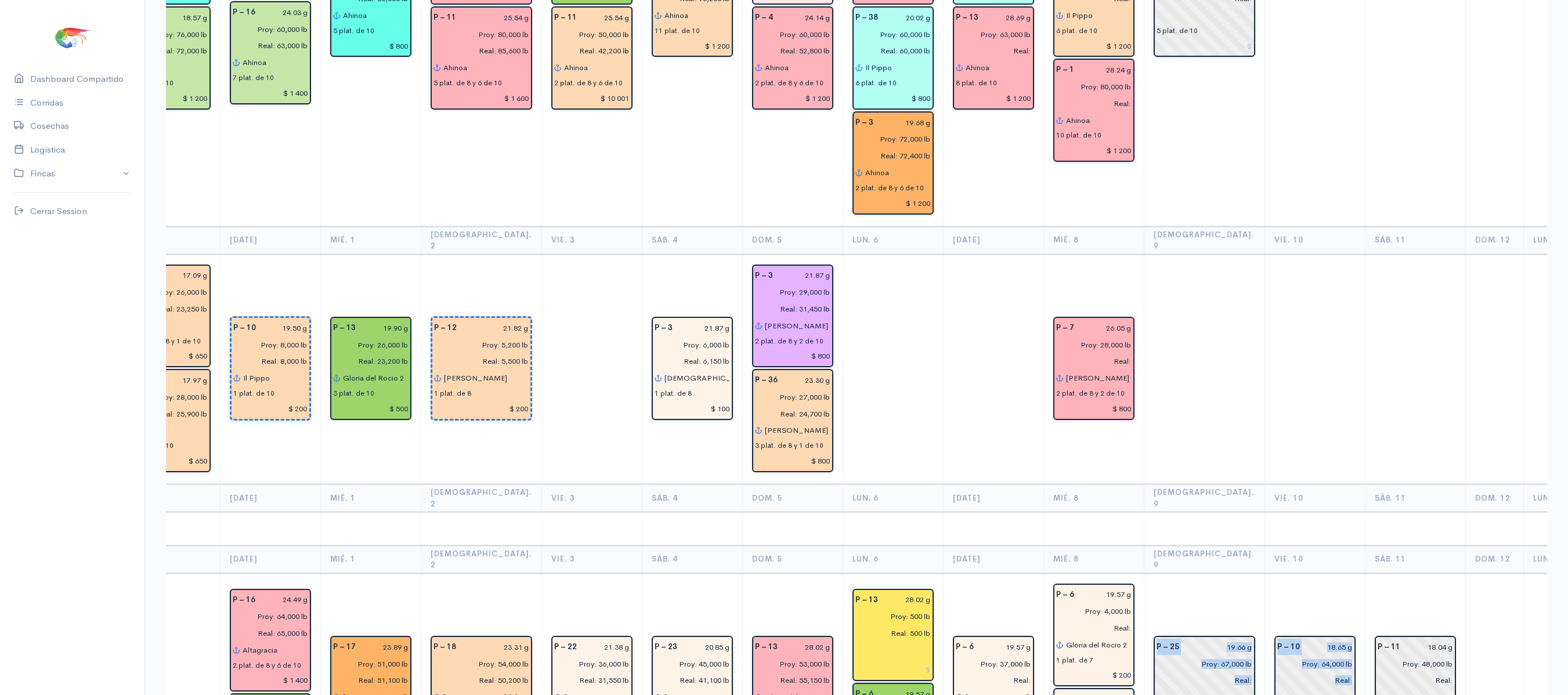
click at [1264, 574] on td "P – 10 18.65 g Proy: 64,000 lb Real: 8 plat. de 10" at bounding box center [1314, 689] width 100 height 230
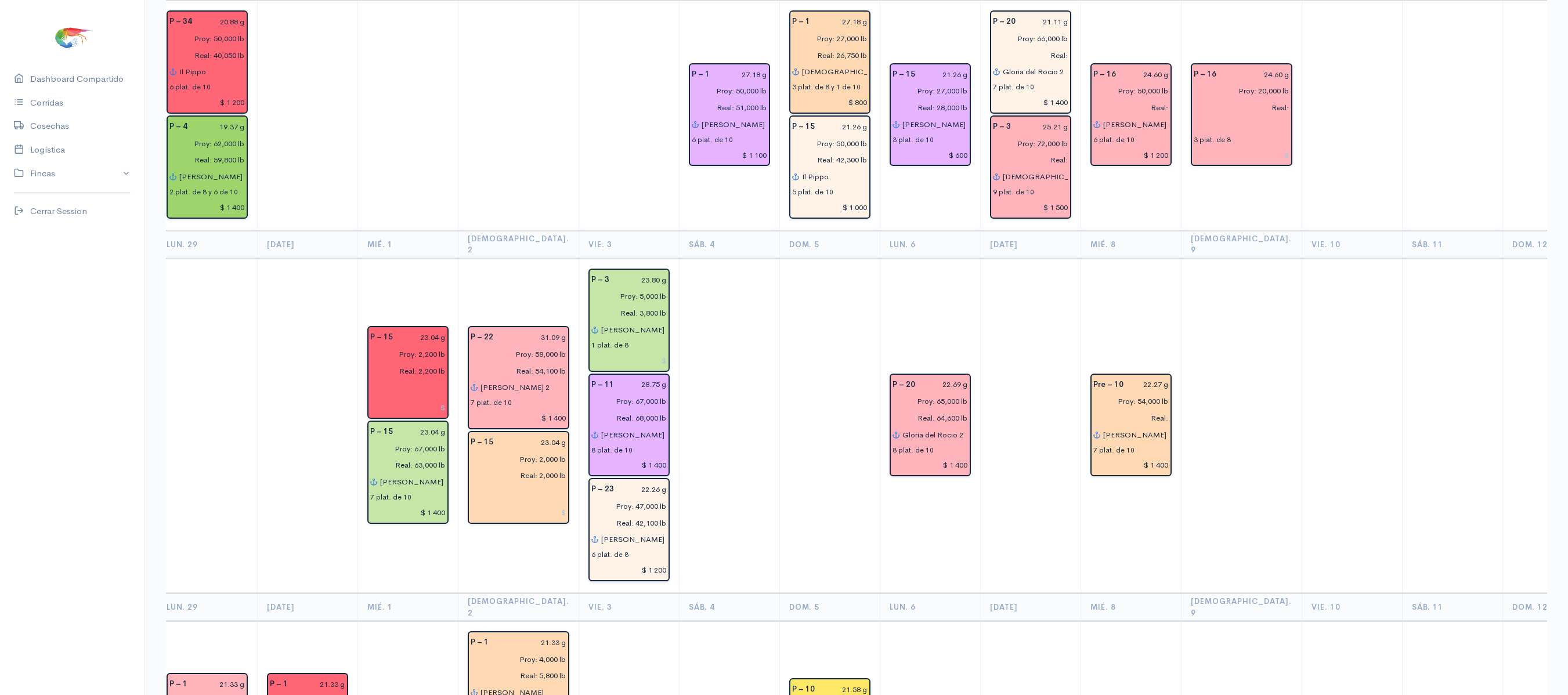
scroll to position [0, 0]
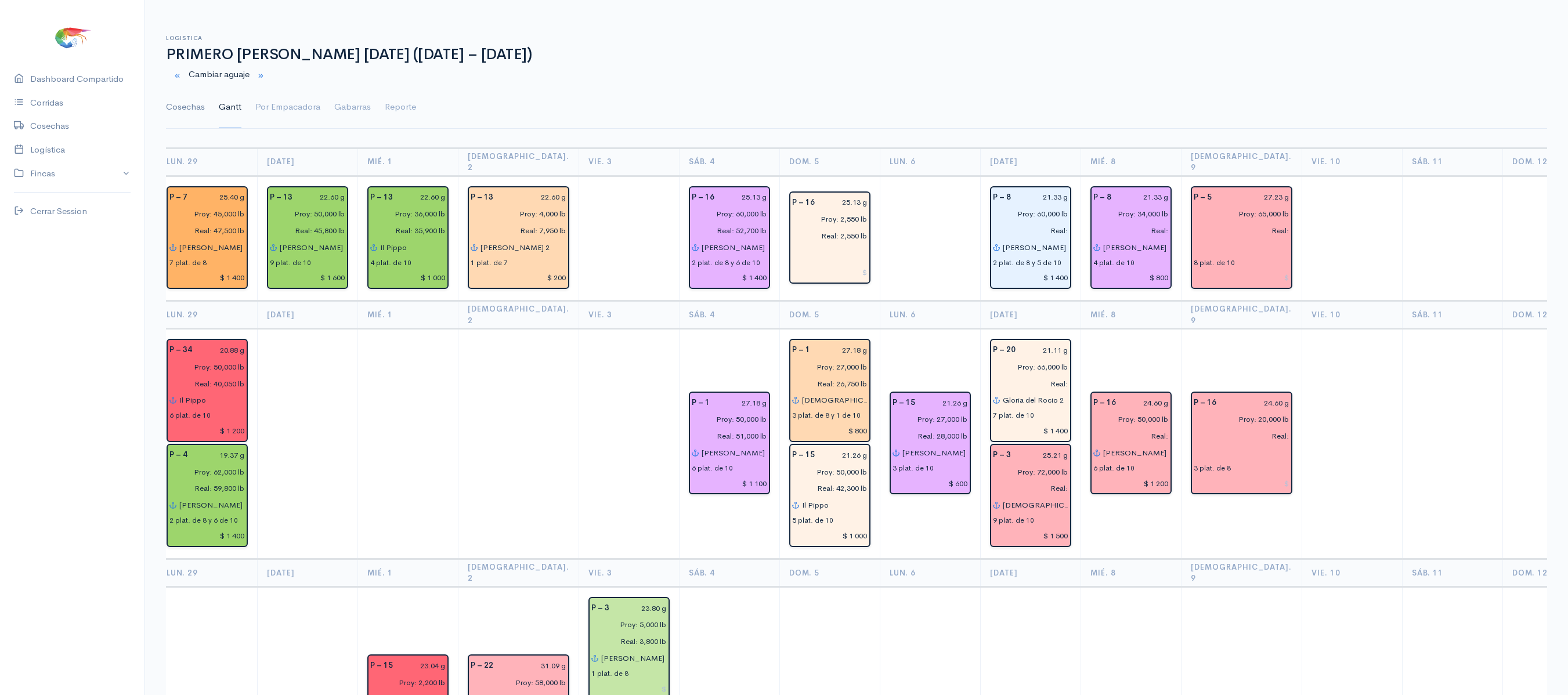
click at [189, 119] on link "Cosechas" at bounding box center [185, 107] width 39 height 42
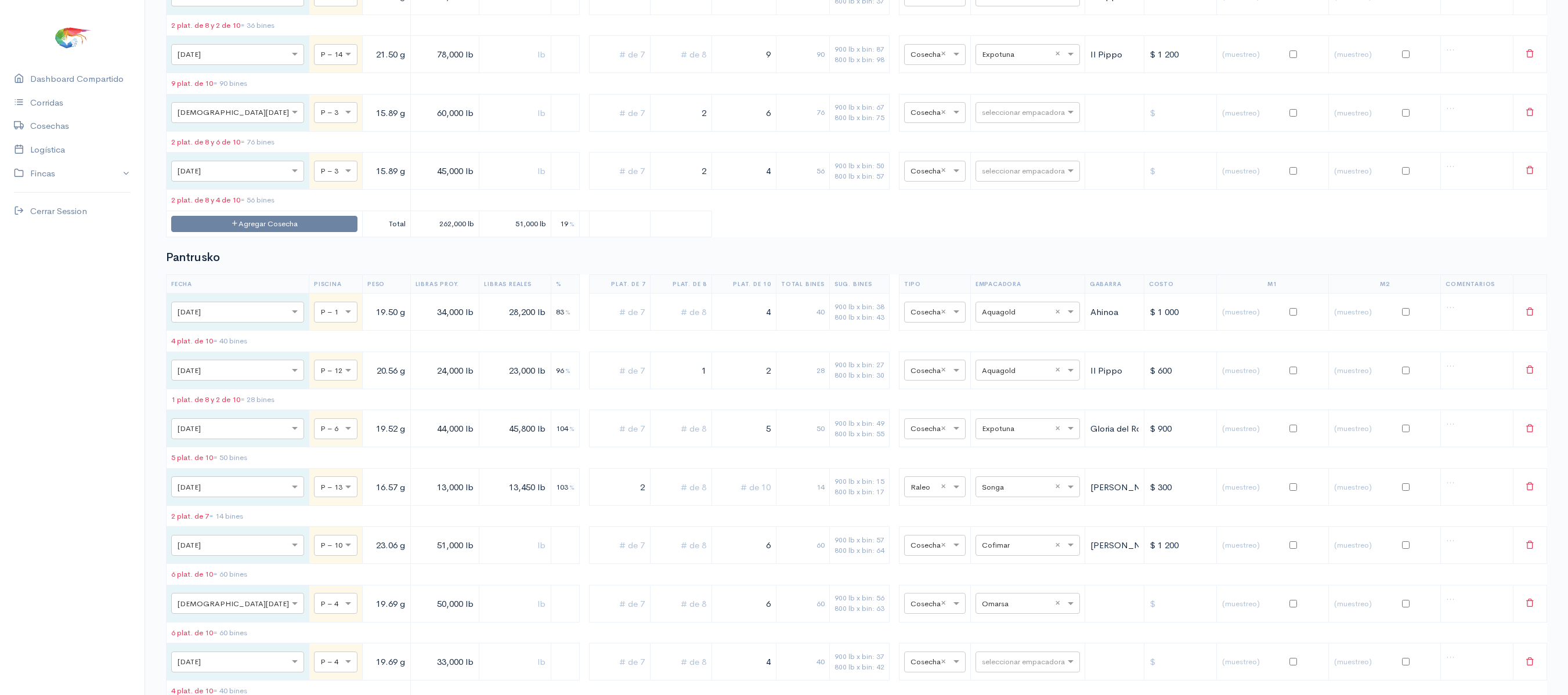
scroll to position [3137, 0]
click at [1009, 117] on input "text" at bounding box center [1017, 111] width 71 height 13
type input "ce"
click at [1016, 357] on div "Ceaexport" at bounding box center [1014, 354] width 105 height 23
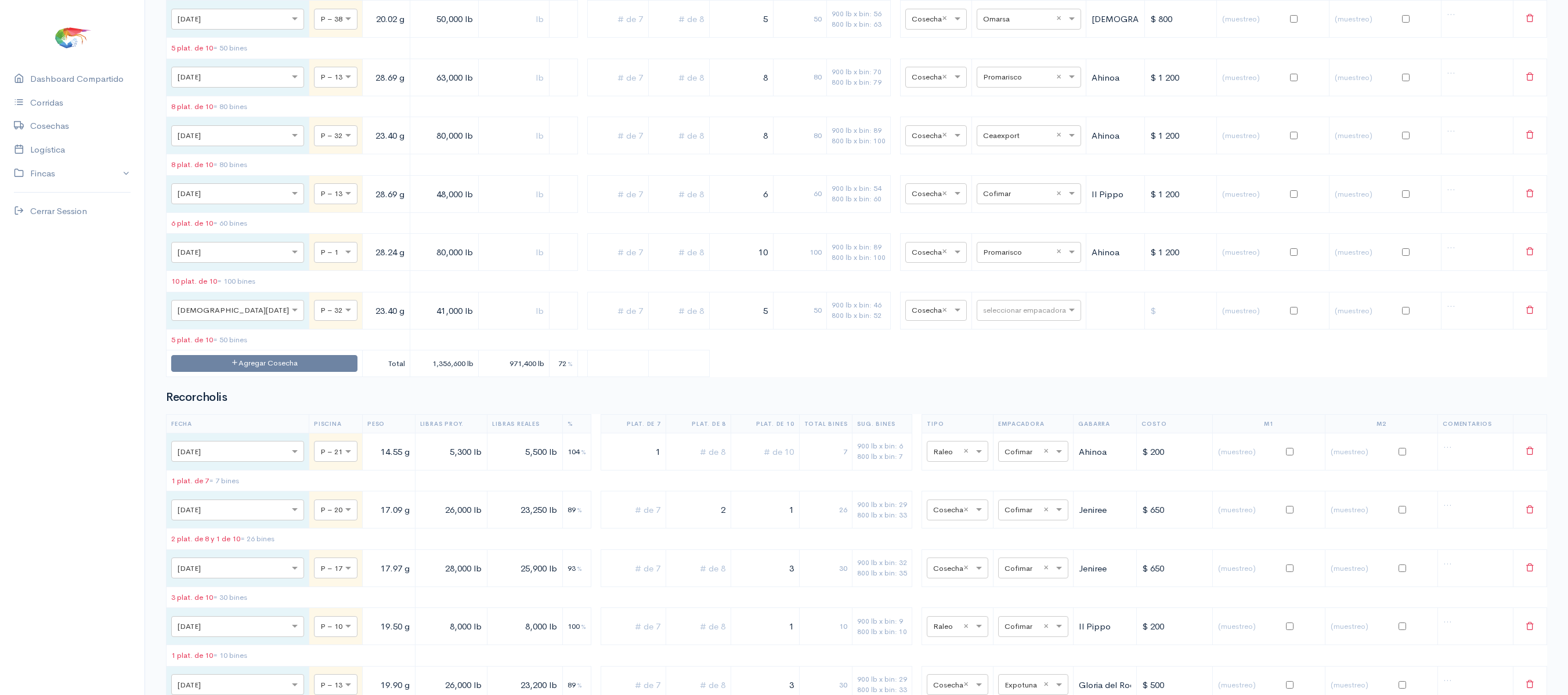
scroll to position [4946, 0]
click at [983, 319] on input "text" at bounding box center [1018, 312] width 71 height 13
type input "ce"
click at [1062, 668] on ng-dropdown-panel "Ceaexport Ceaexport Ceaexport Ceaexport Ceaexport Ceaexport Ceaexport [GEOGRAPH…" at bounding box center [1018, 598] width 106 height 141
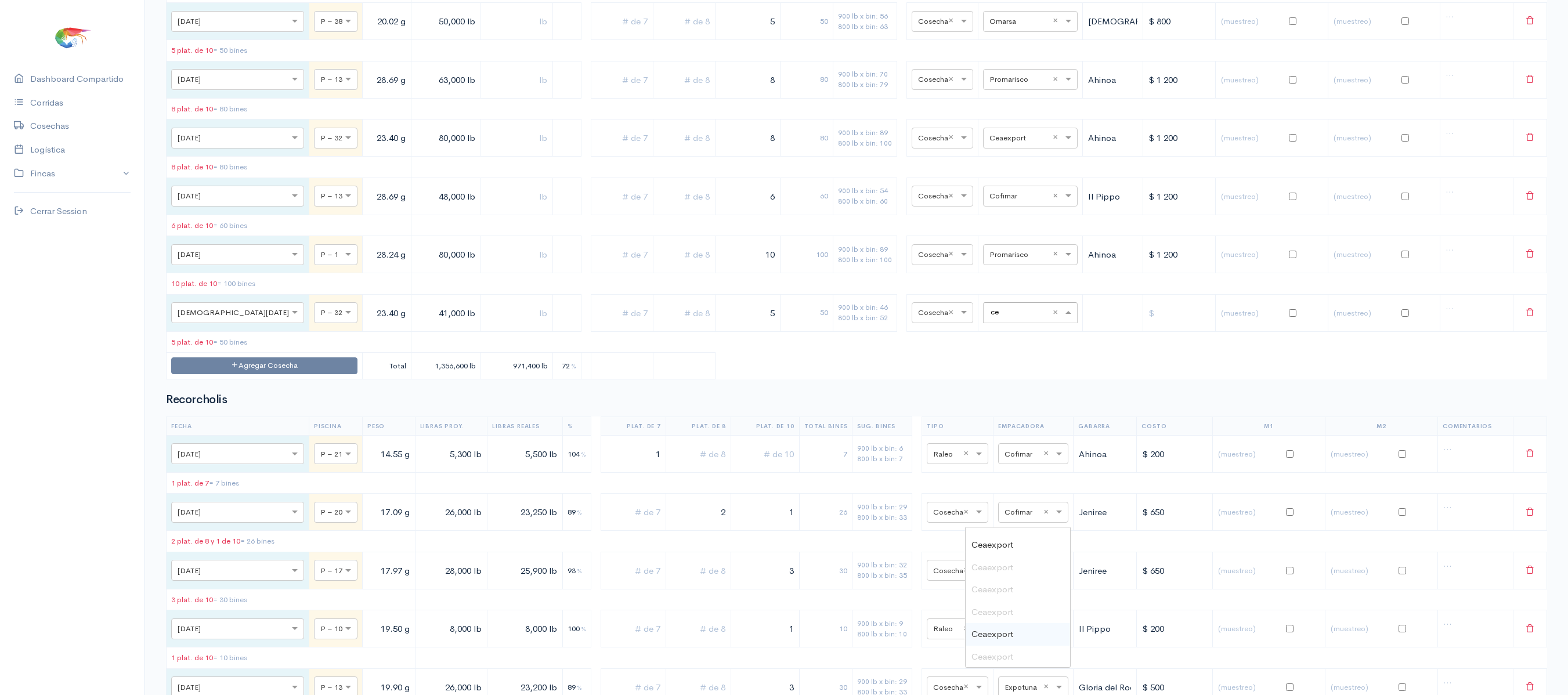
click at [1012, 629] on span "Ceaexport" at bounding box center [992, 634] width 42 height 11
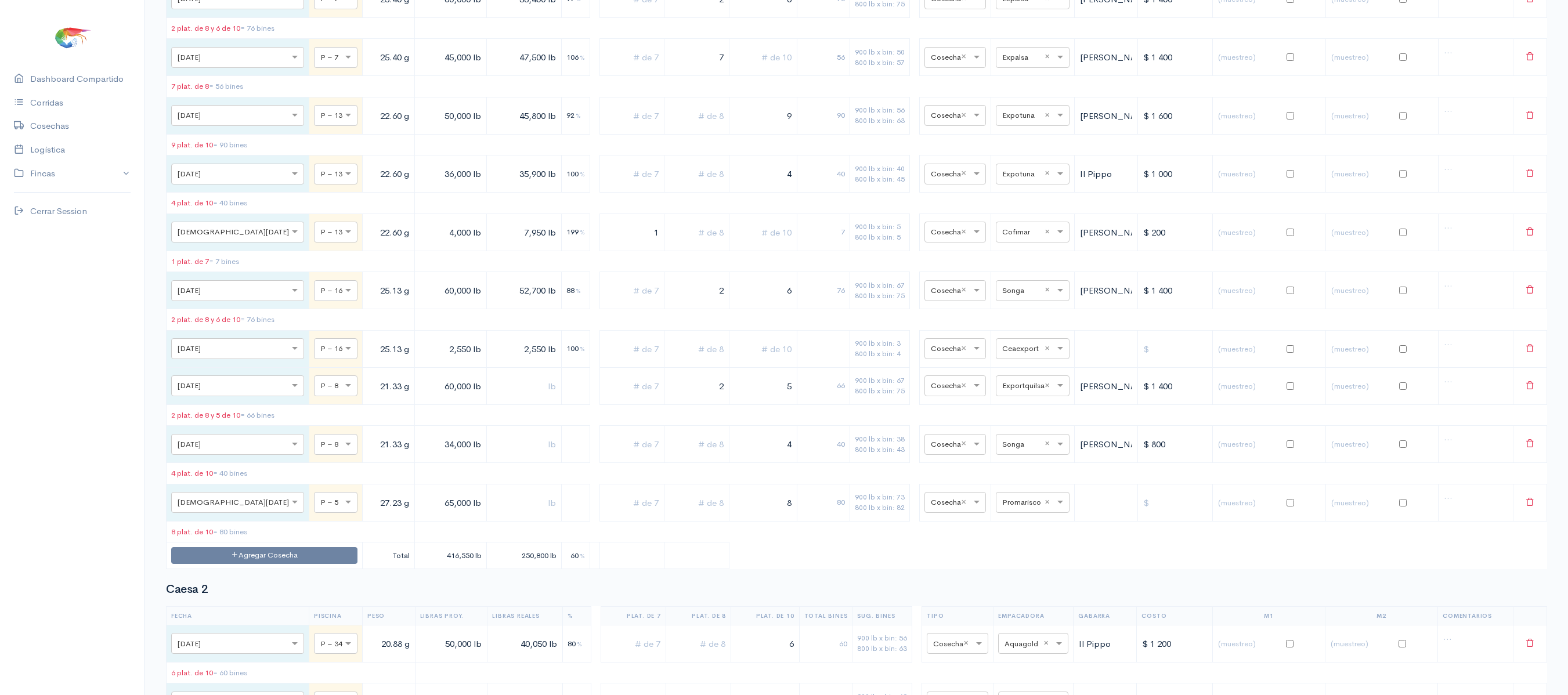
scroll to position [0, 0]
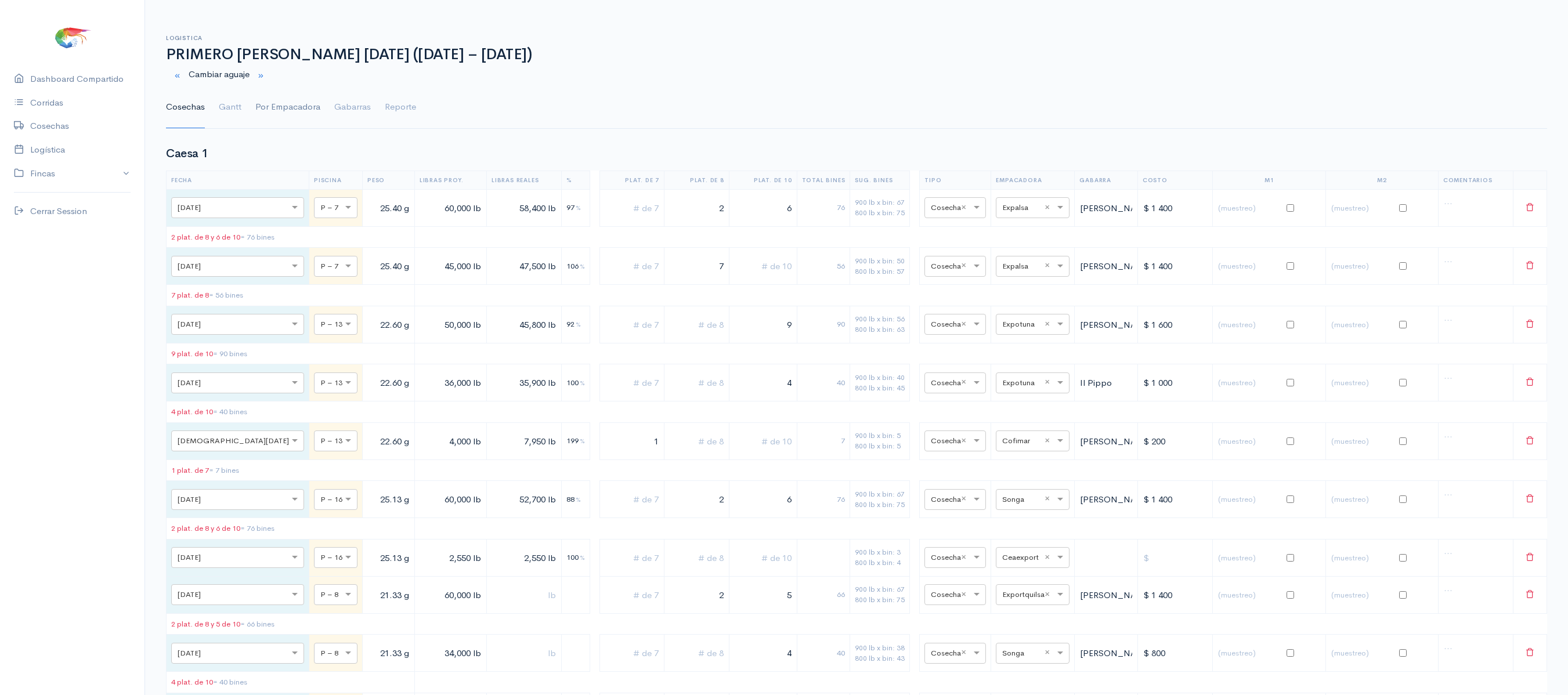
drag, startPoint x: 220, startPoint y: 102, endPoint x: 283, endPoint y: 121, distance: 65.8
click at [220, 102] on link "Gantt" at bounding box center [230, 107] width 23 height 42
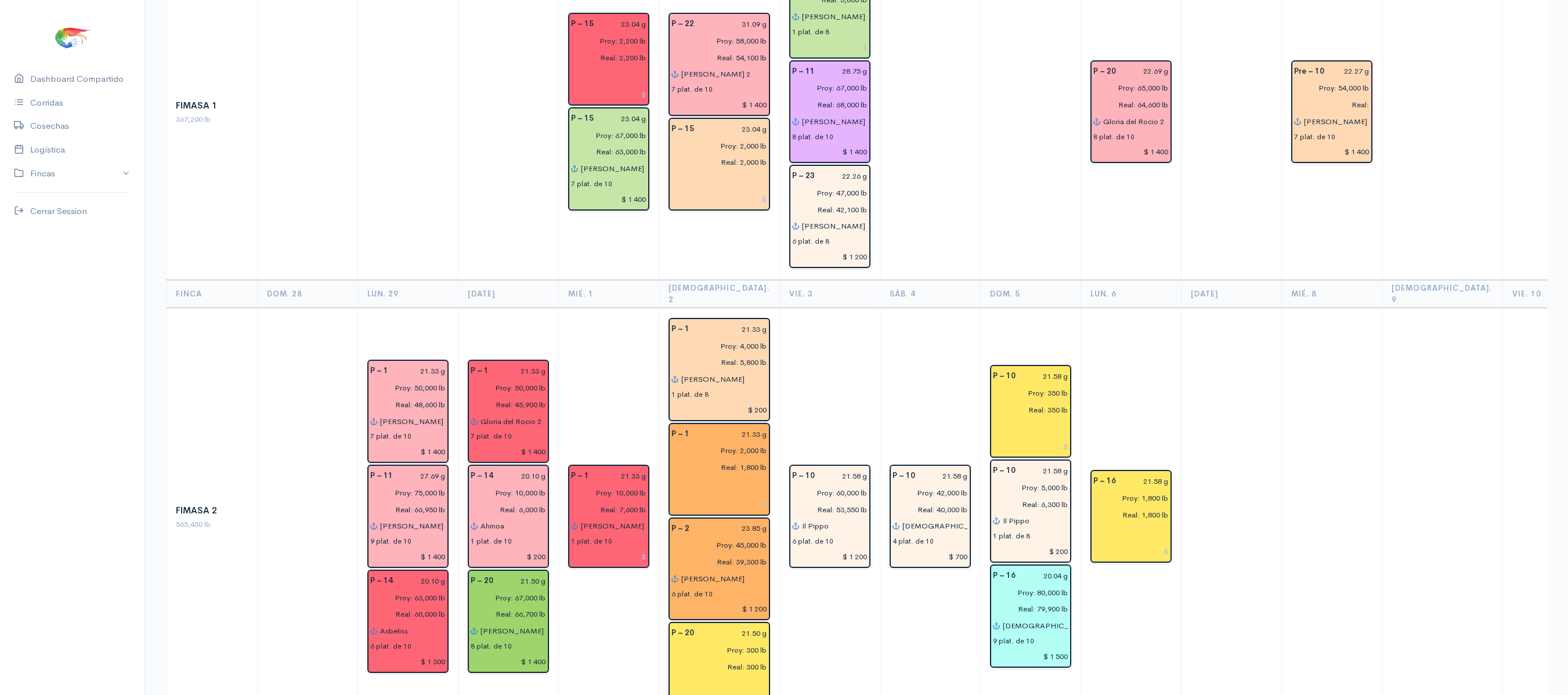
scroll to position [648, 0]
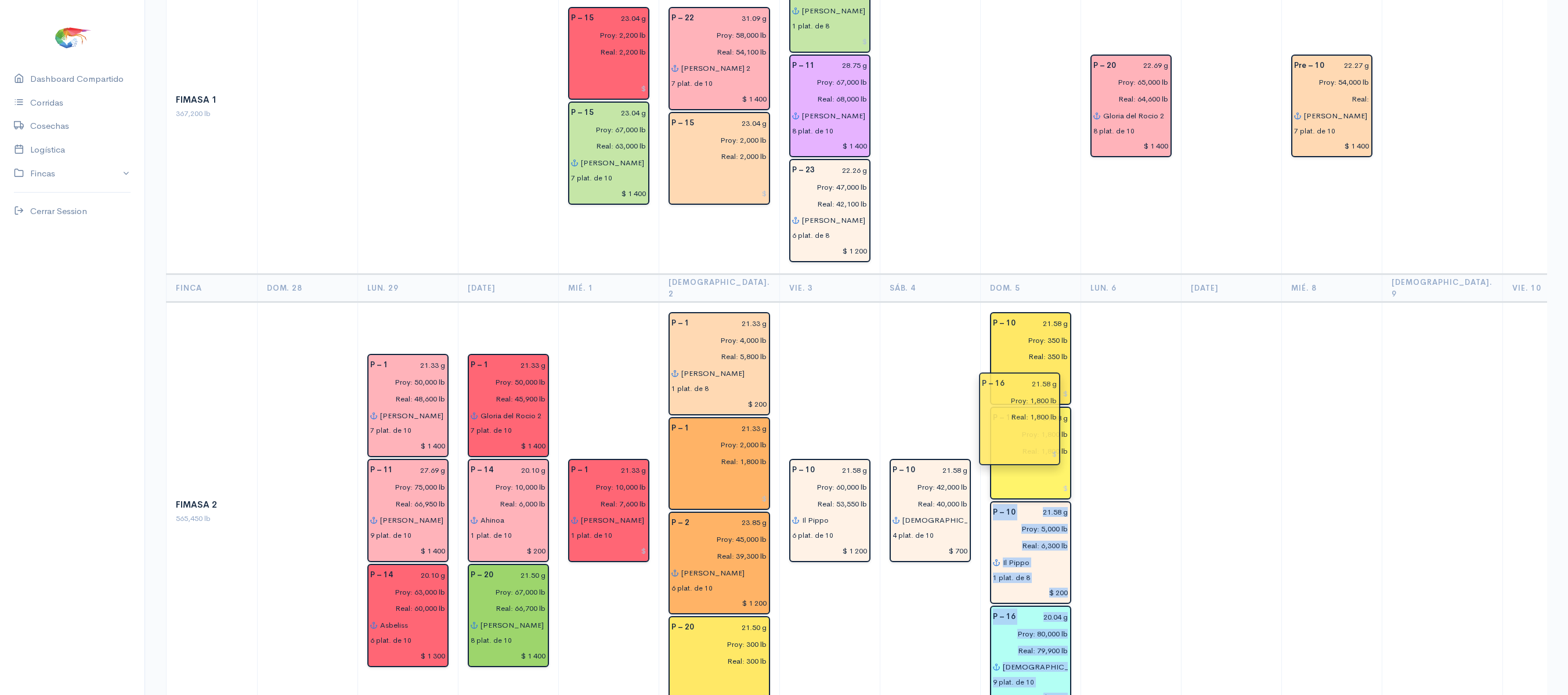
drag, startPoint x: 1106, startPoint y: 478, endPoint x: 1025, endPoint y: 437, distance: 90.8
click at [1086, 410] on td at bounding box center [1131, 511] width 100 height 419
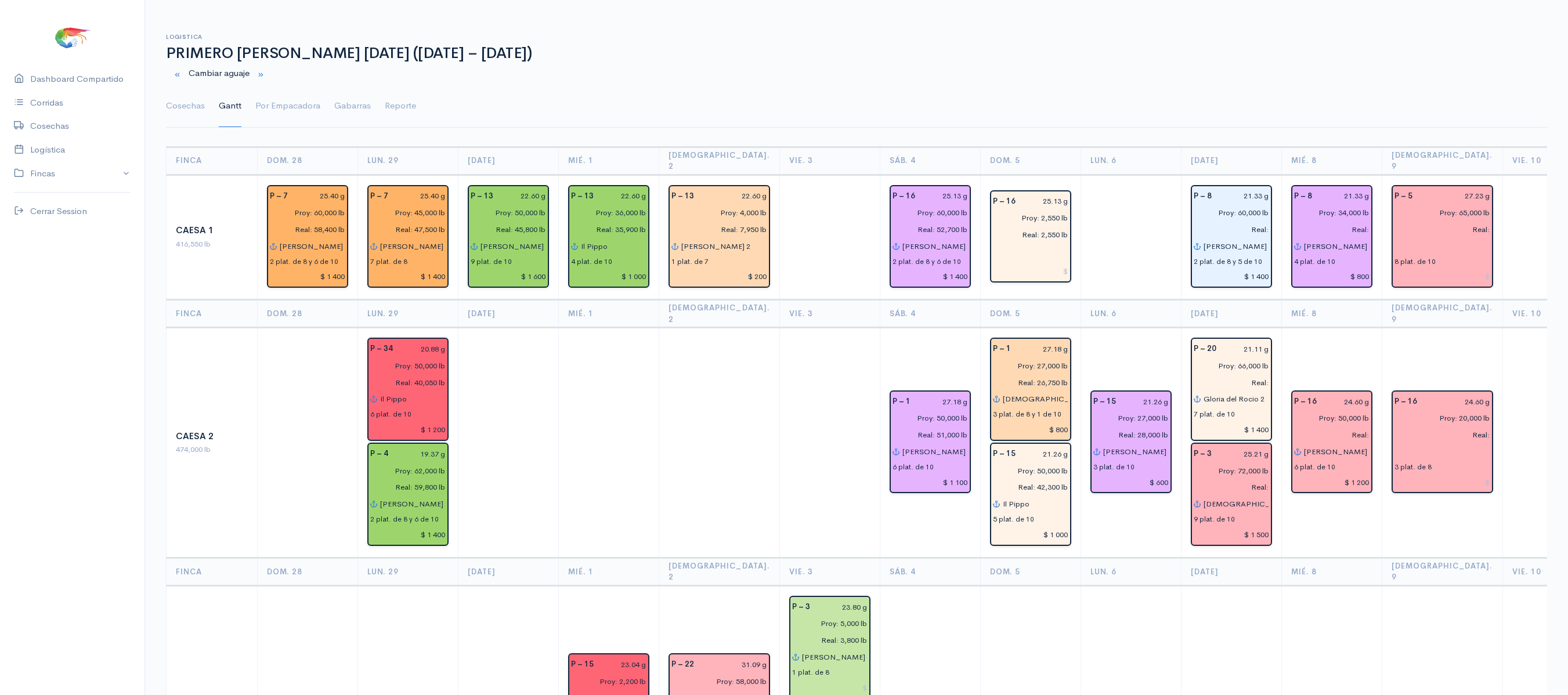
scroll to position [0, 0]
click at [200, 107] on link "Cosechas" at bounding box center [185, 107] width 39 height 42
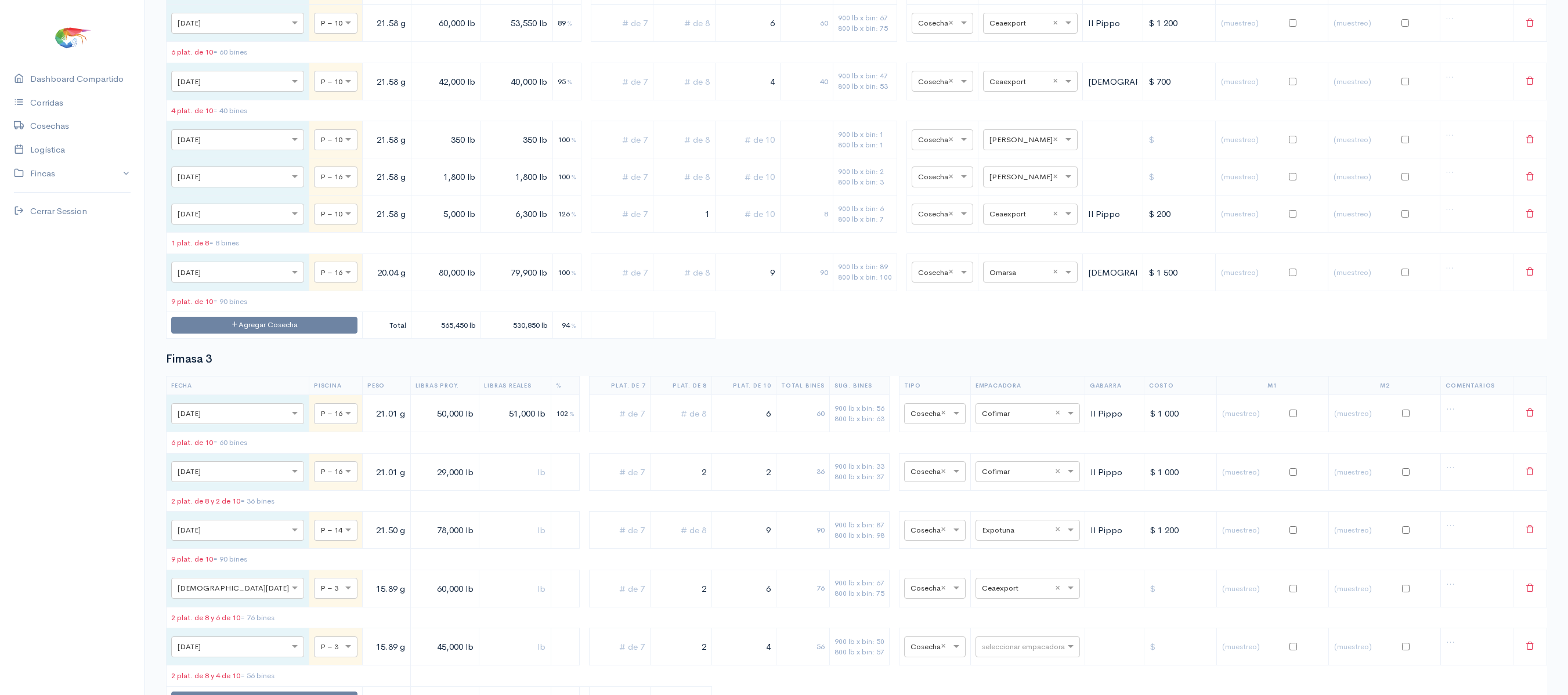
scroll to position [2661, 0]
click at [367, 188] on input "21.58 g" at bounding box center [386, 176] width 39 height 24
click at [343, 182] on span at bounding box center [350, 176] width 15 height 11
type input "10"
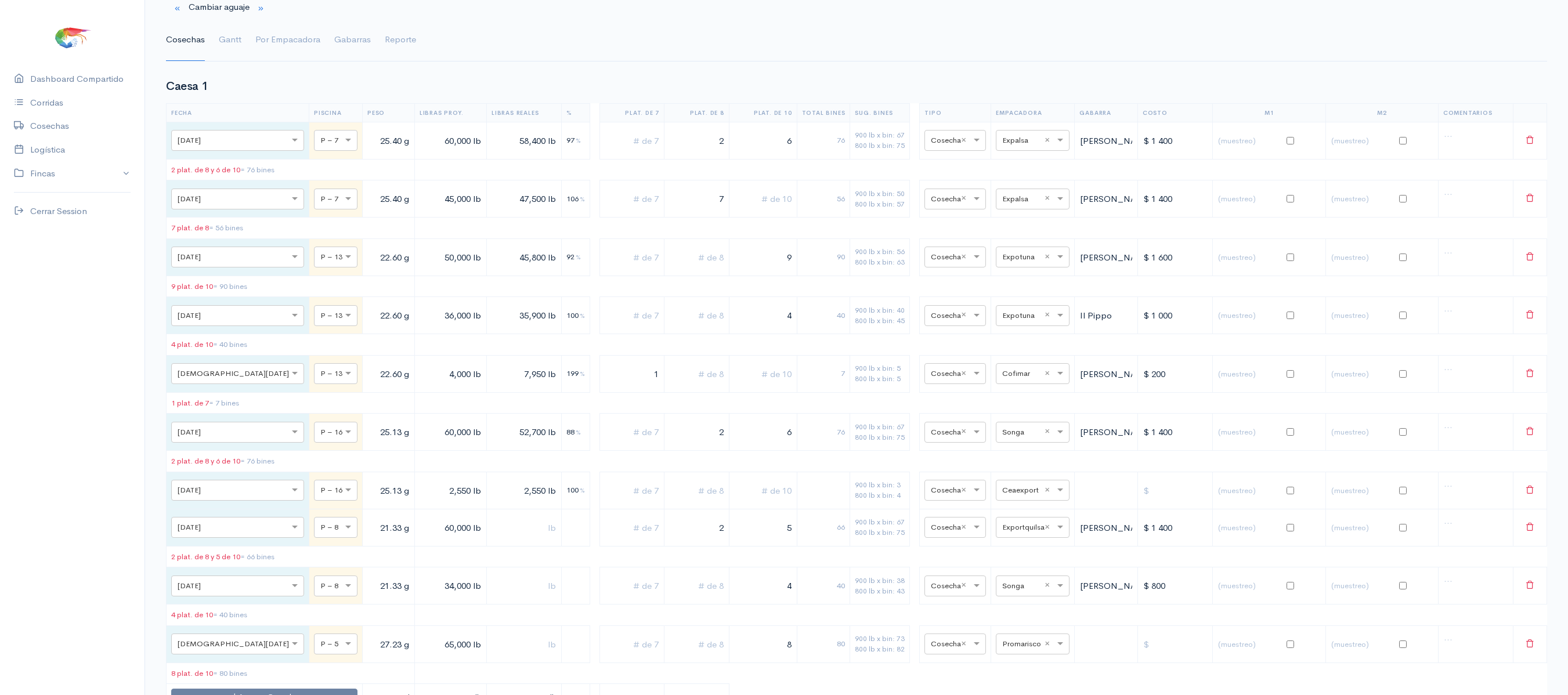
scroll to position [0, 0]
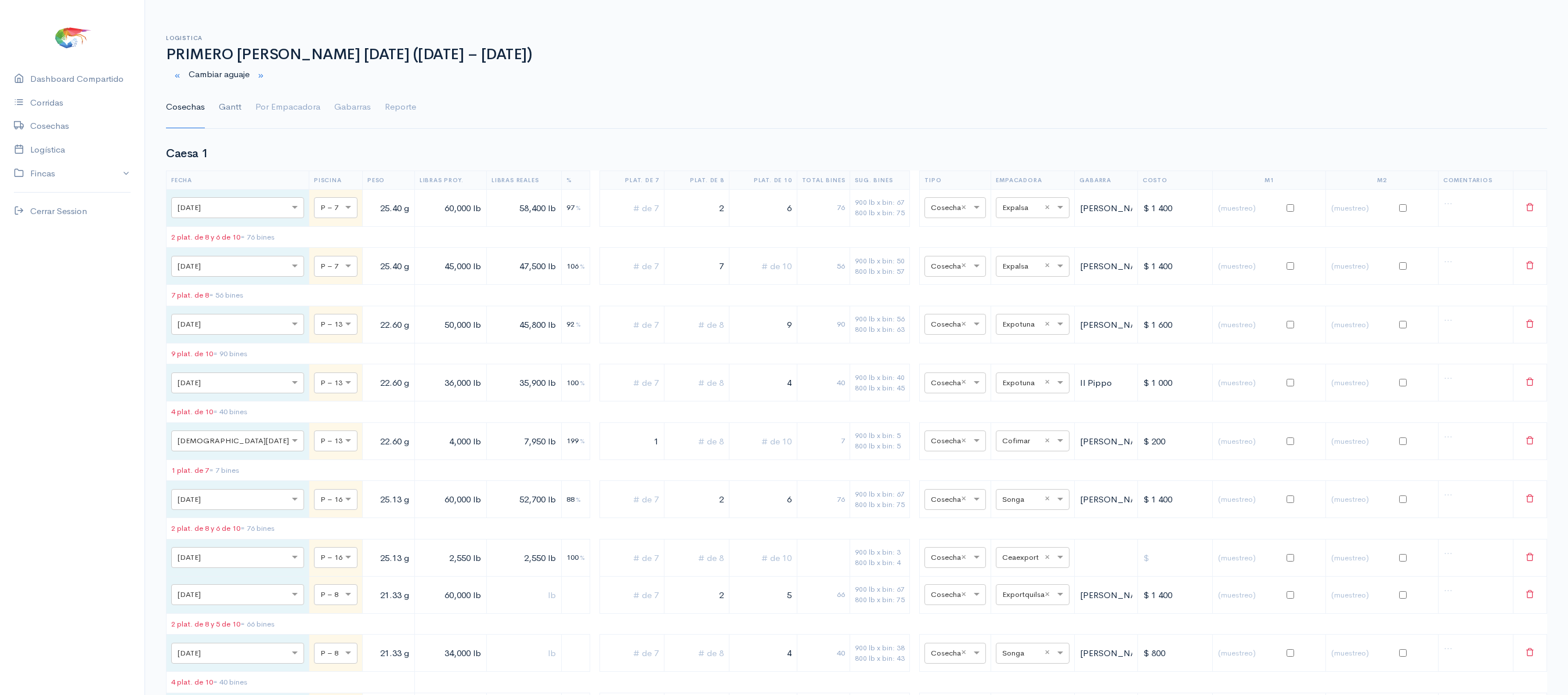
click at [229, 106] on link "Gantt" at bounding box center [230, 107] width 23 height 42
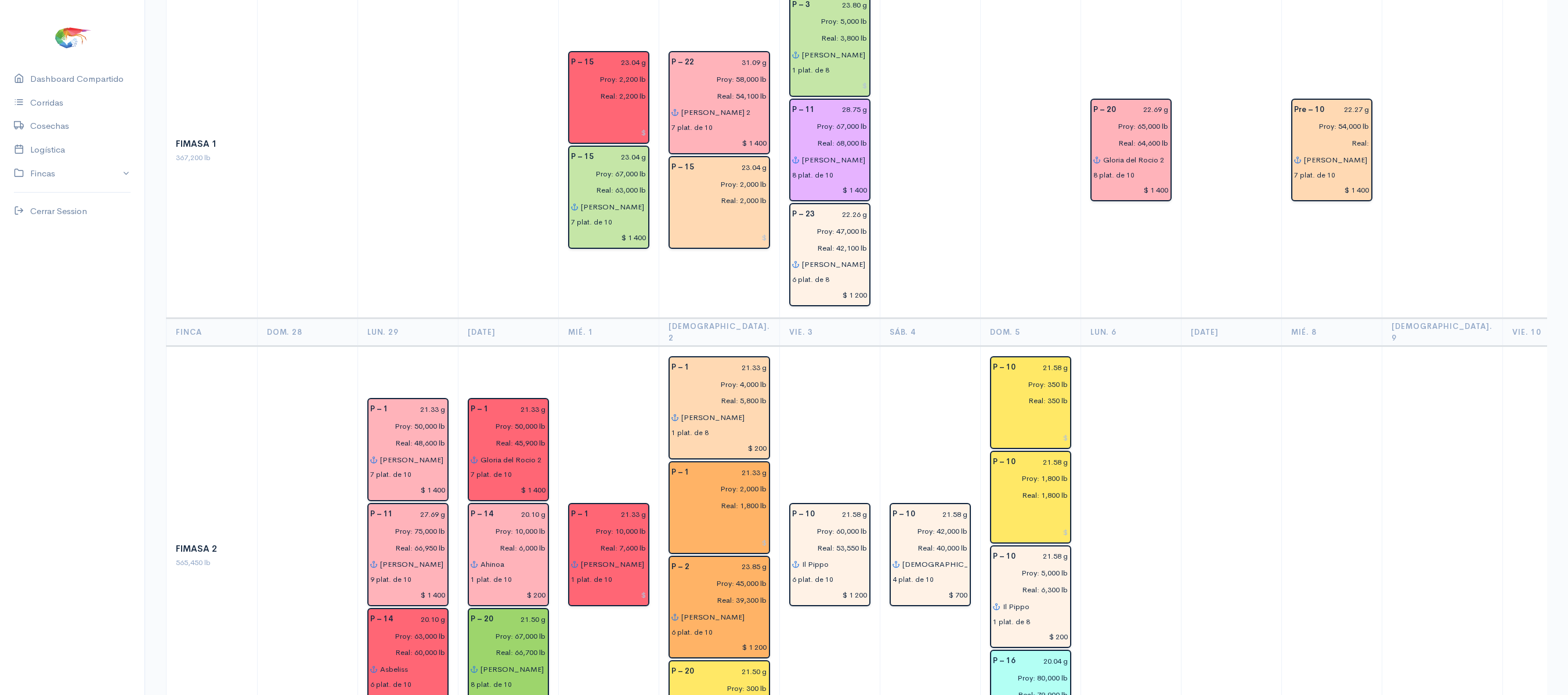
scroll to position [605, 0]
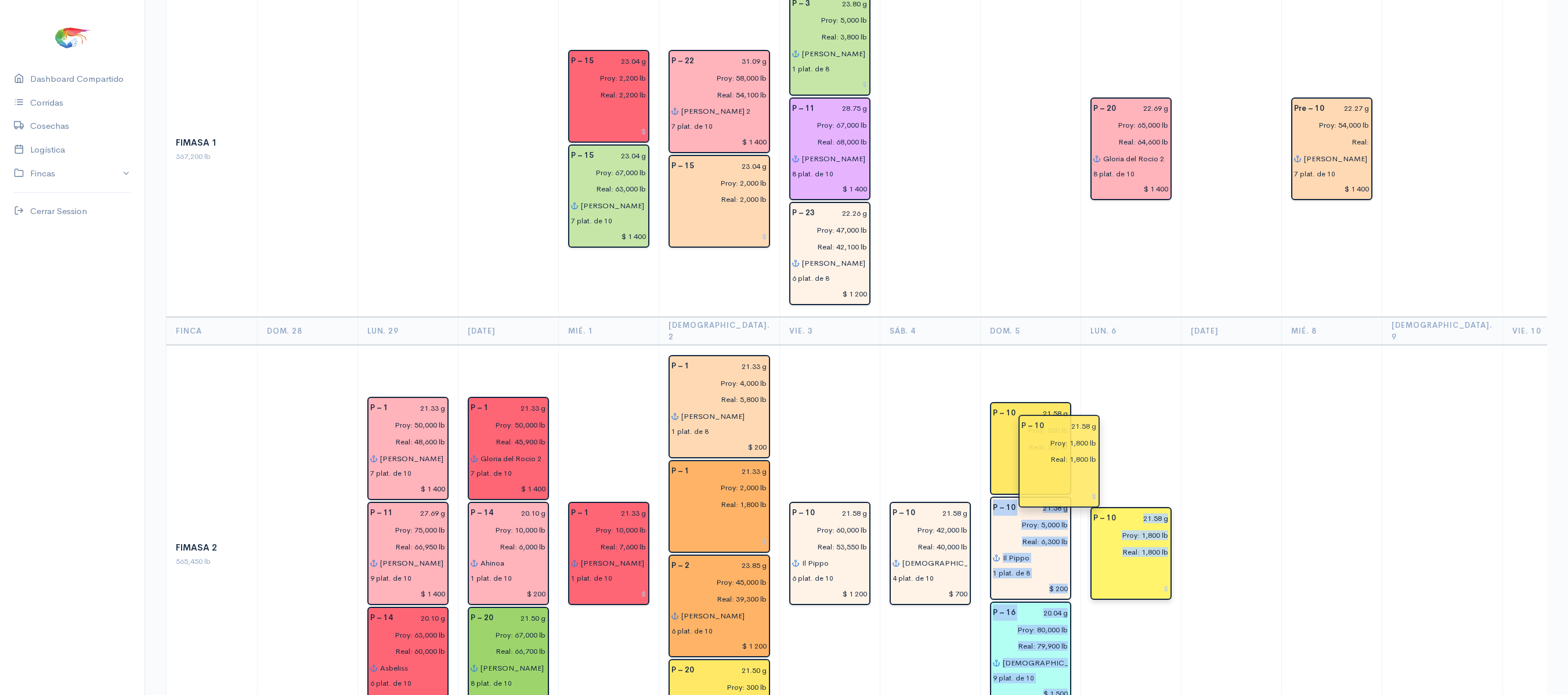
drag, startPoint x: 1027, startPoint y: 464, endPoint x: 1081, endPoint y: 473, distance: 54.7
click at [1153, 352] on td "P – 10 21.58 g Proy: 1,800 lb Real: 1,800 lb" at bounding box center [1131, 554] width 100 height 419
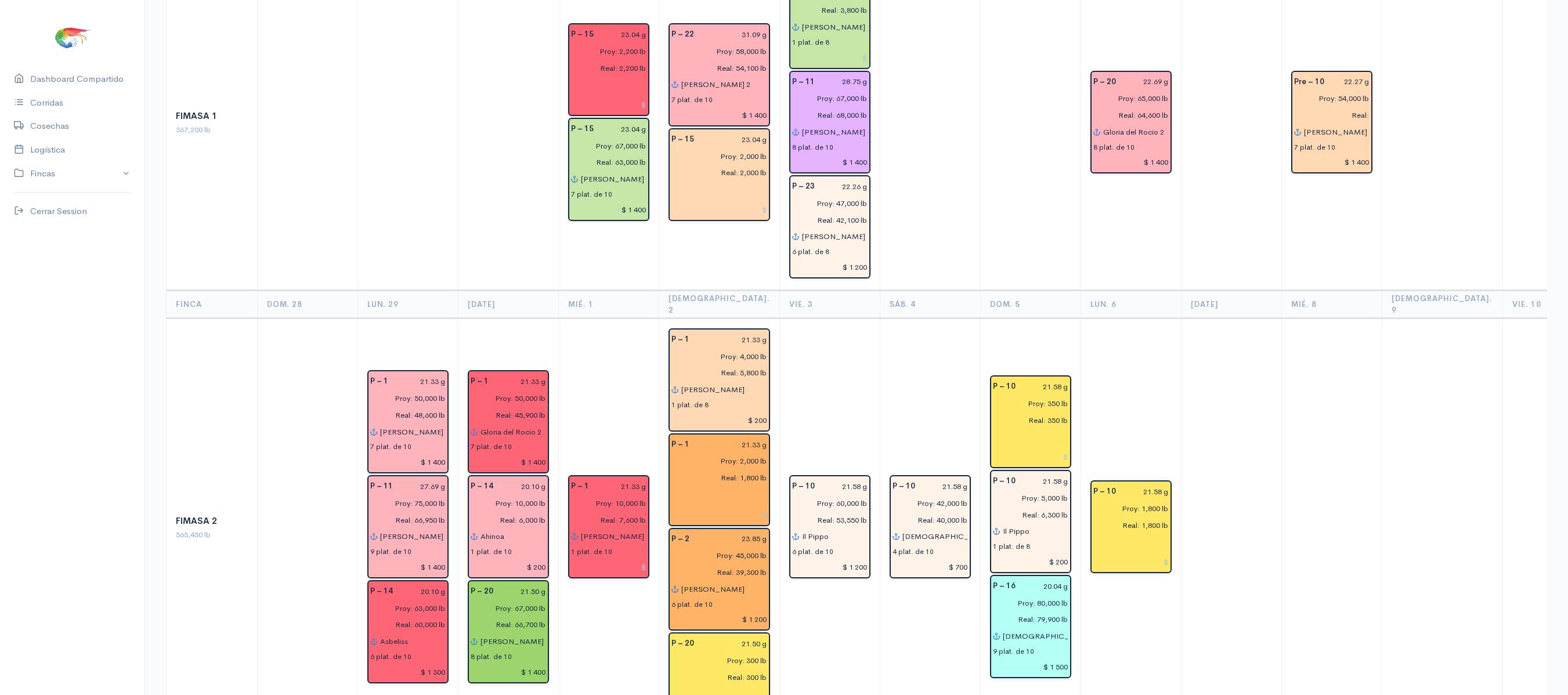
scroll to position [0, 0]
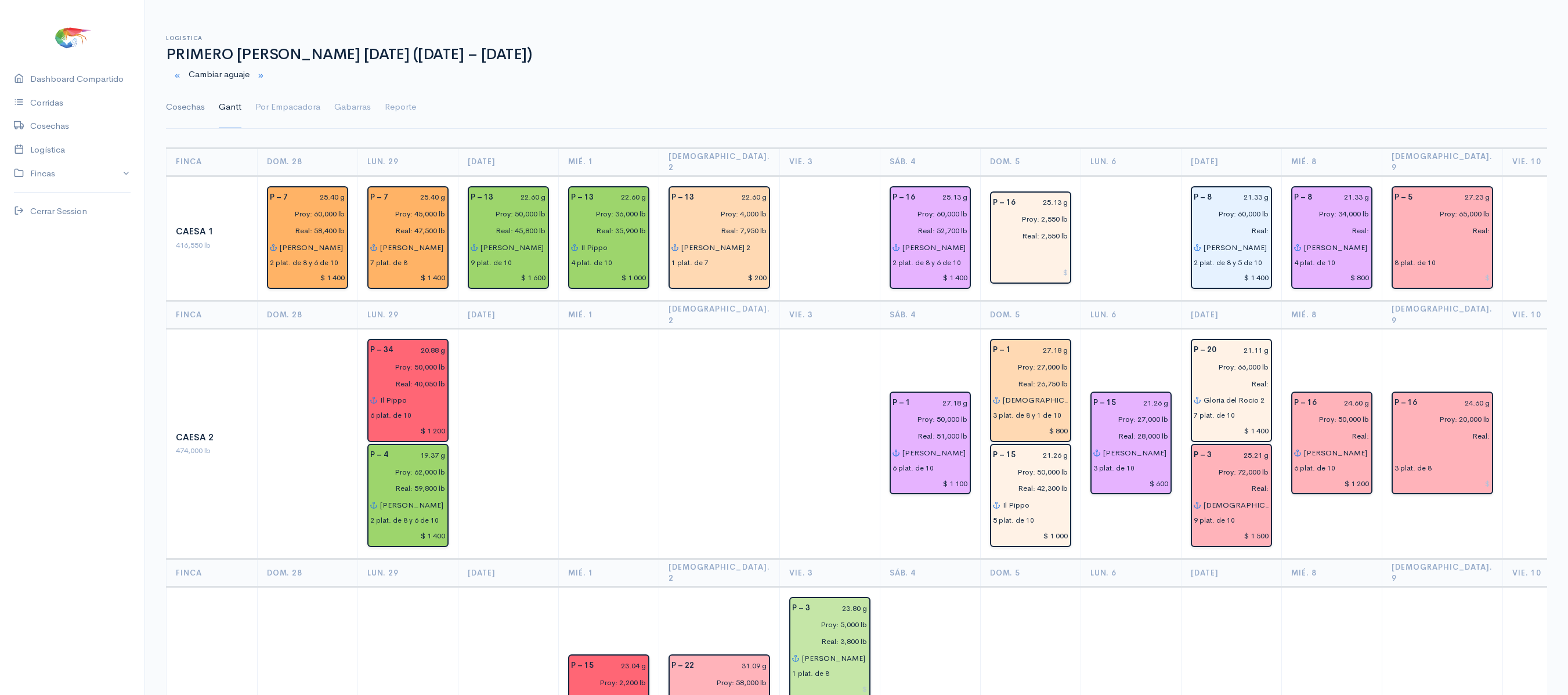
click at [190, 99] on link "Cosechas" at bounding box center [185, 107] width 39 height 42
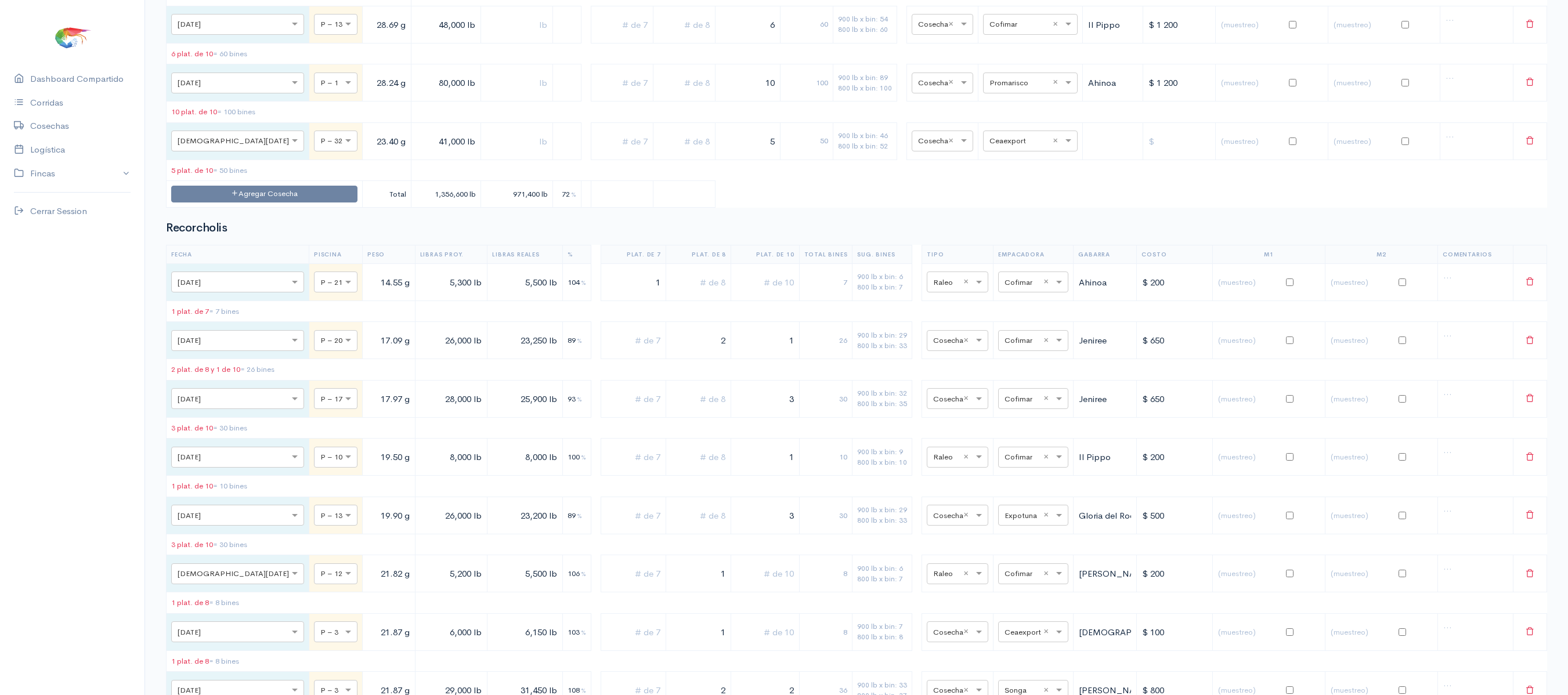
scroll to position [5119, 0]
click at [259, 201] on button "Agregar Cosecha" at bounding box center [264, 193] width 186 height 17
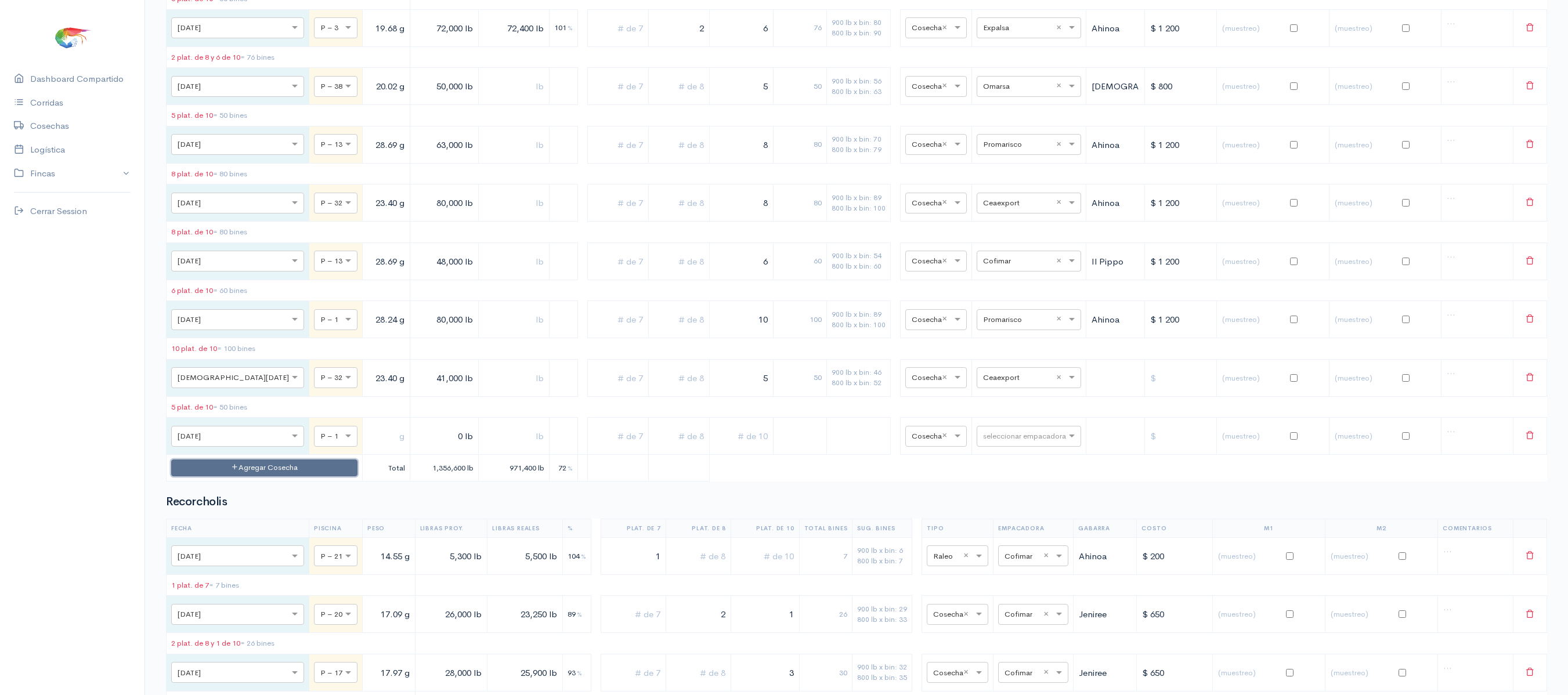
scroll to position [4883, 0]
click at [320, 441] on input "text" at bounding box center [325, 434] width 10 height 13
type input "33"
click at [367, 447] on input "text" at bounding box center [386, 435] width 37 height 24
type input "20.81 g"
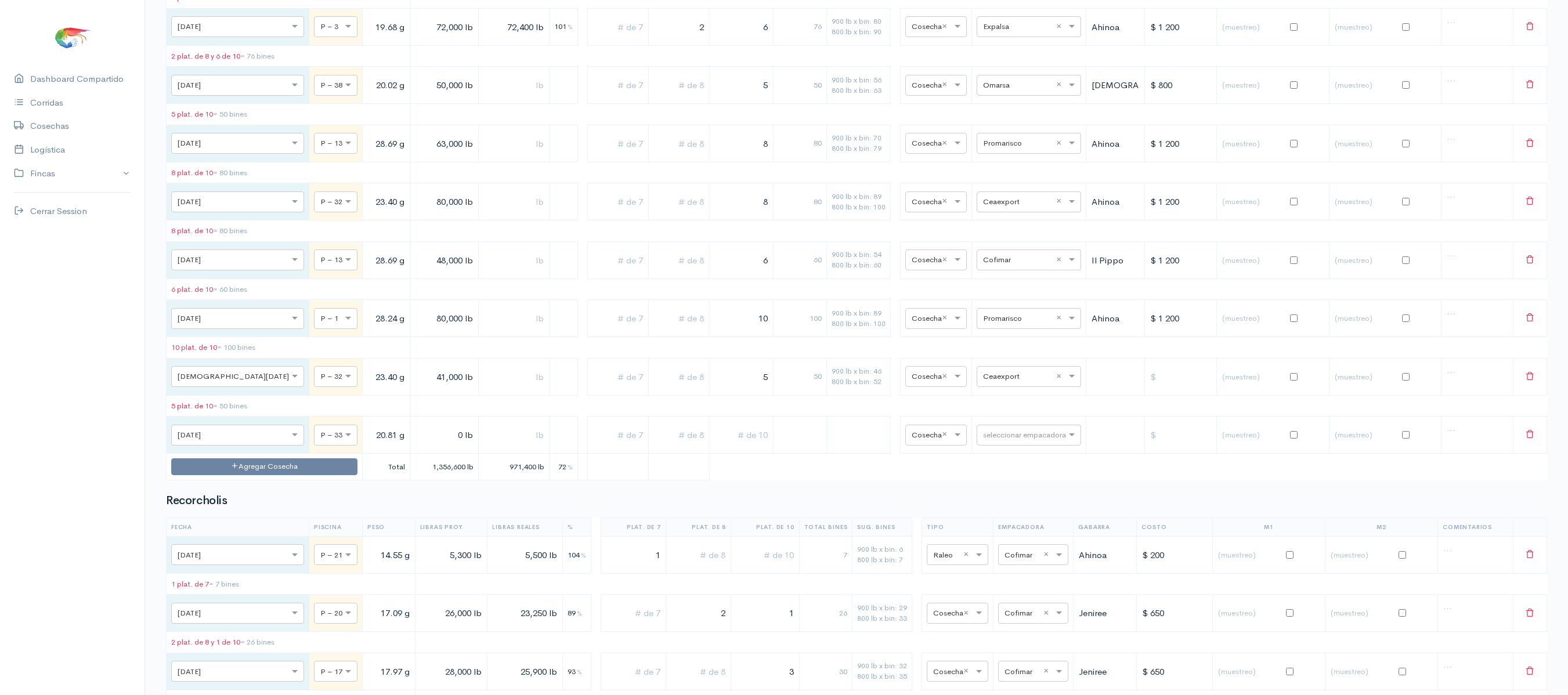
click at [415, 447] on input "0 lb" at bounding box center [444, 435] width 59 height 24
type input "8,000 lb"
click at [483, 447] on input "text" at bounding box center [513, 435] width 61 height 24
type input "8,000 lb"
click at [747, 453] on td at bounding box center [742, 435] width 64 height 37
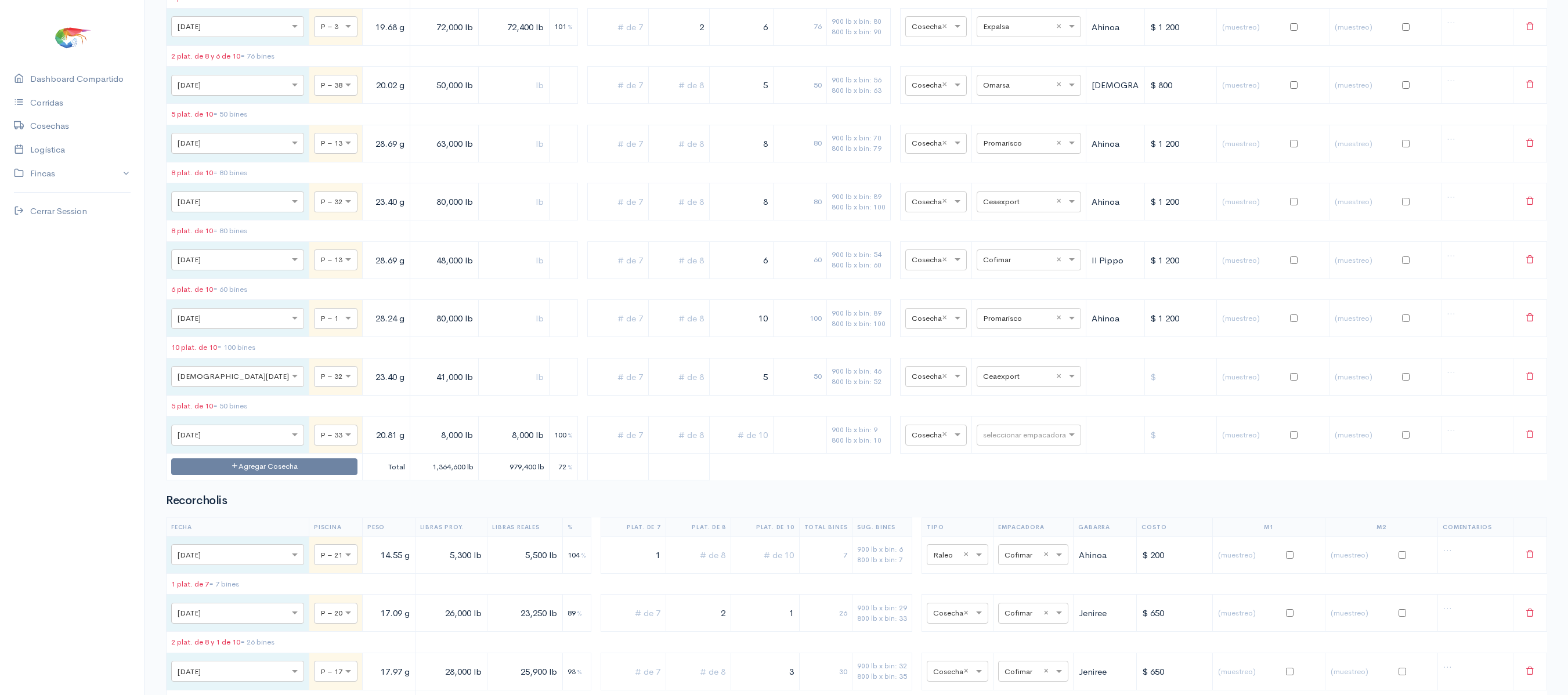
click at [745, 447] on input "text" at bounding box center [741, 435] width 54 height 24
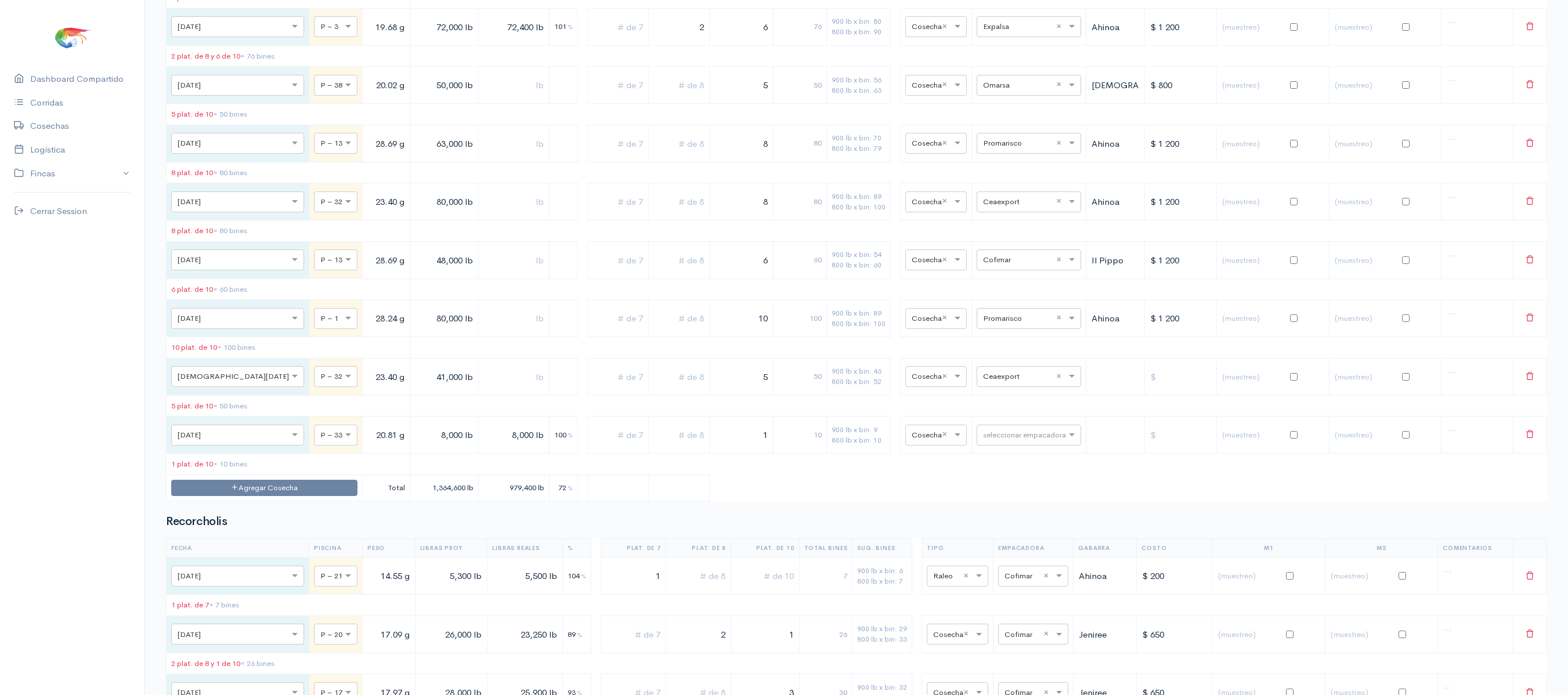
type input "1"
drag, startPoint x: 388, startPoint y: 31, endPoint x: 400, endPoint y: 30, distance: 12.0
type input "68,000 lb"
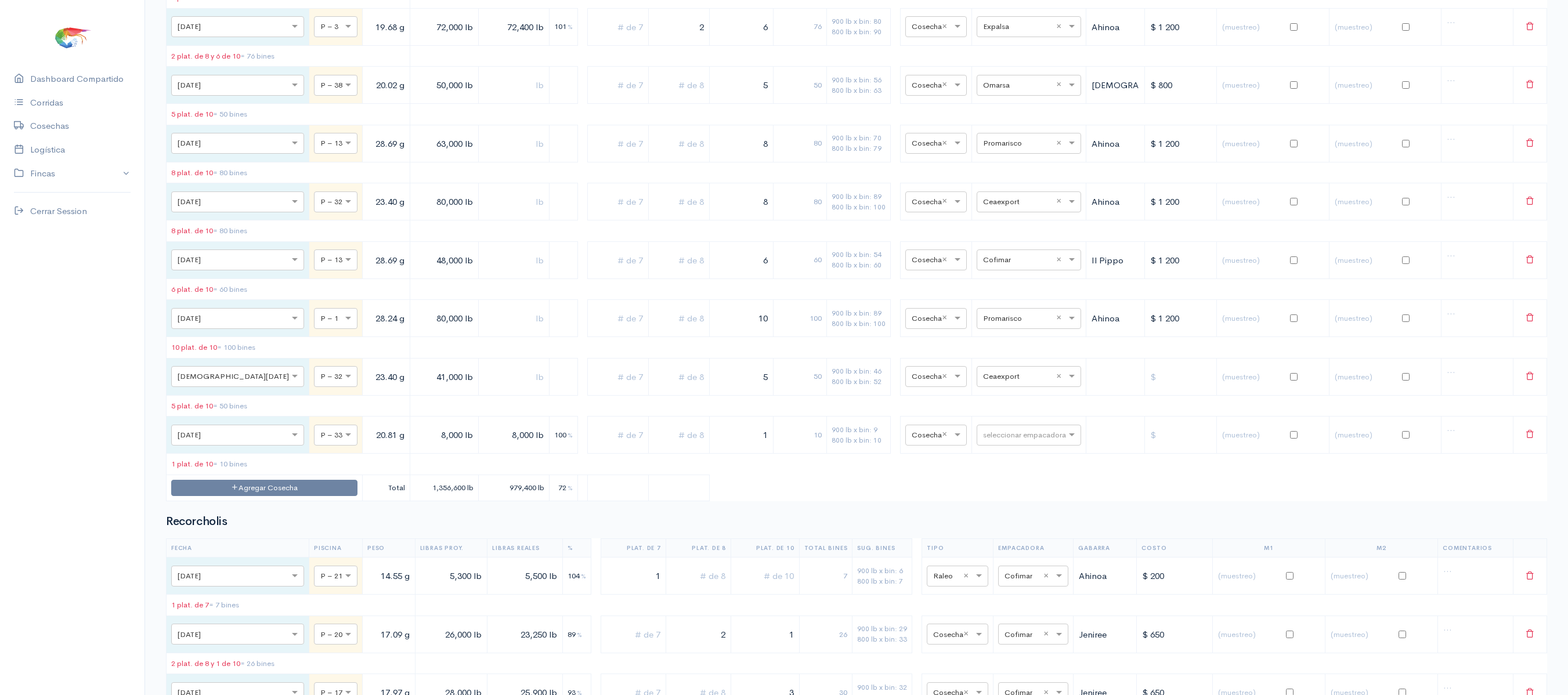
type input "60,350 lb"
drag, startPoint x: 747, startPoint y: 35, endPoint x: 834, endPoint y: 30, distance: 87.1
type input "8"
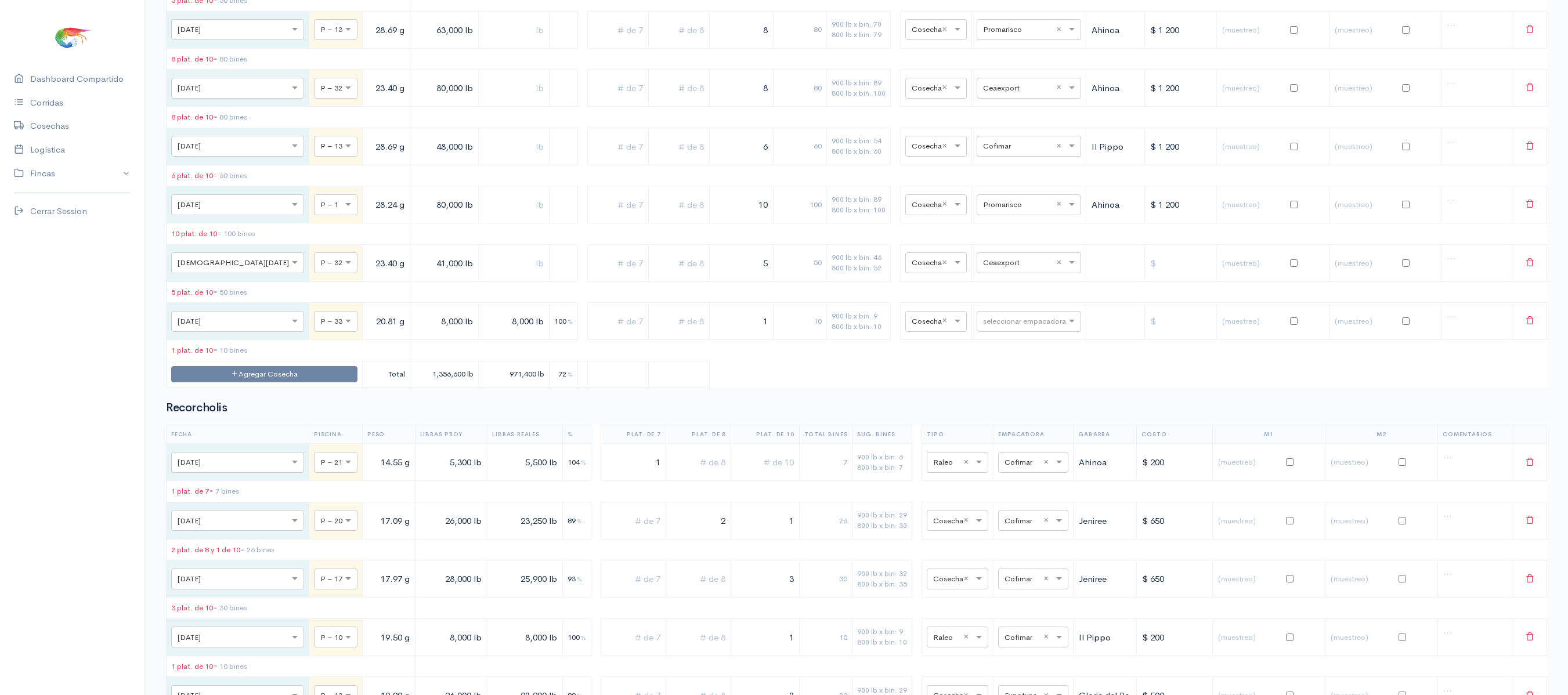
scroll to position [4997, 0]
click at [987, 326] on input "text" at bounding box center [1018, 320] width 71 height 13
type input "v"
click at [989, 541] on div "[PERSON_NAME]" at bounding box center [1018, 550] width 105 height 23
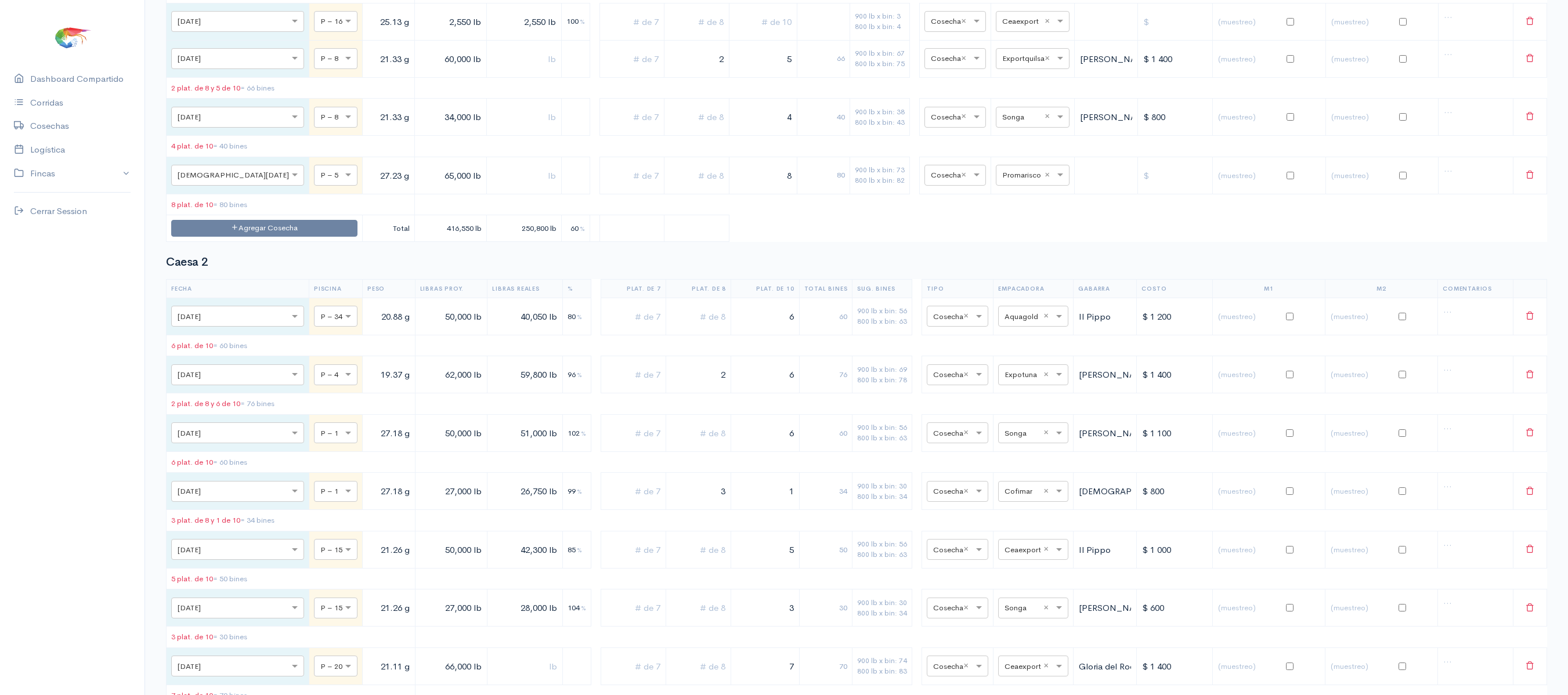
scroll to position [0, 0]
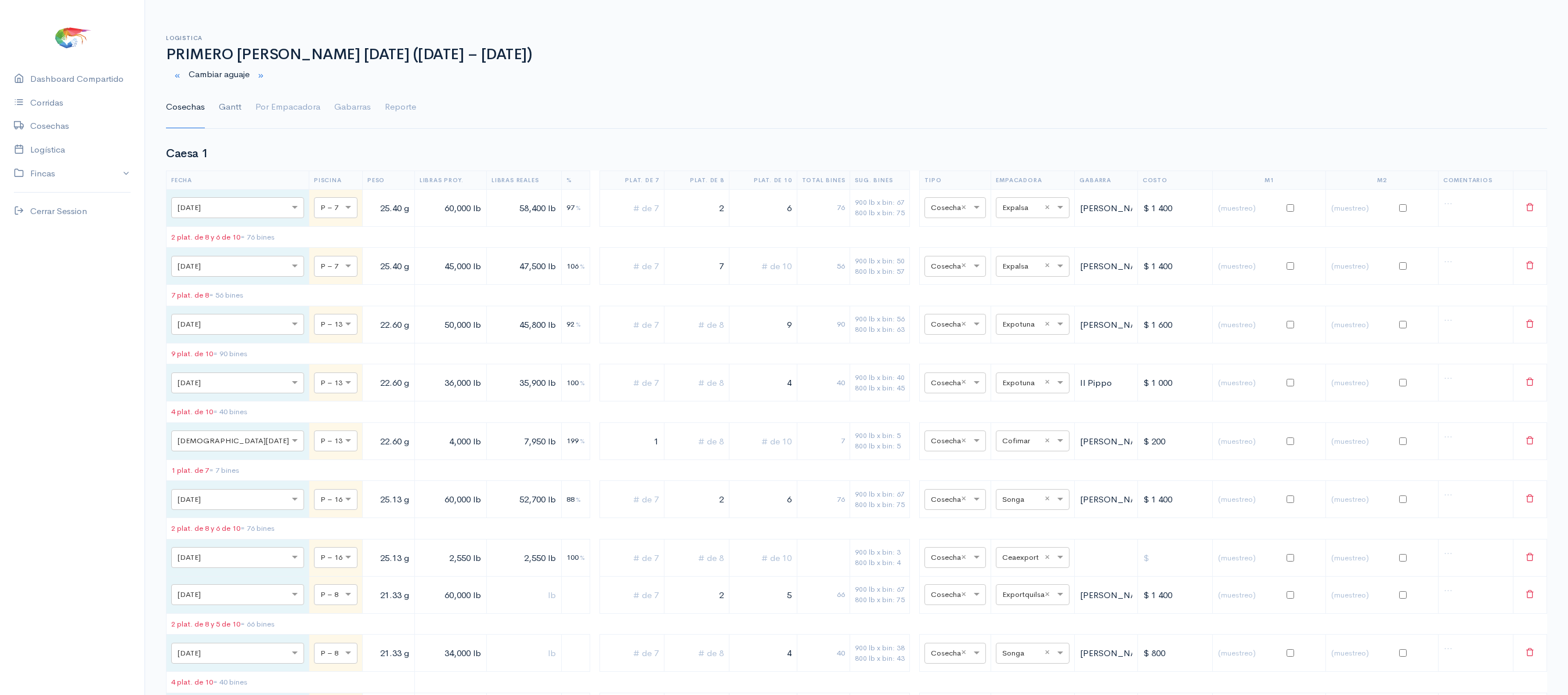
click at [232, 114] on link "Gantt" at bounding box center [230, 107] width 23 height 42
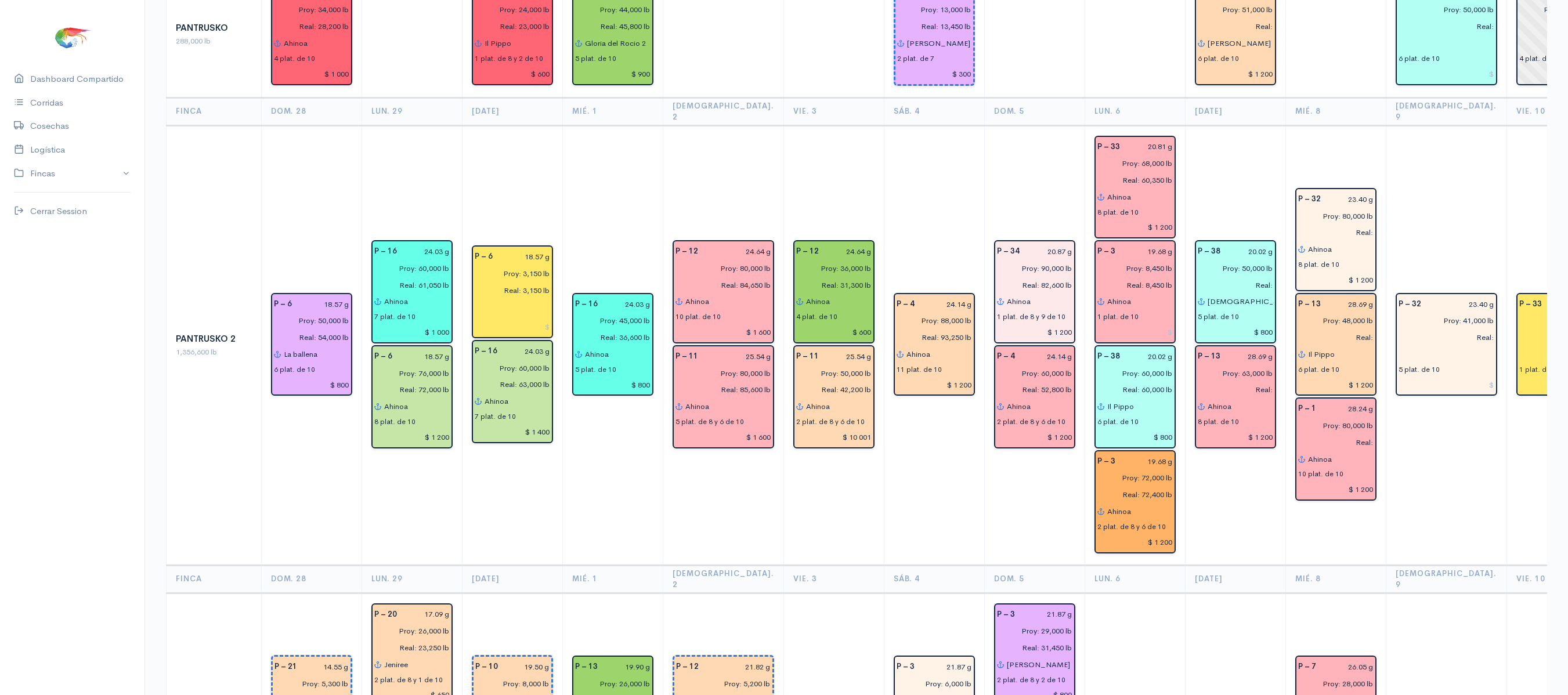
scroll to position [1579, 0]
click at [1519, 345] on input "text" at bounding box center [1557, 353] width 76 height 17
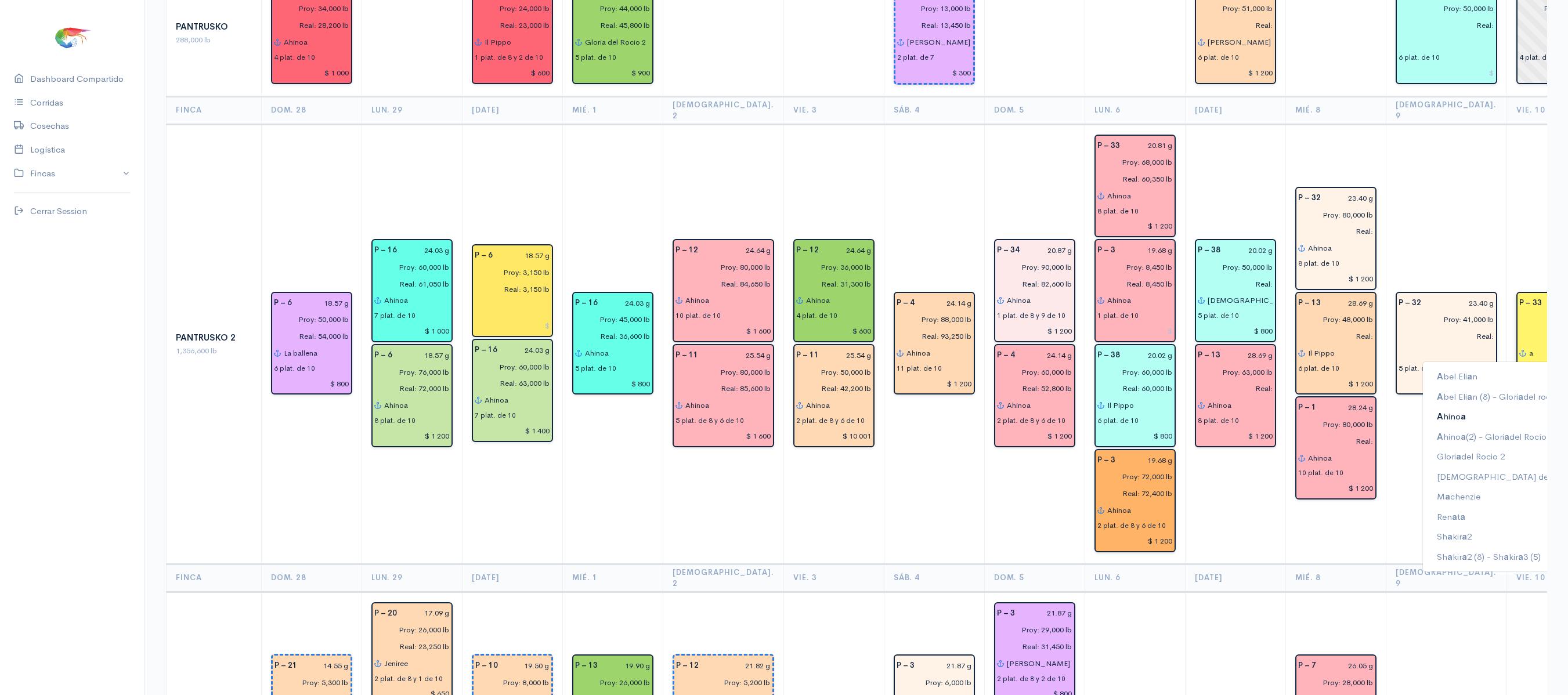
click at [1463, 407] on button "A hino a" at bounding box center [1516, 417] width 189 height 20
type input "Ahinoa"
click at [1507, 444] on td "P – 33 20.81 g Proy: 8,000 lb Real: 8,000 lb [PERSON_NAME] 1 plat. de 10" at bounding box center [1557, 344] width 100 height 440
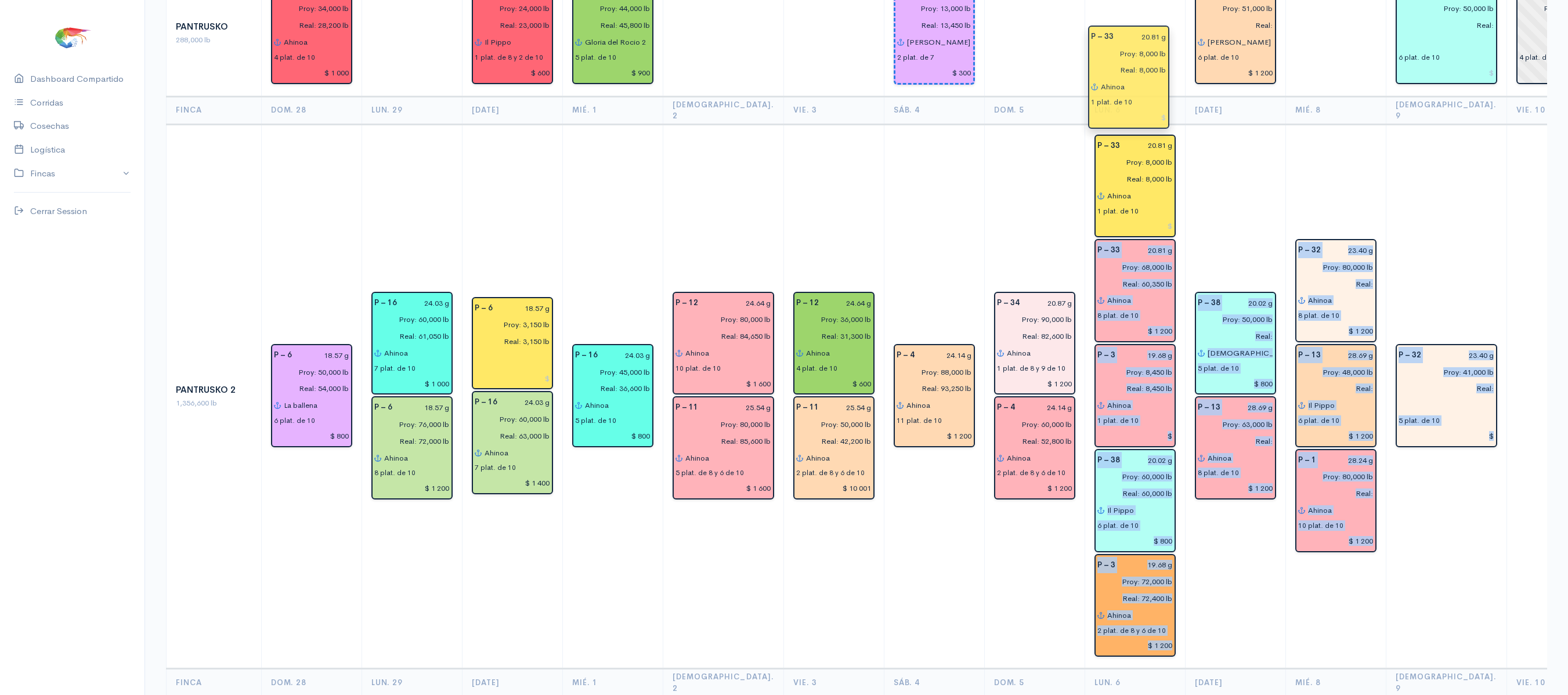
drag, startPoint x: 1539, startPoint y: 233, endPoint x: 1155, endPoint y: 56, distance: 422.8
click at [1218, 124] on td "P – 38 20.02 g Proy: 50,000 lb Real: [DEMOGRAPHIC_DATA] es mi guerrero 5 plat. …" at bounding box center [1235, 396] width 100 height 545
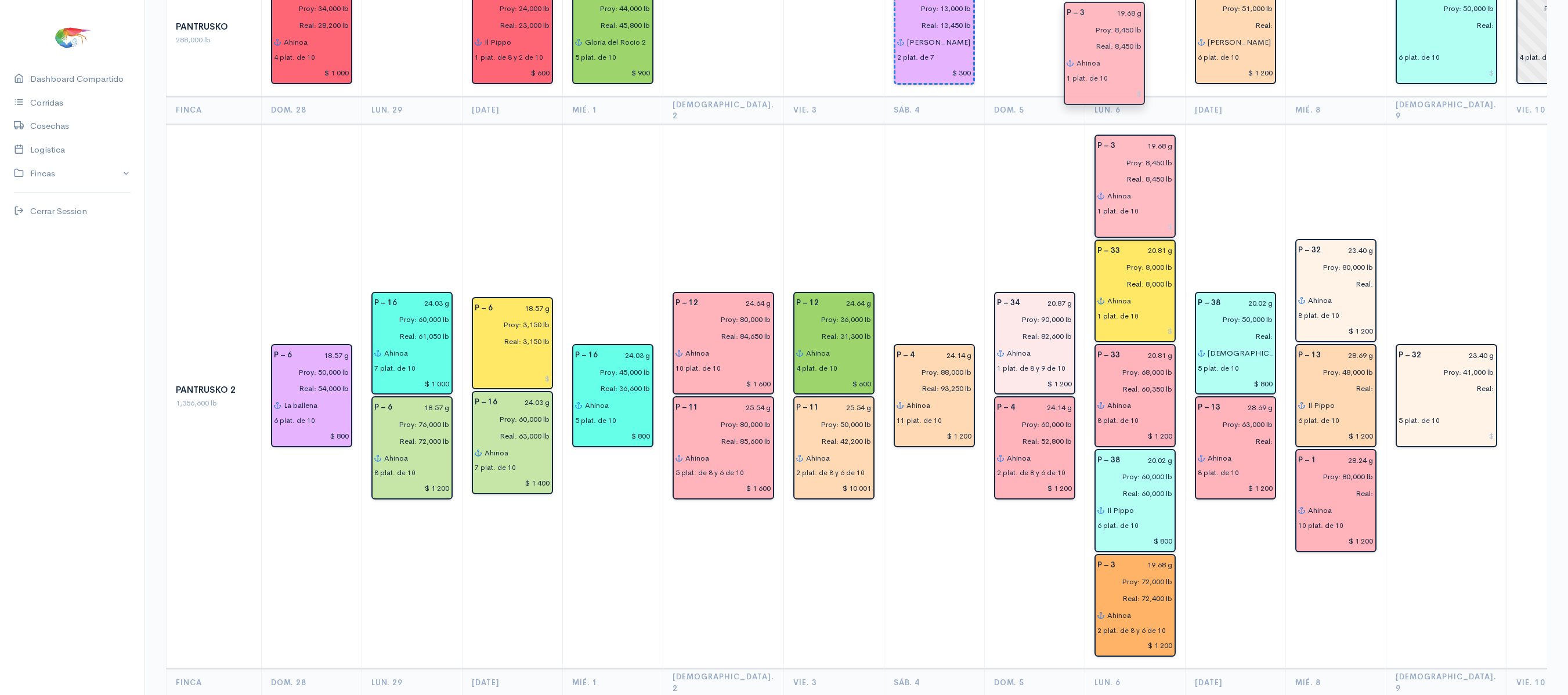
drag, startPoint x: 1122, startPoint y: 309, endPoint x: 1117, endPoint y: 54, distance: 255.0
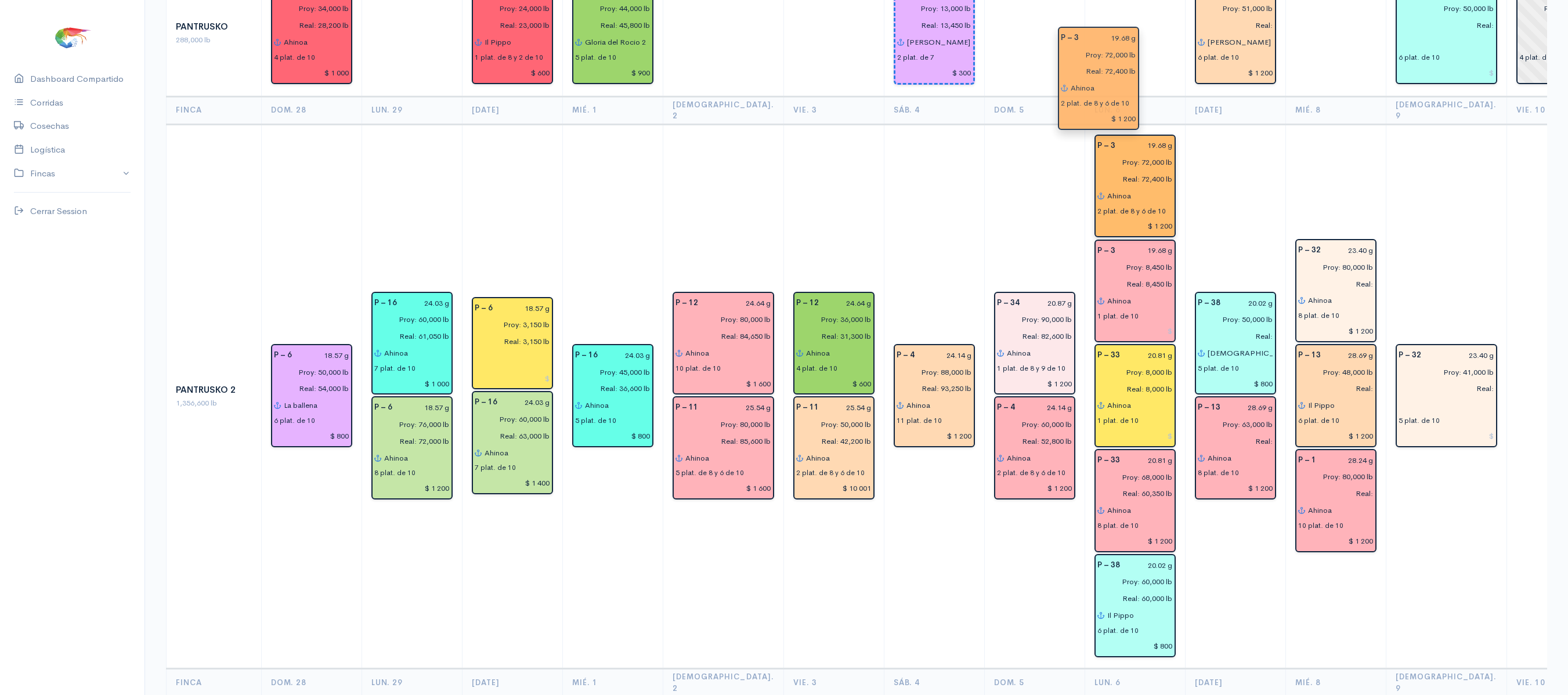
drag, startPoint x: 1124, startPoint y: 511, endPoint x: 1114, endPoint y: 72, distance: 439.1
click at [1218, 124] on td "P – 38 20.02 g Proy: 50,000 lb Real: [DEMOGRAPHIC_DATA] es mi guerrero 5 plat. …" at bounding box center [1235, 396] width 100 height 545
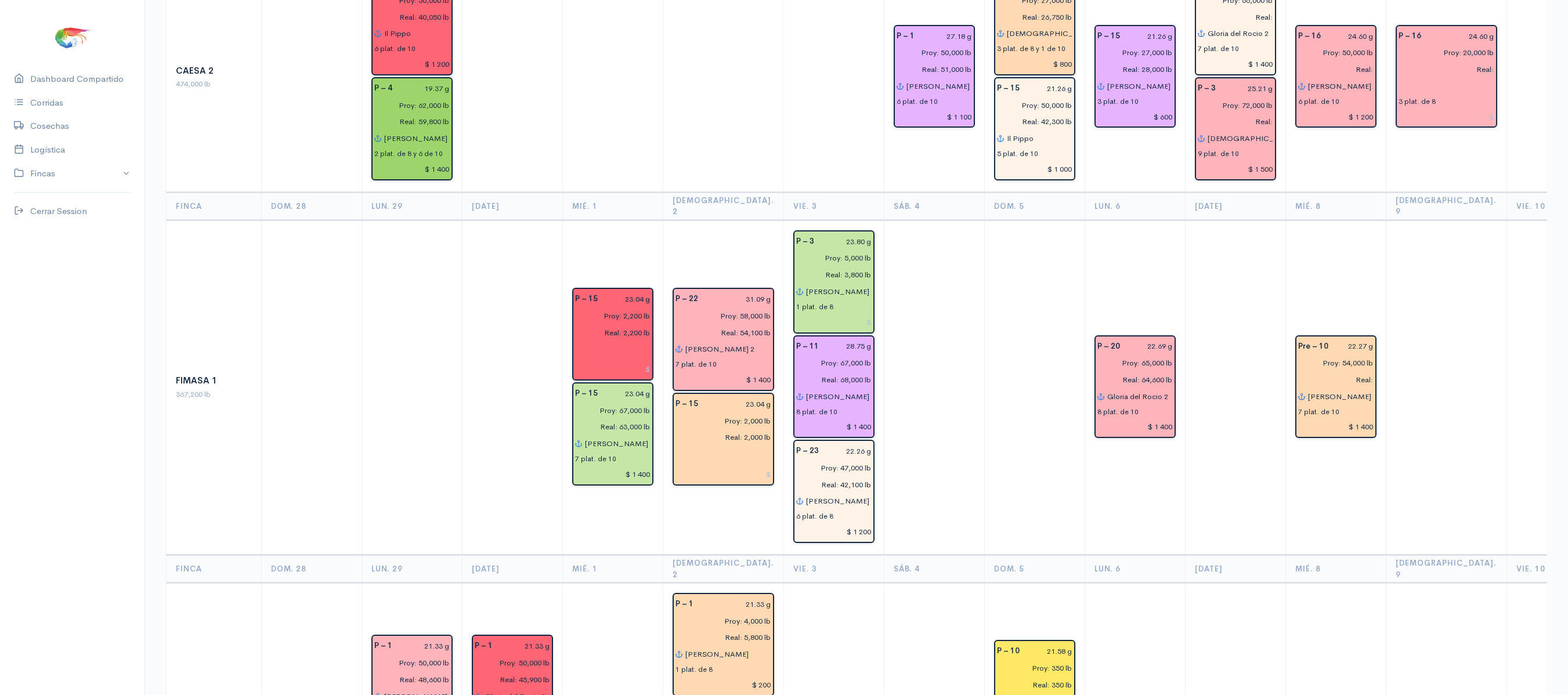
scroll to position [0, 0]
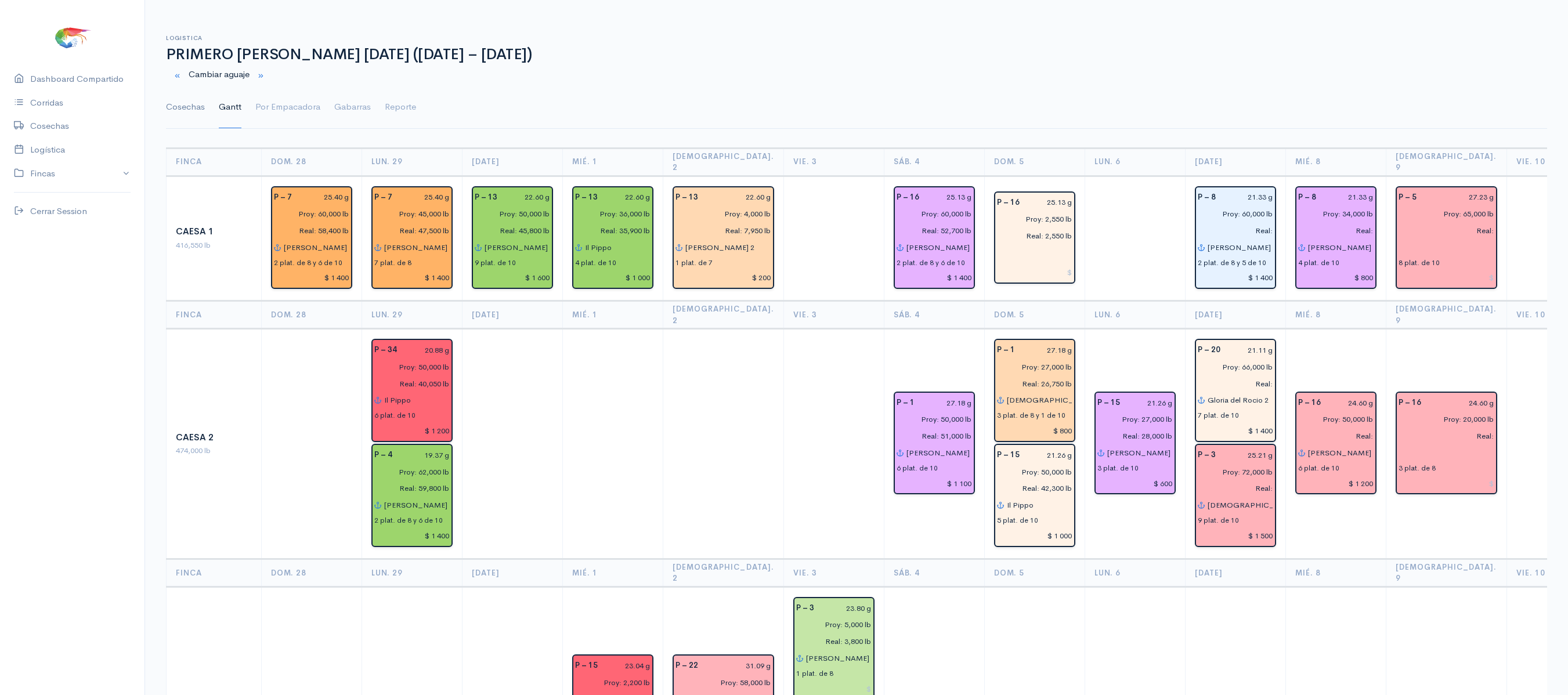
click at [196, 116] on link "Cosechas" at bounding box center [185, 107] width 39 height 42
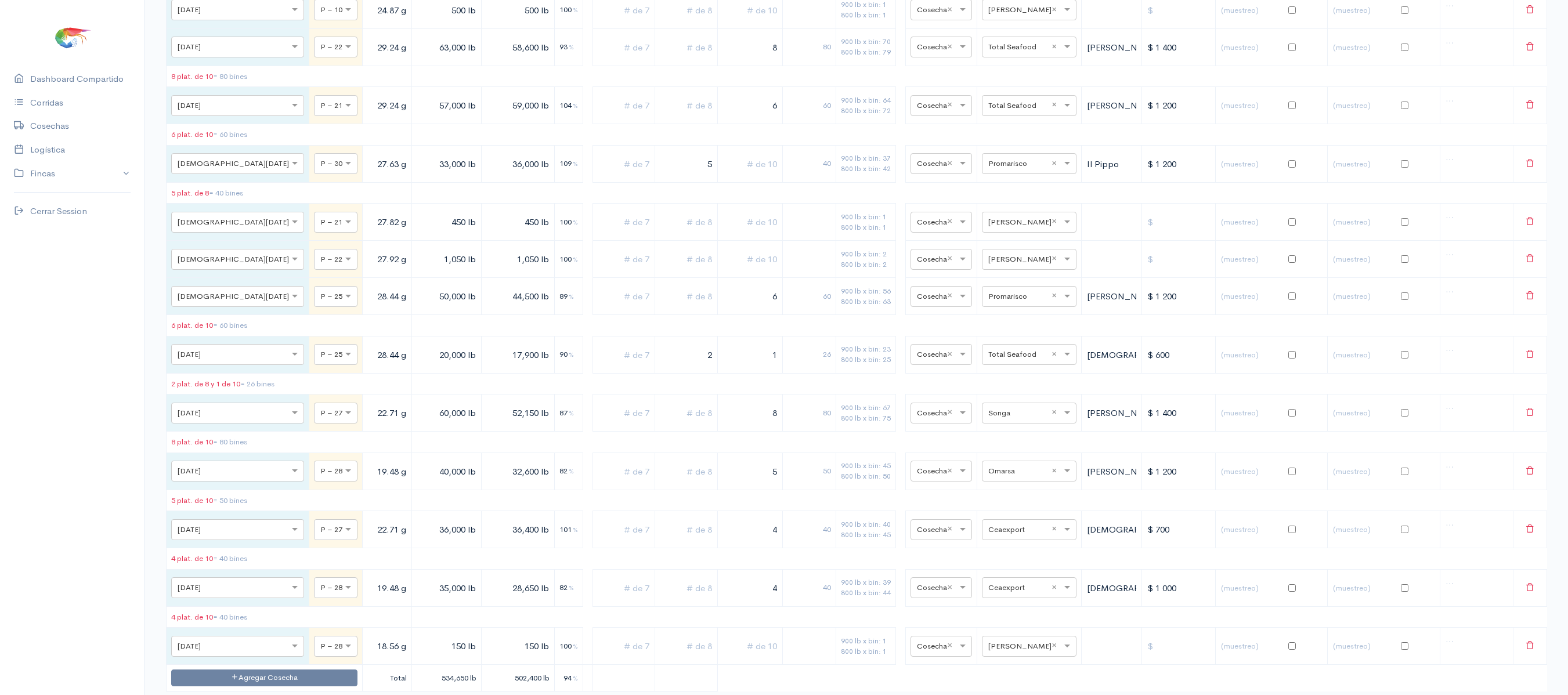
scroll to position [7816, 0]
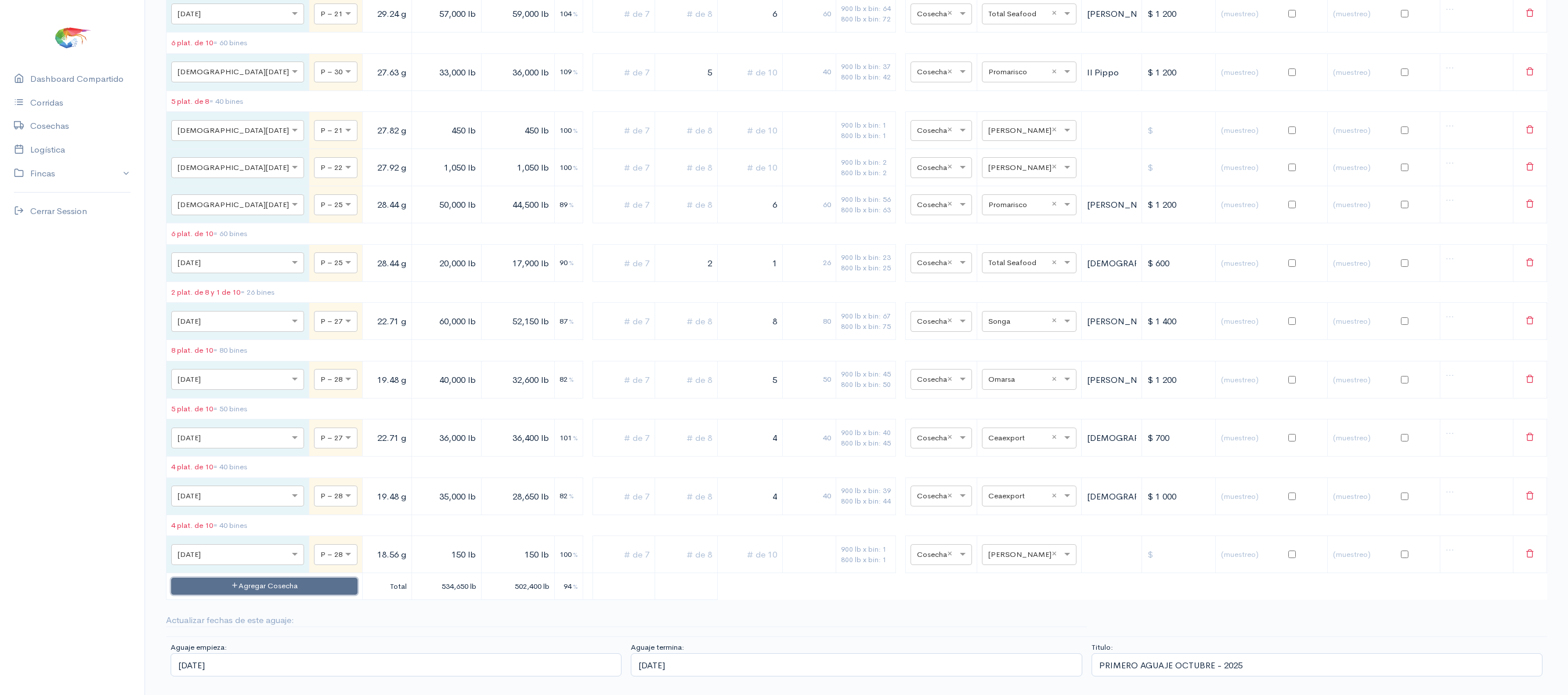
click at [253, 578] on button "Agregar Cosecha" at bounding box center [264, 586] width 186 height 17
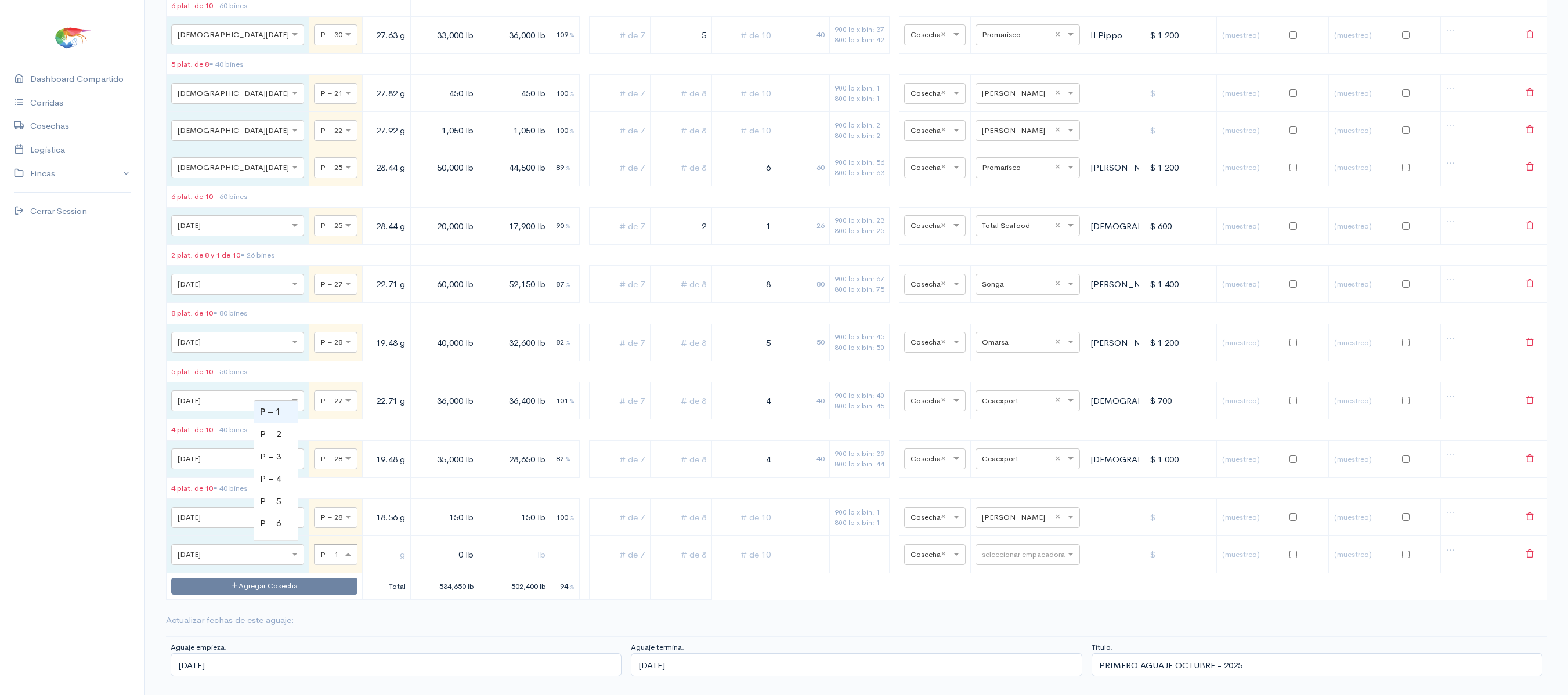
click at [314, 561] on div at bounding box center [335, 554] width 42 height 13
type input "28"
click at [367, 566] on input "text" at bounding box center [386, 554] width 38 height 24
type input "18.53 g"
click at [415, 566] on input "0 lb" at bounding box center [445, 554] width 59 height 24
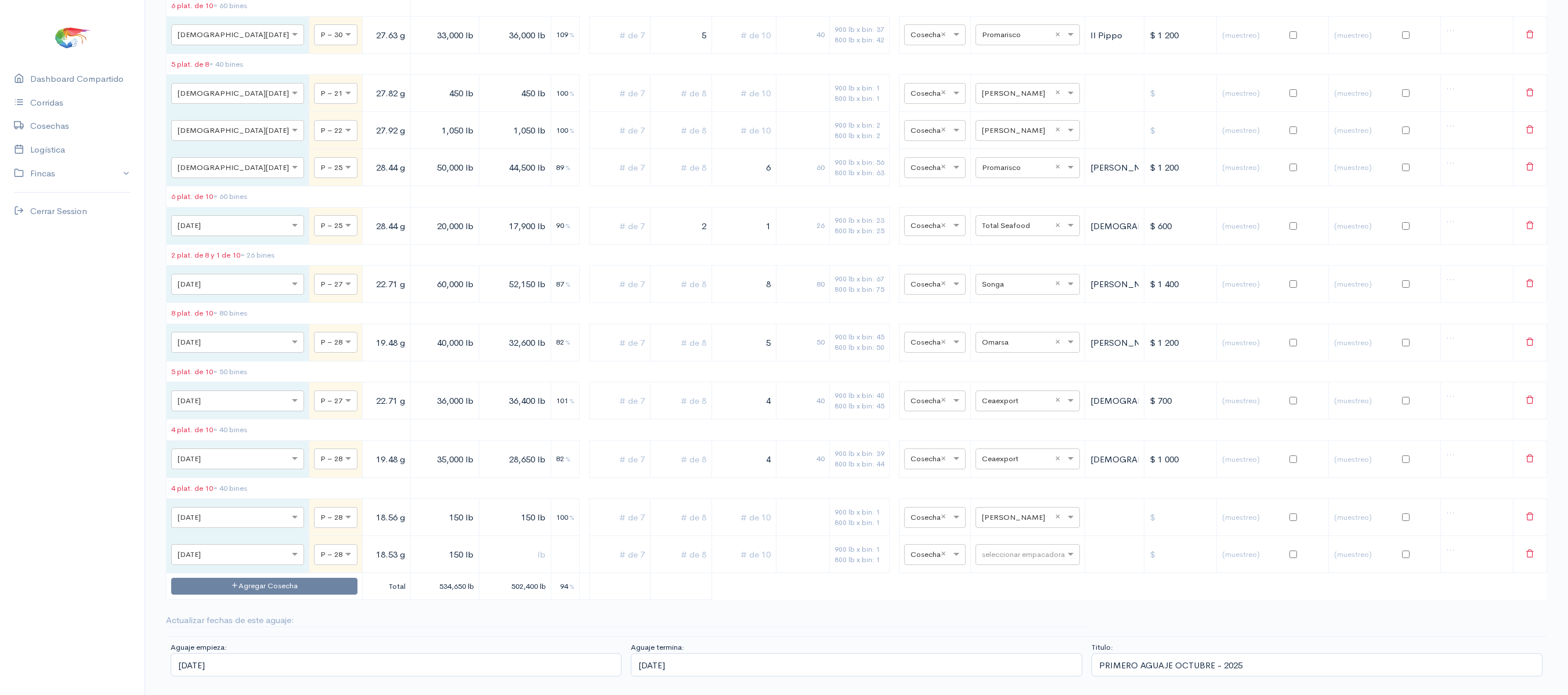
type input "150 lb"
click at [484, 566] on input "text" at bounding box center [514, 554] width 61 height 24
type input "150 lb"
click at [1023, 561] on input "text" at bounding box center [1017, 554] width 71 height 13
click at [918, 600] on table "Fecha Piscina Peso Libras Proy. Libras Reales % Plat. de 7 Plat. de 8 Plat. de …" at bounding box center [856, 76] width 1381 height 1048
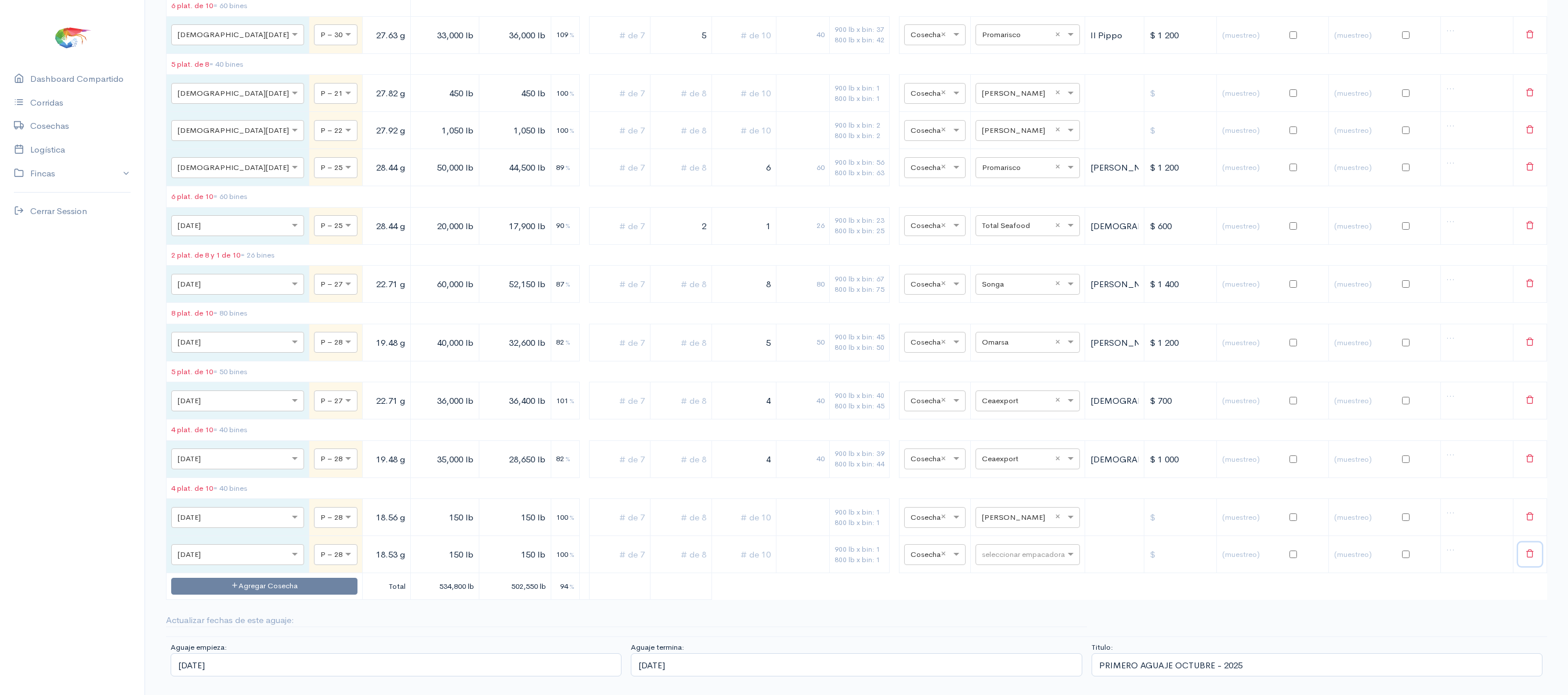
click at [1519, 566] on button at bounding box center [1530, 554] width 24 height 24
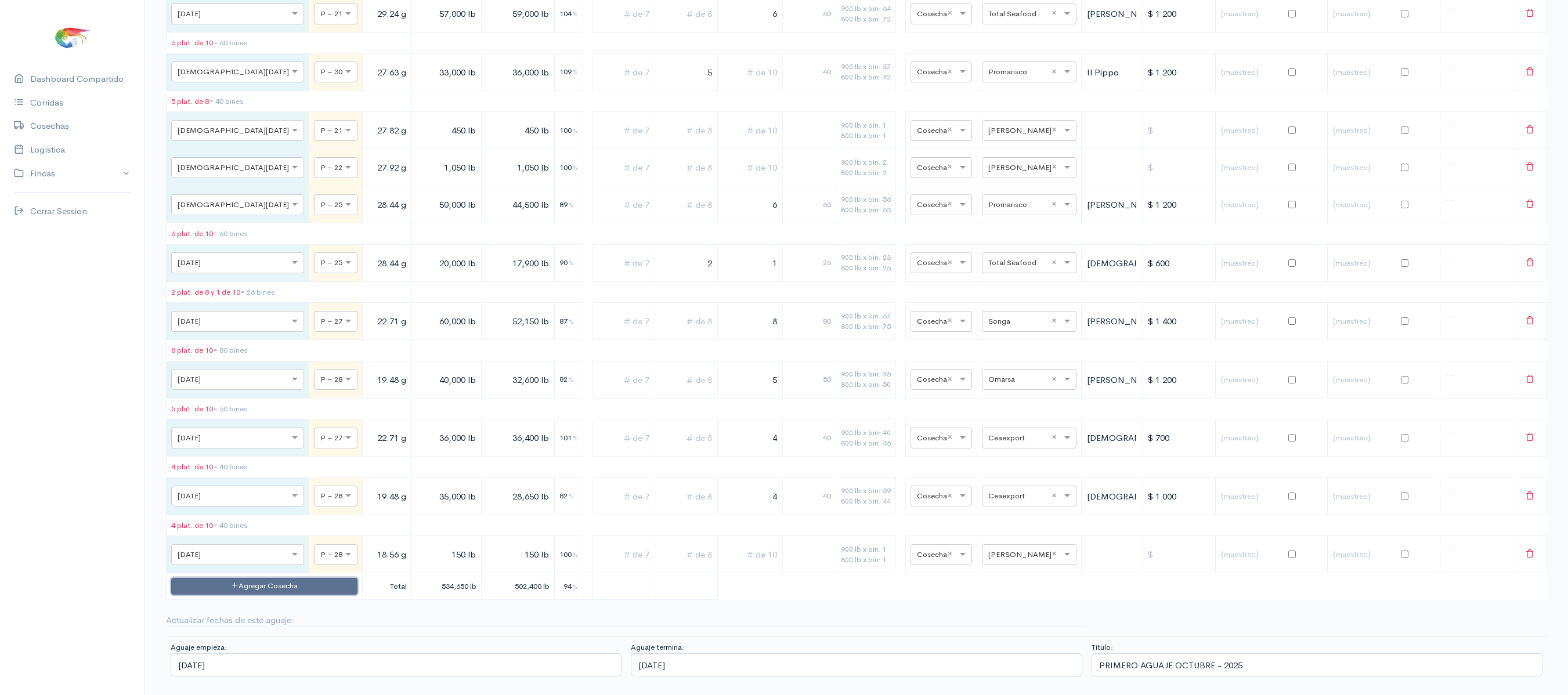
click at [287, 581] on button "Agregar Cosecha" at bounding box center [264, 586] width 186 height 17
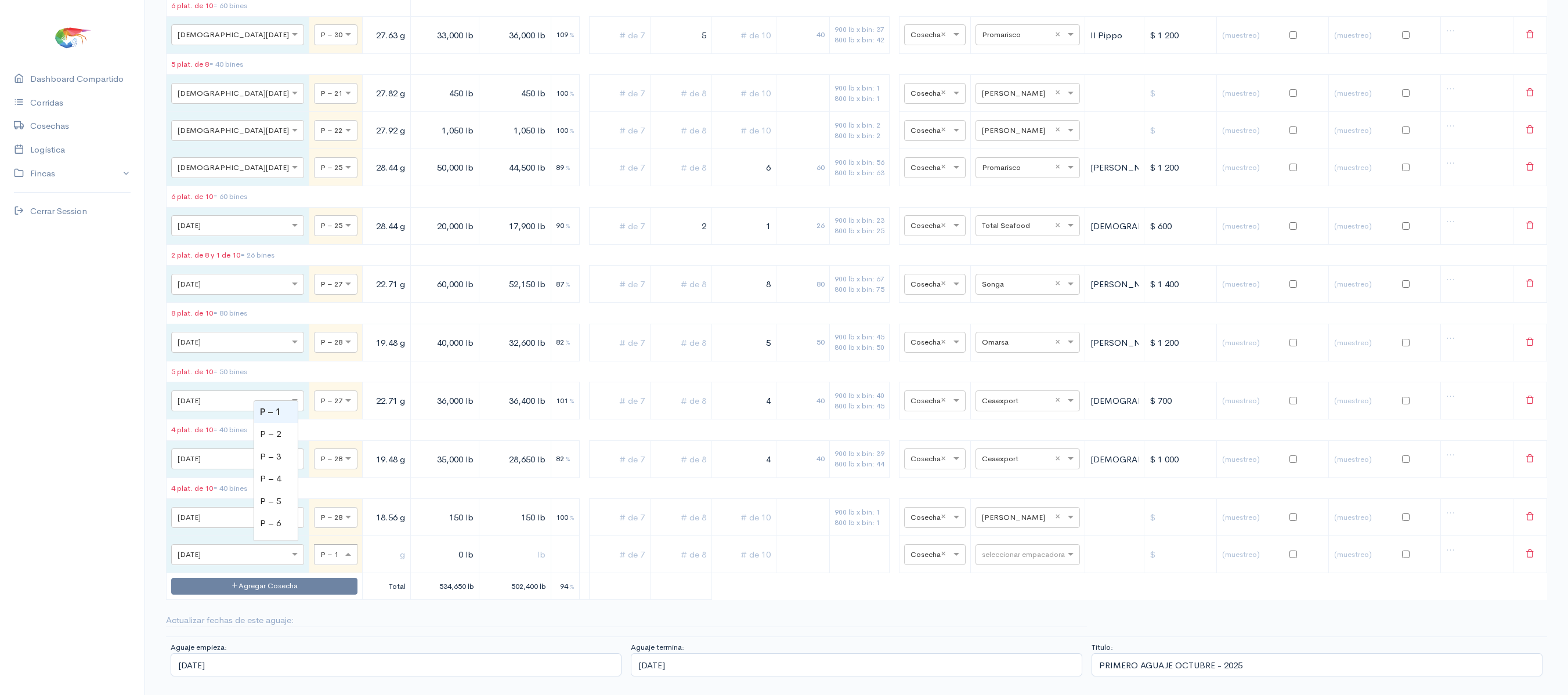
click at [314, 565] on div "× P – 1" at bounding box center [335, 555] width 44 height 21
type input "28"
click at [367, 566] on input "text" at bounding box center [386, 554] width 38 height 24
type input "18.53 g"
click at [415, 566] on input "0 lb" at bounding box center [445, 554] width 59 height 24
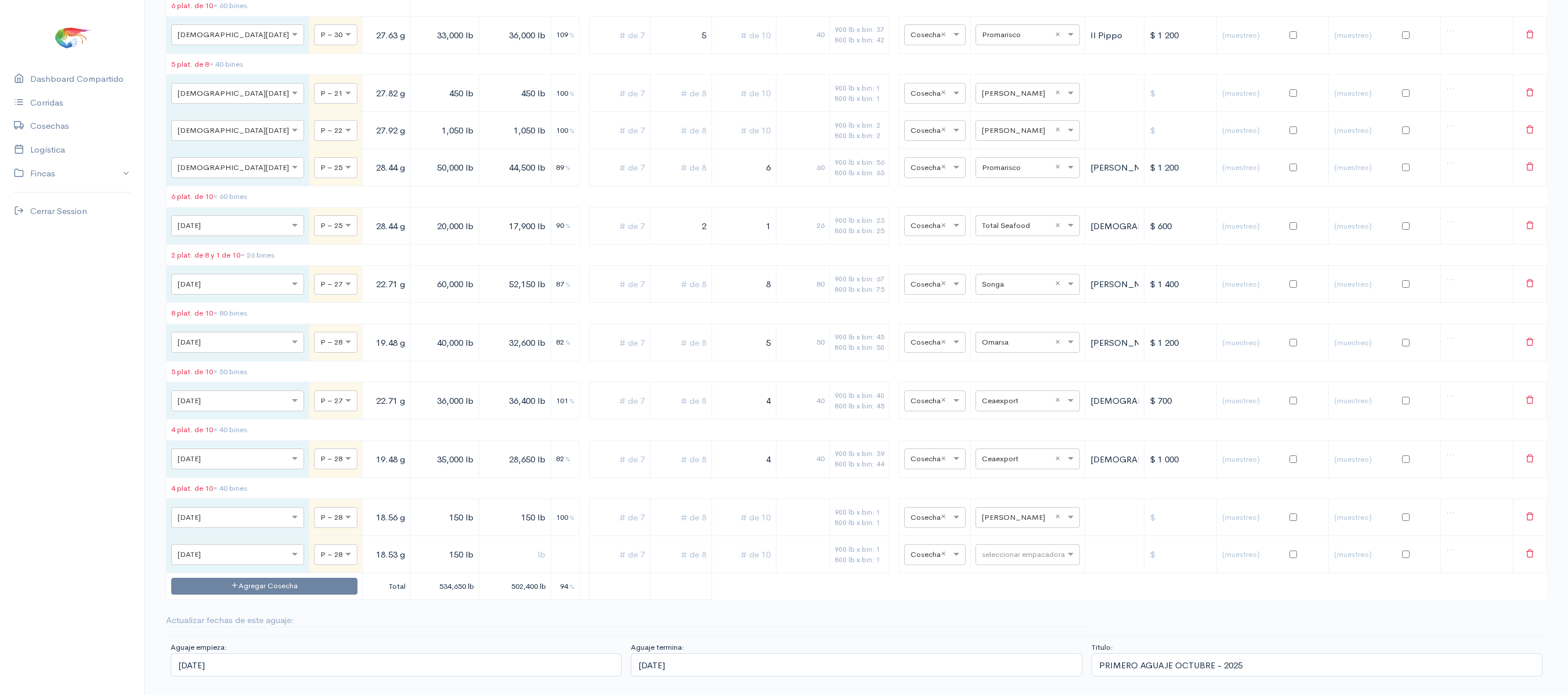
type input "150 lb"
click at [486, 566] on input "text" at bounding box center [514, 554] width 61 height 24
type input "150 lb"
click at [1004, 561] on input "text" at bounding box center [1017, 554] width 71 height 13
type input "v"
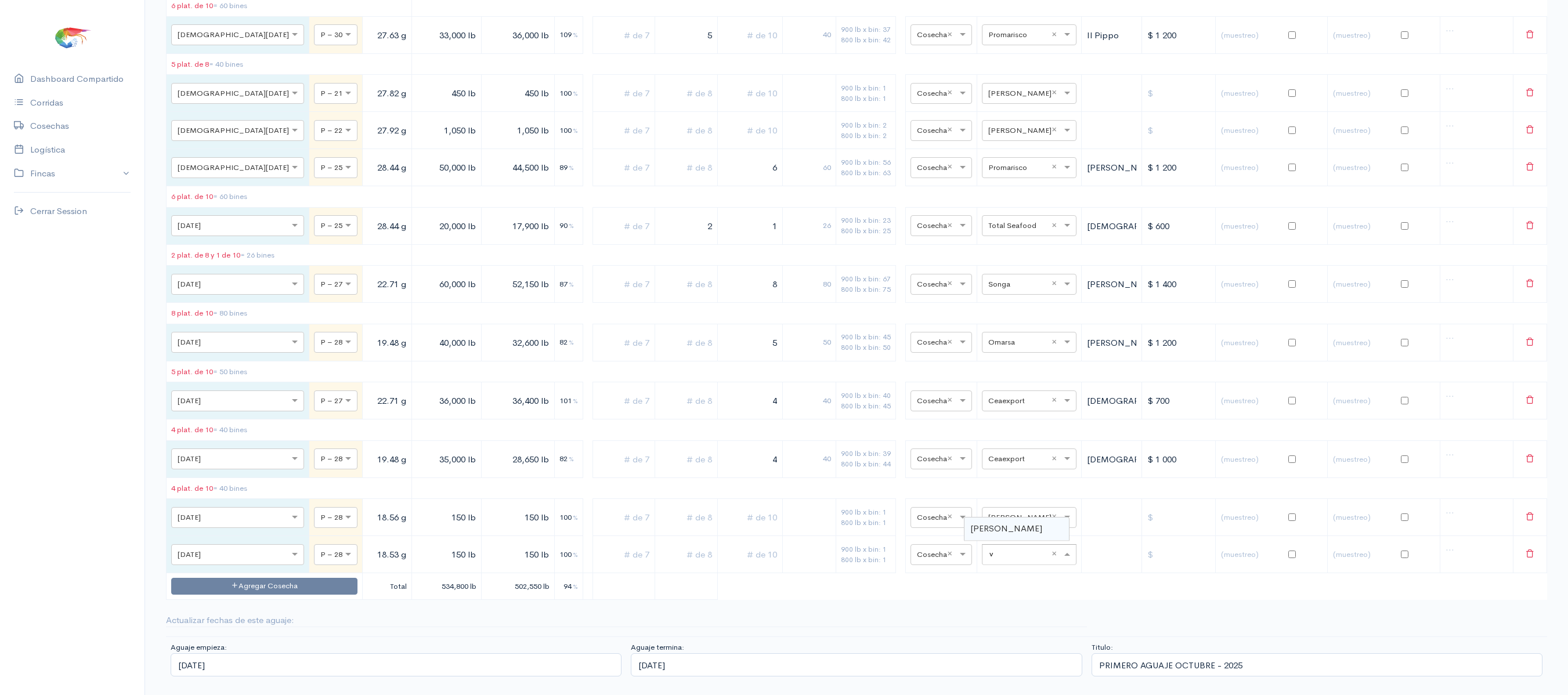
click at [1010, 534] on span "[PERSON_NAME]" at bounding box center [1006, 528] width 72 height 11
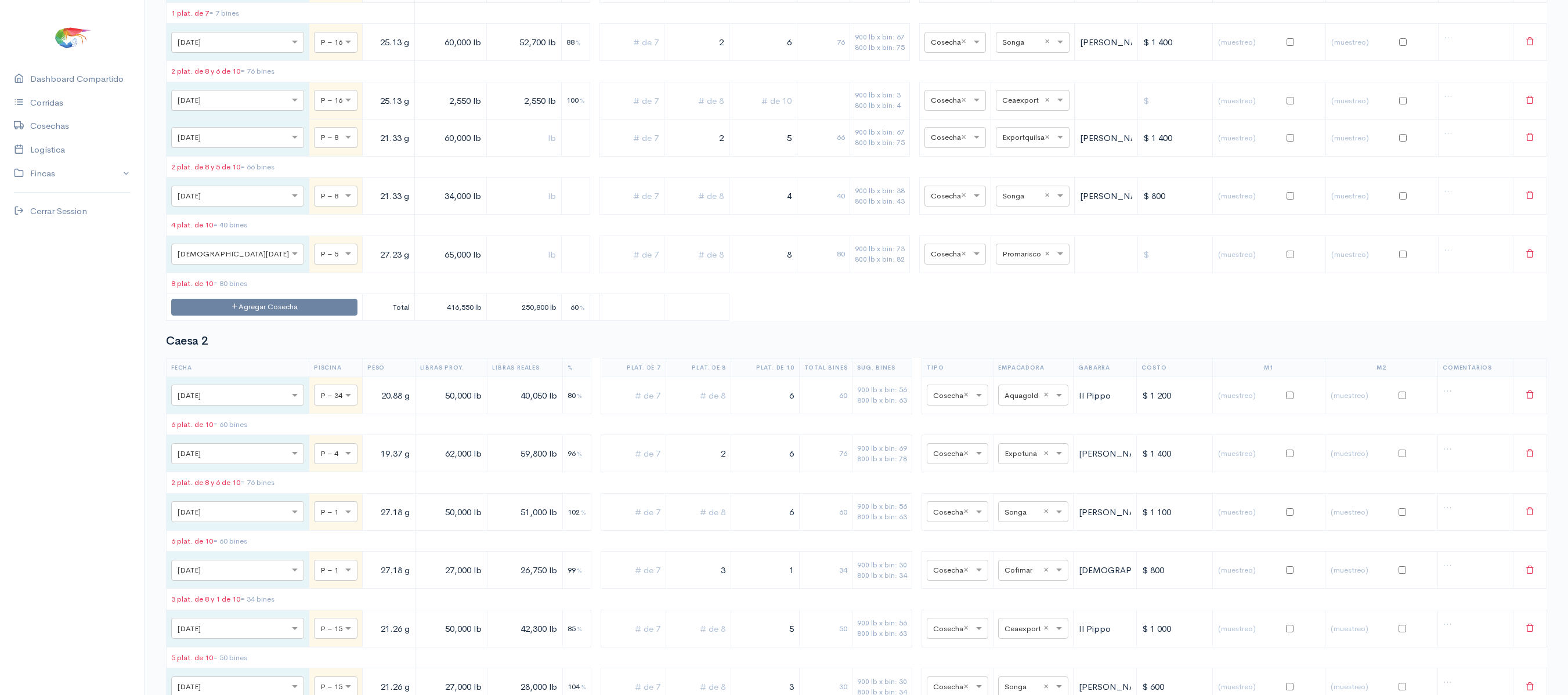
scroll to position [0, 0]
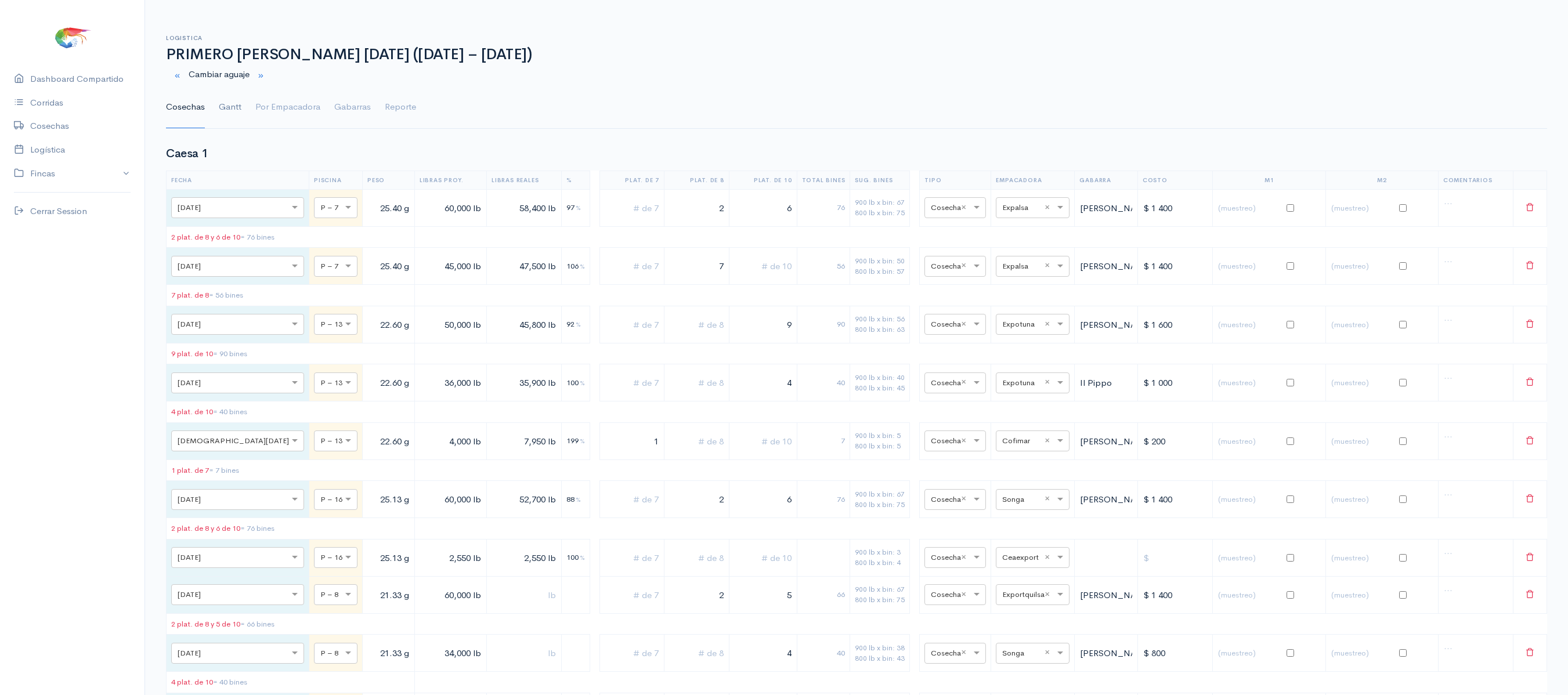
click at [222, 114] on link "Gantt" at bounding box center [230, 107] width 23 height 42
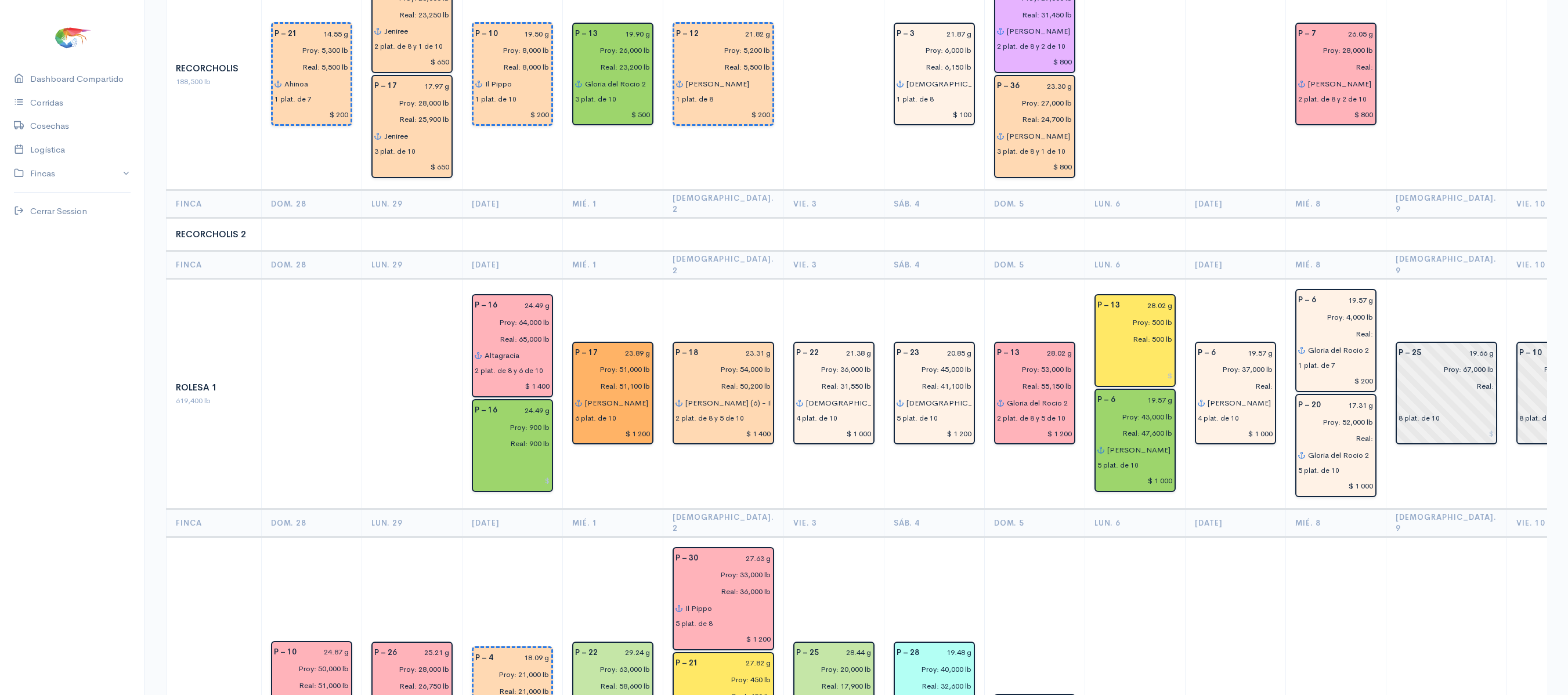
scroll to position [2317, 0]
click at [1243, 376] on input "Real:" at bounding box center [1232, 385] width 83 height 17
type input "Real: 40,000 lb"
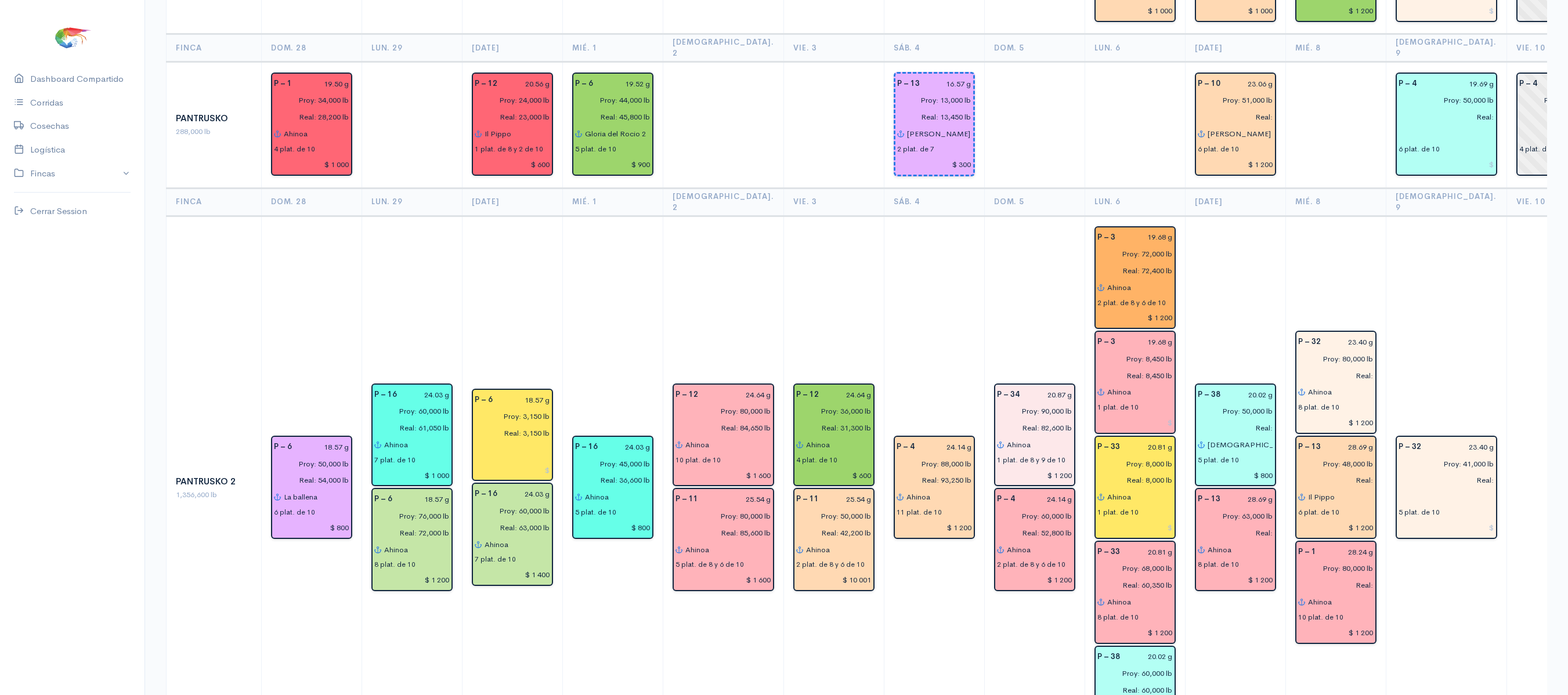
scroll to position [1487, 0]
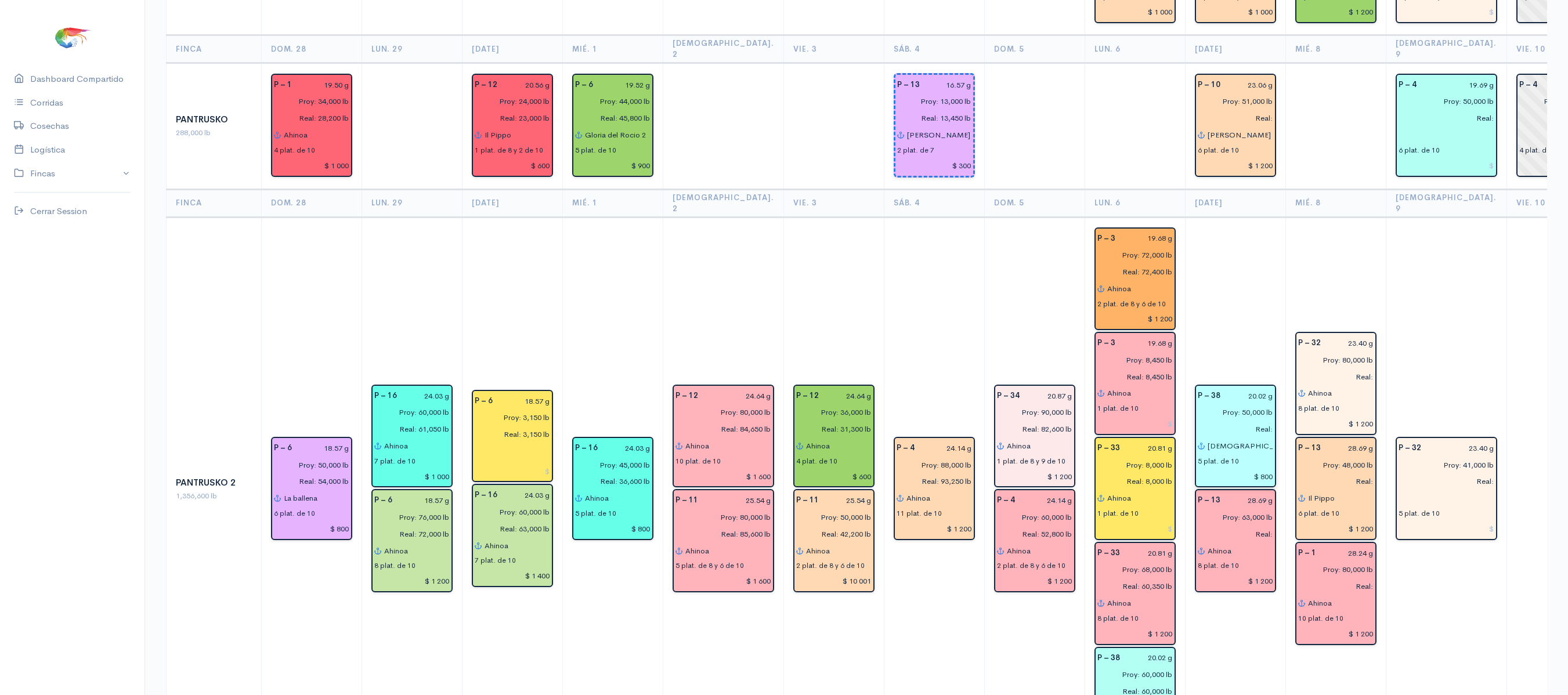
click at [1243, 421] on input "Real:" at bounding box center [1232, 429] width 83 height 17
type input "Real: 49,800 lb"
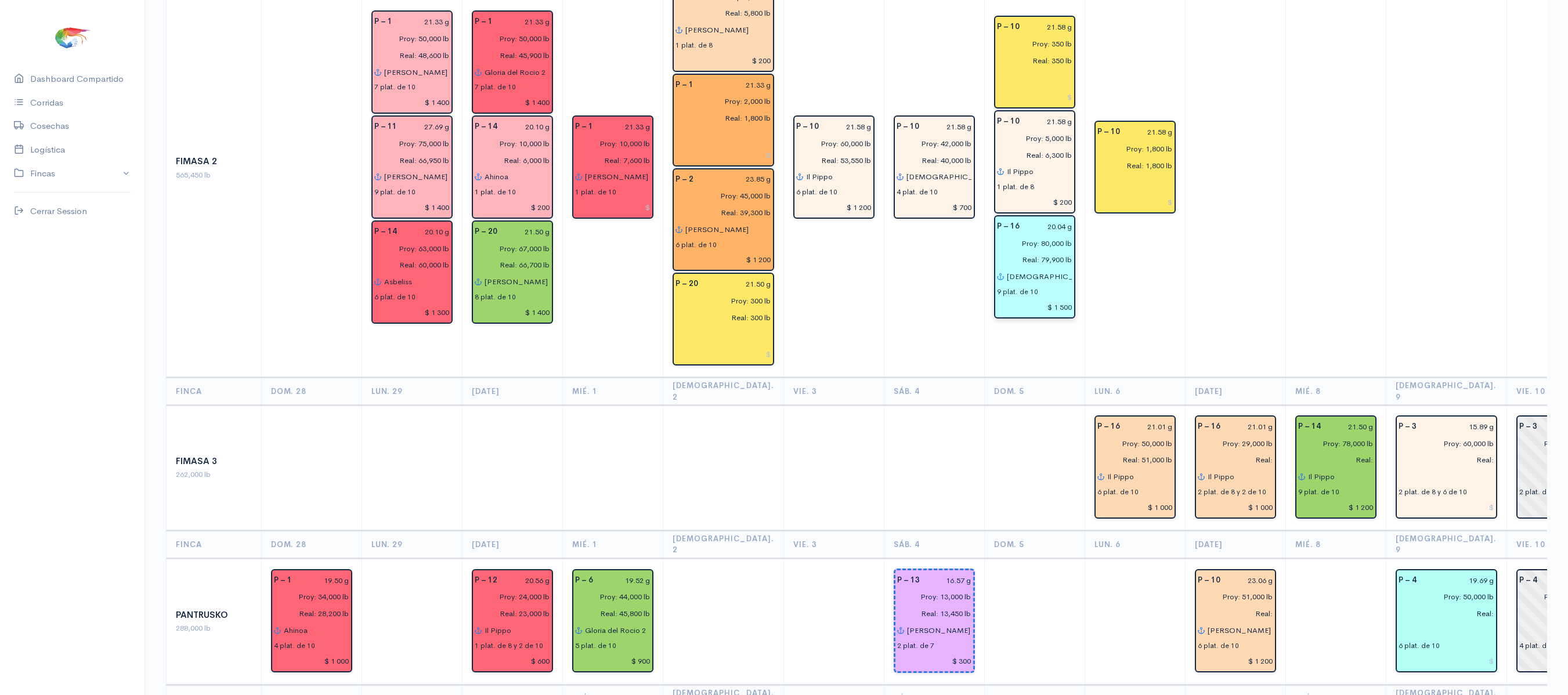
scroll to position [993, 0]
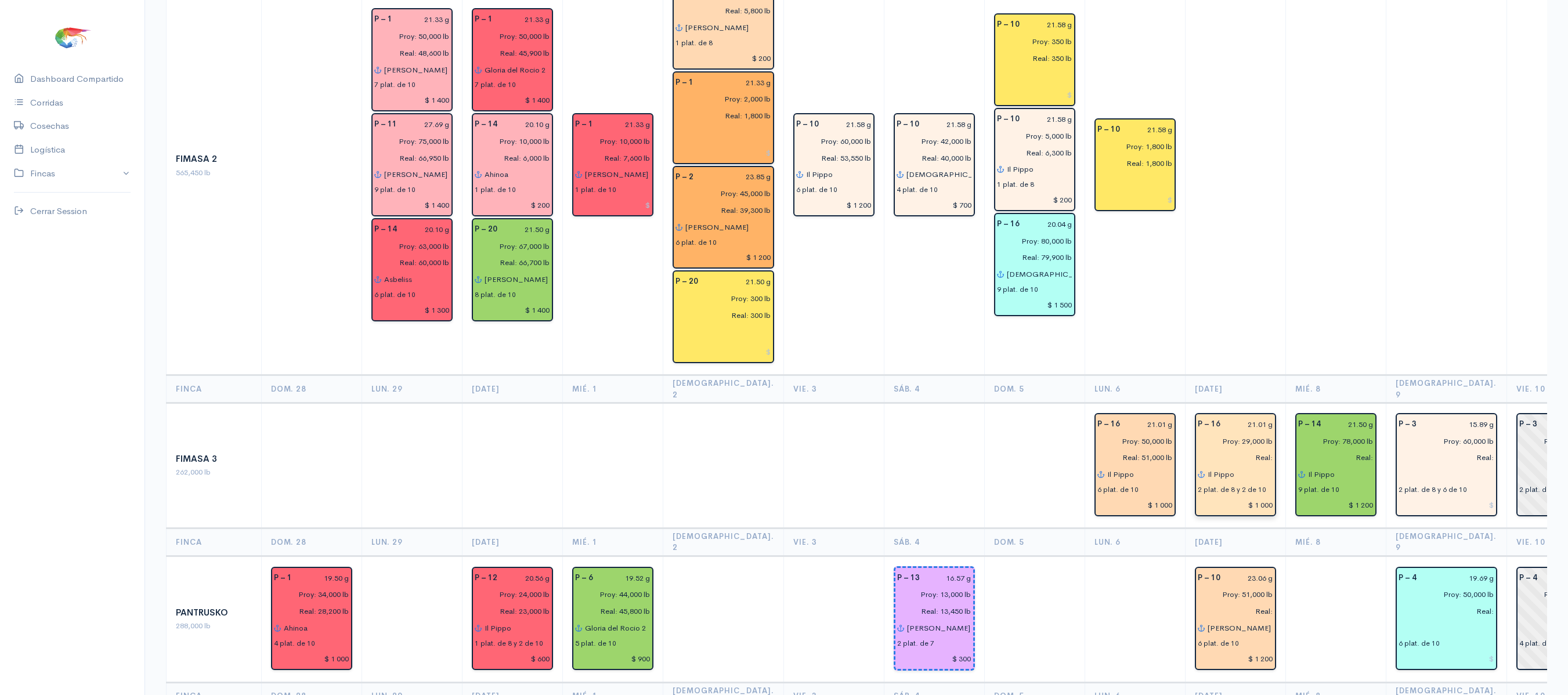
click at [1229, 450] on input "Real:" at bounding box center [1232, 458] width 83 height 17
type input "Real: 32,500 lb"
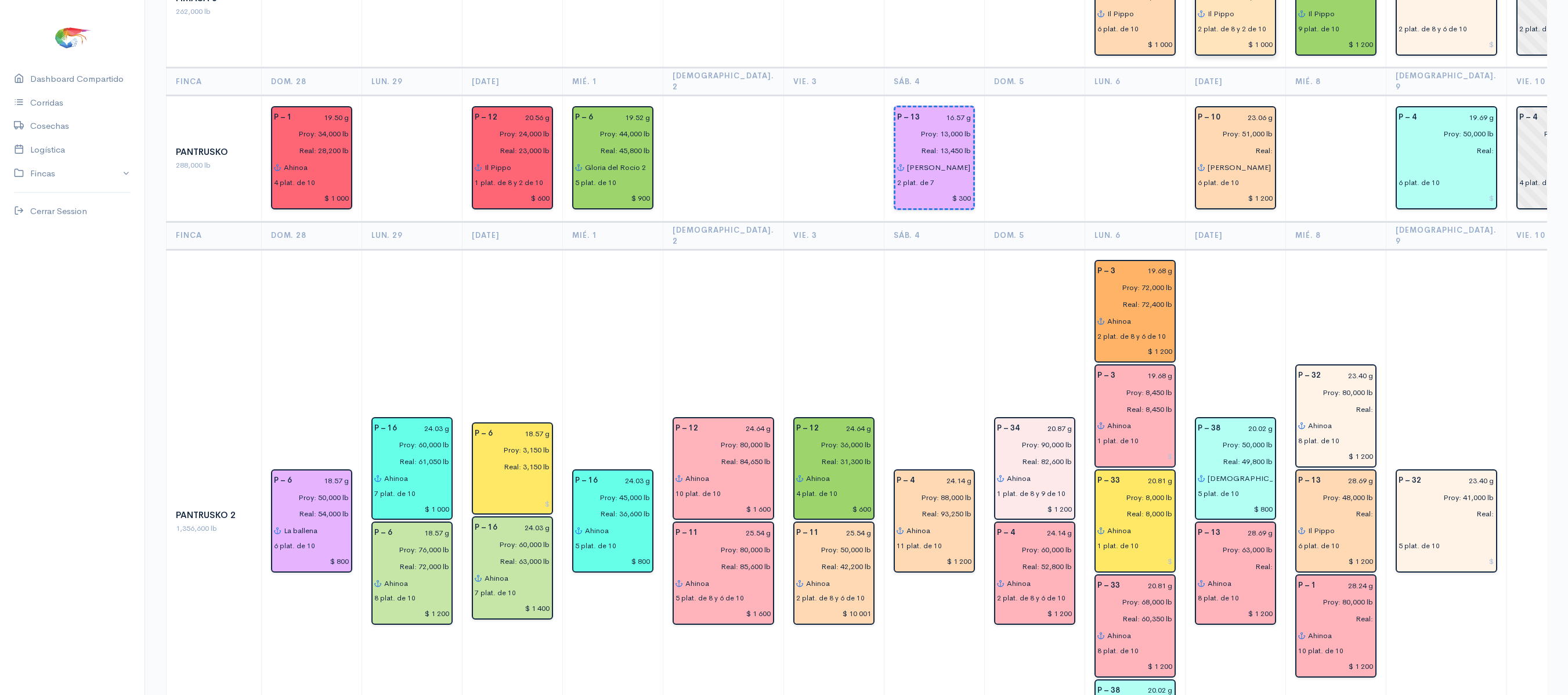
scroll to position [1455, 0]
click at [1243, 557] on input "Real:" at bounding box center [1232, 566] width 83 height 17
type input "Real: 63,750 lb"
click at [1240, 523] on input "28.69 g" at bounding box center [1250, 532] width 46 height 17
type input "2 g"
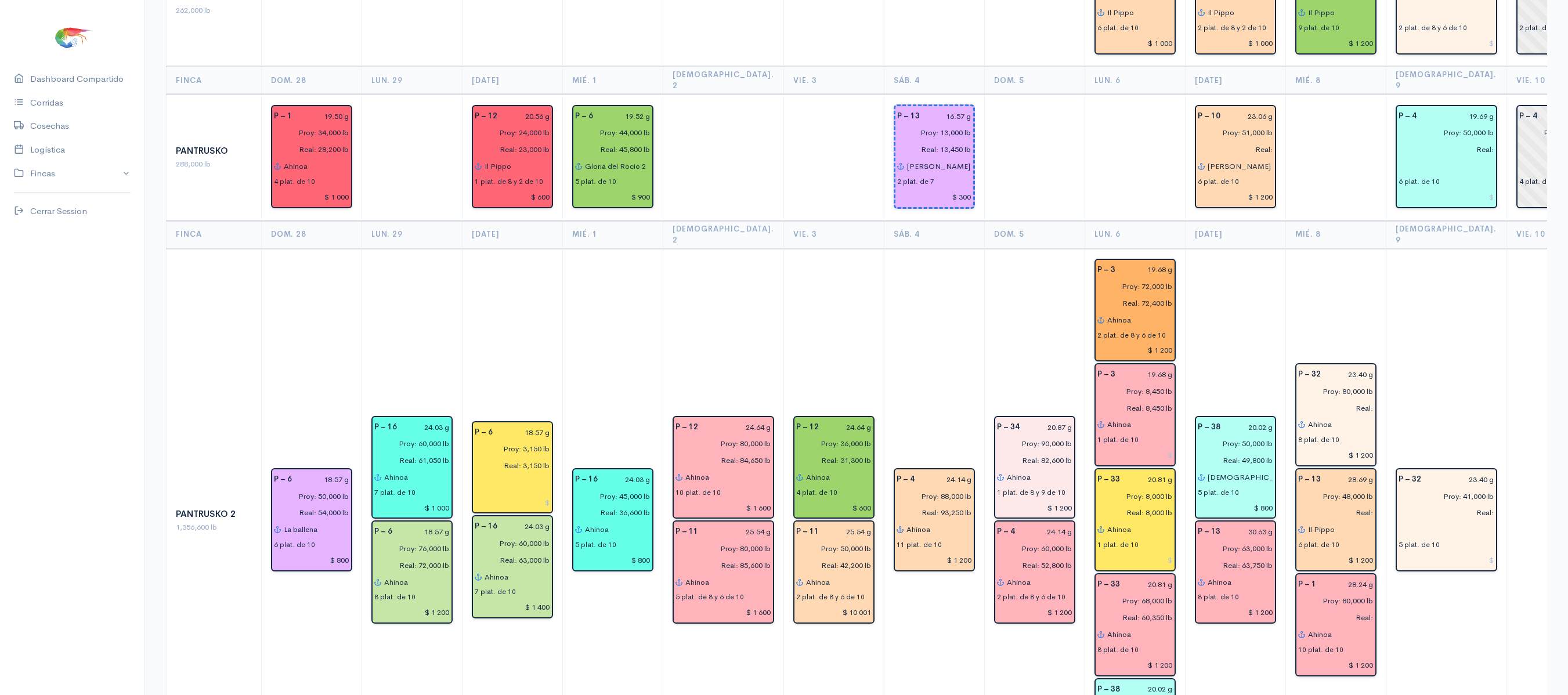
type input "30.63 g"
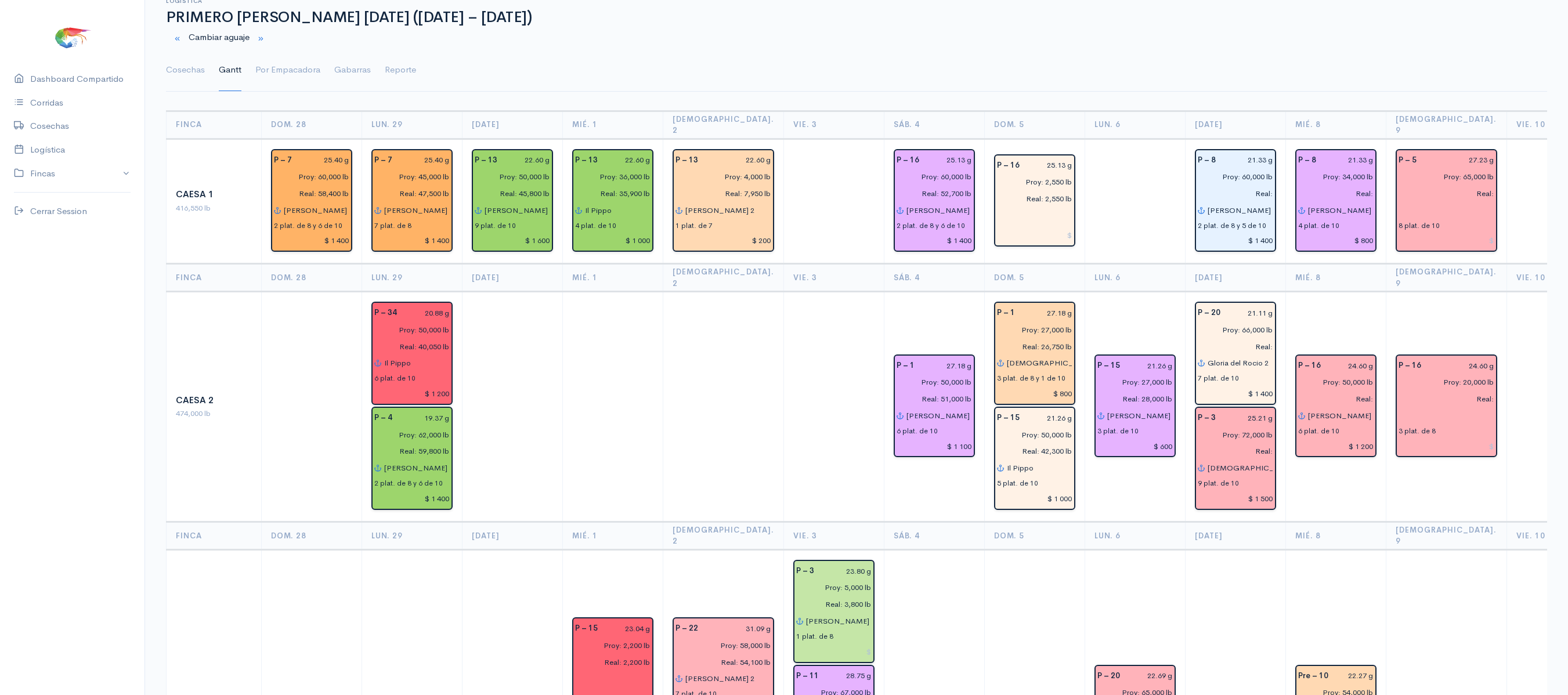
scroll to position [0, 0]
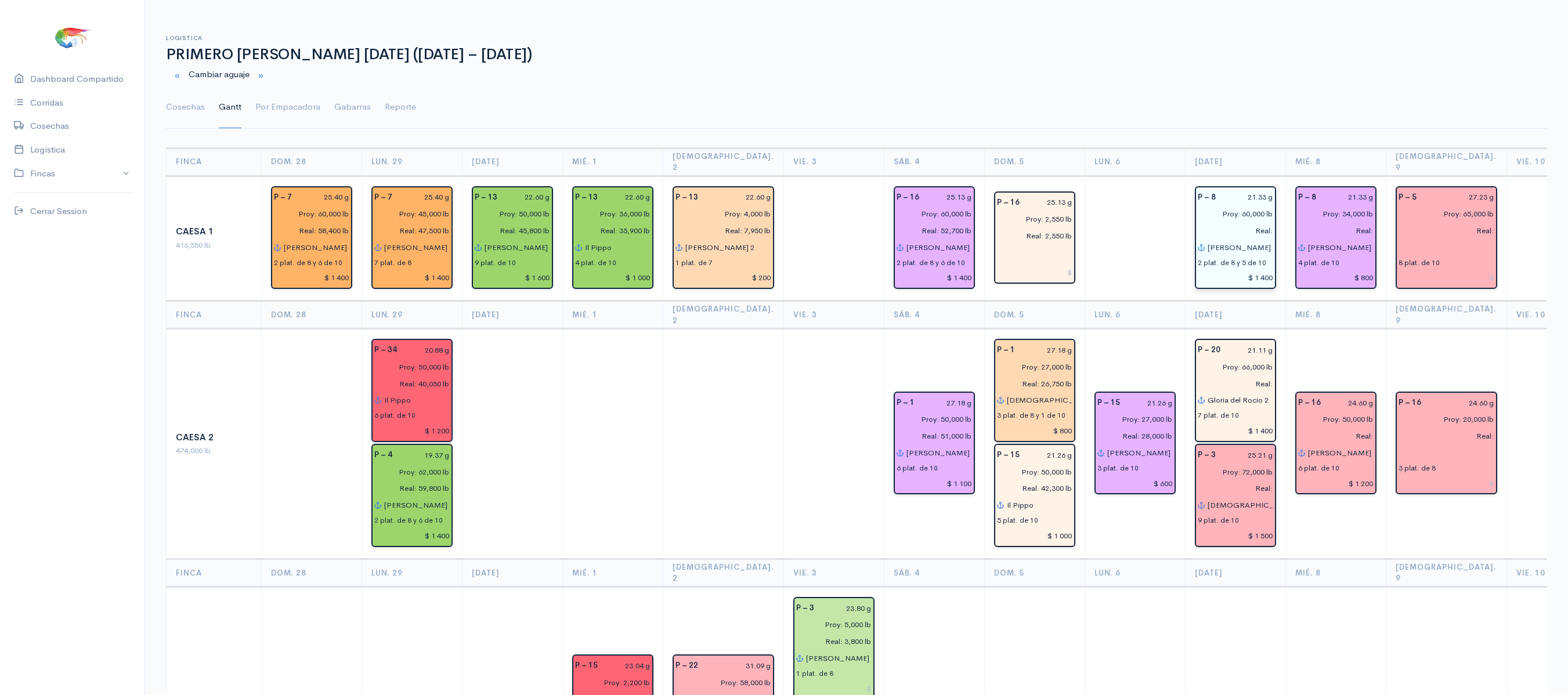
click at [1243, 222] on input "Real:" at bounding box center [1232, 231] width 83 height 17
drag, startPoint x: 1243, startPoint y: 215, endPoint x: 1218, endPoint y: 220, distance: 25.5
click at [1218, 222] on input "Real:" at bounding box center [1232, 231] width 83 height 17
type input "Real: 59,600 lb"
click at [1243, 376] on input "Real:" at bounding box center [1232, 384] width 83 height 17
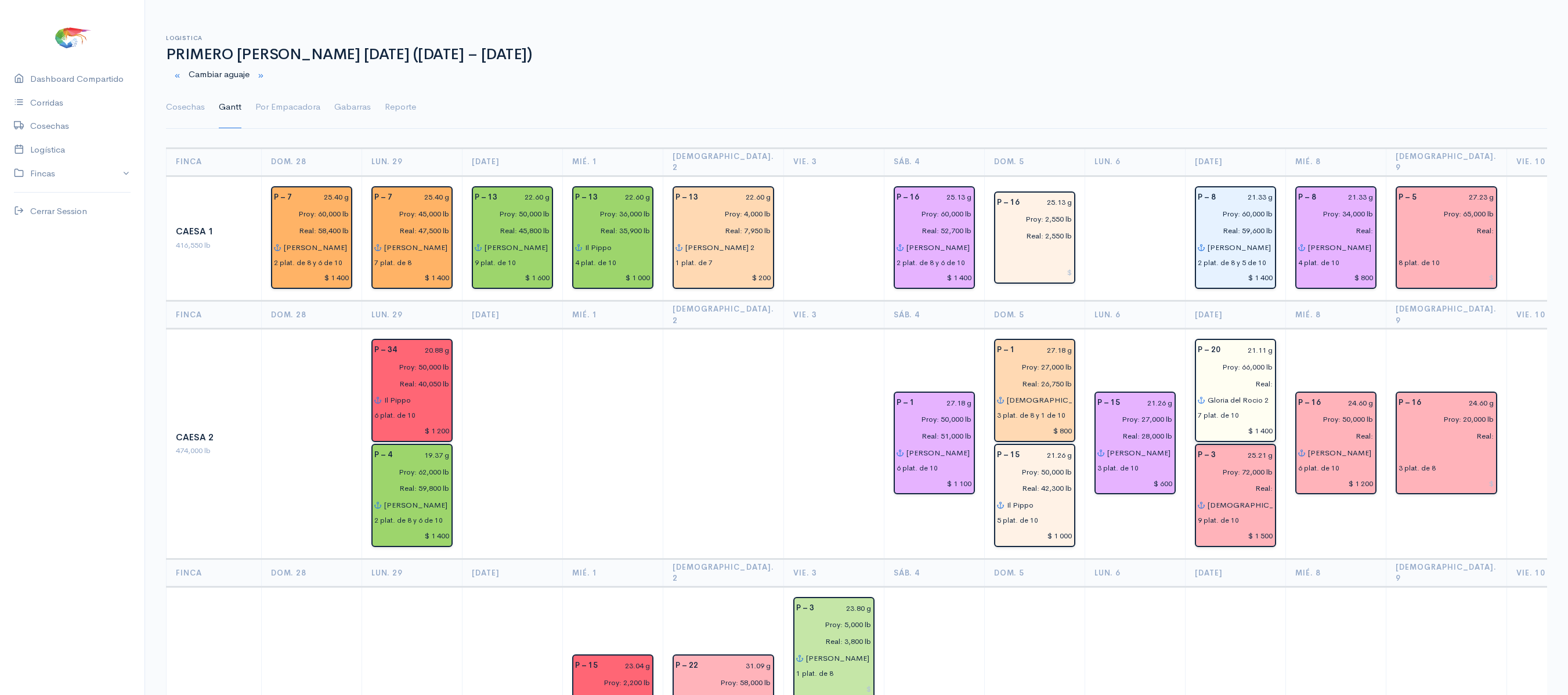
click at [1243, 376] on input "Real:" at bounding box center [1232, 384] width 83 height 17
type input "Real: 50 lb"
type input "Real: 52,550 lb"
click at [1220, 359] on input "Proy: 66,000 lb" at bounding box center [1232, 367] width 83 height 17
click at [1221, 359] on input "Proy: 66,000 lb" at bounding box center [1232, 367] width 83 height 17
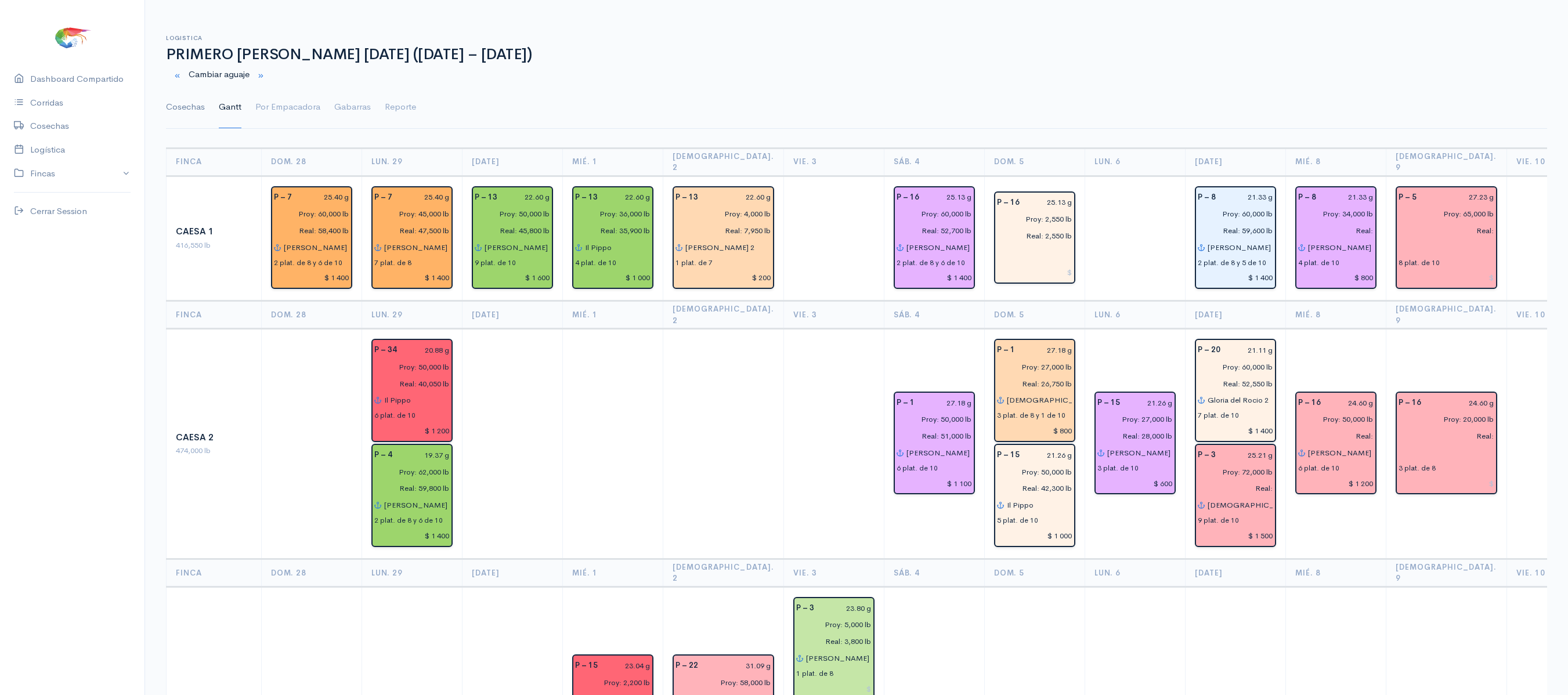
type input "Proy: 60,000 lb"
click at [173, 103] on link "Cosechas" at bounding box center [185, 107] width 39 height 42
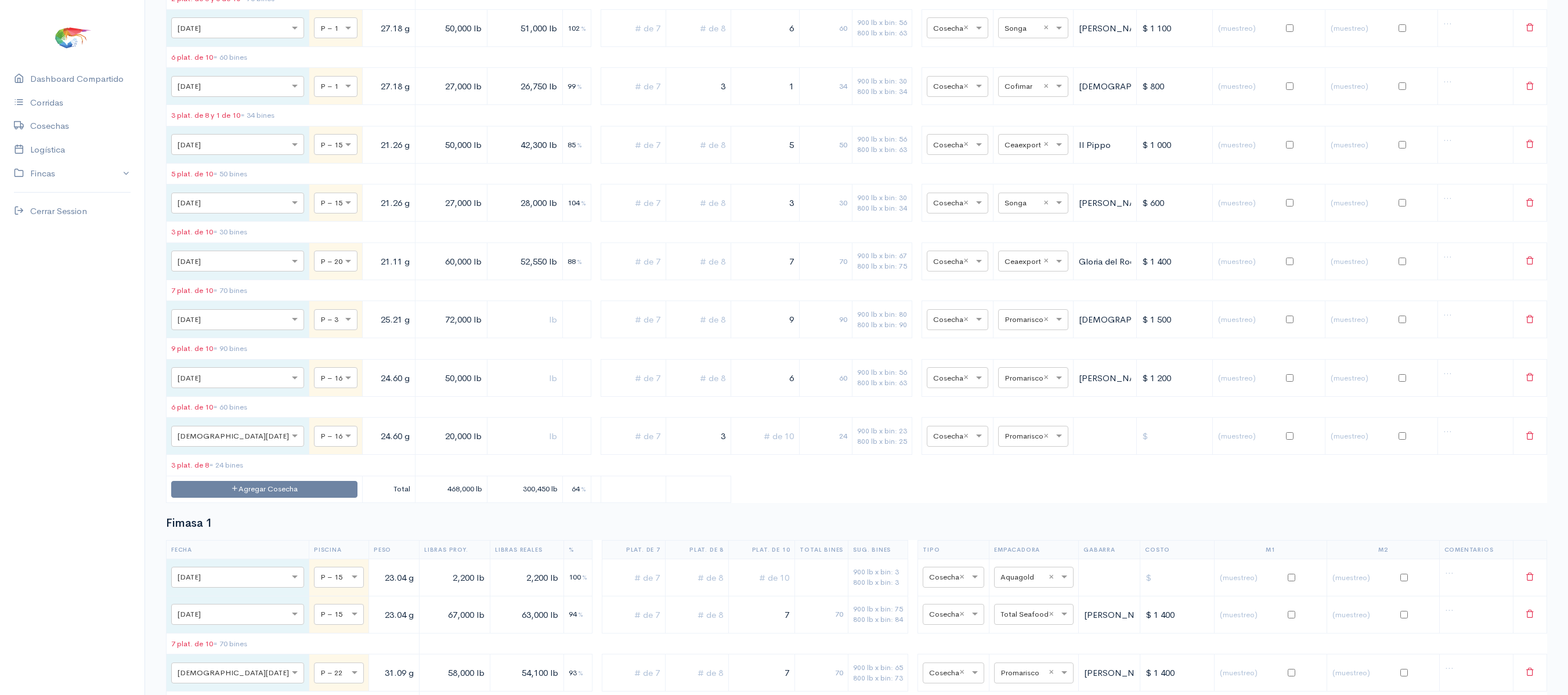
scroll to position [899, 0]
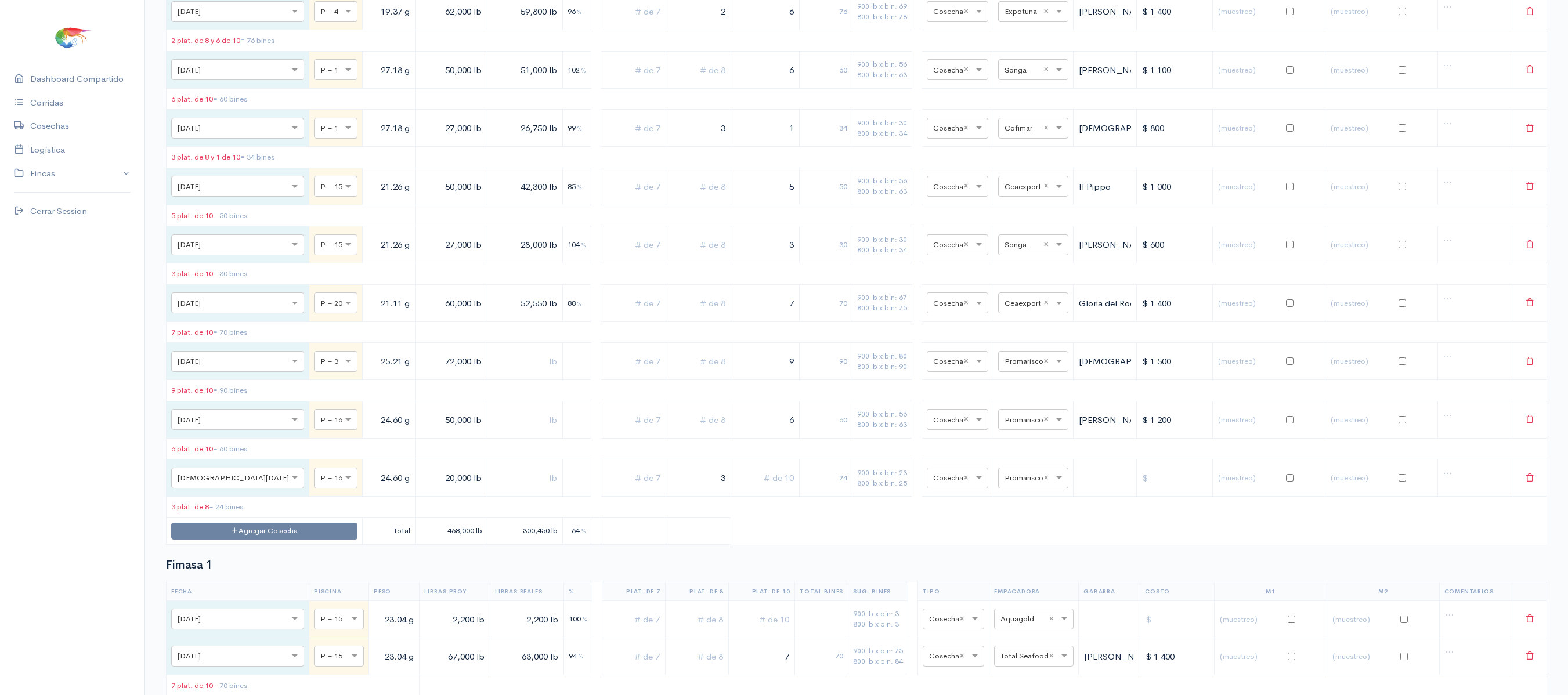
click at [275, 545] on td "Agregar Cosecha" at bounding box center [265, 531] width 196 height 27
click at [280, 540] on button "Agregar Cosecha" at bounding box center [264, 531] width 186 height 17
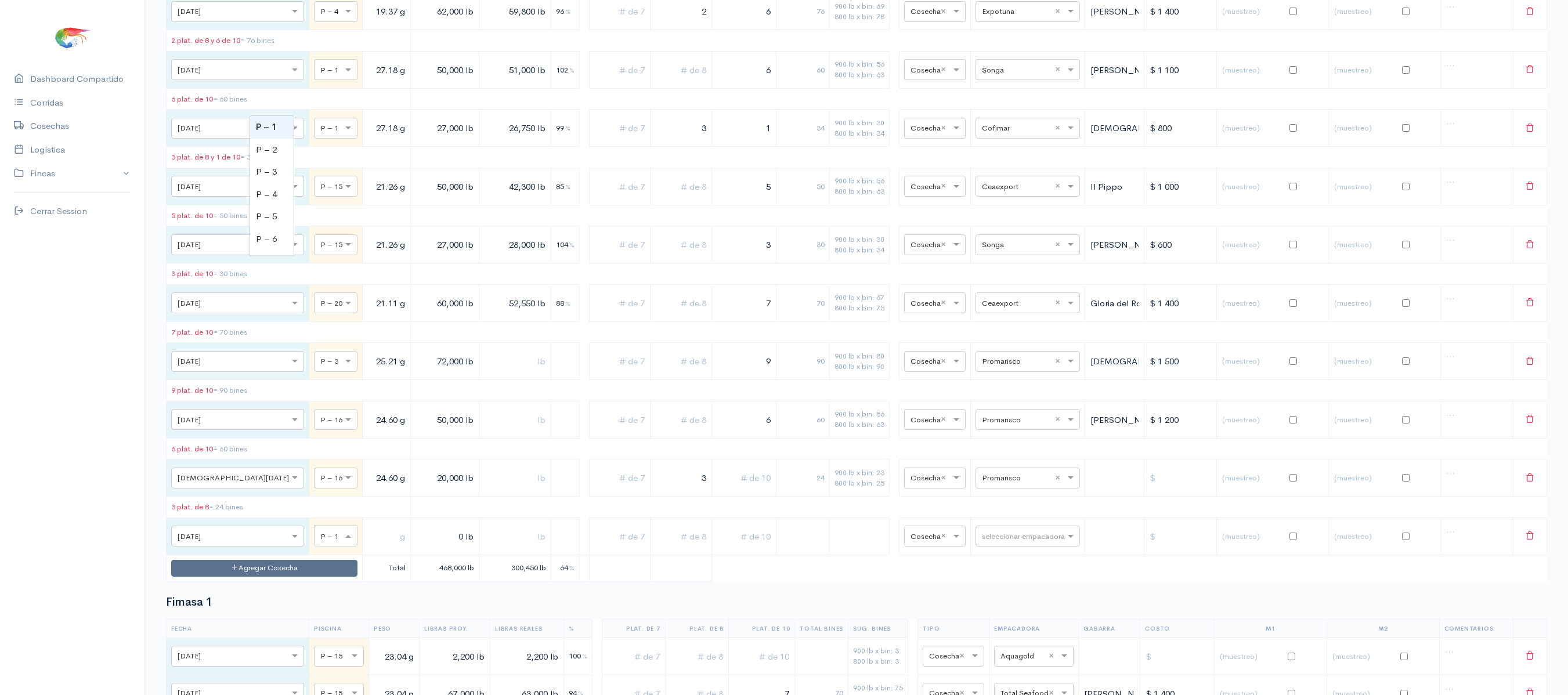
click at [343, 542] on span at bounding box center [350, 537] width 15 height 11
type input "15"
click at [367, 548] on input "text" at bounding box center [386, 537] width 38 height 24
type input "21.26 g"
click at [415, 548] on input "0 lb" at bounding box center [445, 537] width 59 height 24
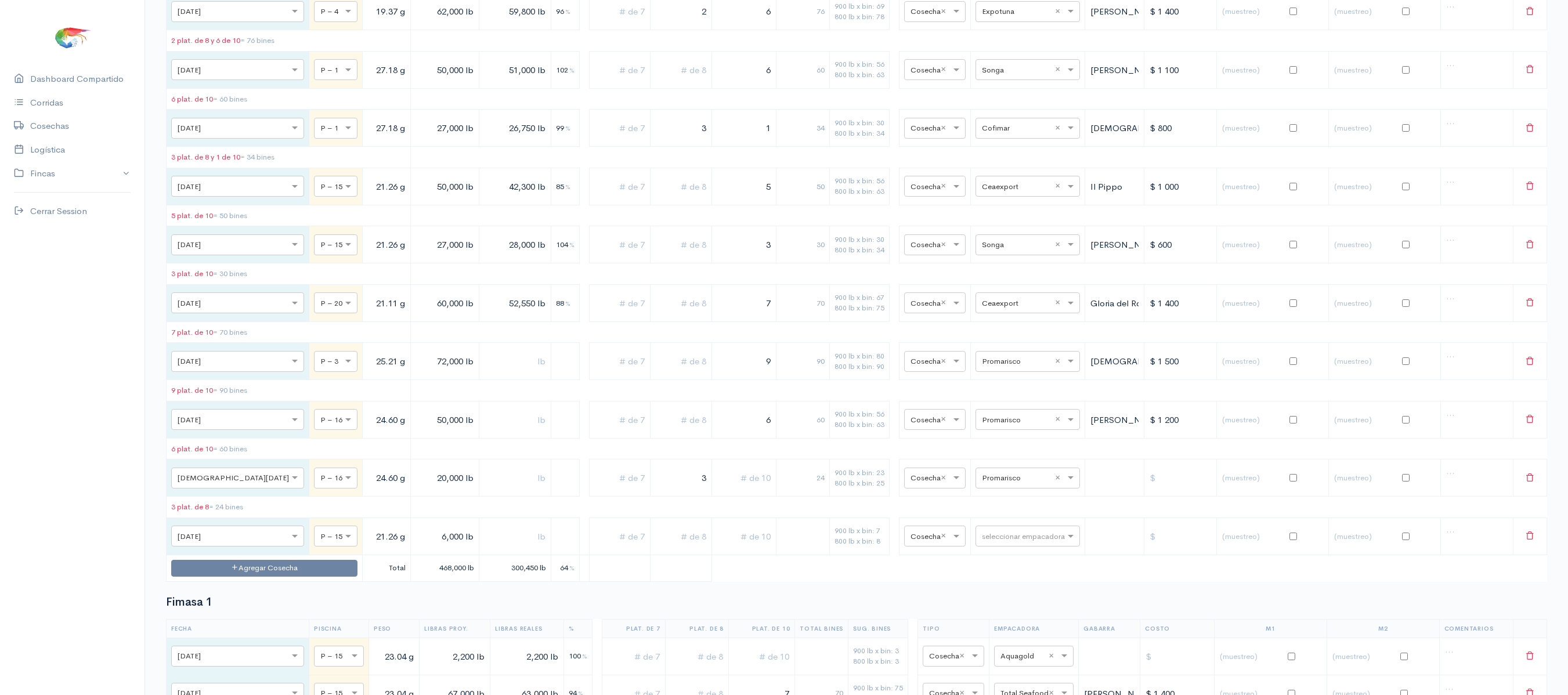
type input "6,000 lb"
click at [484, 548] on input "text" at bounding box center [514, 537] width 61 height 24
type input "4,750 lb"
click at [1014, 542] on input "text" at bounding box center [1017, 535] width 71 height 13
type input "ce"
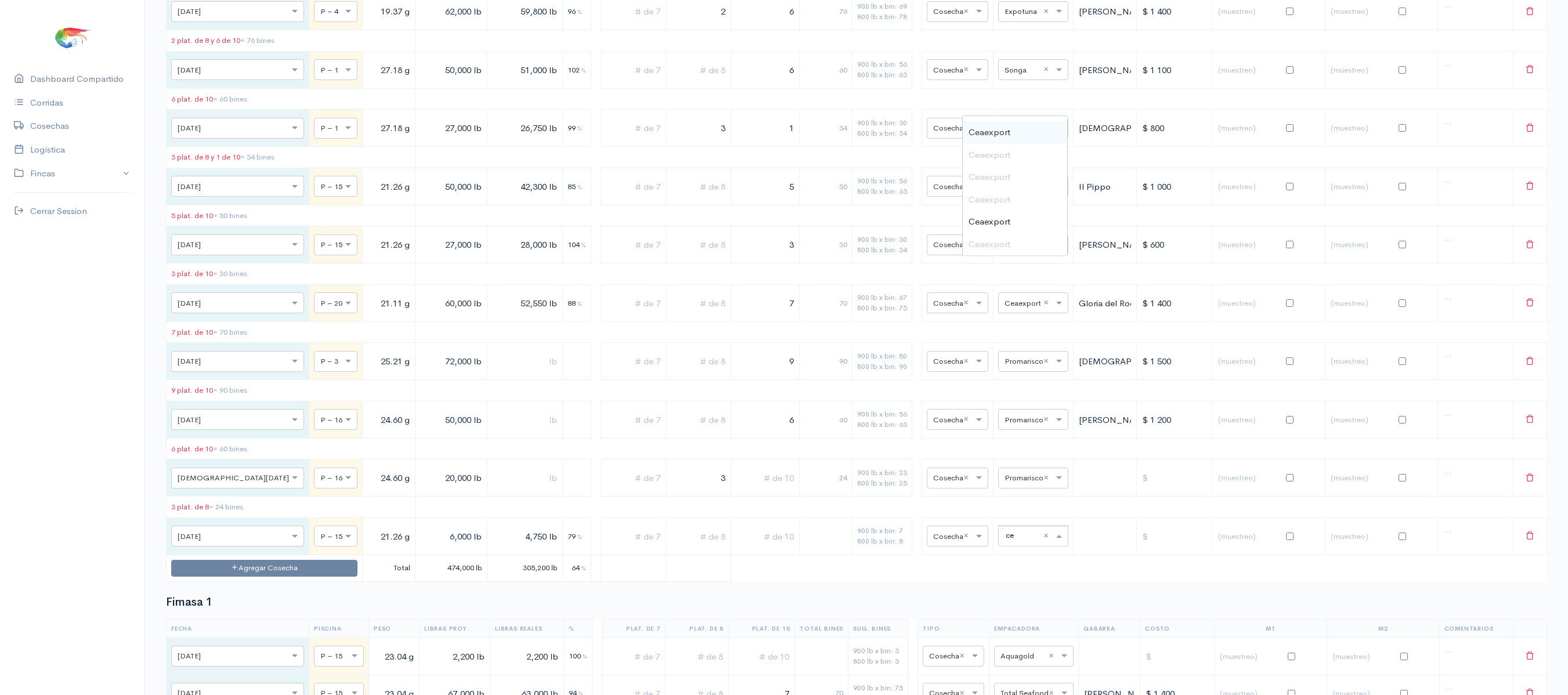
scroll to position [83, 0]
click at [999, 235] on div "Ceaexport" at bounding box center [1015, 224] width 105 height 23
click at [796, 549] on table "Fecha Piscina Peso Libras Proy. Libras Reales % Plat. de 7 Plat. de 8 Plat. de …" at bounding box center [856, 249] width 1381 height 666
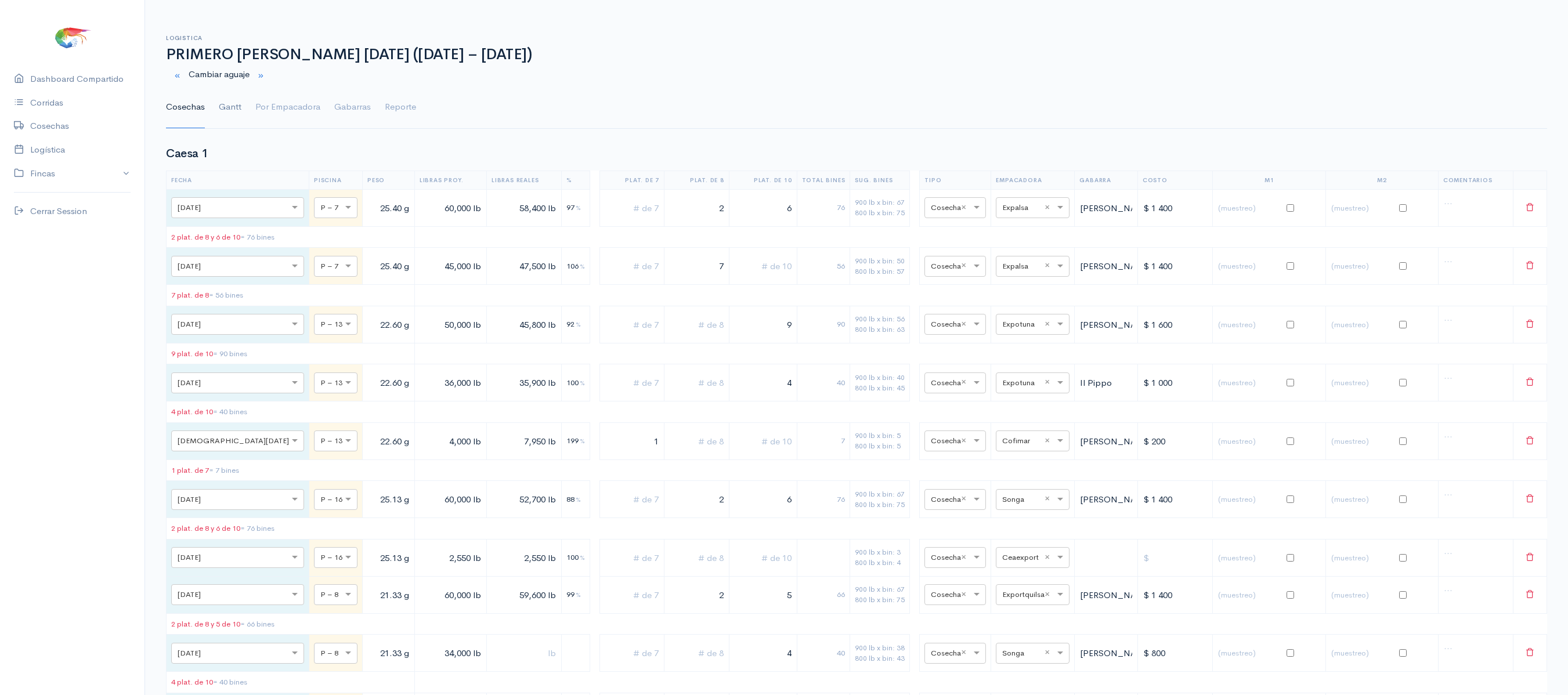
click at [222, 102] on link "Gantt" at bounding box center [230, 107] width 23 height 42
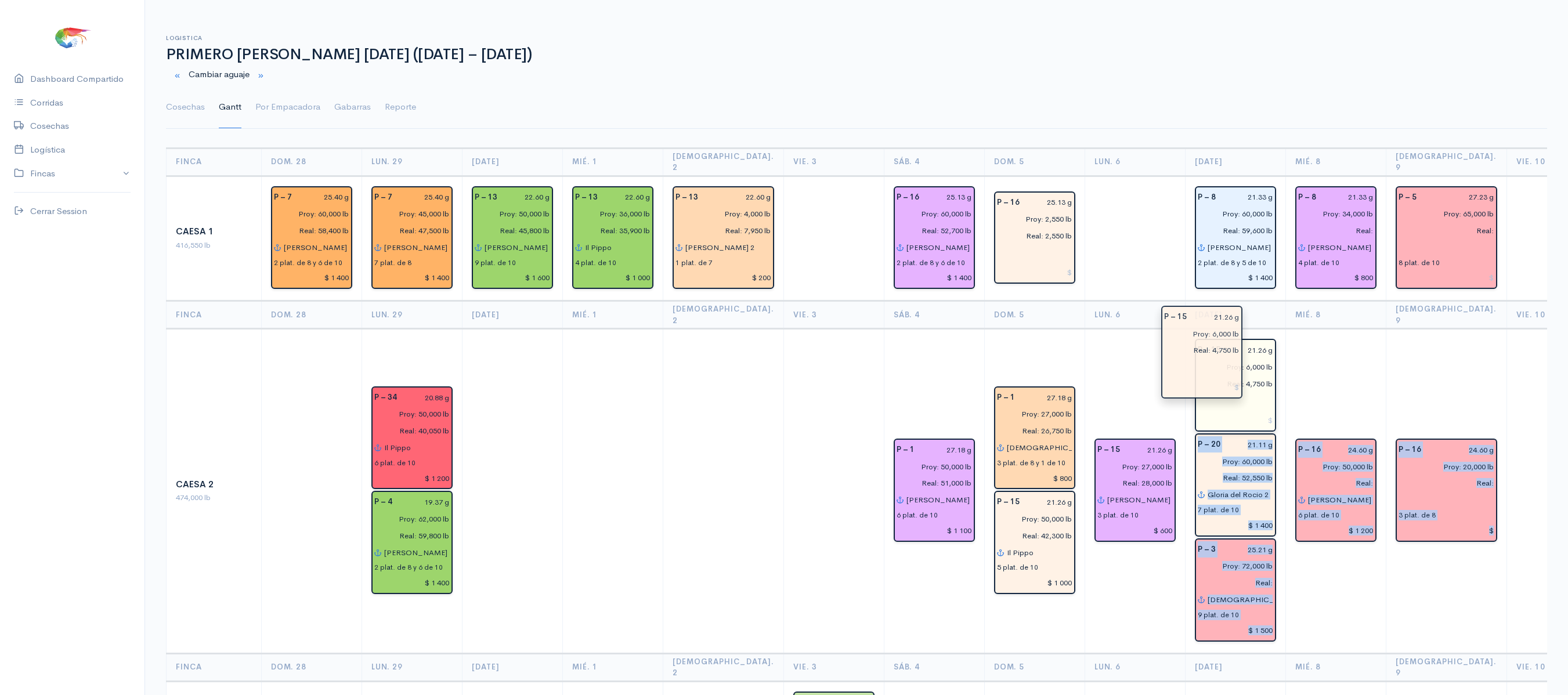
drag, startPoint x: 1530, startPoint y: 424, endPoint x: 1221, endPoint y: 362, distance: 315.2
click at [1285, 340] on td "P – 16 24.60 g Proy: 50,000 lb Real: Renata 6 plat. de 10 $ 1 200" at bounding box center [1336, 491] width 100 height 324
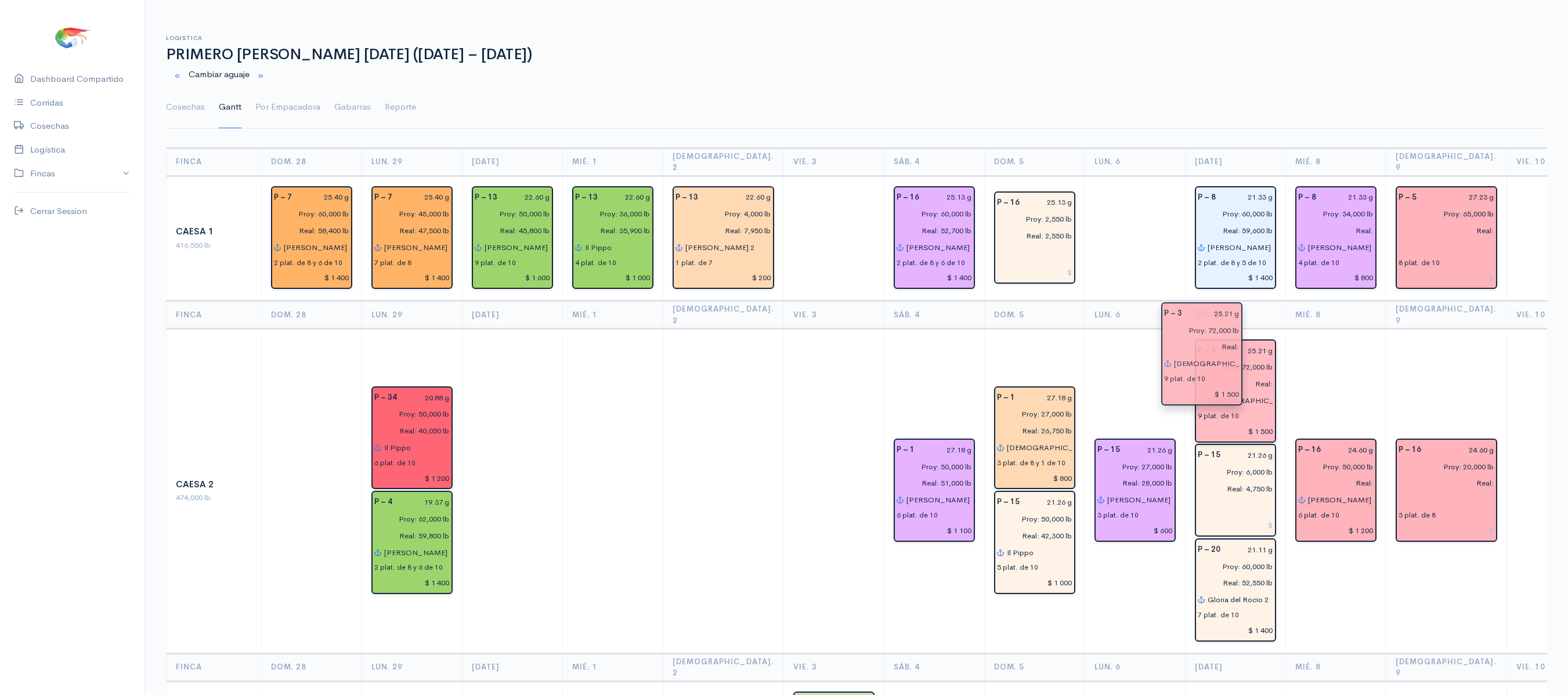
drag, startPoint x: 1221, startPoint y: 567, endPoint x: 1213, endPoint y: 353, distance: 214.1
click at [1329, 329] on td "P – 16 24.60 g Proy: 50,000 lb Real: Renata 6 plat. de 10 $ 1 200" at bounding box center [1336, 491] width 100 height 324
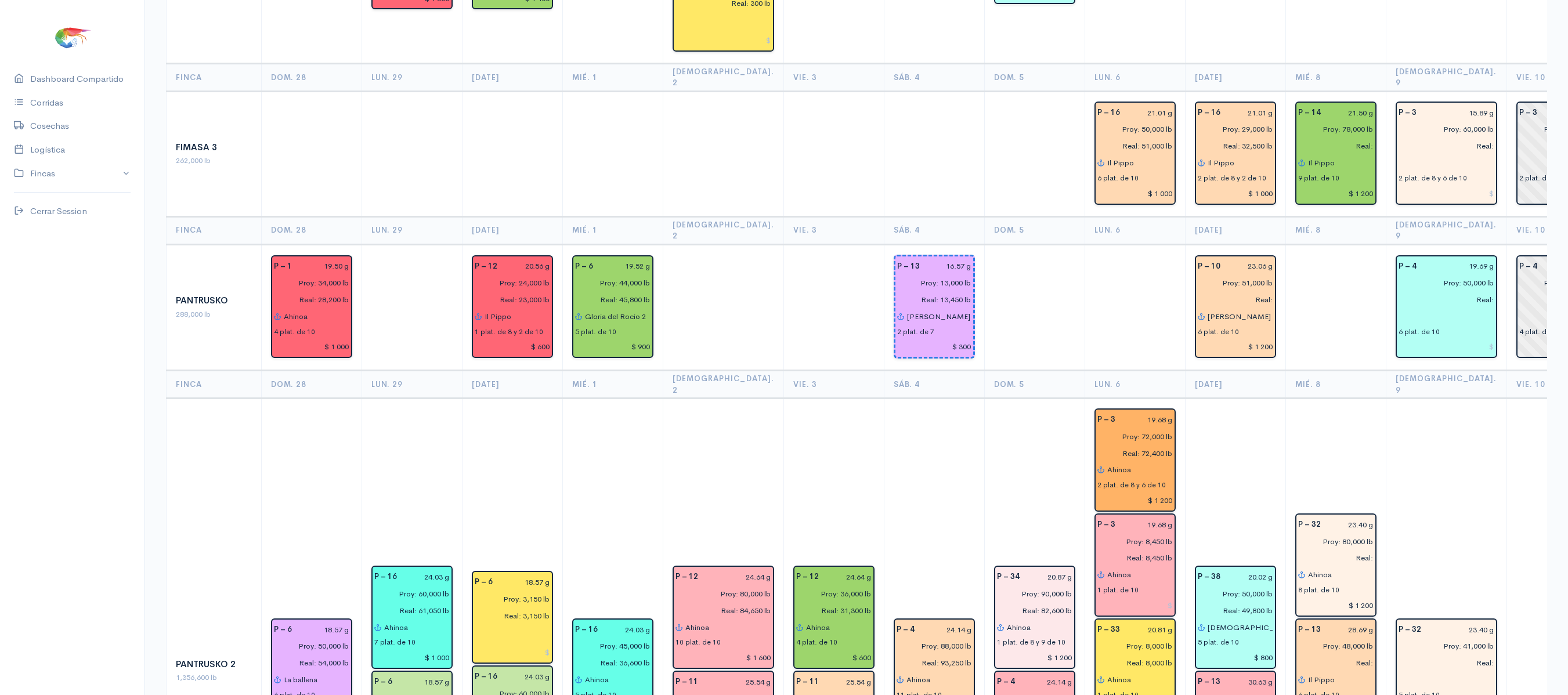
scroll to position [1401, 0]
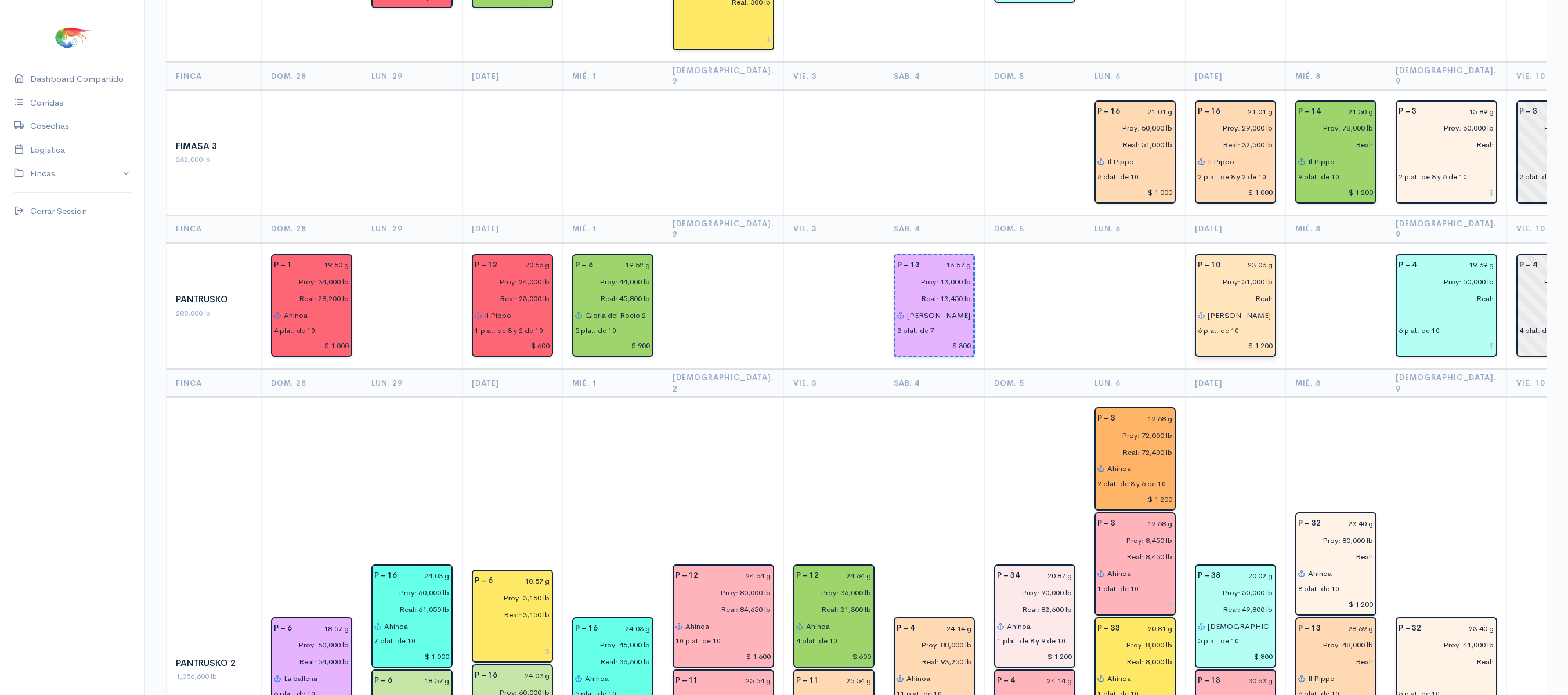
click at [1245, 290] on input "Real:" at bounding box center [1232, 299] width 83 height 17
click at [1238, 290] on input "Real:" at bounding box center [1232, 299] width 83 height 17
type input "Real: 48,000 lb"
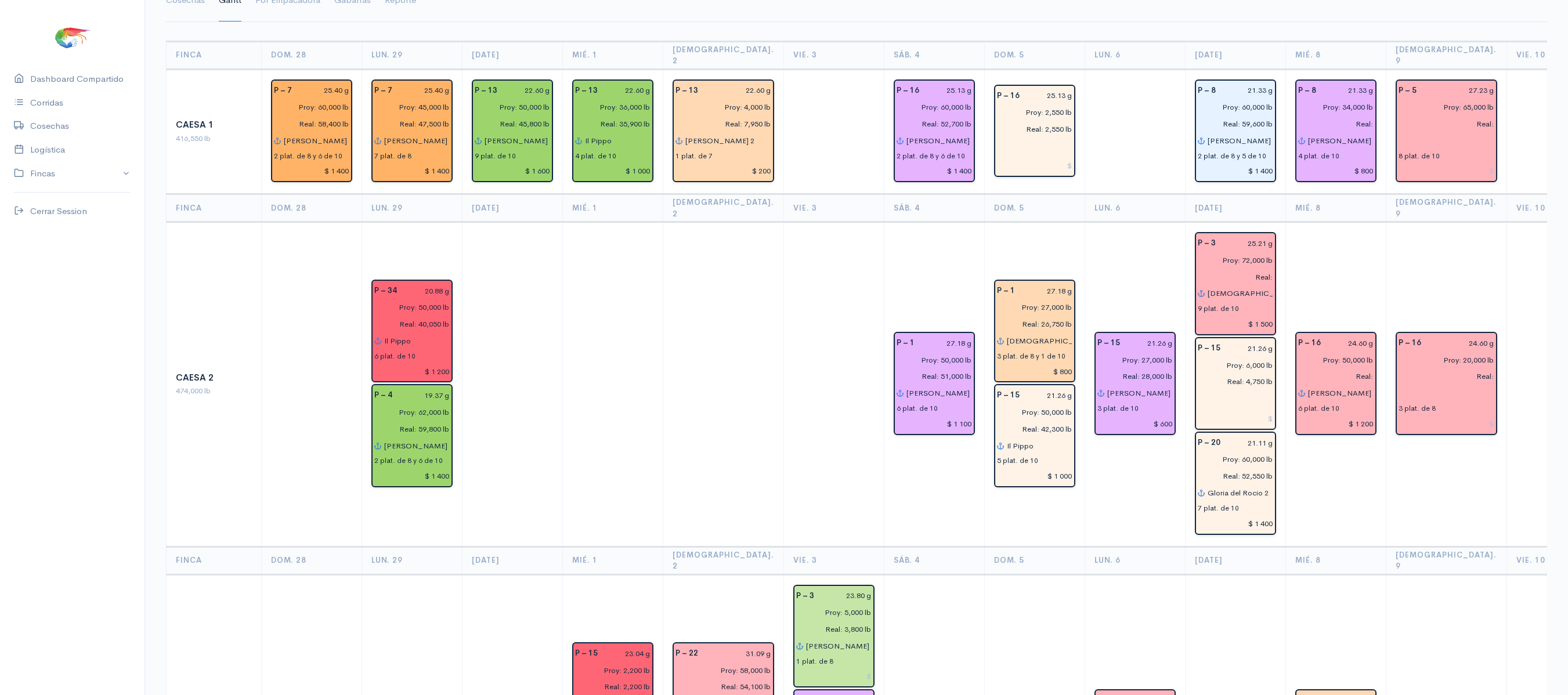
scroll to position [106, 0]
click at [1244, 270] on input "Real:" at bounding box center [1232, 278] width 83 height 17
type input "Real: 68,000 lb"
click at [1341, 271] on td "P – 16 24.60 g Proy: 50,000 lb Real: Renata 6 plat. de 10 $ 1 200" at bounding box center [1336, 385] width 100 height 324
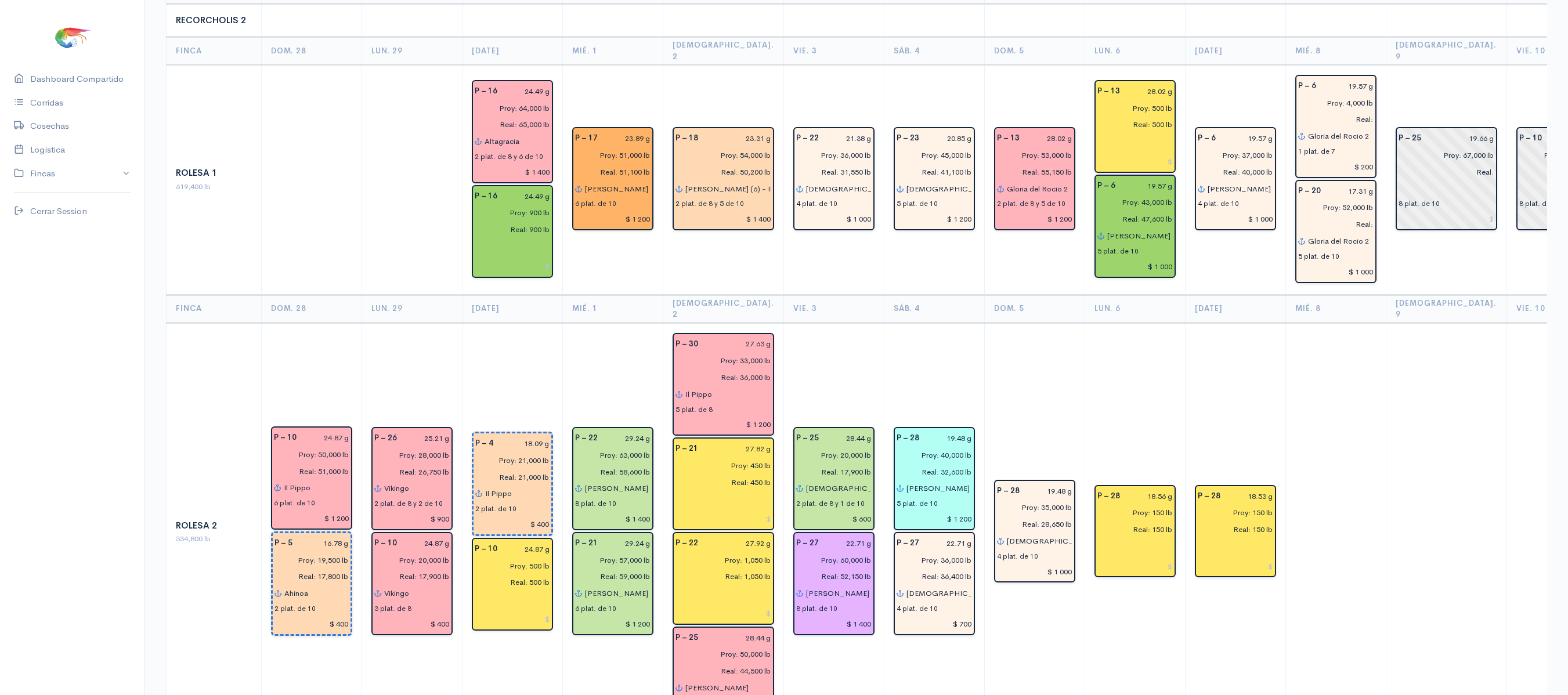
scroll to position [2626, 0]
click at [1341, 321] on td at bounding box center [1336, 530] width 100 height 419
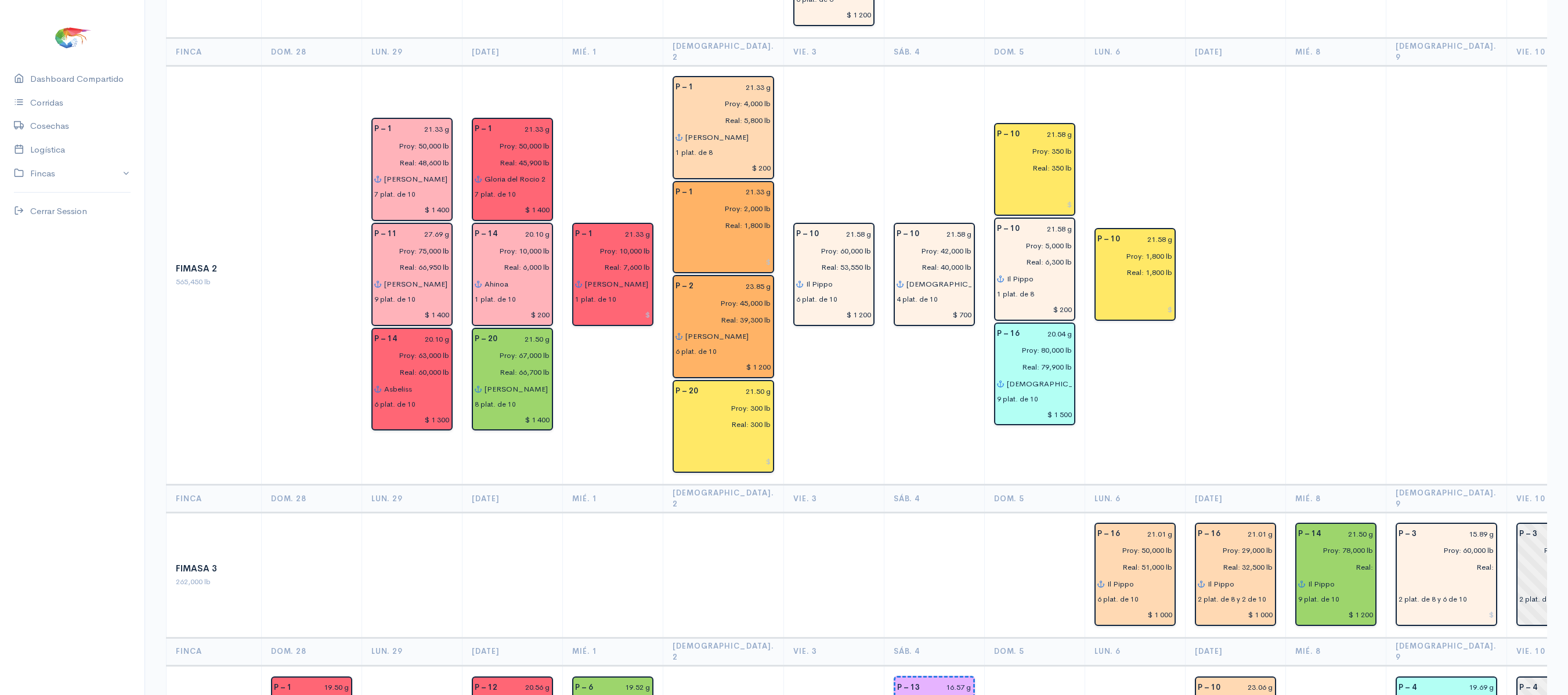
scroll to position [977, 0]
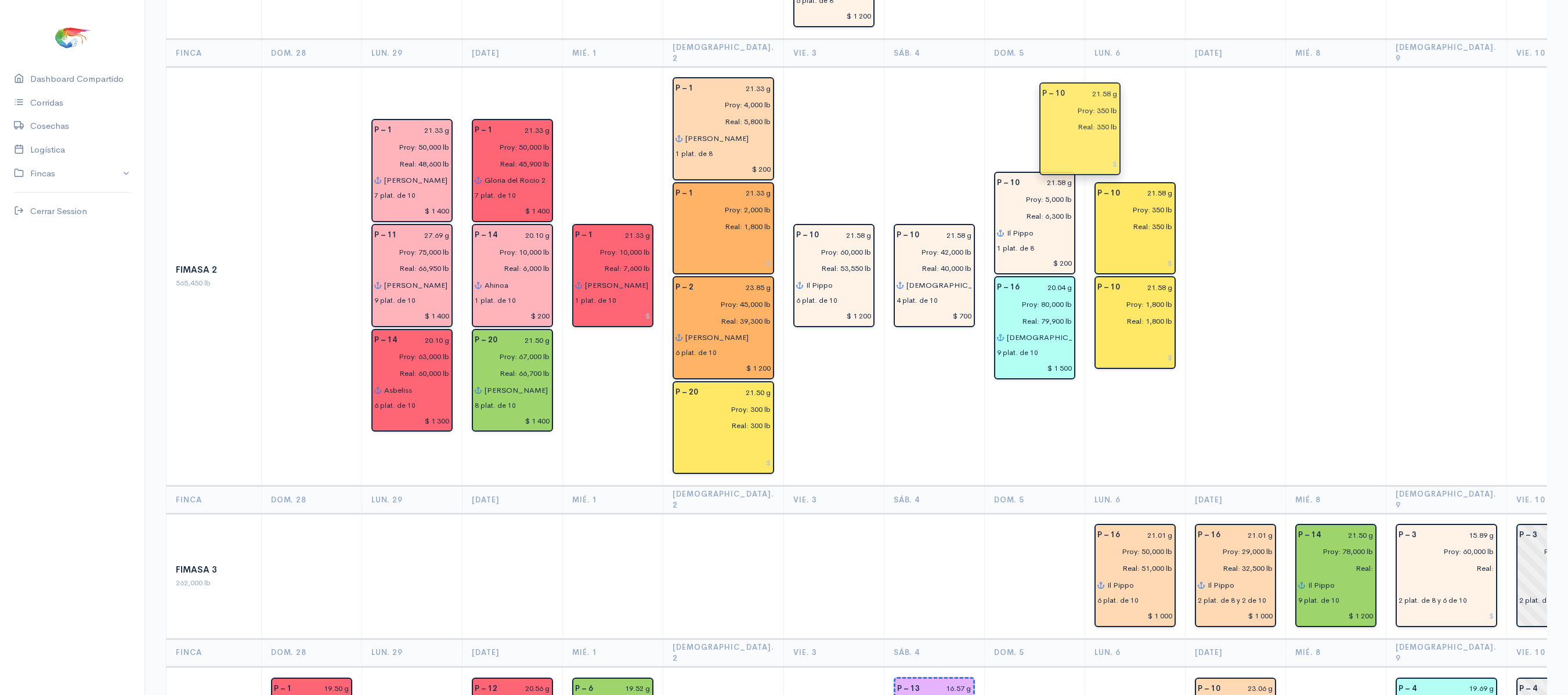
drag, startPoint x: 1003, startPoint y: 122, endPoint x: 1088, endPoint y: 128, distance: 85.2
click at [1191, 94] on td at bounding box center [1235, 275] width 100 height 419
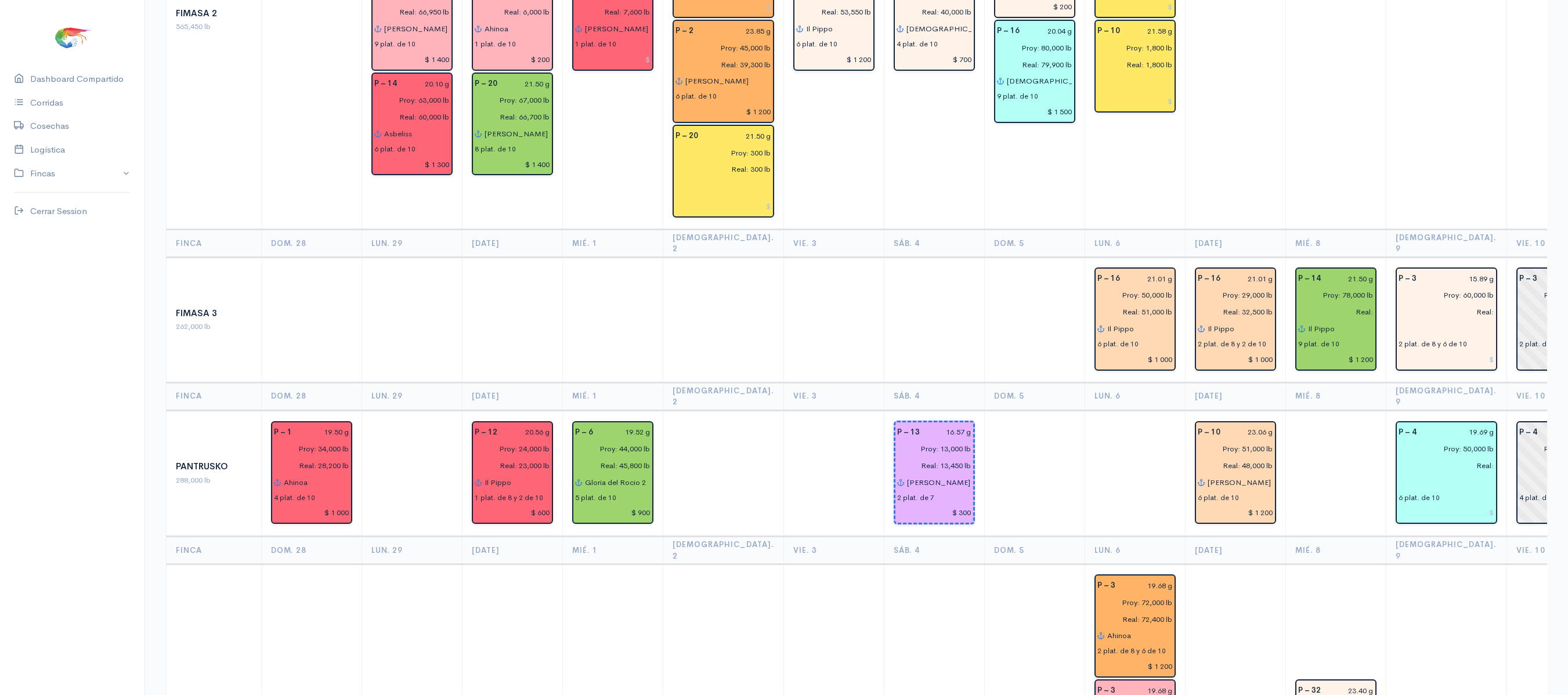
scroll to position [1238, 0]
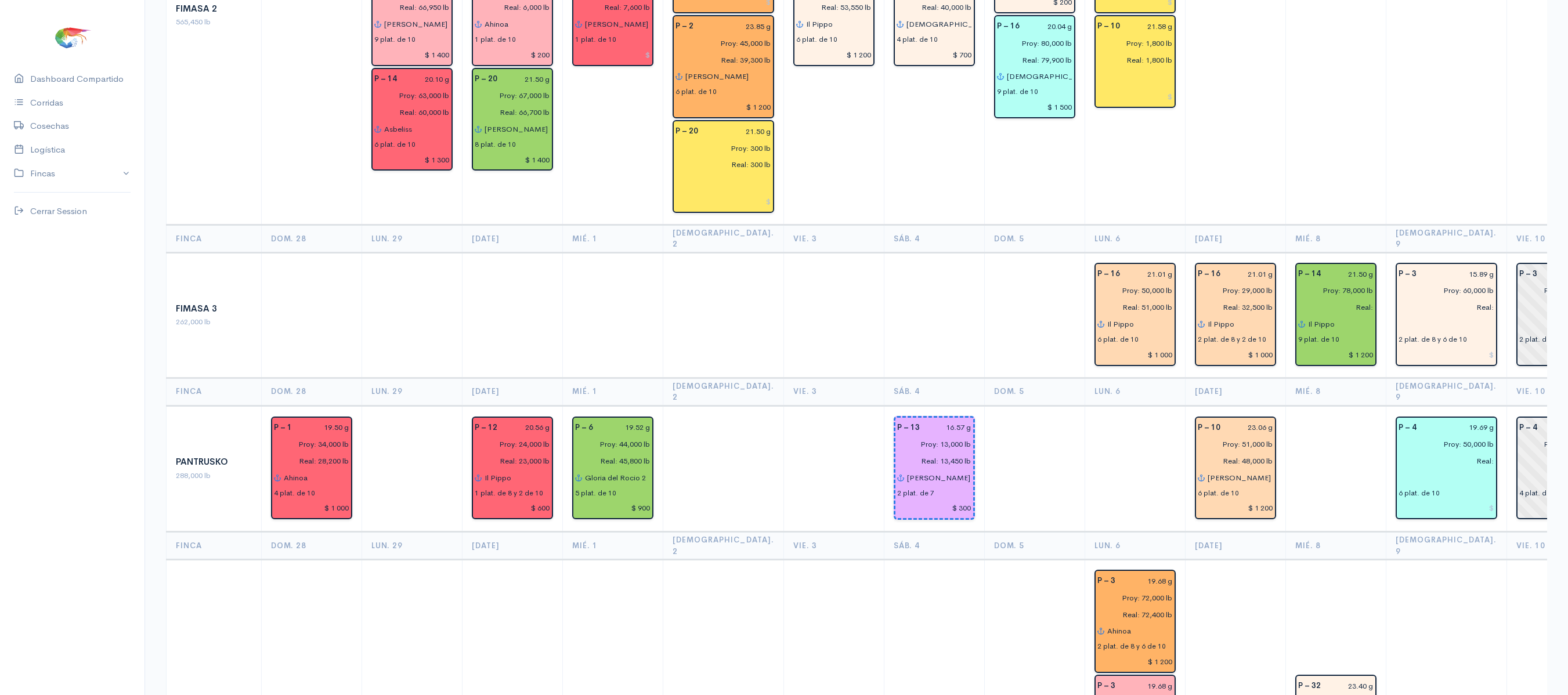
click at [1114, 405] on td at bounding box center [1134, 468] width 100 height 126
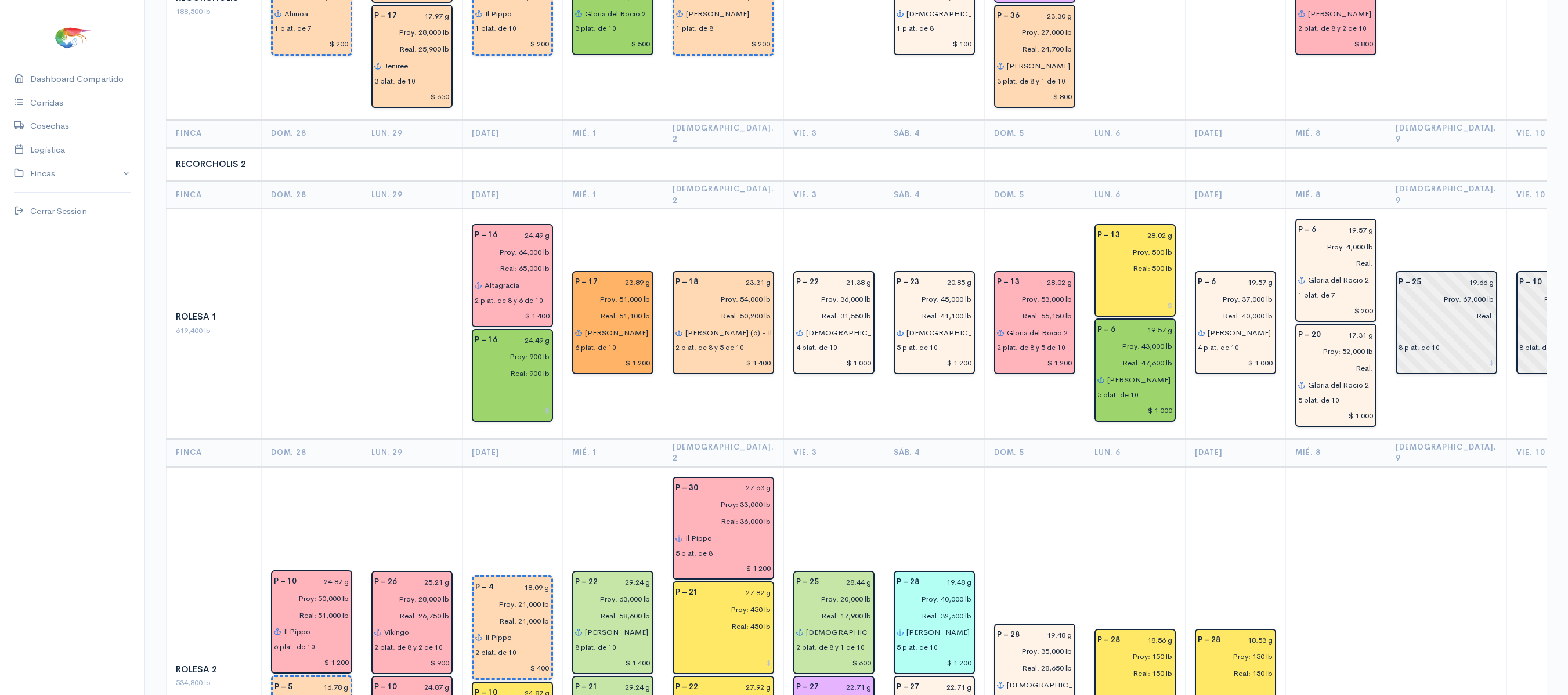
scroll to position [2483, 0]
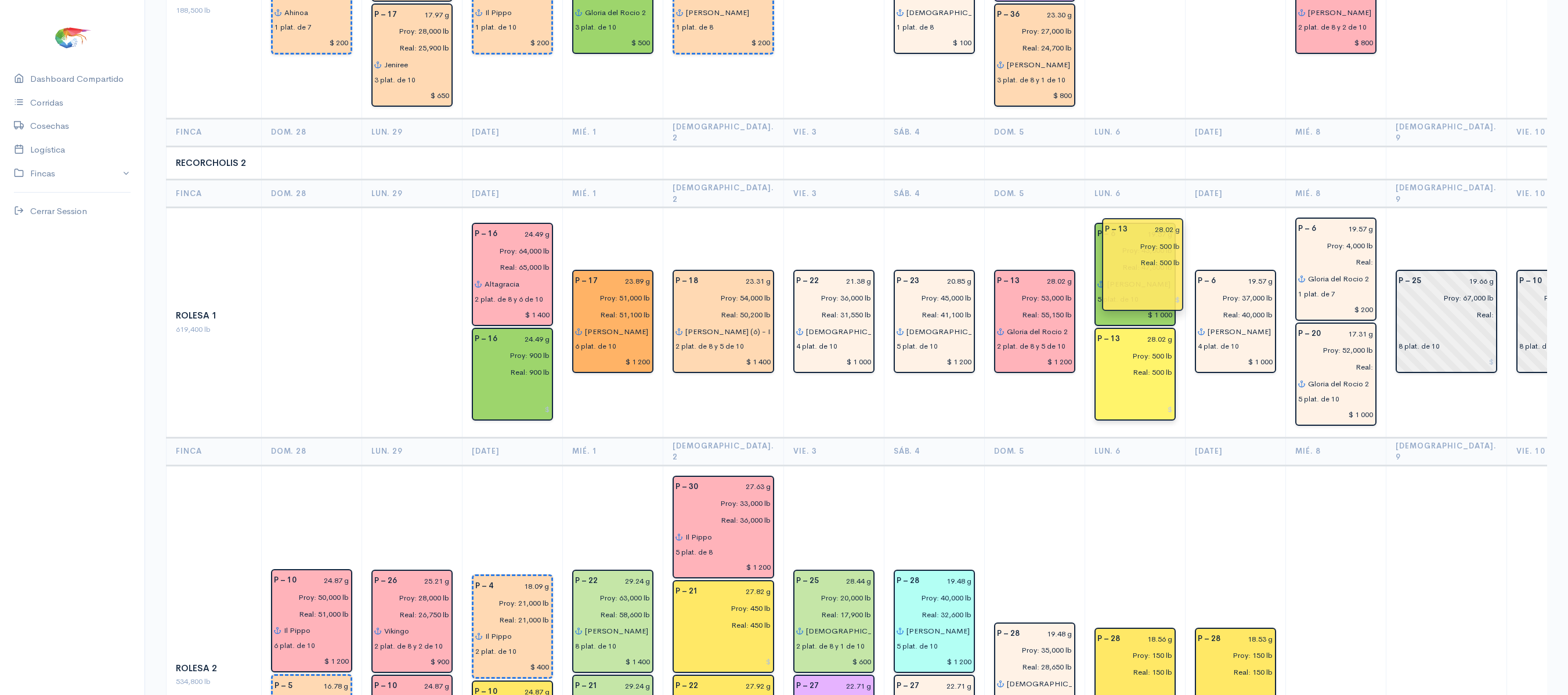
drag, startPoint x: 1120, startPoint y: 224, endPoint x: 1130, endPoint y: 282, distance: 58.9
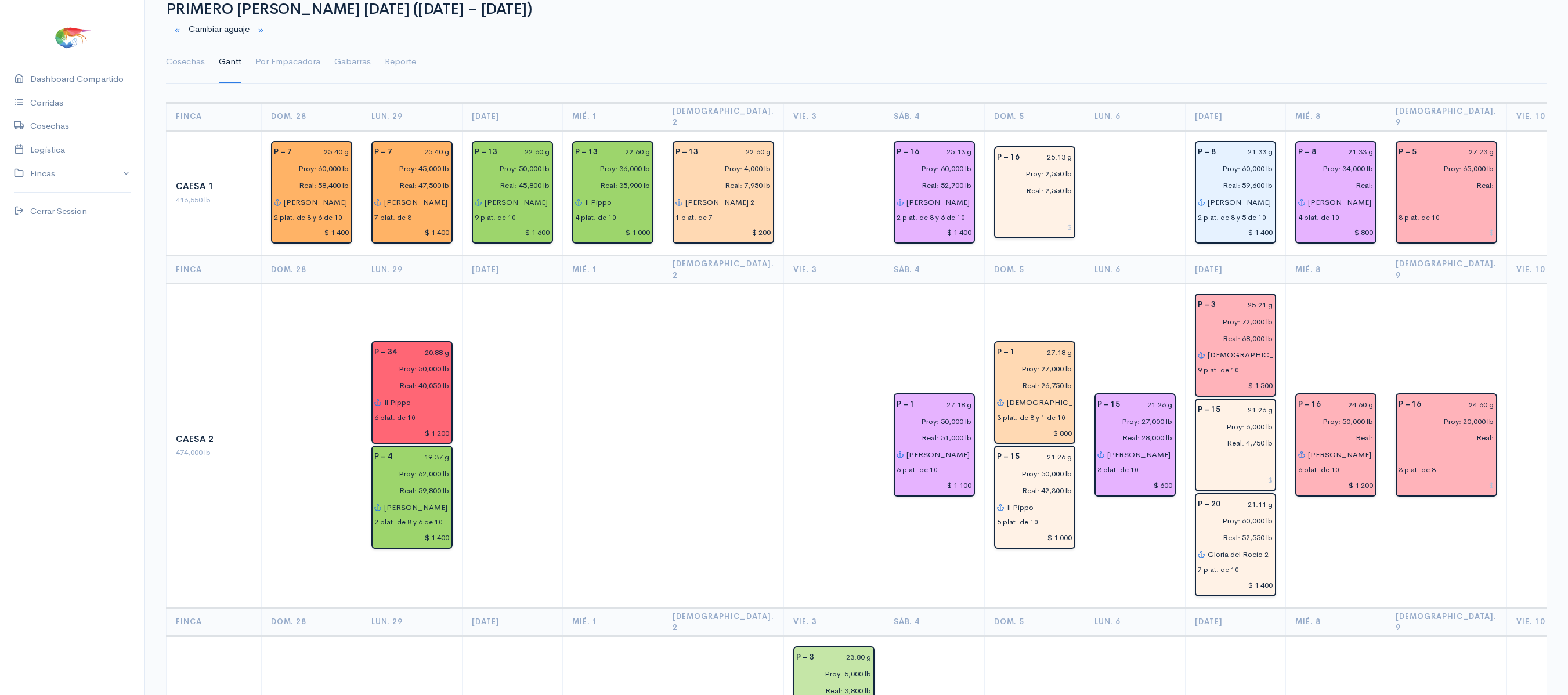
scroll to position [41, 0]
